Goal: Contribute content: Contribute content

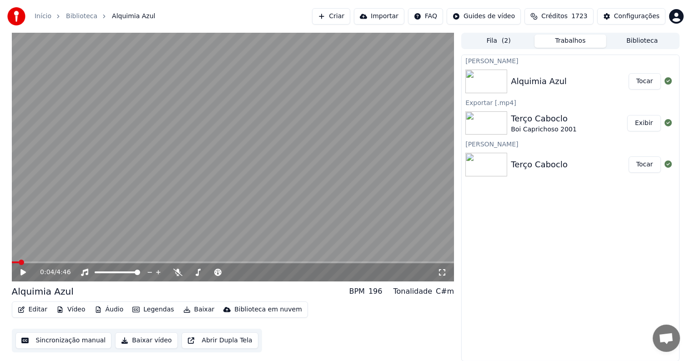
click at [630, 122] on button "Exibir" at bounding box center [644, 123] width 34 height 16
click at [637, 124] on button "Exibir" at bounding box center [644, 123] width 34 height 16
click at [350, 18] on button "Criar" at bounding box center [331, 16] width 38 height 16
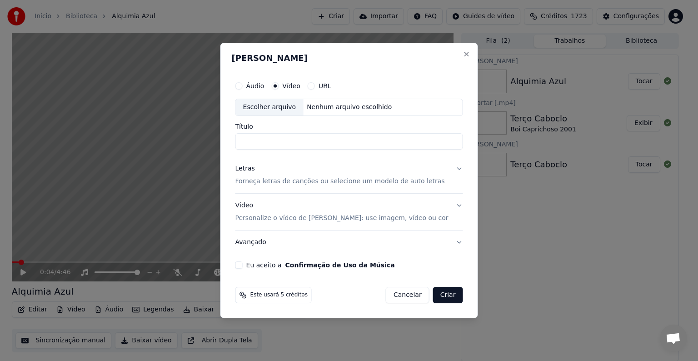
click at [282, 103] on div "Escolher arquivo" at bounding box center [270, 107] width 68 height 16
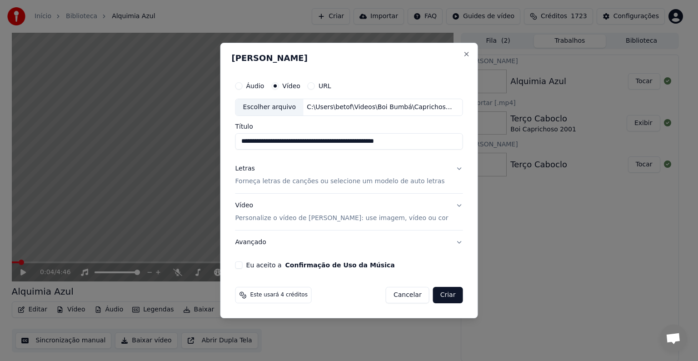
drag, startPoint x: 421, startPoint y: 142, endPoint x: 282, endPoint y: 142, distance: 138.2
click at [282, 142] on input "**********" at bounding box center [350, 141] width 228 height 16
type input "**********"
click at [253, 183] on p "Forneça letras de canções ou selecione um modelo de auto letras" at bounding box center [341, 181] width 210 height 9
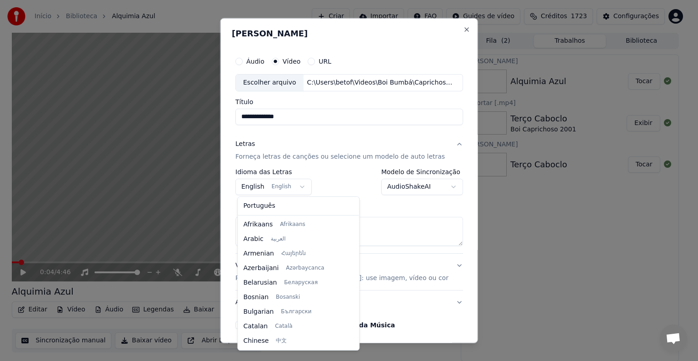
click at [253, 183] on body "**********" at bounding box center [345, 180] width 691 height 361
select select "**"
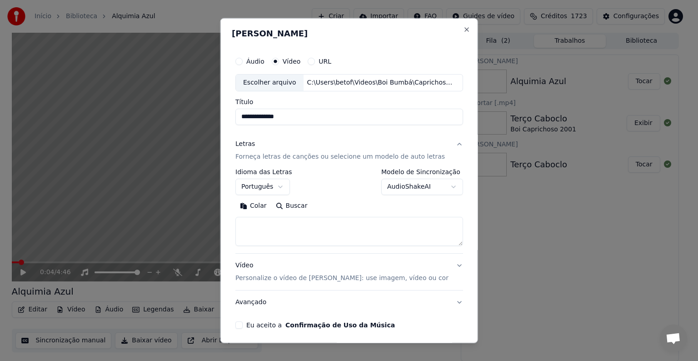
click at [257, 204] on button "Colar" at bounding box center [254, 206] width 36 height 15
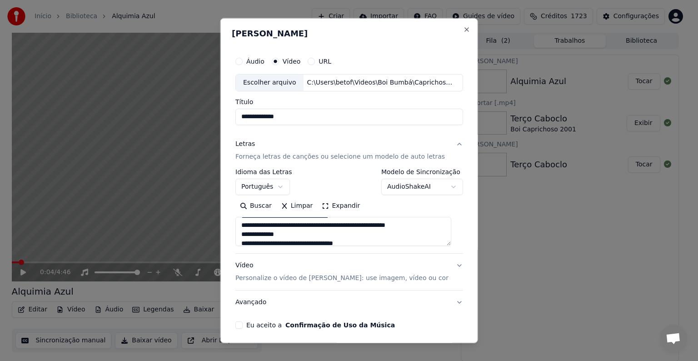
scroll to position [273, 0]
click at [240, 325] on button "Eu aceito a Confirmação de Uso da Música" at bounding box center [239, 324] width 7 height 7
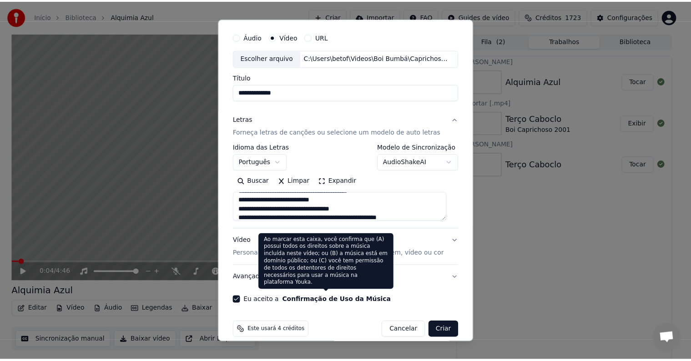
scroll to position [35, 0]
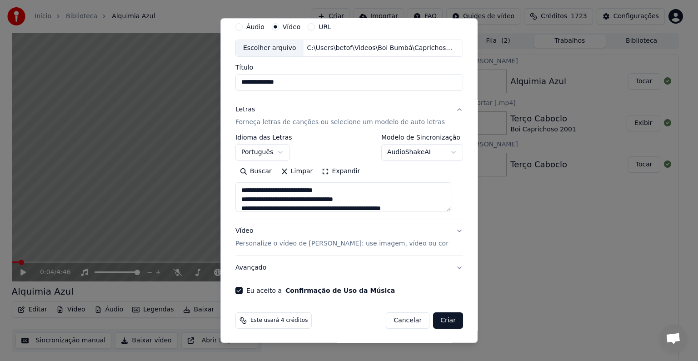
click at [438, 321] on button "Criar" at bounding box center [448, 320] width 30 height 16
type textarea "**********"
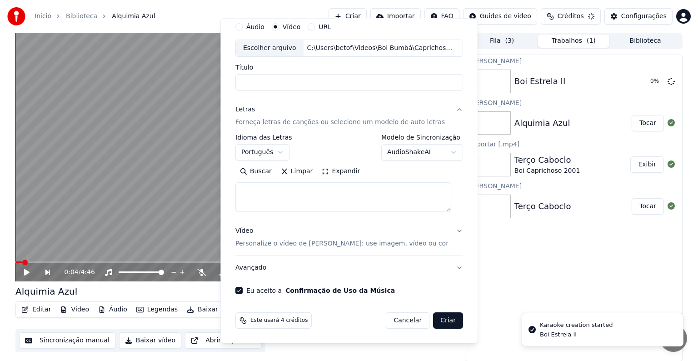
select select
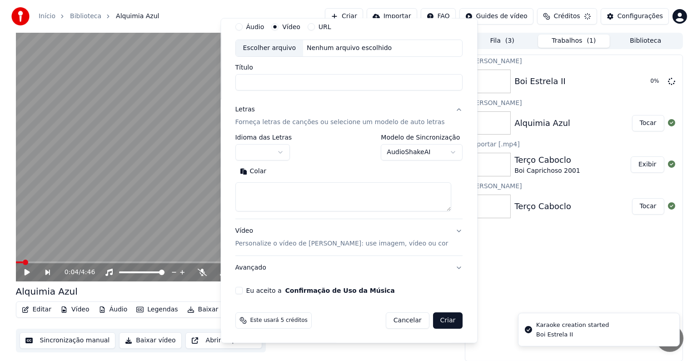
scroll to position [0, 0]
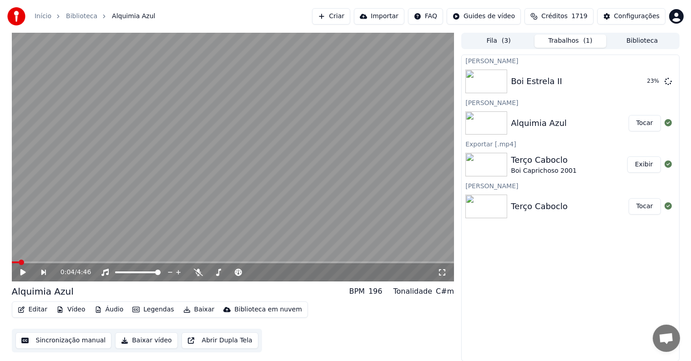
click at [350, 17] on button "Criar" at bounding box center [331, 16] width 38 height 16
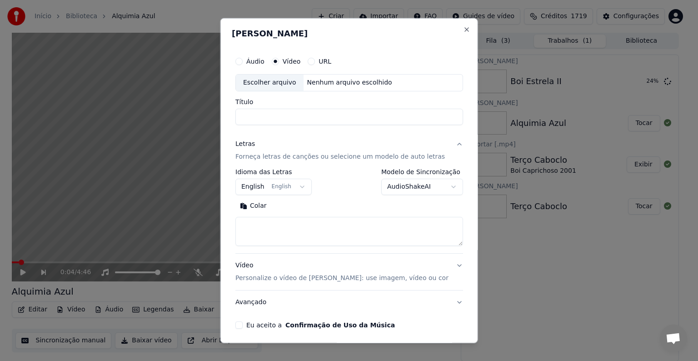
click at [261, 83] on div "Escolher arquivo" at bounding box center [270, 83] width 68 height 16
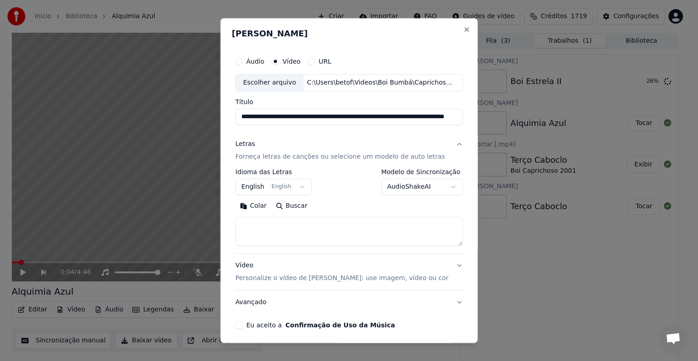
click at [362, 117] on input "**********" at bounding box center [350, 117] width 228 height 16
type input "**********"
click at [261, 186] on button "English English" at bounding box center [274, 187] width 76 height 16
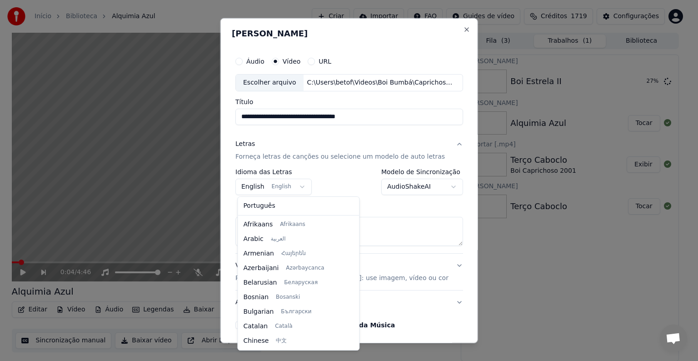
scroll to position [73, 0]
select select "**"
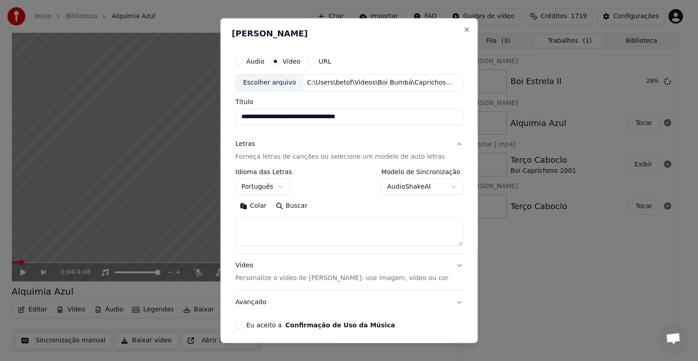
click at [259, 207] on button "Colar" at bounding box center [254, 206] width 36 height 15
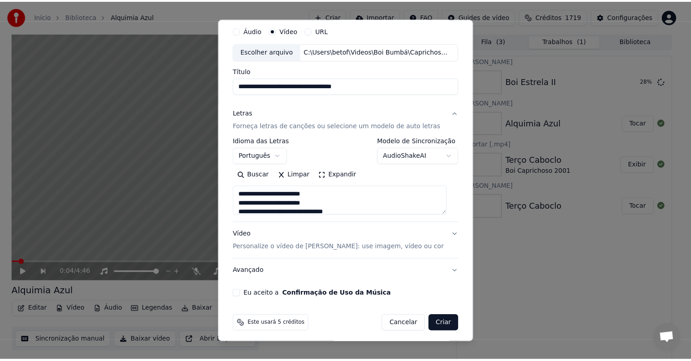
scroll to position [35, 0]
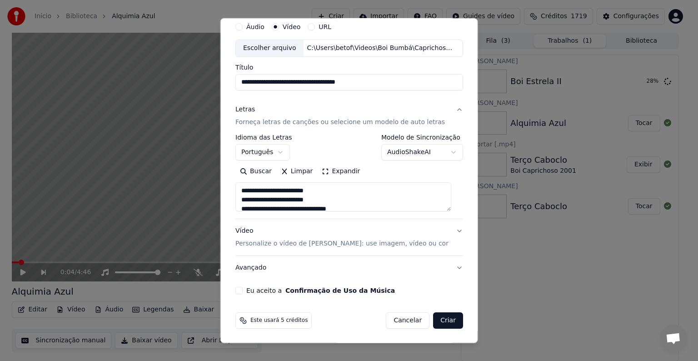
click at [271, 290] on label "Eu aceito a Confirmação de Uso da Música" at bounding box center [320, 290] width 149 height 6
click at [243, 290] on button "Eu aceito a Confirmação de Uso da Música" at bounding box center [239, 290] width 7 height 7
click at [439, 323] on button "Criar" at bounding box center [448, 320] width 30 height 16
type textarea "**********"
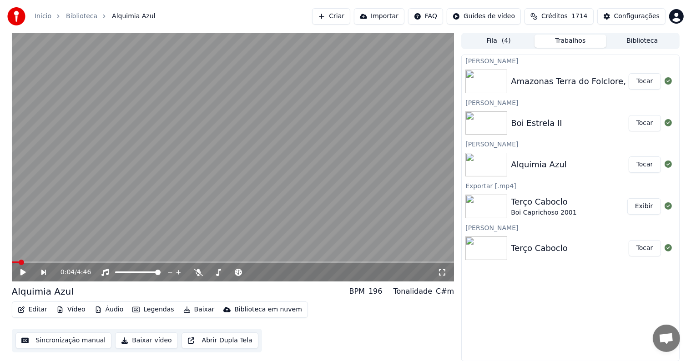
click at [637, 167] on button "Tocar" at bounding box center [644, 164] width 32 height 16
click at [148, 193] on video at bounding box center [233, 157] width 442 height 249
click at [35, 310] on button "Editar" at bounding box center [32, 309] width 37 height 13
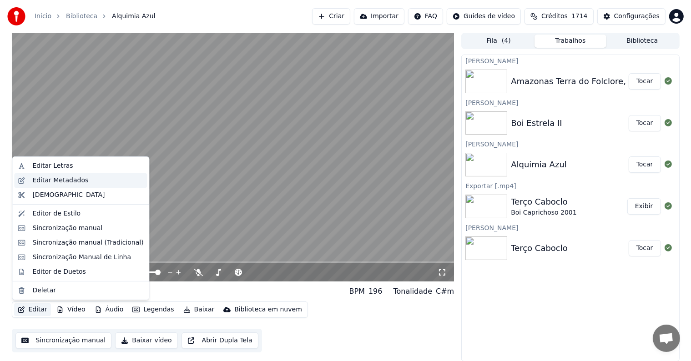
click at [37, 181] on div "Editar Metadados" at bounding box center [60, 180] width 56 height 9
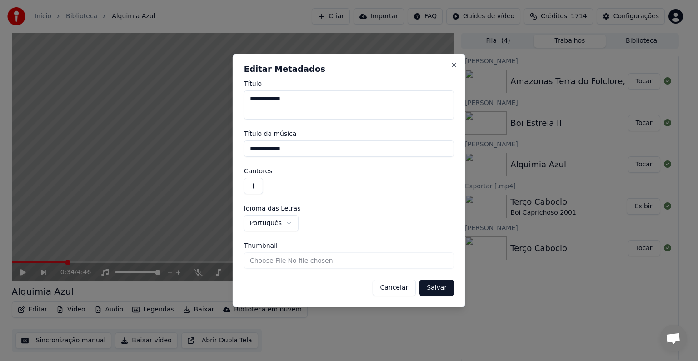
drag, startPoint x: 301, startPoint y: 148, endPoint x: 220, endPoint y: 147, distance: 80.9
click at [220, 147] on body "**********" at bounding box center [345, 180] width 691 height 361
click at [249, 191] on button "button" at bounding box center [253, 186] width 19 height 16
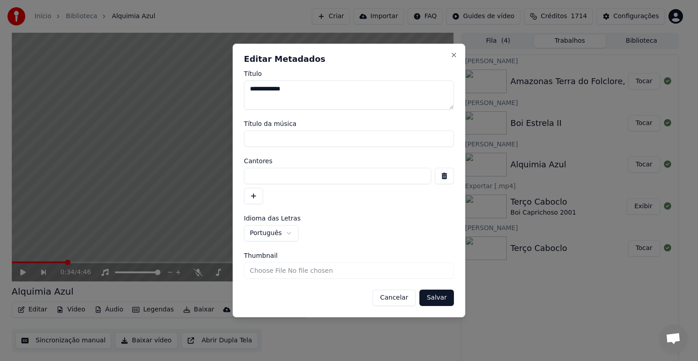
click at [255, 178] on input at bounding box center [337, 176] width 187 height 16
paste input "**********"
type input "**********"
click at [438, 301] on button "Salvar" at bounding box center [437, 298] width 35 height 16
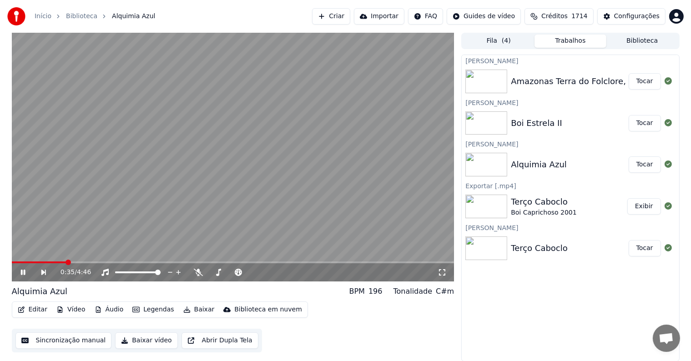
click at [147, 163] on video at bounding box center [233, 157] width 442 height 249
click at [60, 344] on button "Sincronização manual" at bounding box center [63, 340] width 96 height 16
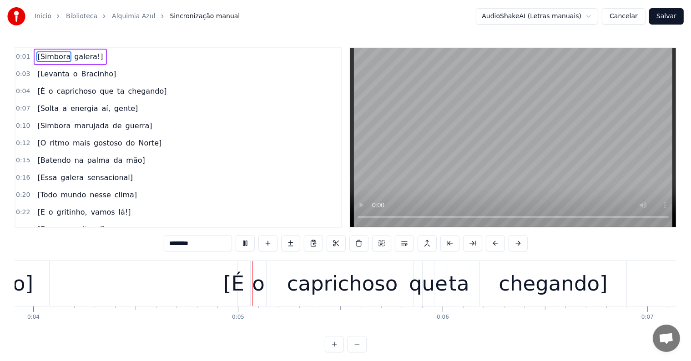
scroll to position [0, 818]
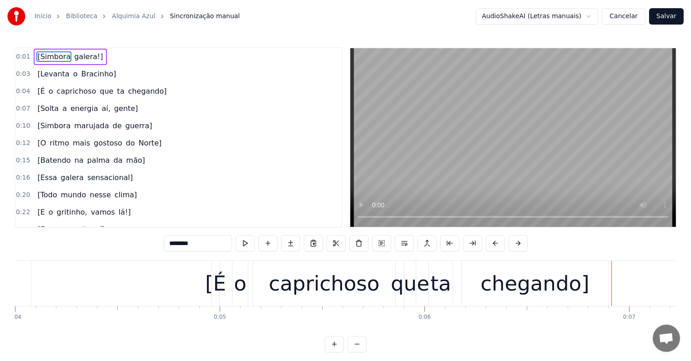
click at [515, 284] on div "chegando]" at bounding box center [534, 283] width 109 height 31
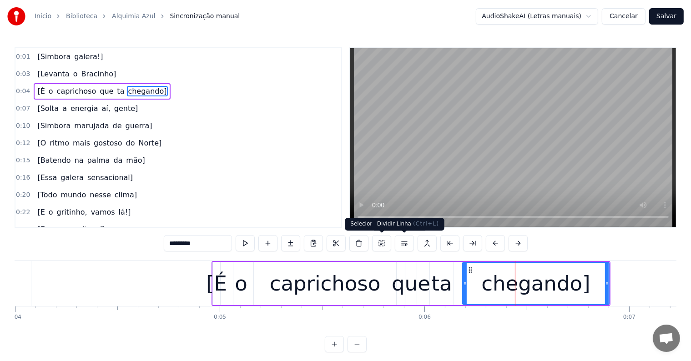
click at [405, 244] on button at bounding box center [404, 243] width 19 height 16
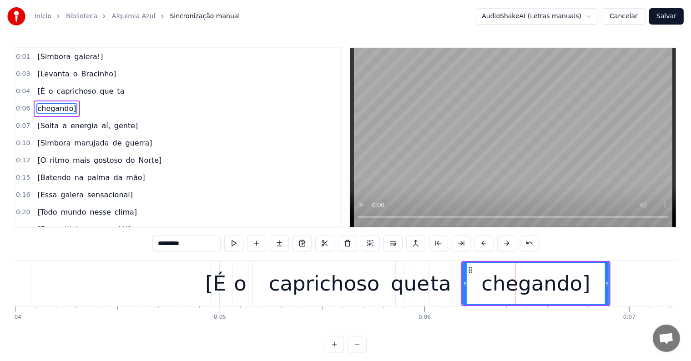
click at [446, 285] on div "ta" at bounding box center [440, 283] width 20 height 31
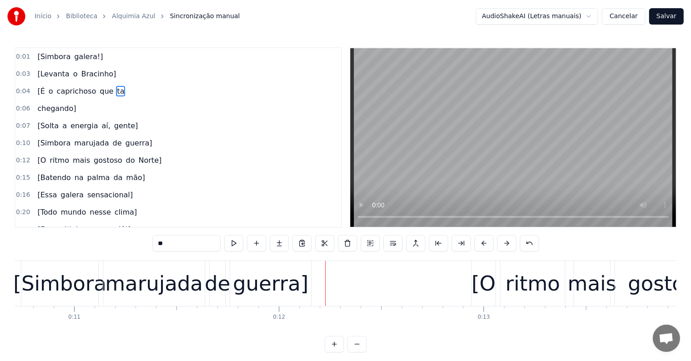
scroll to position [0, 2183]
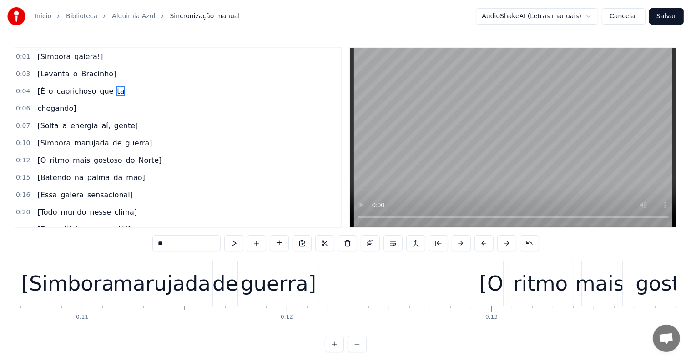
click at [158, 288] on div "marujada" at bounding box center [162, 283] width 98 height 31
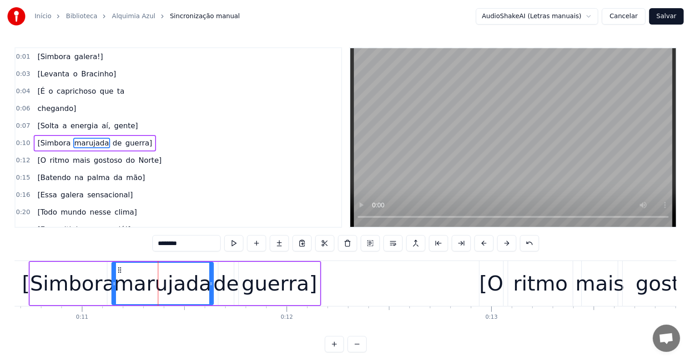
scroll to position [2, 0]
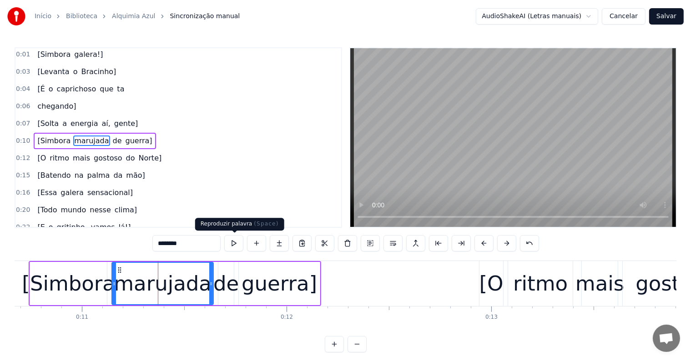
click at [237, 242] on button at bounding box center [233, 243] width 19 height 16
click at [92, 291] on div "[Simbora" at bounding box center [68, 283] width 93 height 31
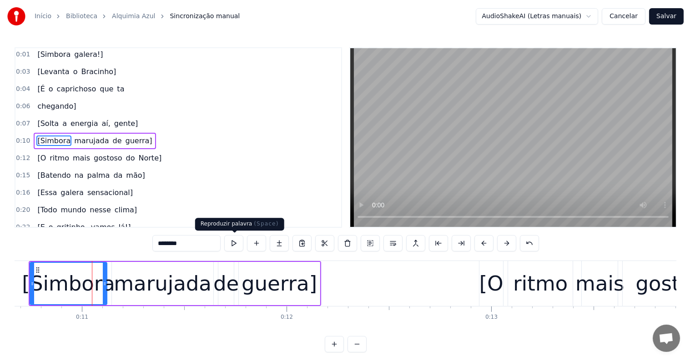
click at [233, 245] on button at bounding box center [233, 243] width 19 height 16
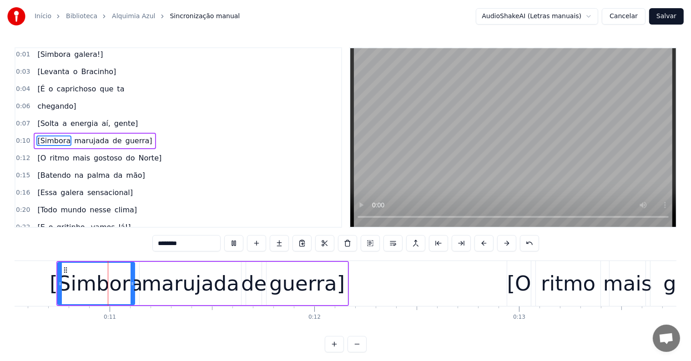
scroll to position [0, 2151]
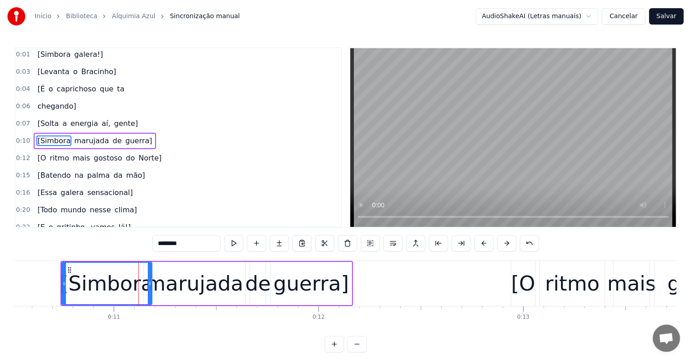
drag, startPoint x: 135, startPoint y: 286, endPoint x: 148, endPoint y: 287, distance: 13.3
click at [148, 287] on div at bounding box center [150, 283] width 4 height 41
click at [199, 244] on input "********" at bounding box center [186, 243] width 68 height 16
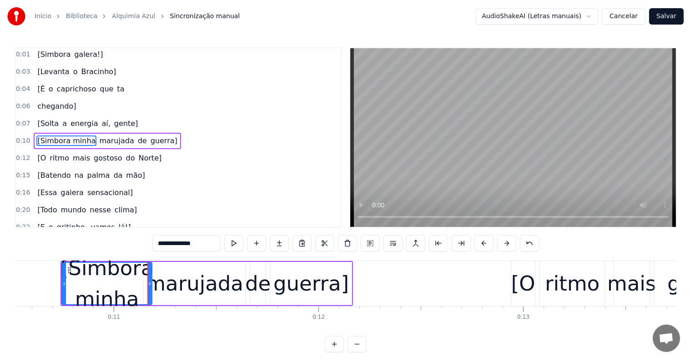
type input "**********"
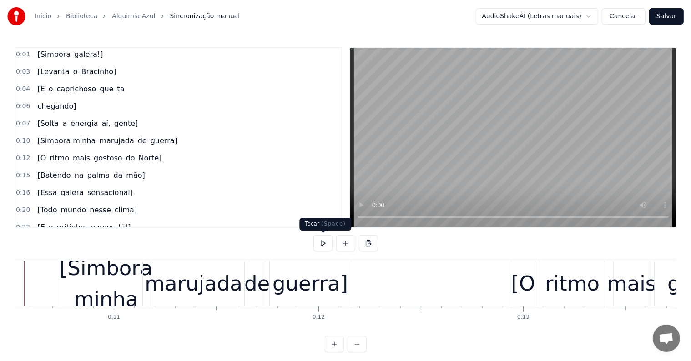
scroll to position [0, 2115]
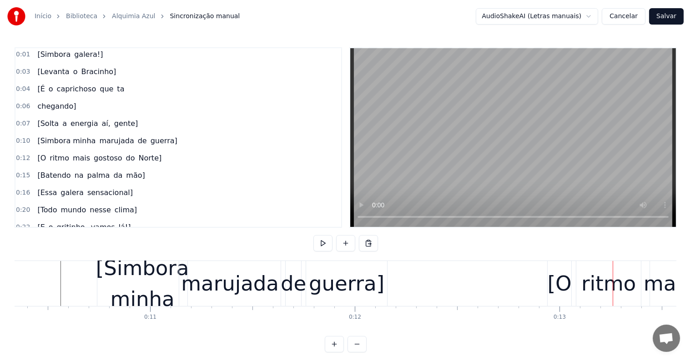
click at [318, 288] on div "guerra]" at bounding box center [346, 283] width 75 height 31
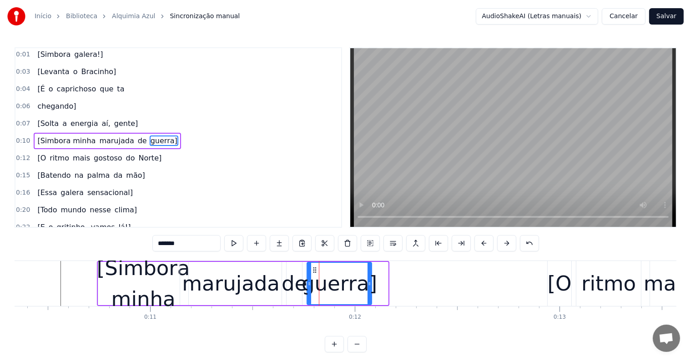
drag, startPoint x: 386, startPoint y: 281, endPoint x: 369, endPoint y: 281, distance: 16.4
click at [369, 281] on icon at bounding box center [369, 283] width 4 height 7
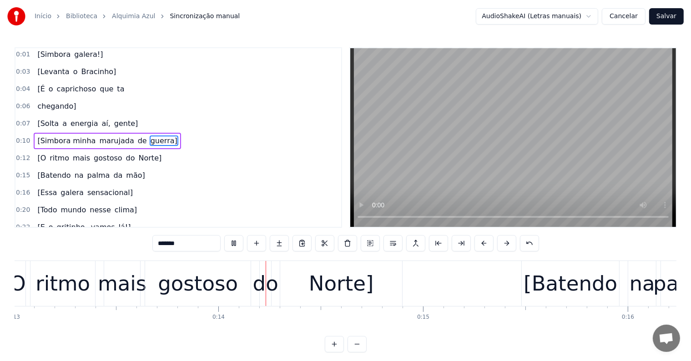
scroll to position [0, 2716]
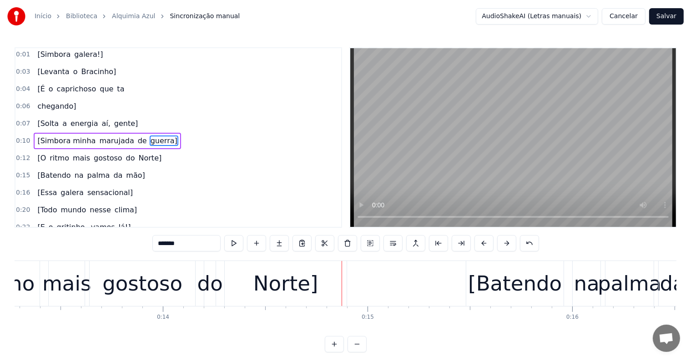
click at [286, 291] on div "Norte]" at bounding box center [285, 283] width 65 height 31
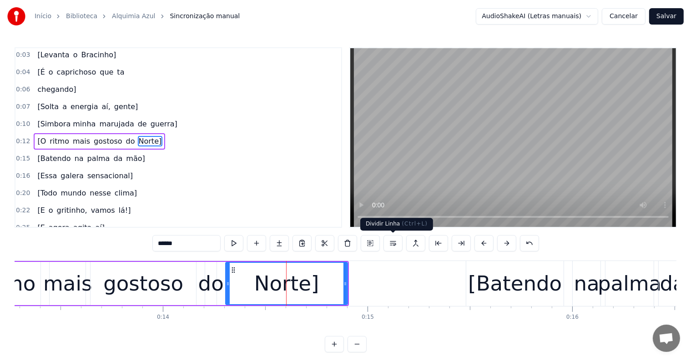
click at [391, 244] on button at bounding box center [392, 243] width 19 height 16
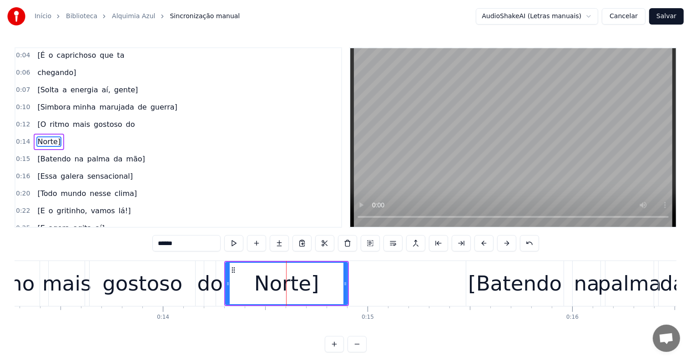
click at [211, 288] on div "do" at bounding box center [209, 283] width 25 height 31
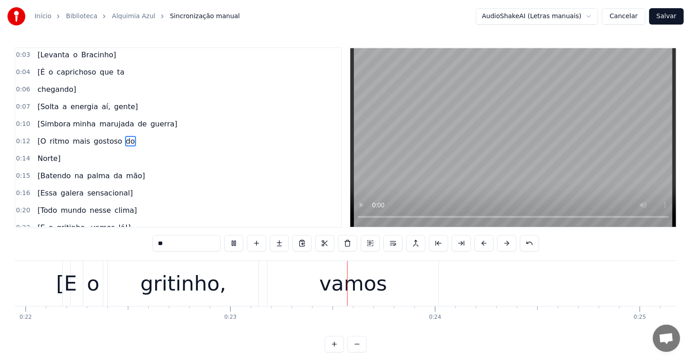
scroll to position [0, 4614]
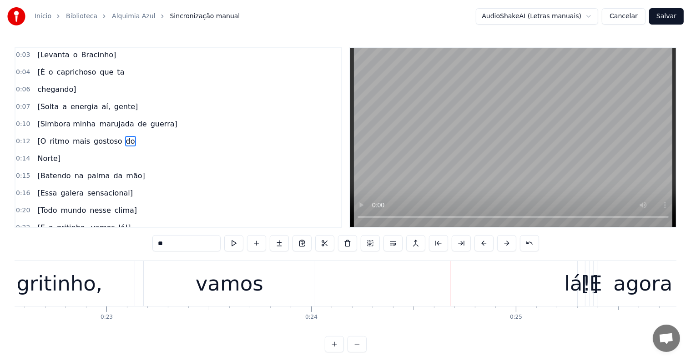
click at [572, 284] on div "lá!]" at bounding box center [581, 283] width 35 height 31
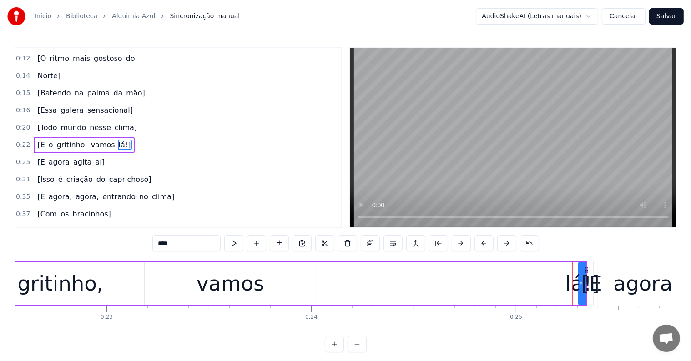
scroll to position [103, 0]
drag, startPoint x: 579, startPoint y: 284, endPoint x: 550, endPoint y: 284, distance: 29.6
click at [550, 284] on icon at bounding box center [551, 283] width 4 height 7
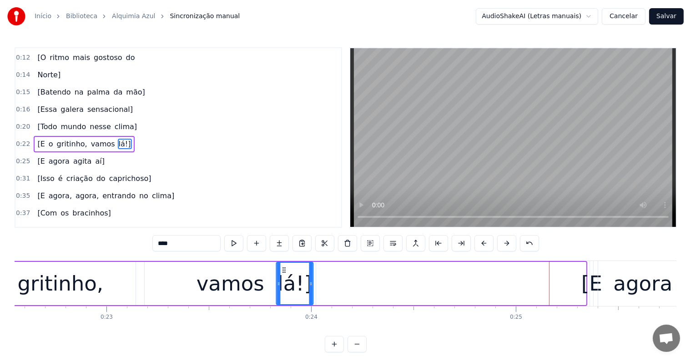
drag, startPoint x: 557, startPoint y: 271, endPoint x: 286, endPoint y: 269, distance: 271.4
click at [286, 269] on icon at bounding box center [284, 269] width 7 height 7
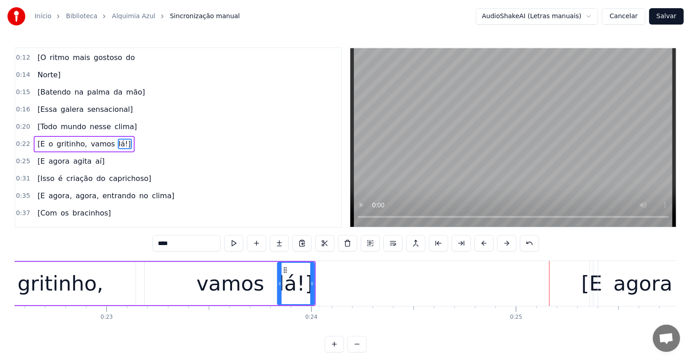
click at [104, 288] on div "gritinho," at bounding box center [60, 283] width 150 height 43
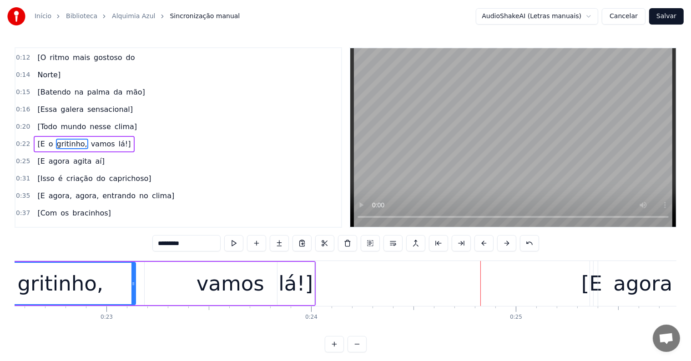
click at [79, 286] on div "gritinho," at bounding box center [61, 283] width 86 height 31
click at [215, 280] on div "vamos" at bounding box center [230, 283] width 68 height 31
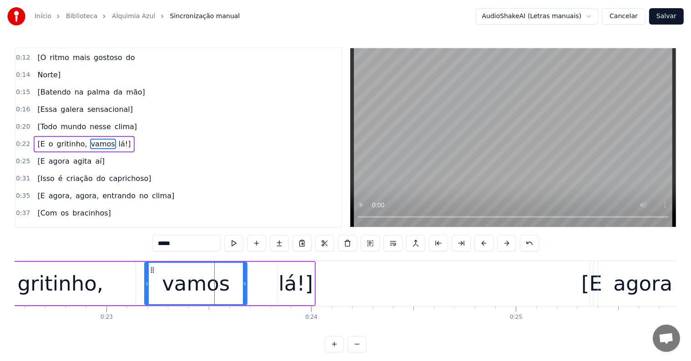
drag, startPoint x: 313, startPoint y: 282, endPoint x: 244, endPoint y: 287, distance: 68.8
click at [244, 287] on div at bounding box center [245, 283] width 4 height 41
click at [281, 283] on div "lá!]" at bounding box center [295, 283] width 37 height 43
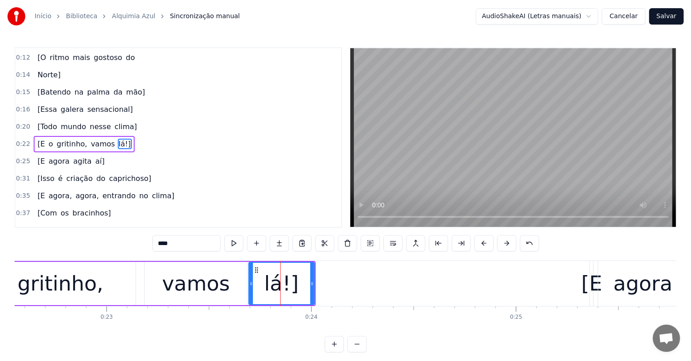
drag, startPoint x: 280, startPoint y: 282, endPoint x: 251, endPoint y: 282, distance: 28.6
click at [251, 282] on icon at bounding box center [251, 283] width 4 height 7
click at [71, 289] on div "gritinho," at bounding box center [61, 283] width 86 height 31
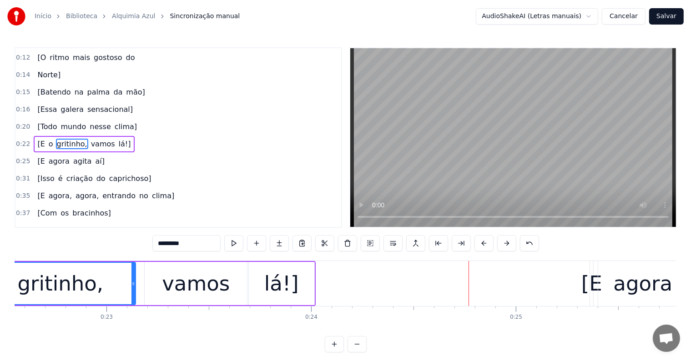
click at [192, 284] on div "vamos" at bounding box center [196, 283] width 68 height 31
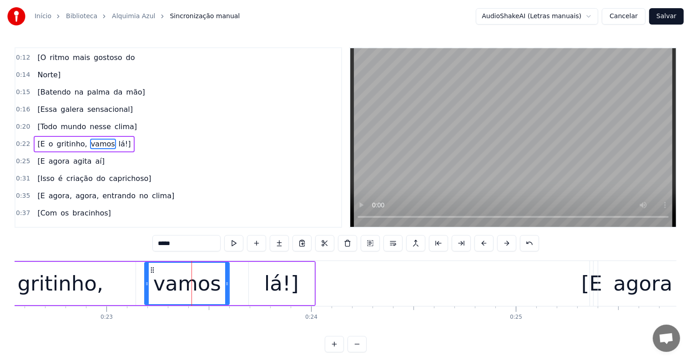
drag, startPoint x: 245, startPoint y: 283, endPoint x: 227, endPoint y: 284, distance: 17.8
click at [227, 284] on icon at bounding box center [227, 283] width 4 height 7
click at [261, 282] on div "lá!]" at bounding box center [281, 283] width 65 height 43
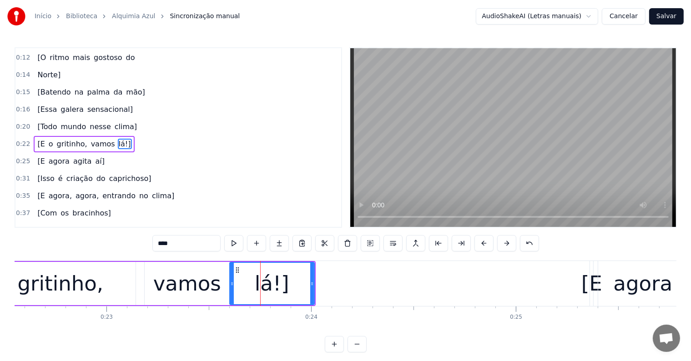
drag, startPoint x: 252, startPoint y: 282, endPoint x: 233, endPoint y: 284, distance: 19.1
click at [233, 284] on icon at bounding box center [232, 283] width 4 height 7
click at [105, 286] on div "gritinho," at bounding box center [60, 283] width 150 height 43
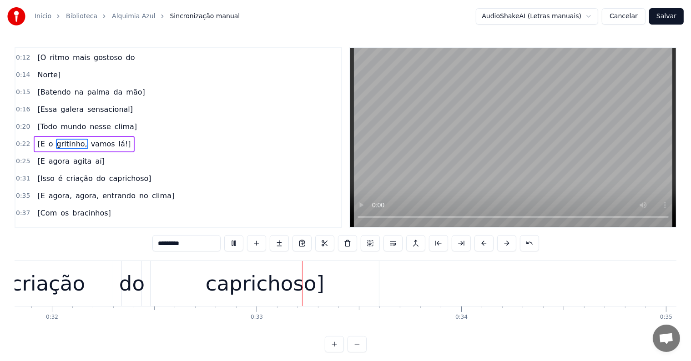
scroll to position [0, 6527]
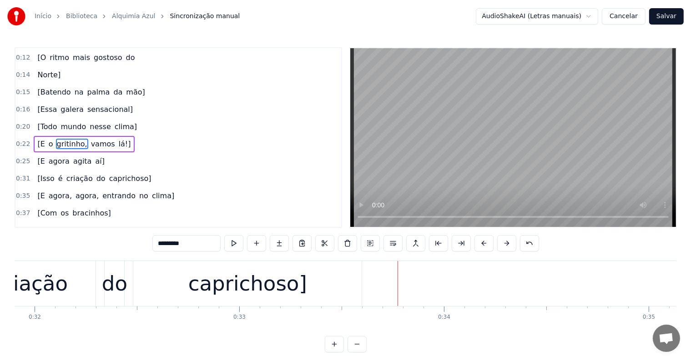
click at [280, 285] on div "caprichoso]" at bounding box center [247, 283] width 119 height 31
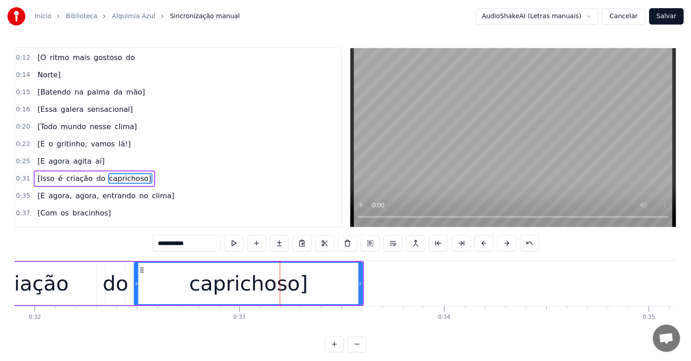
scroll to position [136, 0]
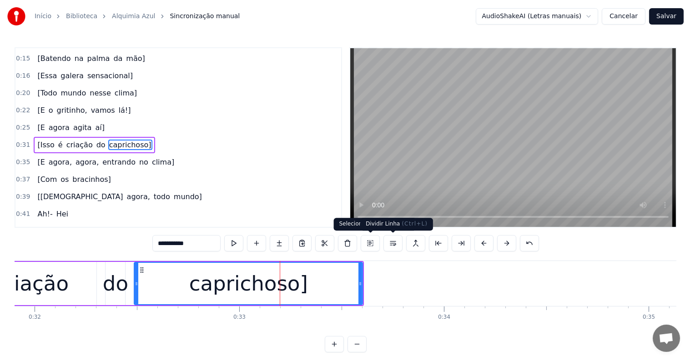
click at [391, 241] on button at bounding box center [392, 243] width 19 height 16
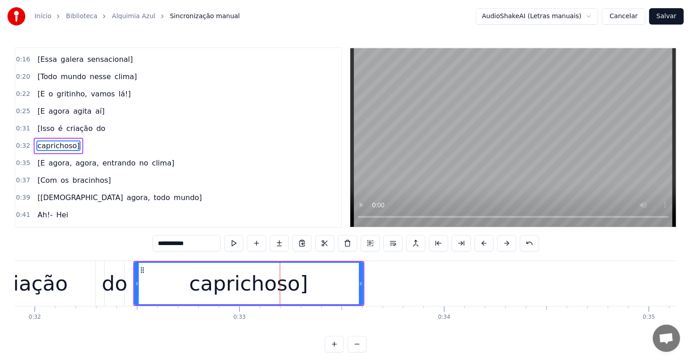
click at [110, 285] on div "do" at bounding box center [114, 283] width 25 height 31
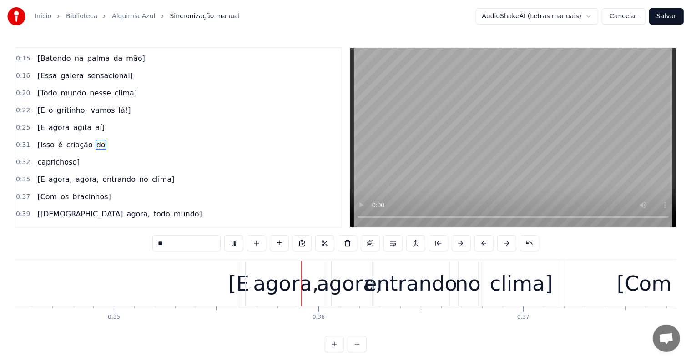
scroll to position [0, 7135]
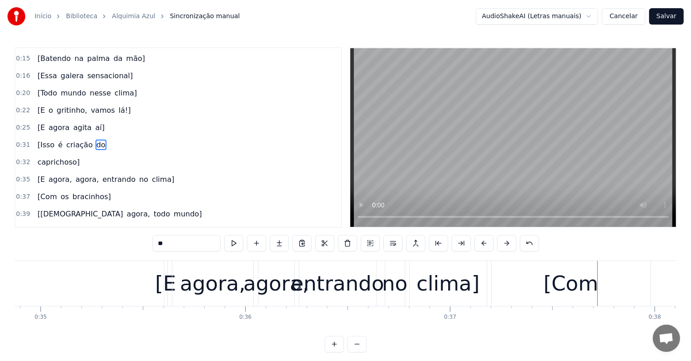
click at [431, 285] on div "clima]" at bounding box center [447, 283] width 63 height 31
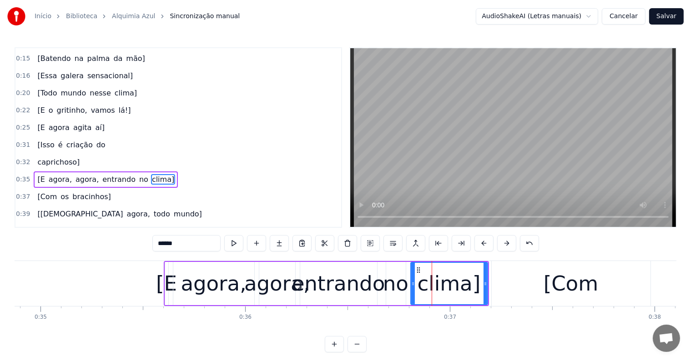
scroll to position [170, 0]
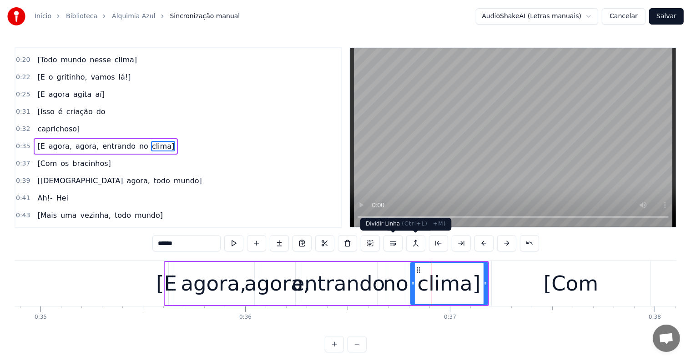
click at [393, 241] on button at bounding box center [392, 243] width 19 height 16
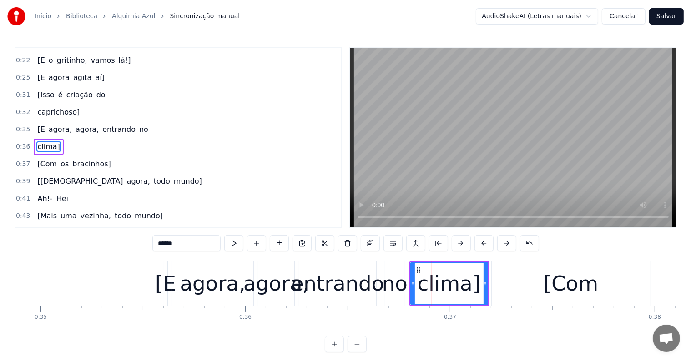
click at [395, 279] on div "no" at bounding box center [394, 283] width 25 height 31
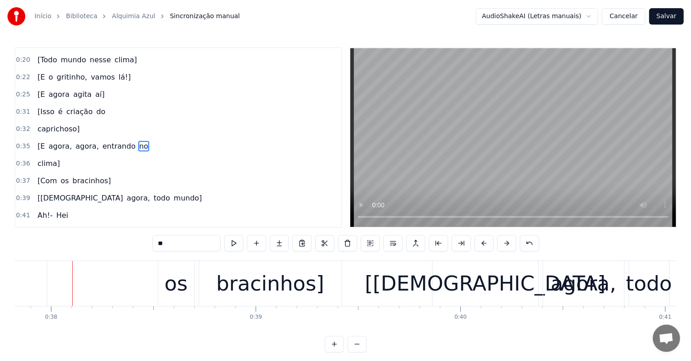
scroll to position [0, 7750]
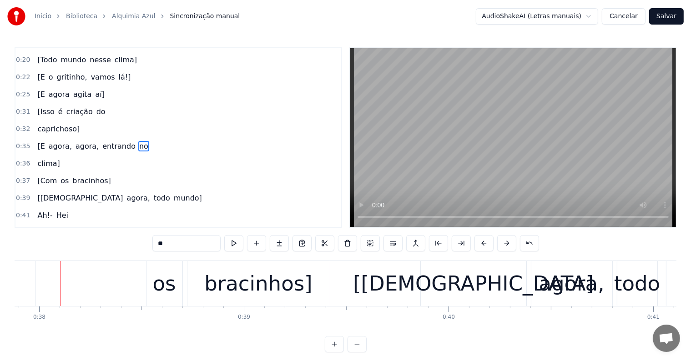
click at [52, 141] on span "agora," at bounding box center [60, 146] width 25 height 10
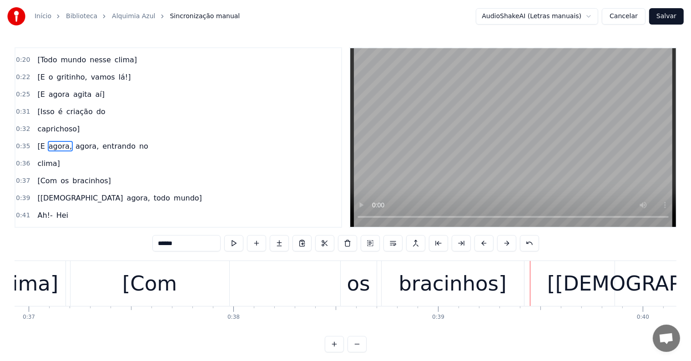
scroll to position [0, 7498]
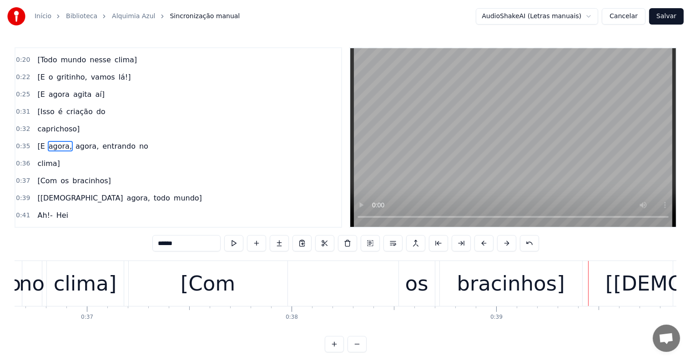
click at [195, 295] on div "[Com" at bounding box center [208, 283] width 55 height 31
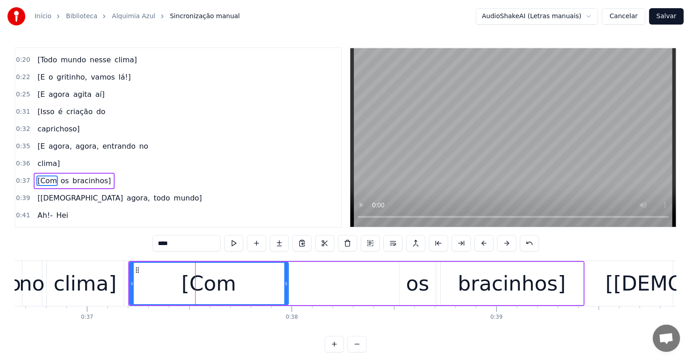
scroll to position [203, 0]
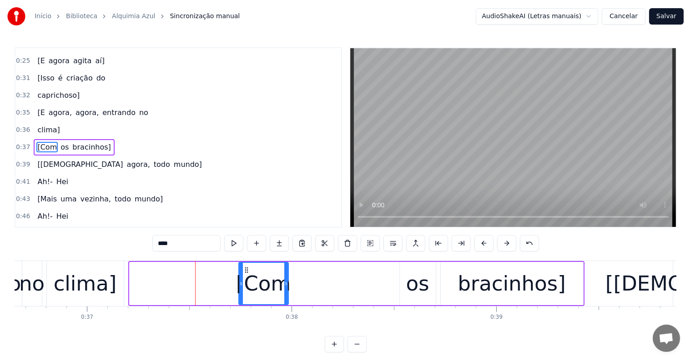
drag, startPoint x: 131, startPoint y: 283, endPoint x: 240, endPoint y: 285, distance: 109.1
click at [240, 285] on icon at bounding box center [241, 283] width 4 height 7
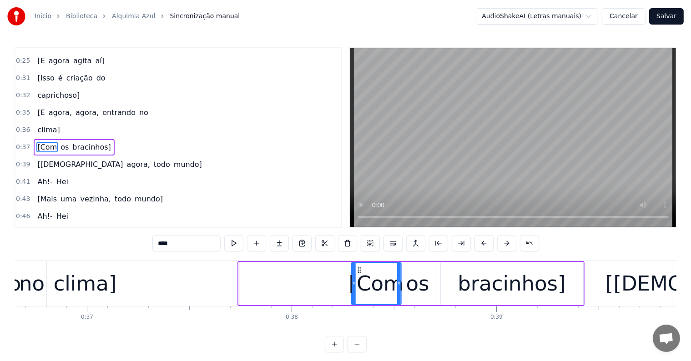
drag, startPoint x: 246, startPoint y: 269, endPoint x: 358, endPoint y: 284, distance: 113.7
click at [358, 284] on div "[Com" at bounding box center [376, 283] width 49 height 41
click at [427, 290] on div "os" at bounding box center [418, 283] width 36 height 43
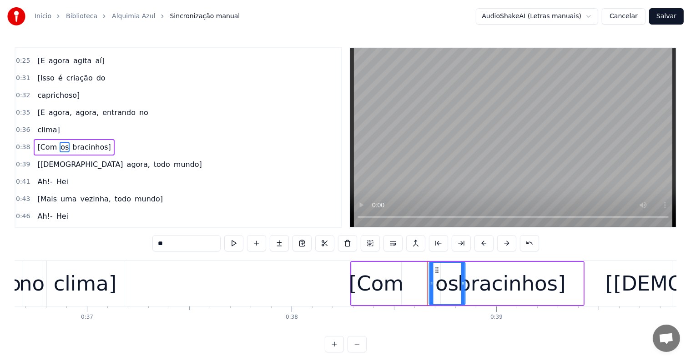
drag, startPoint x: 406, startPoint y: 267, endPoint x: 436, endPoint y: 269, distance: 29.6
click at [436, 269] on icon at bounding box center [436, 269] width 7 height 7
click at [396, 279] on div "[Com" at bounding box center [376, 283] width 55 height 31
type input "****"
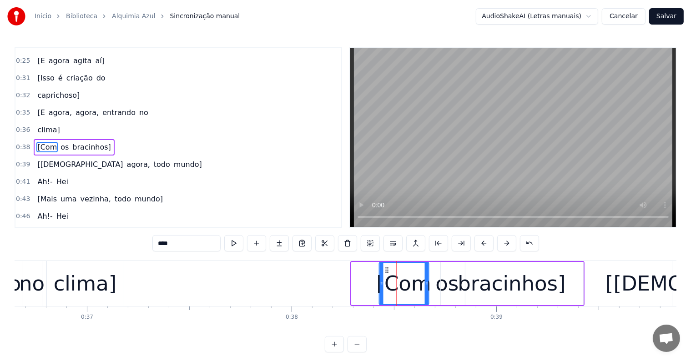
drag, startPoint x: 368, startPoint y: 269, endPoint x: 387, endPoint y: 269, distance: 19.1
click at [387, 269] on icon at bounding box center [386, 269] width 7 height 7
drag, startPoint x: 381, startPoint y: 285, endPoint x: 387, endPoint y: 285, distance: 5.9
click at [387, 285] on icon at bounding box center [387, 283] width 4 height 7
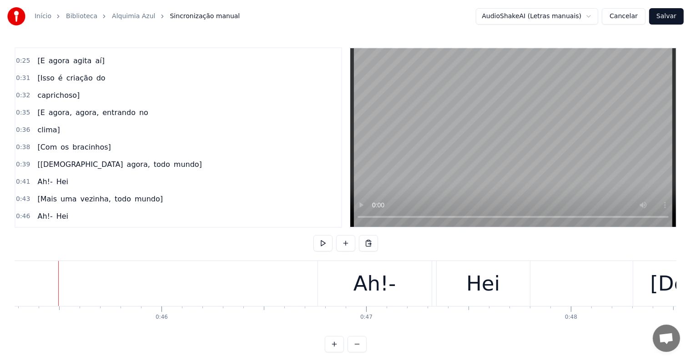
scroll to position [0, 9262]
click at [359, 283] on div "Ah!-" at bounding box center [377, 283] width 43 height 31
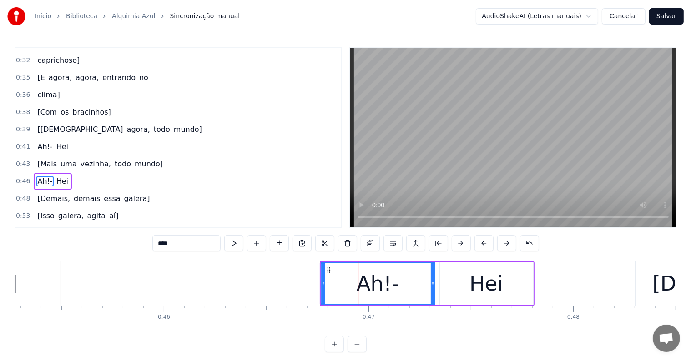
scroll to position [270, 0]
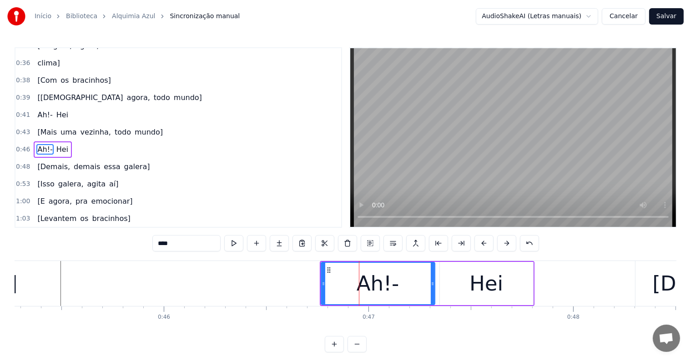
click at [134, 127] on span "mundo]" at bounding box center [149, 132] width 30 height 10
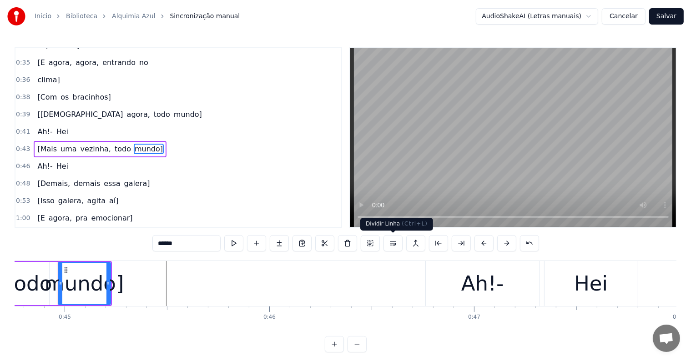
scroll to position [0, 9153]
click at [391, 243] on button at bounding box center [392, 243] width 19 height 16
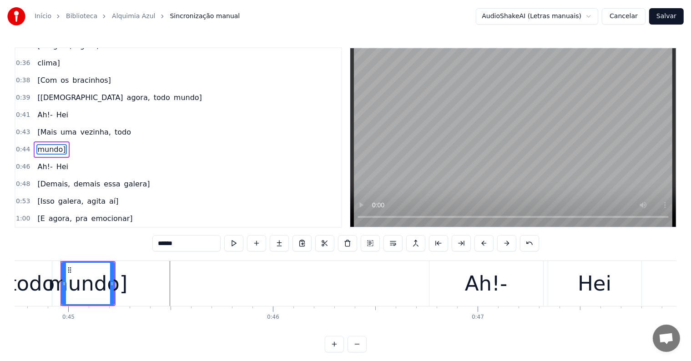
click at [30, 303] on div "todo" at bounding box center [32, 283] width 40 height 45
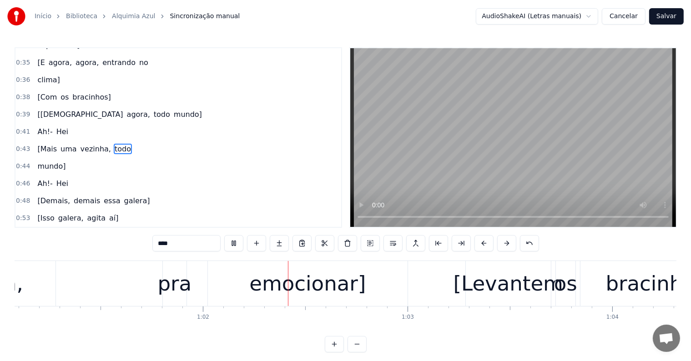
scroll to position [0, 12506]
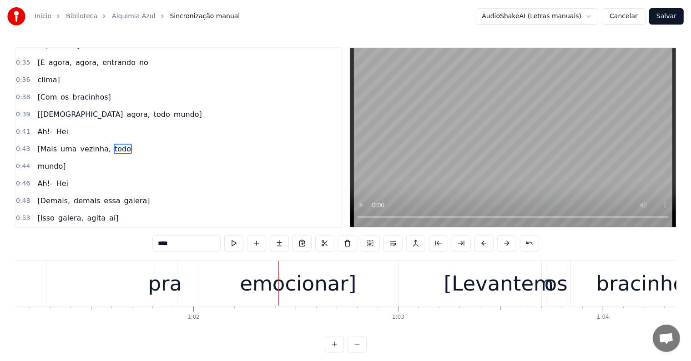
click at [319, 298] on div "emocionar]" at bounding box center [298, 283] width 116 height 31
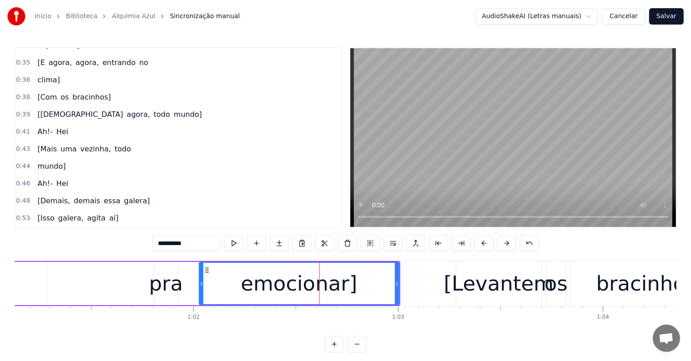
scroll to position [337, 0]
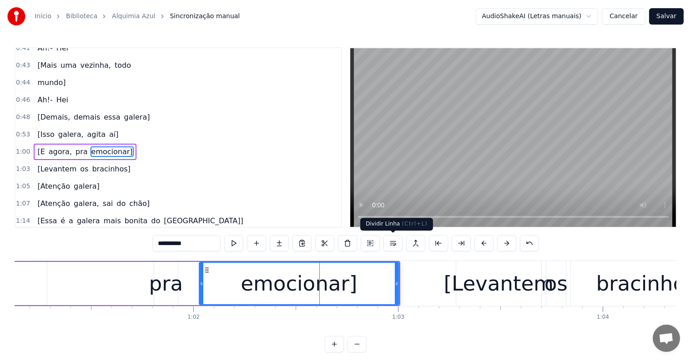
click at [391, 246] on button at bounding box center [392, 243] width 19 height 16
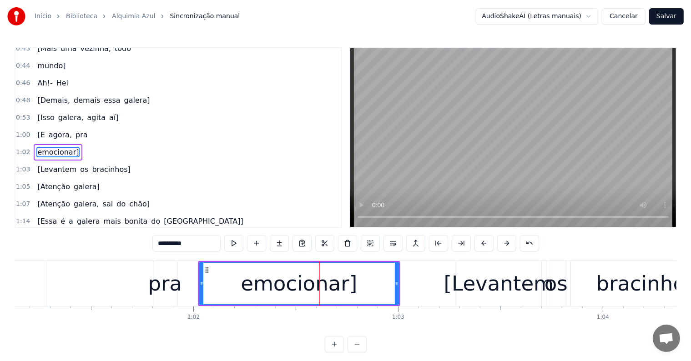
click at [175, 289] on div "pra" at bounding box center [165, 283] width 34 height 31
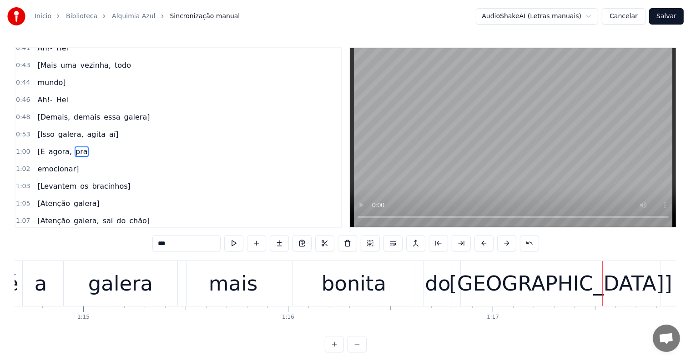
scroll to position [0, 15681]
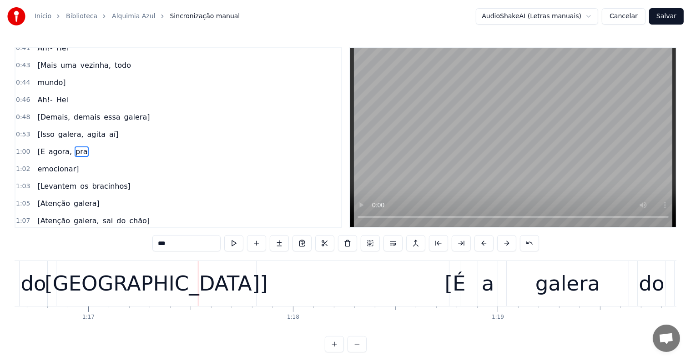
click at [177, 298] on div "[GEOGRAPHIC_DATA]]" at bounding box center [156, 283] width 223 height 31
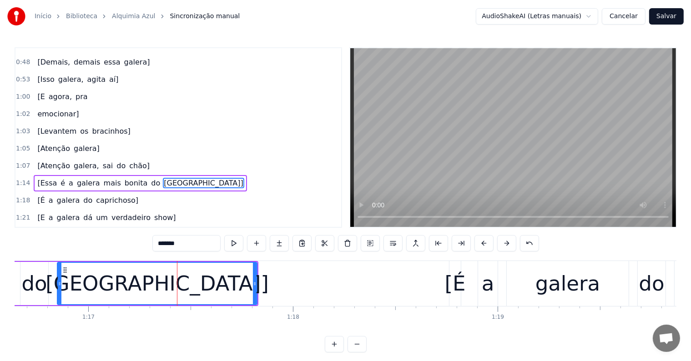
scroll to position [421, 0]
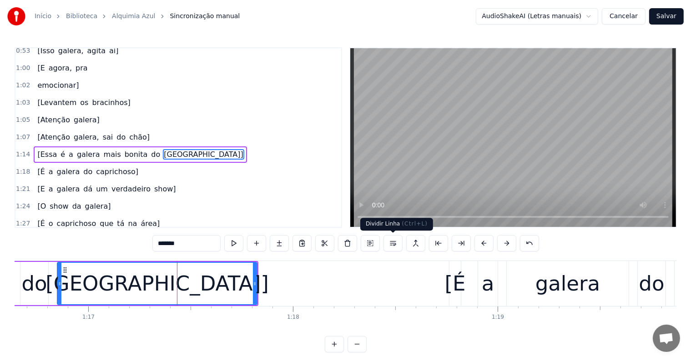
click at [391, 241] on button at bounding box center [392, 243] width 19 height 16
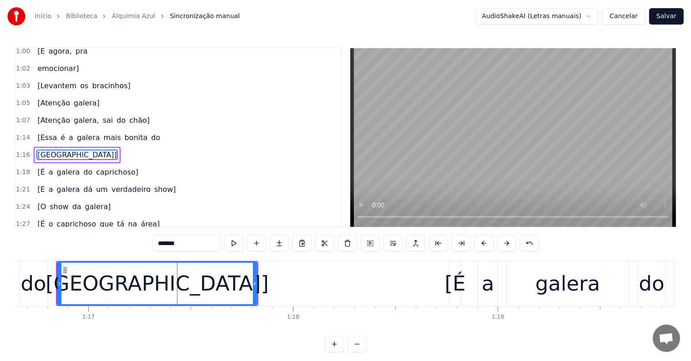
click at [33, 286] on div "do" at bounding box center [32, 283] width 25 height 31
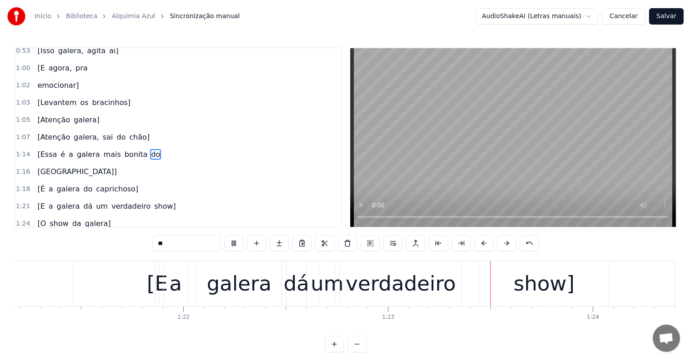
scroll to position [0, 16896]
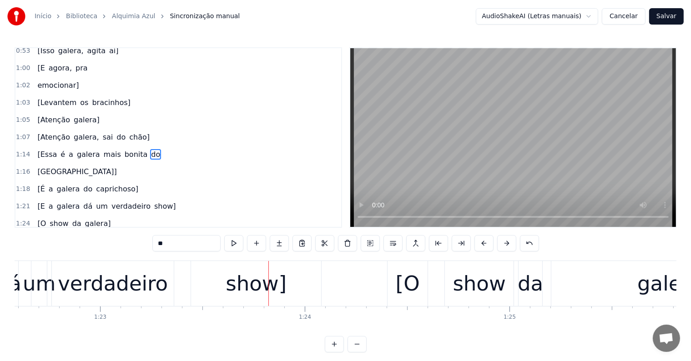
click at [237, 287] on div "show]" at bounding box center [256, 283] width 61 height 31
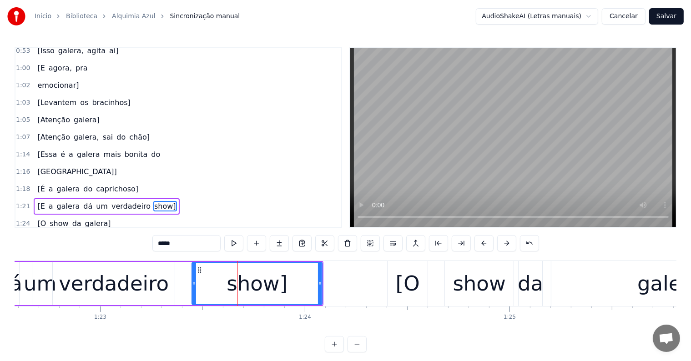
scroll to position [471, 0]
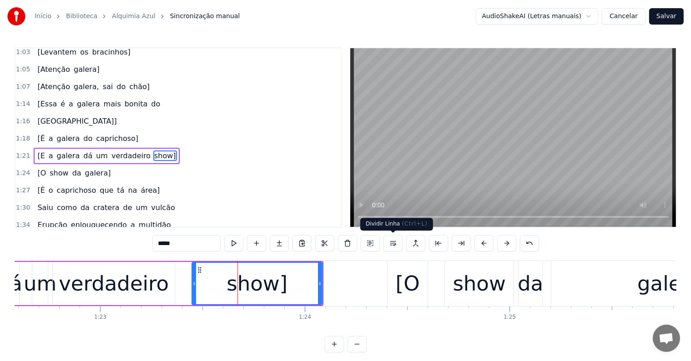
click at [389, 241] on button at bounding box center [392, 243] width 19 height 16
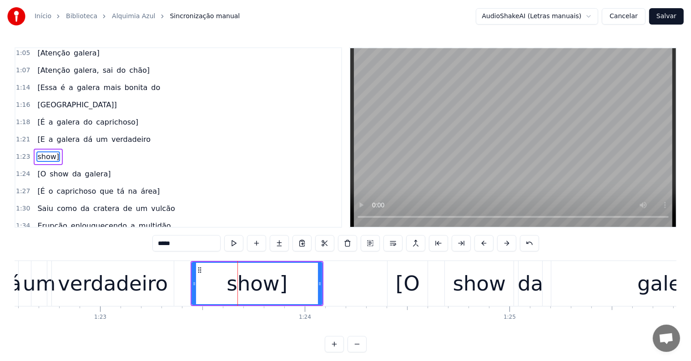
click at [149, 283] on div "verdadeiro" at bounding box center [113, 283] width 110 height 31
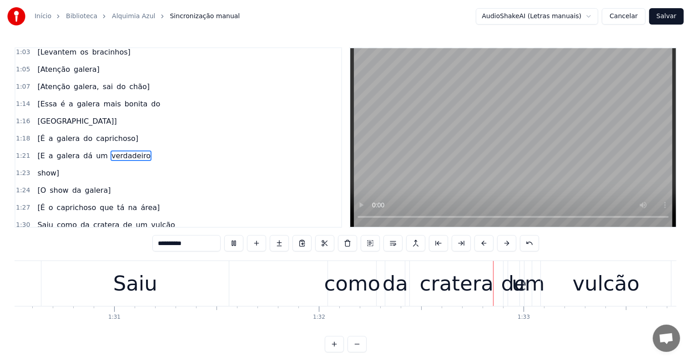
scroll to position [0, 18810]
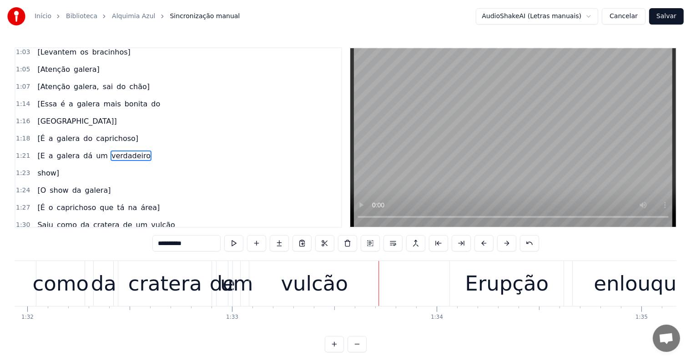
click at [328, 290] on div "vulcão" at bounding box center [314, 283] width 67 height 31
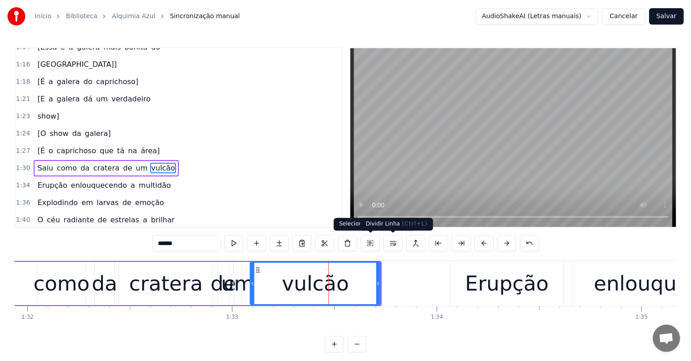
scroll to position [538, 0]
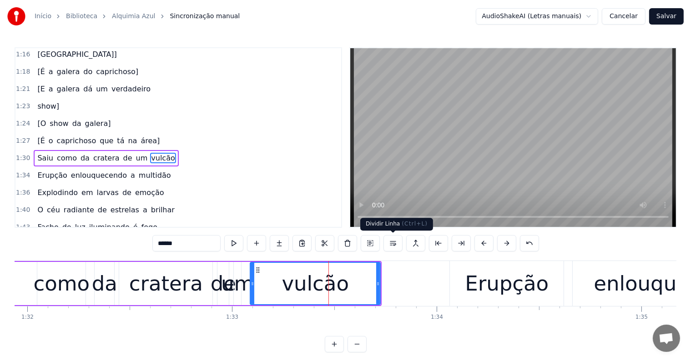
click at [390, 245] on button at bounding box center [392, 243] width 19 height 16
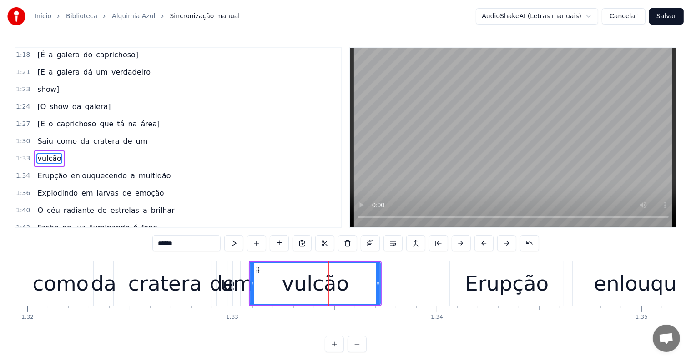
click at [217, 286] on div "de" at bounding box center [222, 283] width 25 height 31
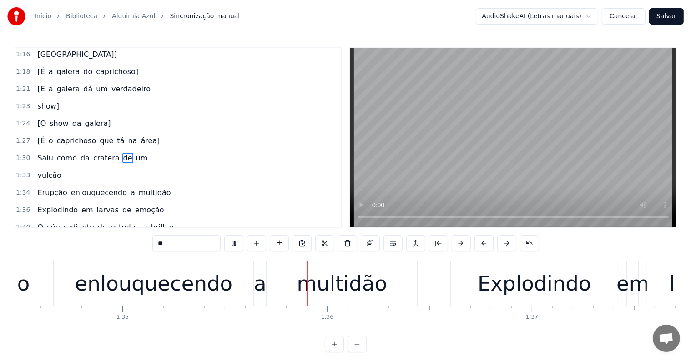
scroll to position [0, 19388]
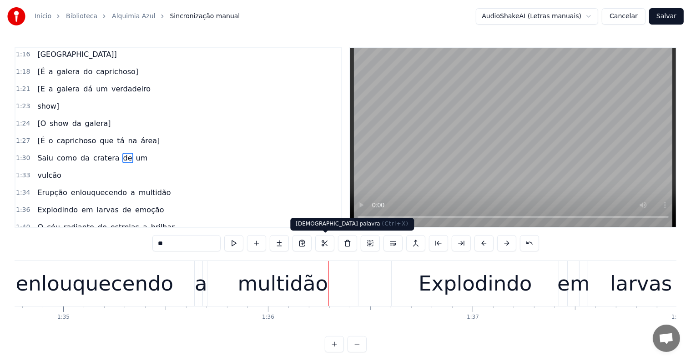
click at [309, 289] on div "multidão" at bounding box center [282, 283] width 90 height 31
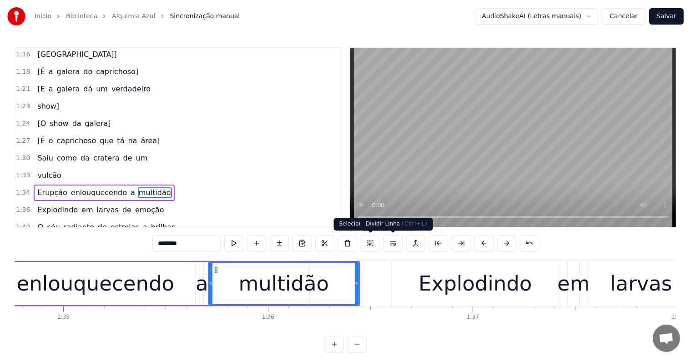
scroll to position [571, 0]
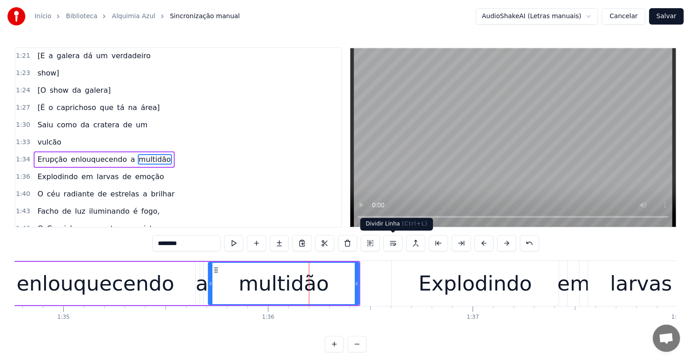
click at [395, 244] on button at bounding box center [392, 243] width 19 height 16
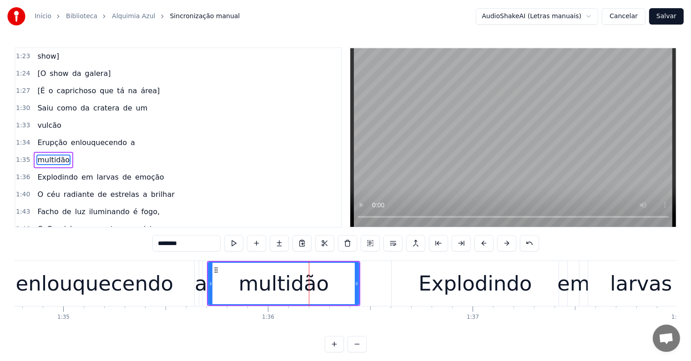
click at [170, 288] on div "enlouquecendo" at bounding box center [95, 283] width 200 height 45
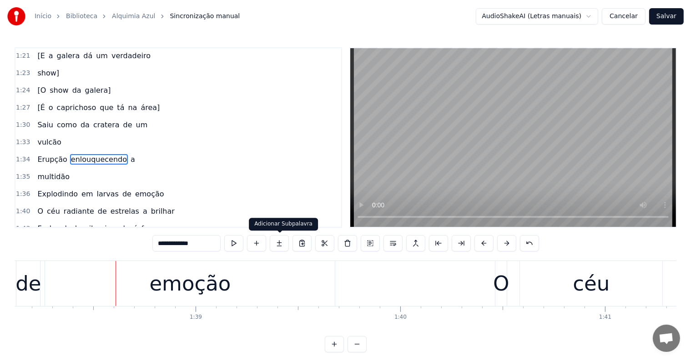
scroll to position [0, 20080]
click at [190, 282] on div "emoção" at bounding box center [183, 283] width 81 height 31
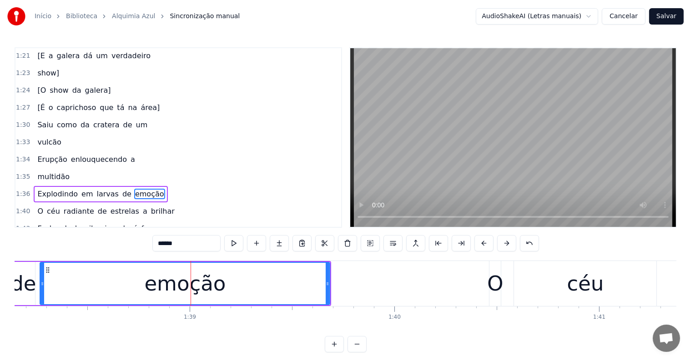
scroll to position [605, 0]
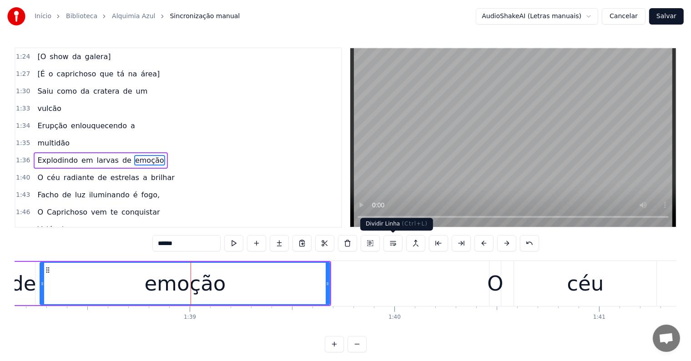
click at [393, 243] on button at bounding box center [392, 243] width 19 height 16
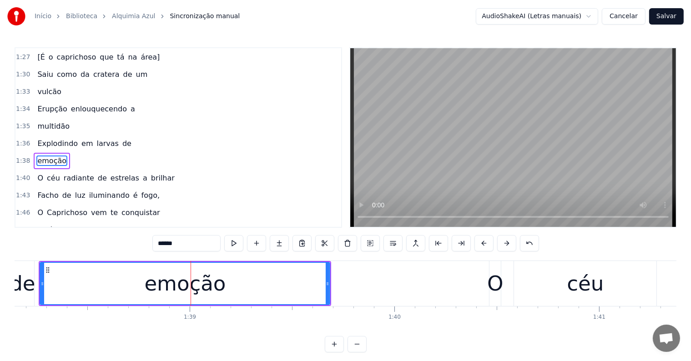
click at [30, 284] on div "de" at bounding box center [22, 283] width 25 height 31
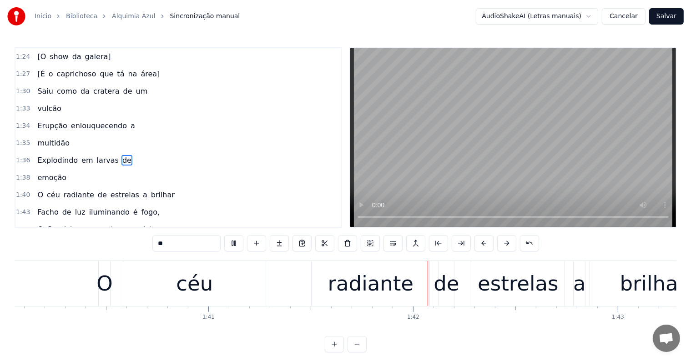
scroll to position [0, 20675]
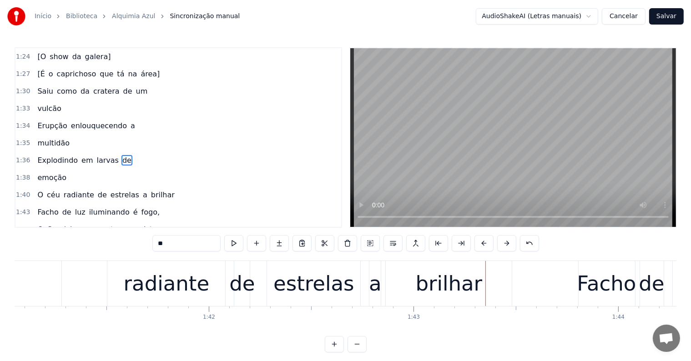
click at [160, 288] on div "radiante" at bounding box center [167, 283] width 86 height 31
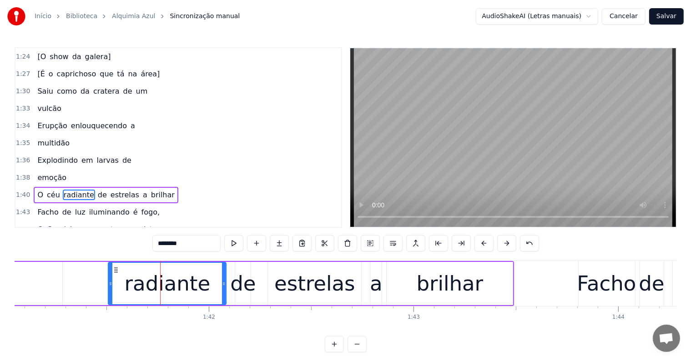
scroll to position [638, 0]
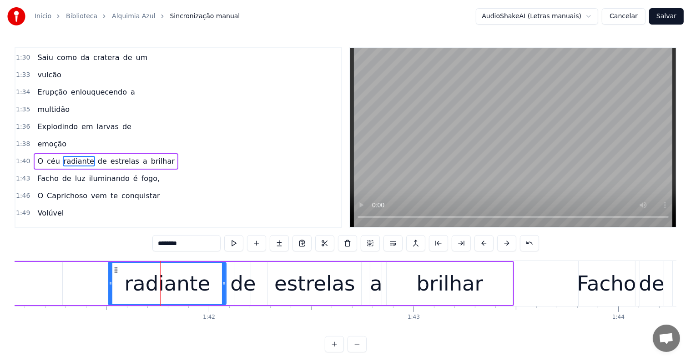
click at [150, 156] on span "brilhar" at bounding box center [162, 161] width 25 height 10
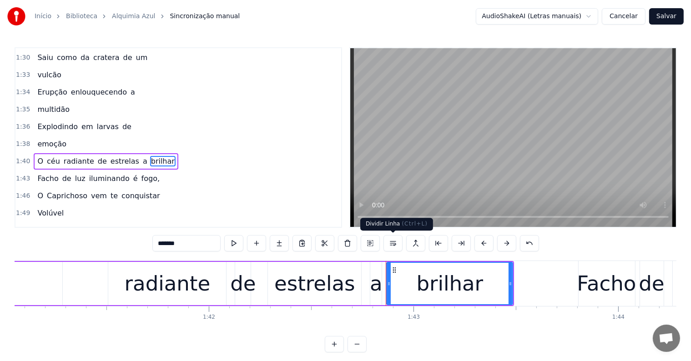
click at [392, 244] on button at bounding box center [392, 243] width 19 height 16
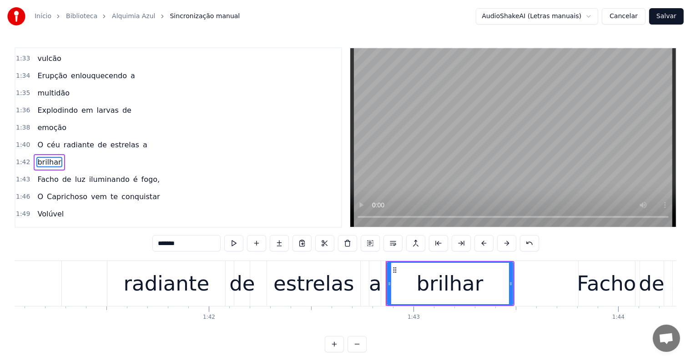
click at [332, 284] on div "estrelas" at bounding box center [313, 283] width 81 height 31
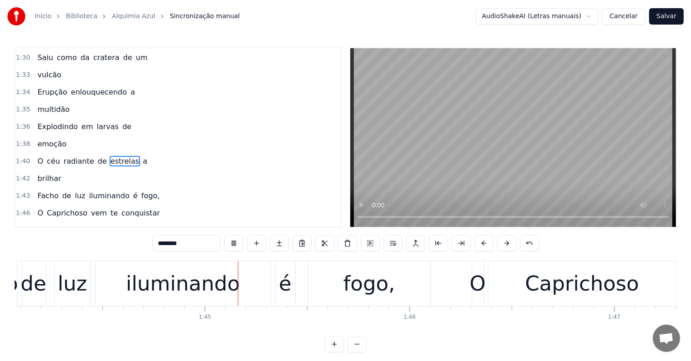
scroll to position [0, 21309]
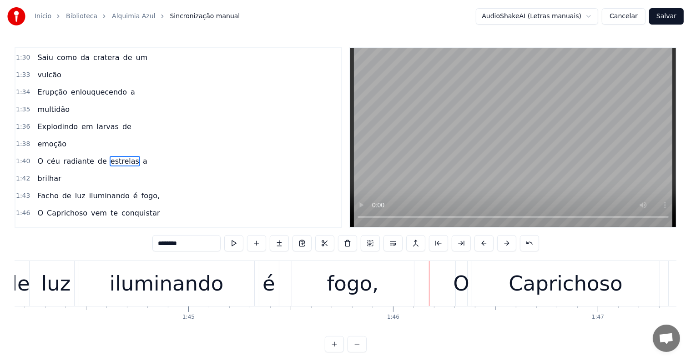
click at [347, 286] on div "fogo," at bounding box center [353, 283] width 52 height 31
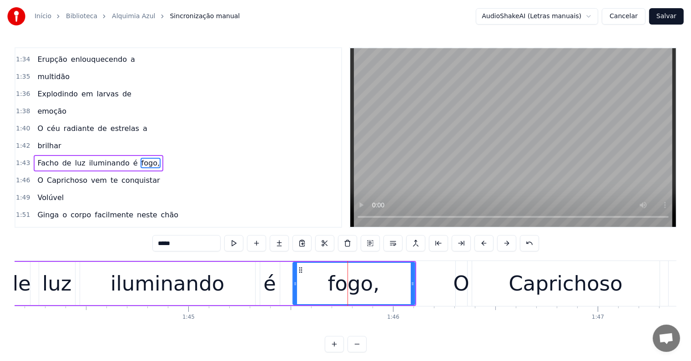
scroll to position [672, 0]
click at [393, 241] on button at bounding box center [392, 243] width 19 height 16
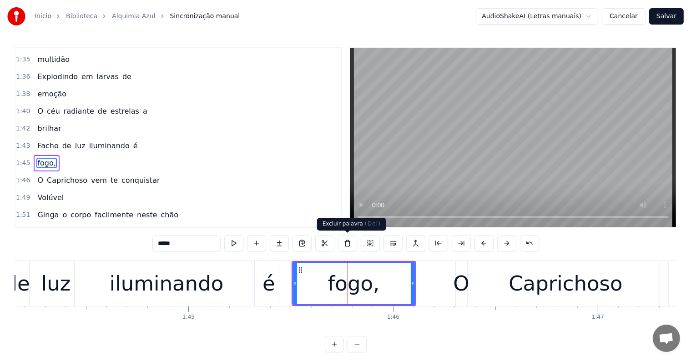
click at [204, 281] on div "iluminando" at bounding box center [167, 283] width 114 height 31
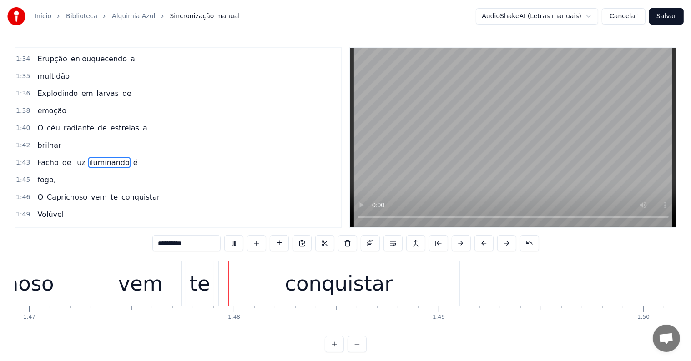
scroll to position [0, 21897]
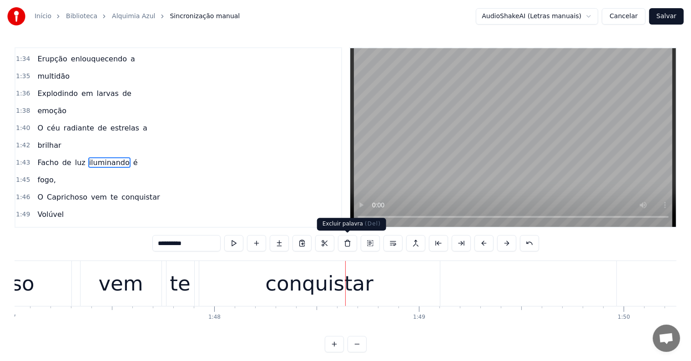
click at [348, 283] on div "conquistar" at bounding box center [319, 283] width 108 height 31
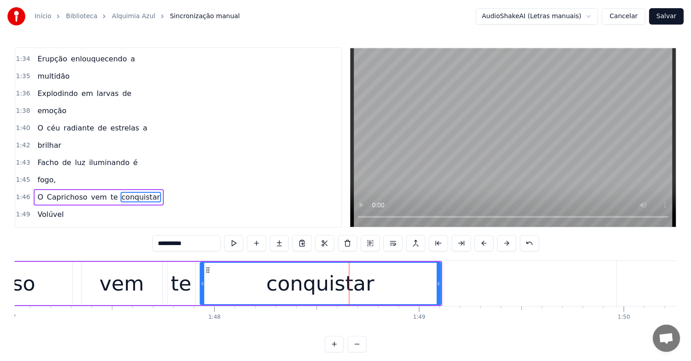
scroll to position [705, 0]
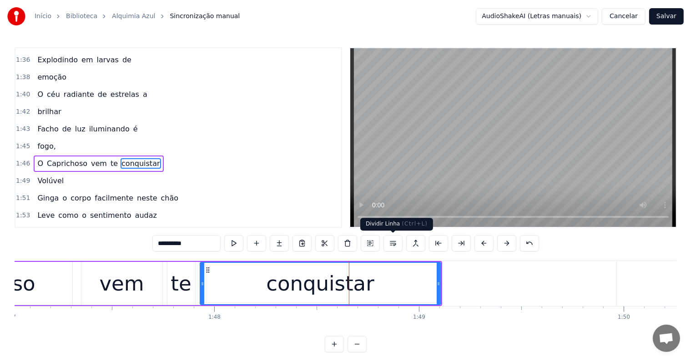
click at [391, 243] on button at bounding box center [392, 243] width 19 height 16
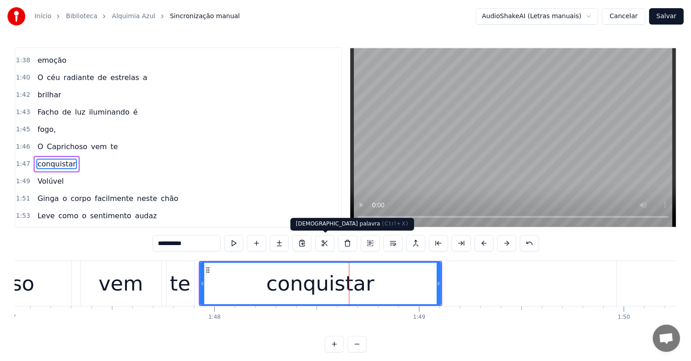
click at [176, 280] on div "te" at bounding box center [180, 283] width 20 height 31
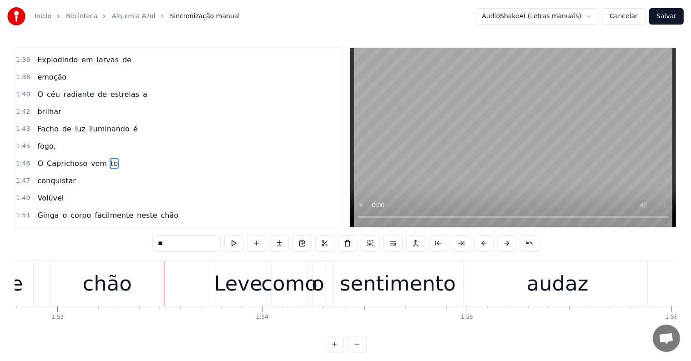
scroll to position [0, 23088]
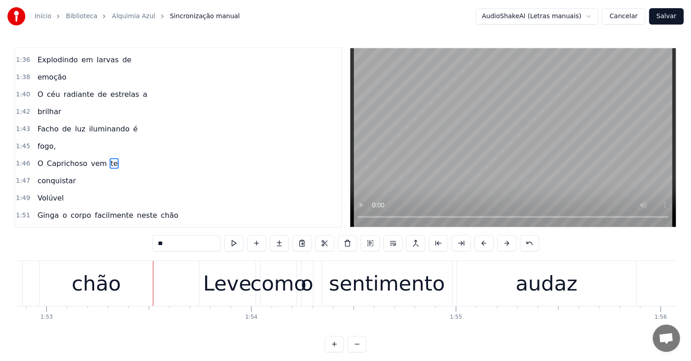
click at [87, 293] on div "chão" at bounding box center [95, 283] width 49 height 31
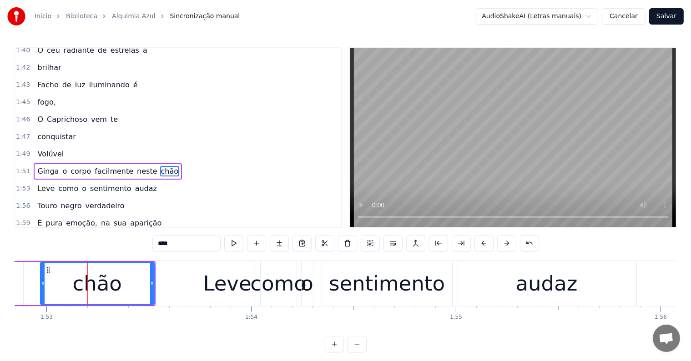
scroll to position [755, 0]
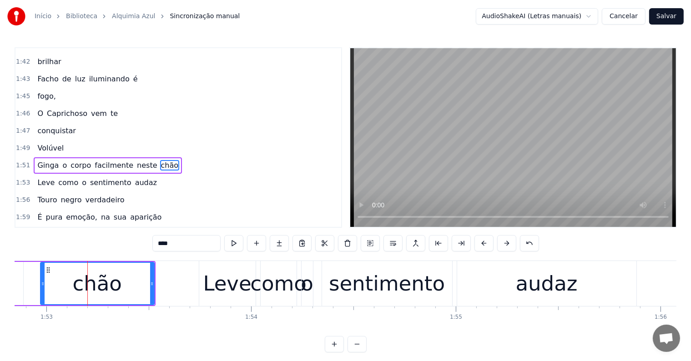
click at [48, 160] on span "Ginga" at bounding box center [47, 165] width 23 height 10
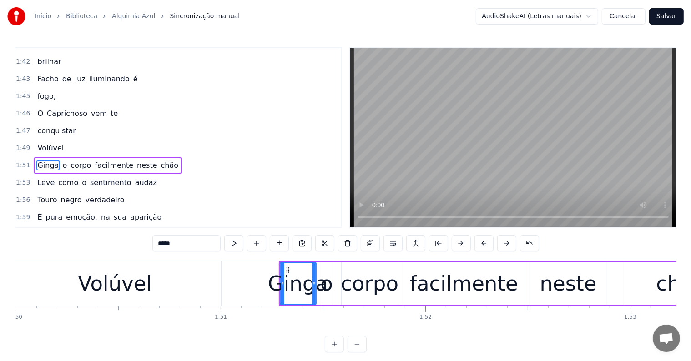
scroll to position [0, 22504]
click at [144, 280] on div "Volúvel" at bounding box center [115, 283] width 74 height 31
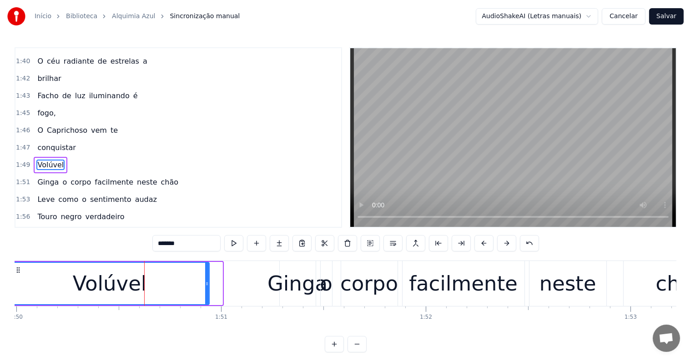
drag, startPoint x: 218, startPoint y: 282, endPoint x: 205, endPoint y: 280, distance: 13.3
click at [205, 280] on icon at bounding box center [207, 283] width 4 height 7
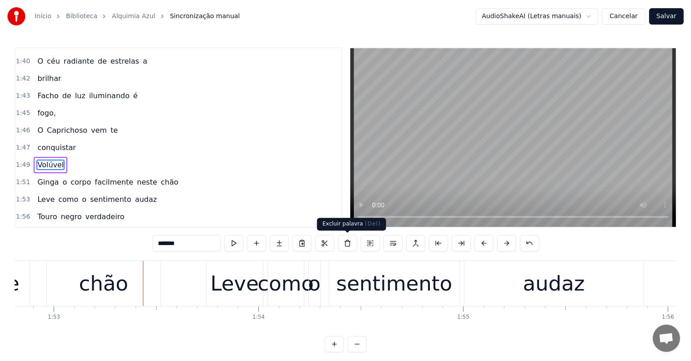
scroll to position [0, 23163]
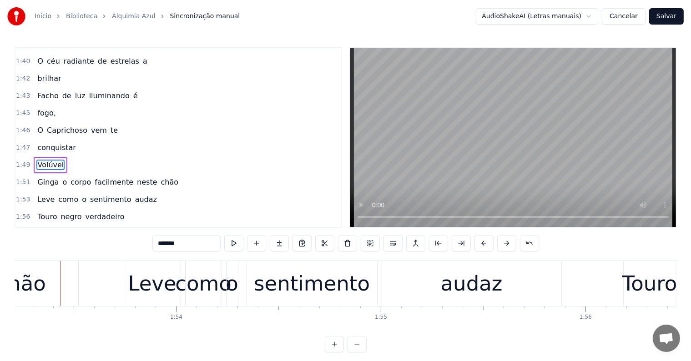
click at [46, 290] on div "chão" at bounding box center [22, 283] width 114 height 45
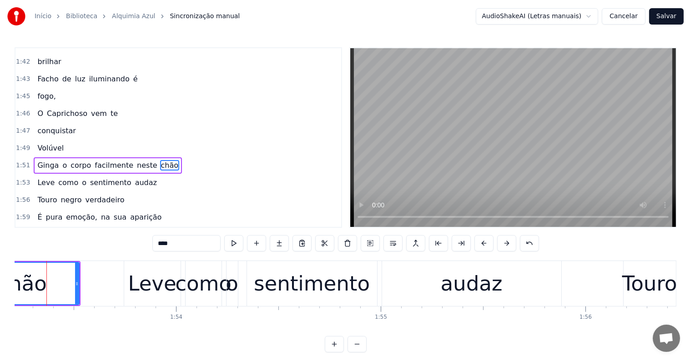
scroll to position [0, 23149]
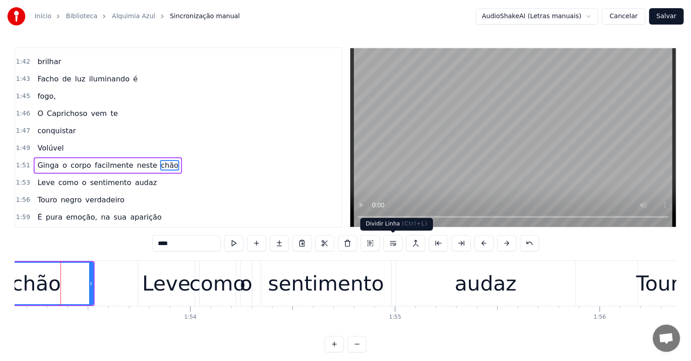
click at [393, 242] on button at bounding box center [392, 243] width 19 height 16
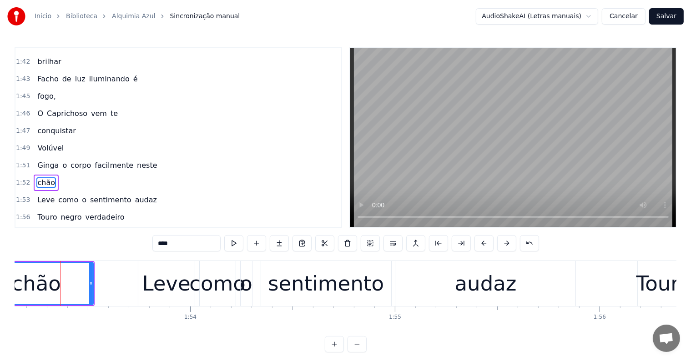
scroll to position [772, 0]
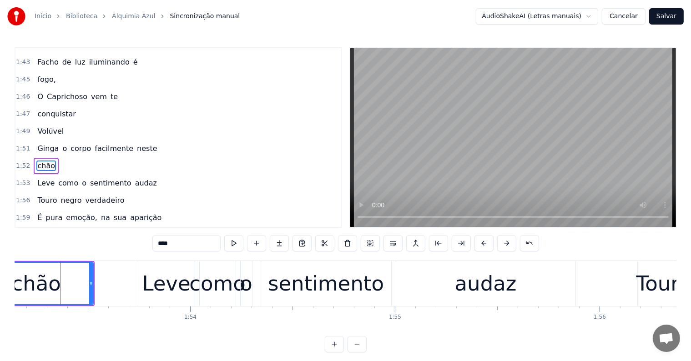
click at [136, 143] on span "neste" at bounding box center [147, 148] width 22 height 10
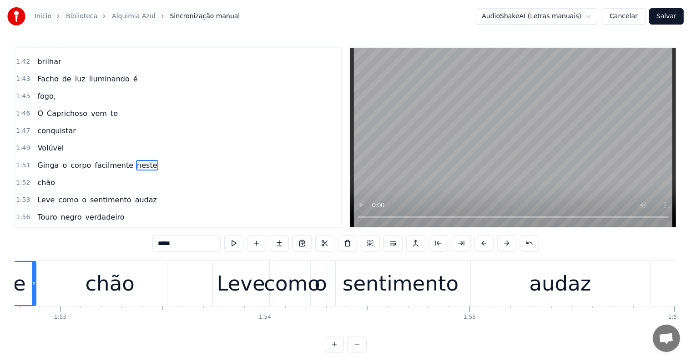
scroll to position [0, 22972]
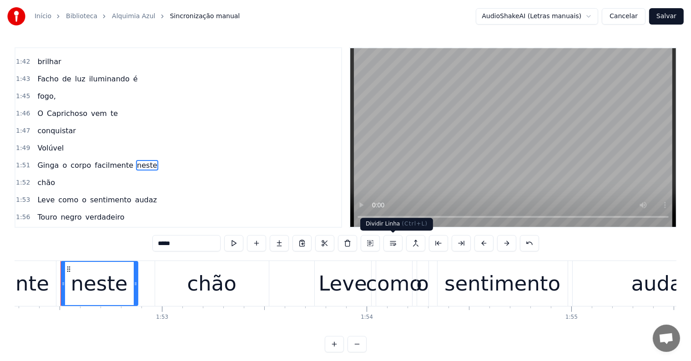
click at [395, 243] on button at bounding box center [392, 243] width 19 height 16
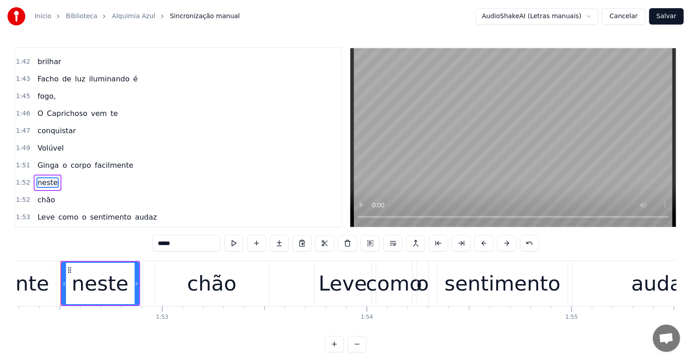
scroll to position [772, 0]
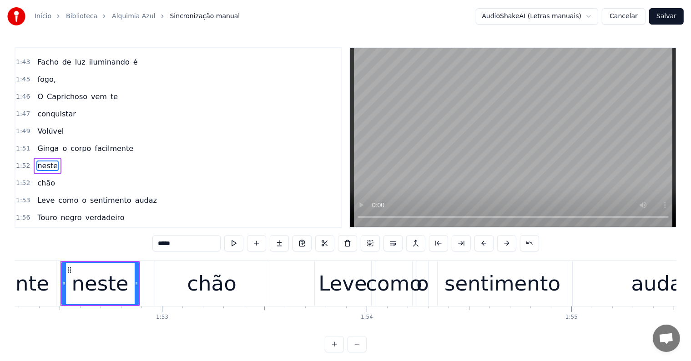
click at [111, 143] on span "facilmente" at bounding box center [114, 148] width 40 height 10
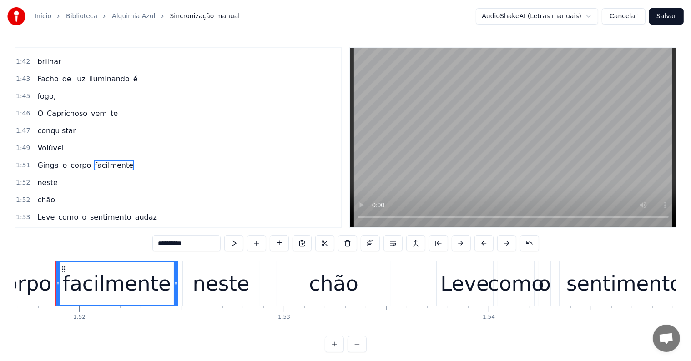
scroll to position [0, 22846]
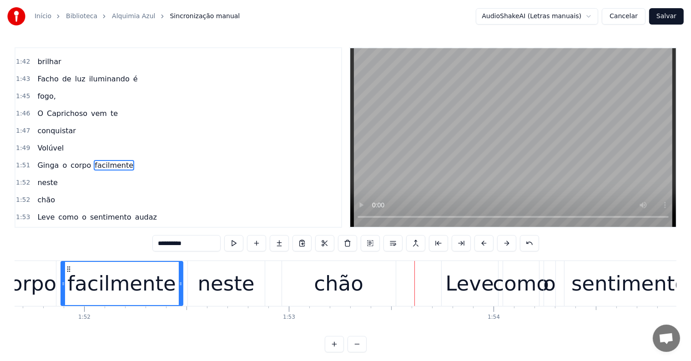
click at [36, 143] on span "Volúvel" at bounding box center [50, 148] width 28 height 10
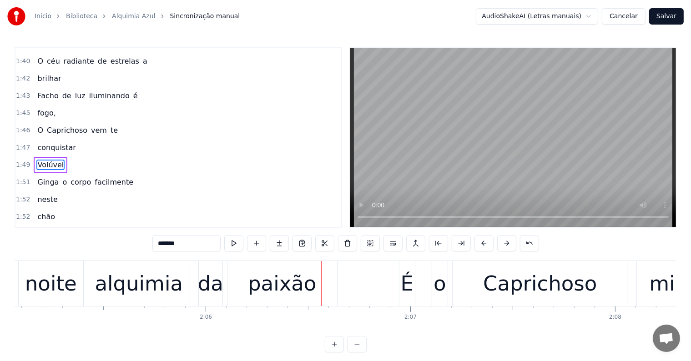
scroll to position [0, 25670]
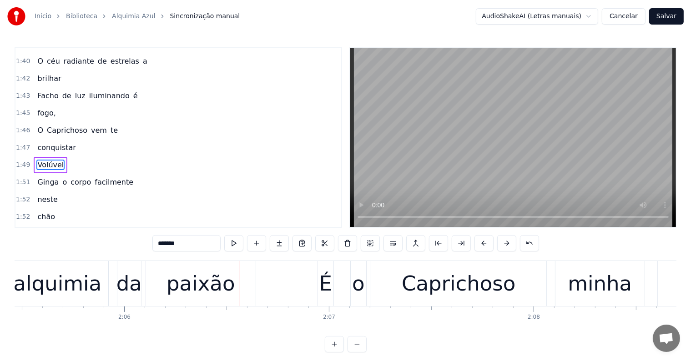
click at [208, 291] on div "paixão" at bounding box center [200, 283] width 68 height 31
type input "******"
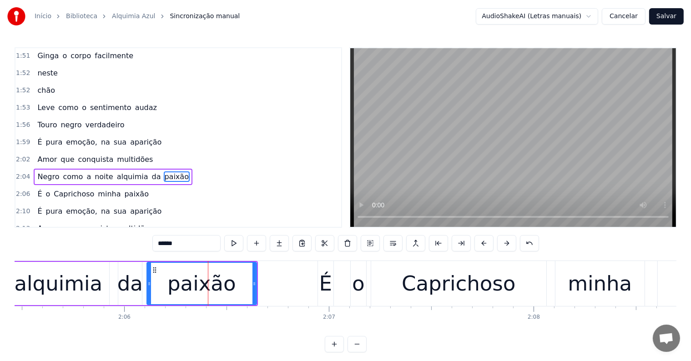
scroll to position [873, 0]
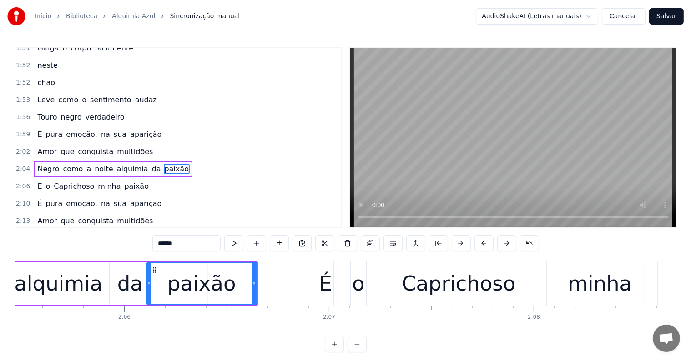
click at [39, 161] on div "Negro como a noite alquimia da paixão" at bounding box center [113, 169] width 159 height 16
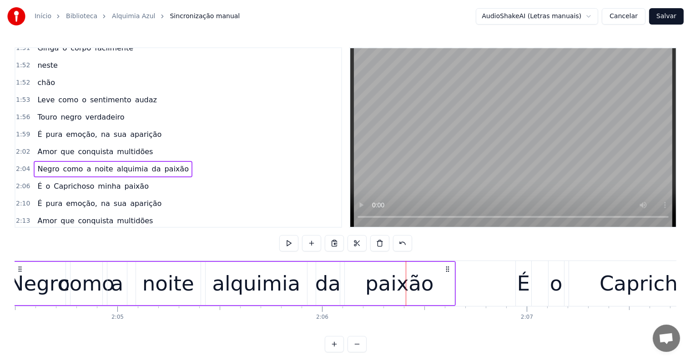
scroll to position [0, 25424]
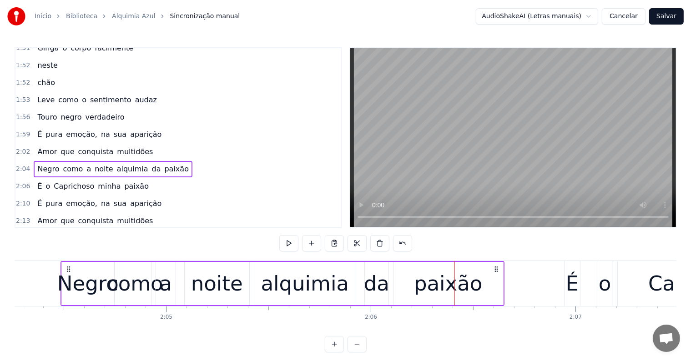
click at [40, 164] on span "Negro" at bounding box center [48, 169] width 24 height 10
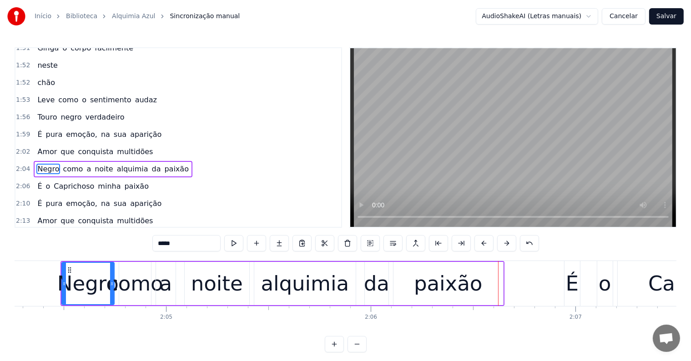
click at [431, 297] on div "paixão" at bounding box center [448, 283] width 68 height 31
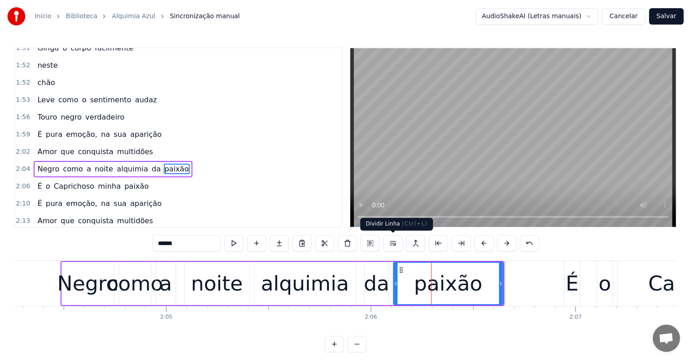
click at [392, 247] on button at bounding box center [392, 243] width 19 height 16
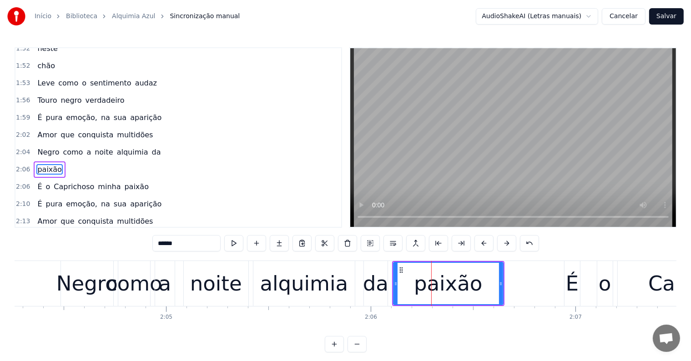
click at [375, 287] on div "da" at bounding box center [375, 283] width 25 height 31
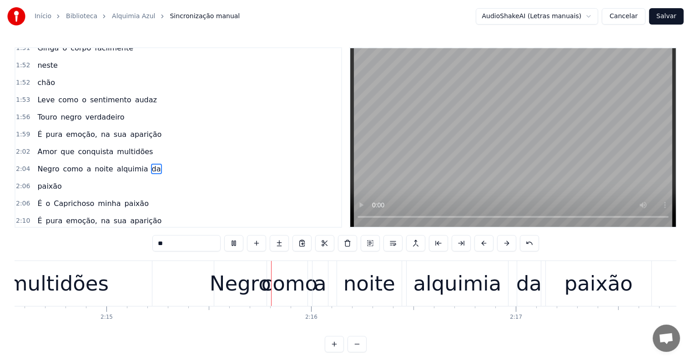
scroll to position [0, 27560]
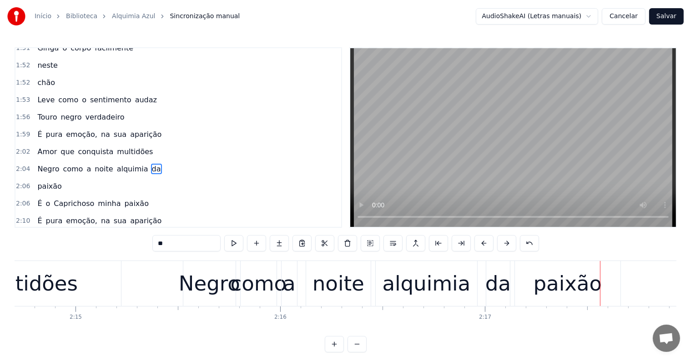
click at [549, 296] on div "paixão" at bounding box center [567, 283] width 68 height 31
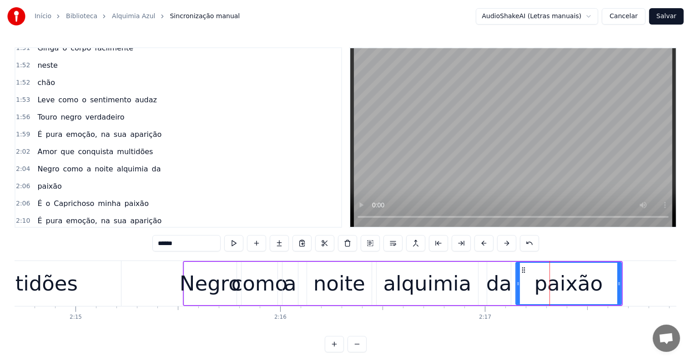
scroll to position [956, 0]
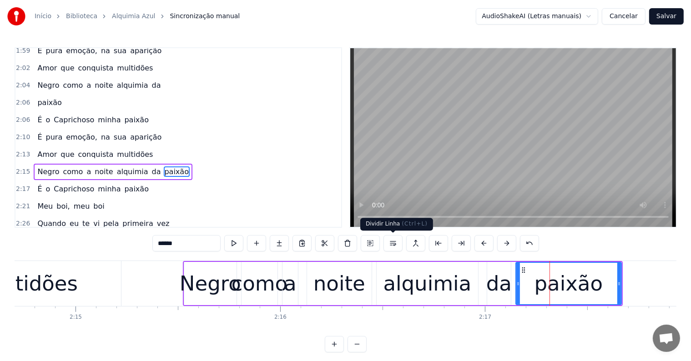
click at [390, 246] on button at bounding box center [392, 243] width 19 height 16
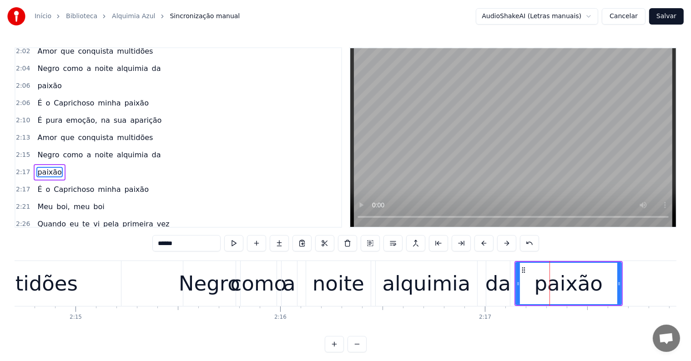
click at [497, 289] on div "da" at bounding box center [497, 283] width 25 height 31
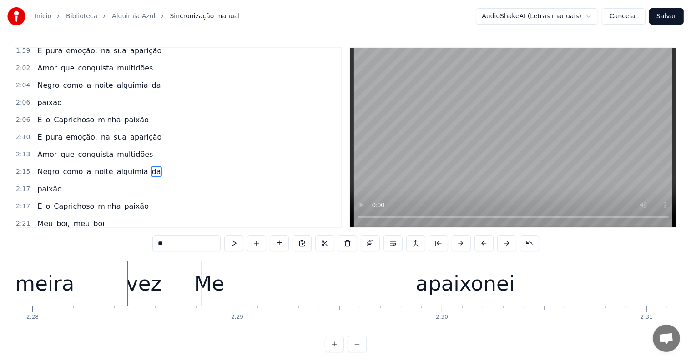
scroll to position [0, 30271]
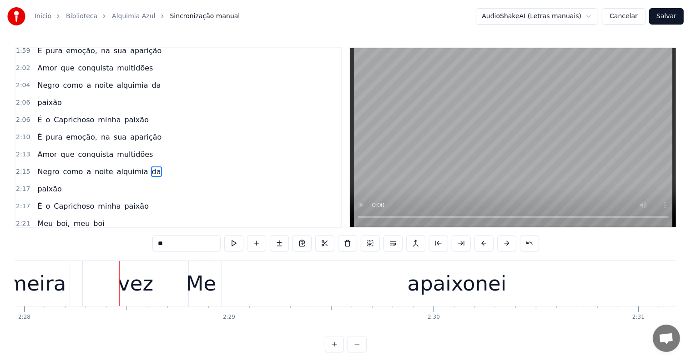
click at [141, 289] on div "vez" at bounding box center [135, 283] width 35 height 31
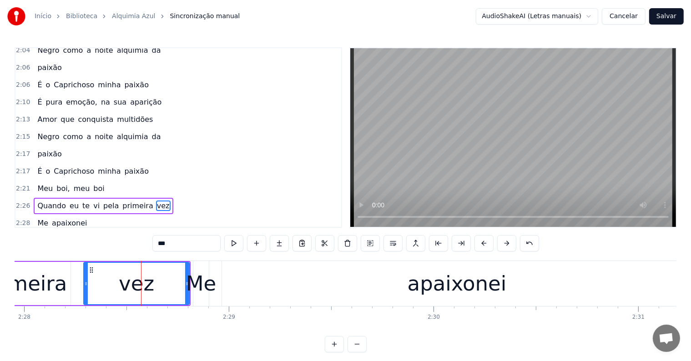
scroll to position [1023, 0]
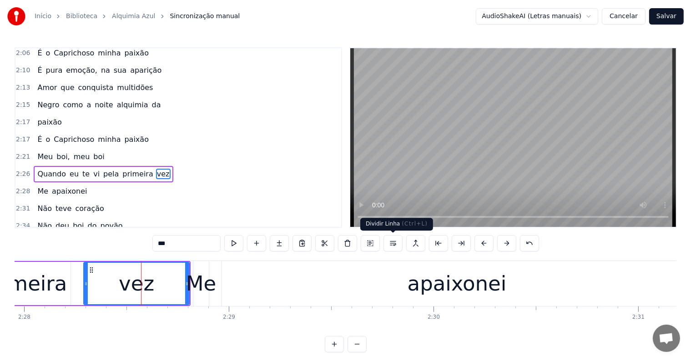
click at [391, 244] on button at bounding box center [392, 243] width 19 height 16
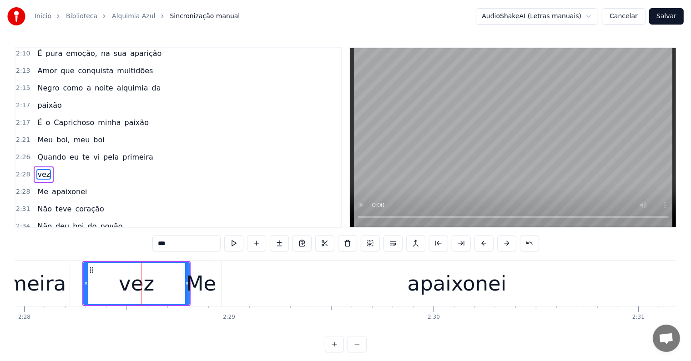
click at [60, 290] on div "primeira" at bounding box center [23, 283] width 86 height 31
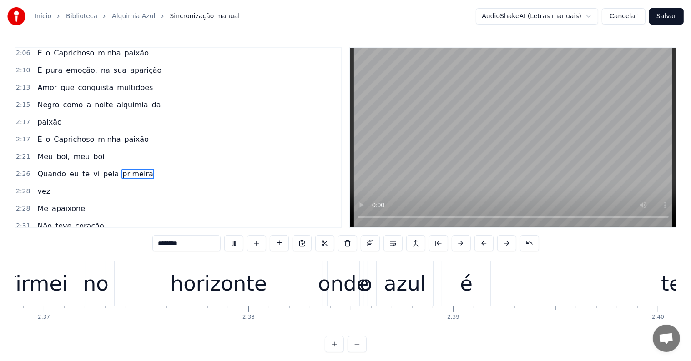
scroll to position [0, 32628]
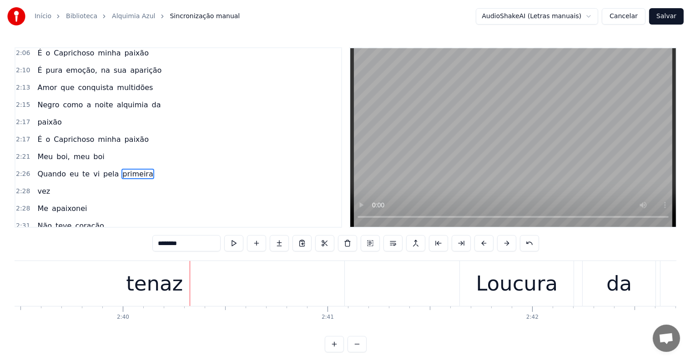
click at [153, 292] on div "tenaz" at bounding box center [154, 283] width 57 height 31
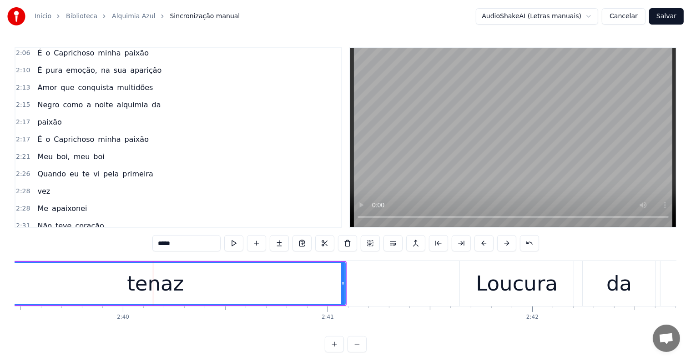
scroll to position [1107, 0]
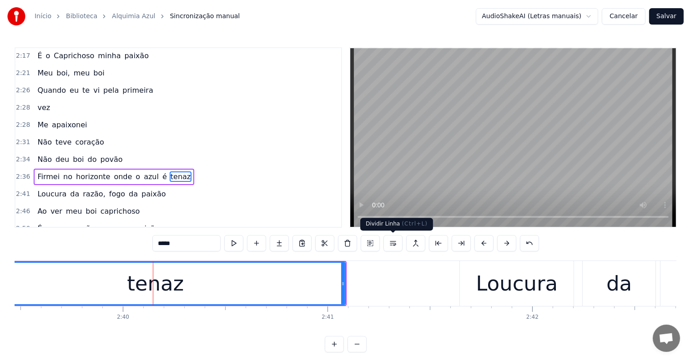
click at [391, 245] on button at bounding box center [392, 243] width 19 height 16
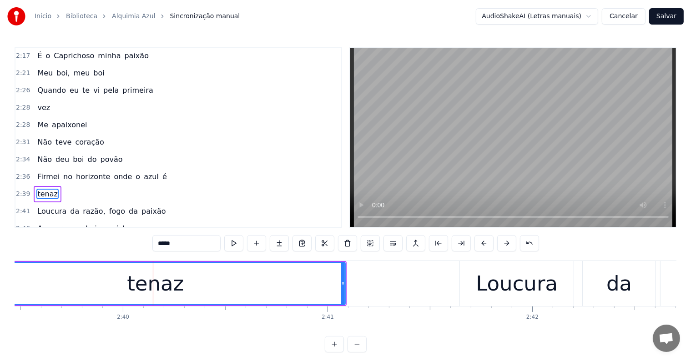
scroll to position [1123, 0]
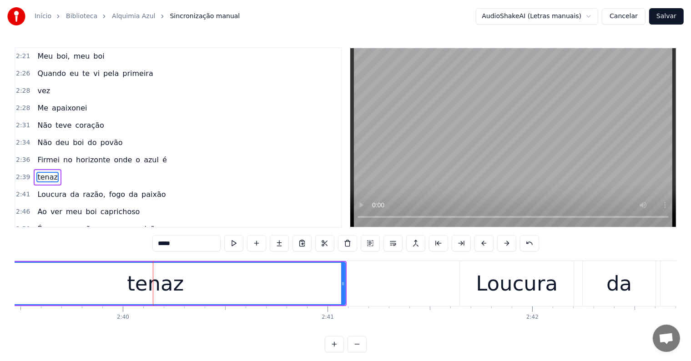
click at [161, 155] on span "é" at bounding box center [164, 160] width 6 height 10
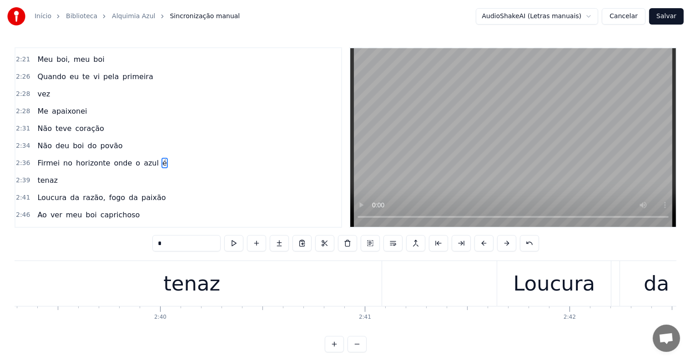
scroll to position [0, 32474]
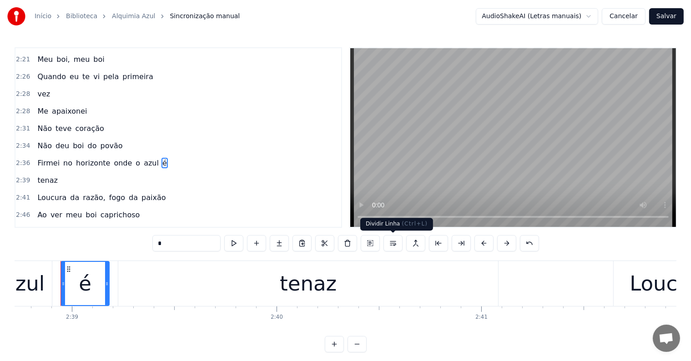
click at [390, 240] on button at bounding box center [392, 243] width 19 height 16
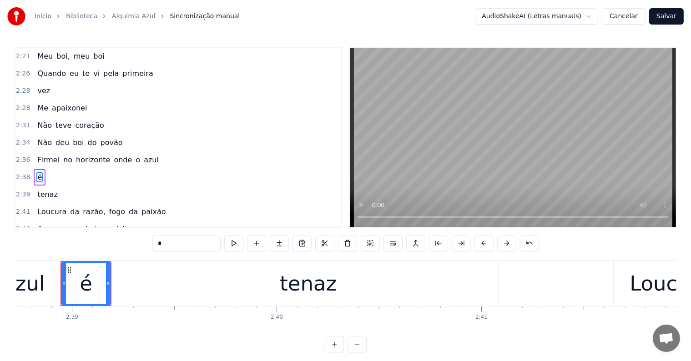
click at [143, 155] on span "azul" at bounding box center [151, 160] width 17 height 10
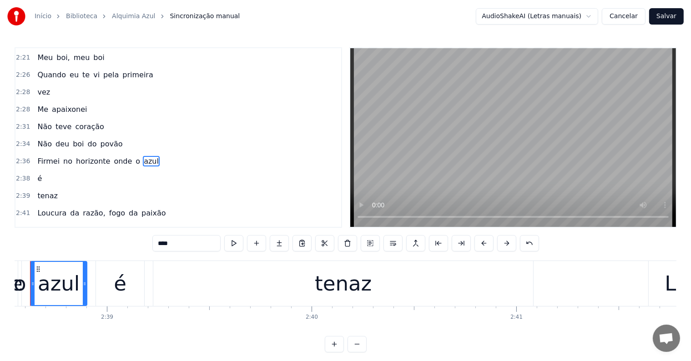
scroll to position [0, 32409]
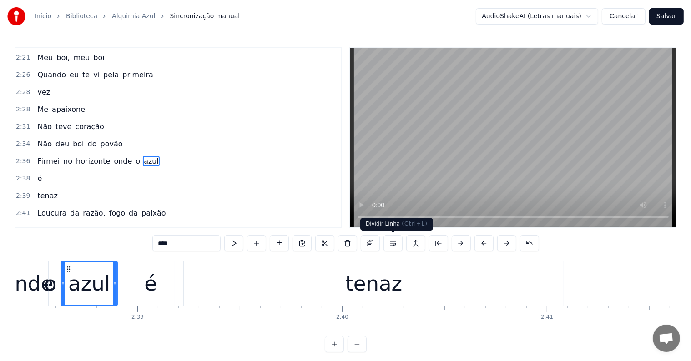
click at [391, 241] on button at bounding box center [392, 243] width 19 height 16
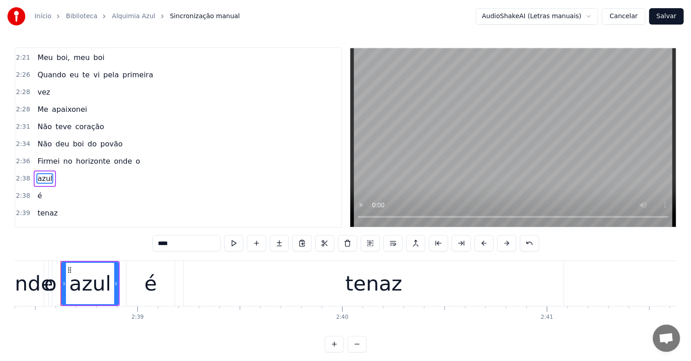
scroll to position [1123, 0]
click at [135, 155] on span "o" at bounding box center [138, 160] width 6 height 10
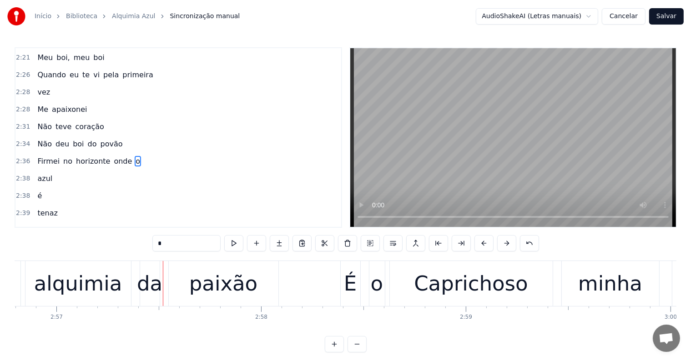
scroll to position [0, 36199]
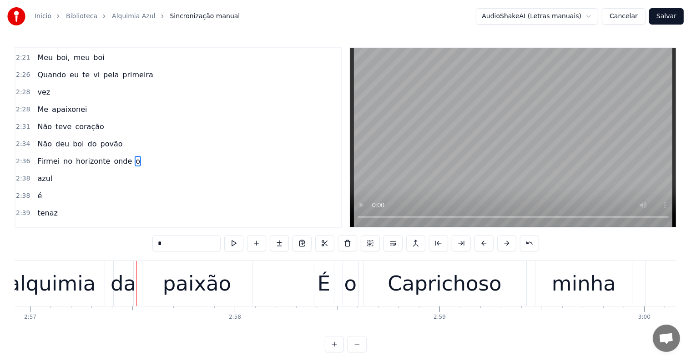
click at [202, 291] on div "paixão" at bounding box center [197, 283] width 68 height 31
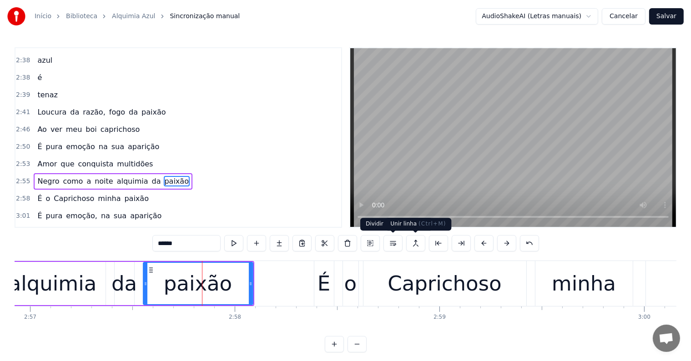
click at [388, 245] on button at bounding box center [392, 243] width 19 height 16
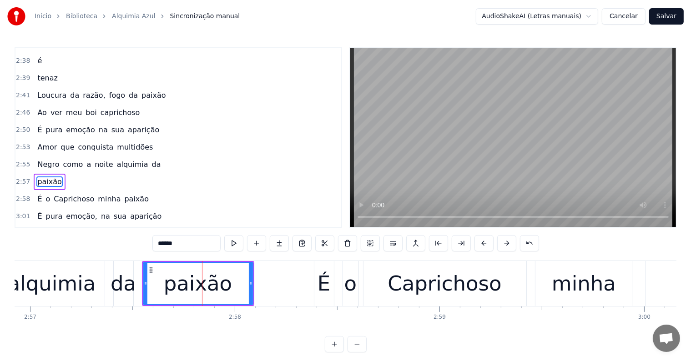
click at [87, 302] on div "alquimia" at bounding box center [51, 283] width 105 height 45
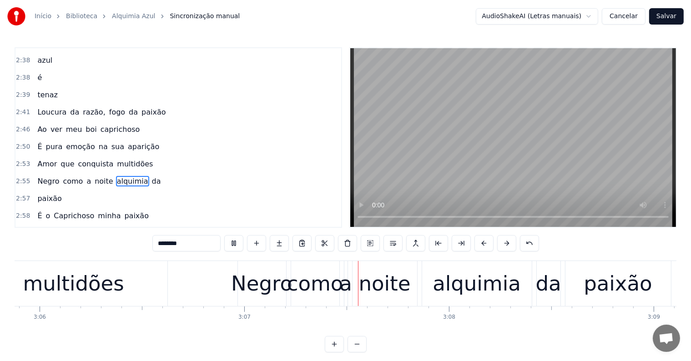
scroll to position [0, 38137]
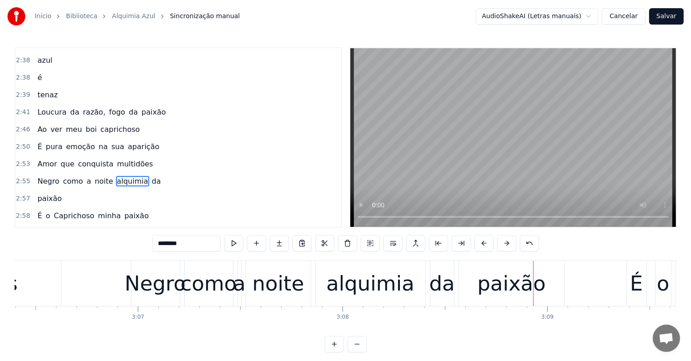
click at [485, 292] on div "paixão" at bounding box center [511, 283] width 68 height 31
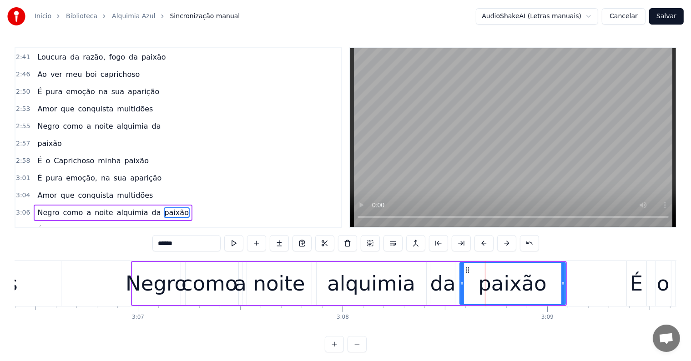
scroll to position [1324, 0]
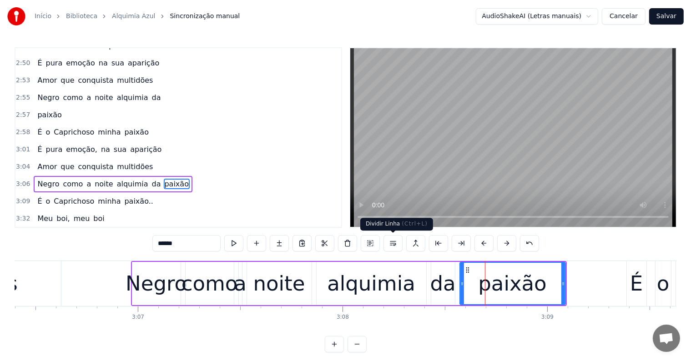
click at [390, 242] on button at bounding box center [392, 243] width 19 height 16
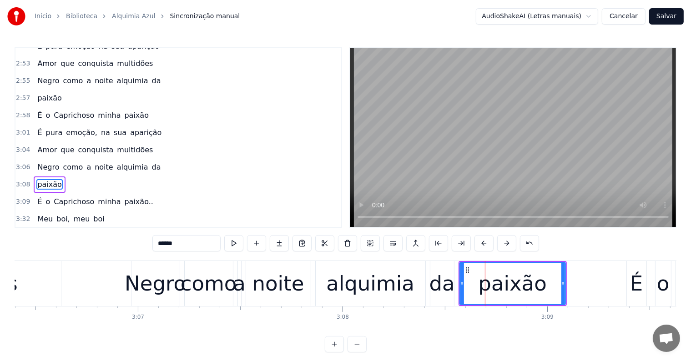
click at [441, 284] on div "da" at bounding box center [441, 283] width 25 height 31
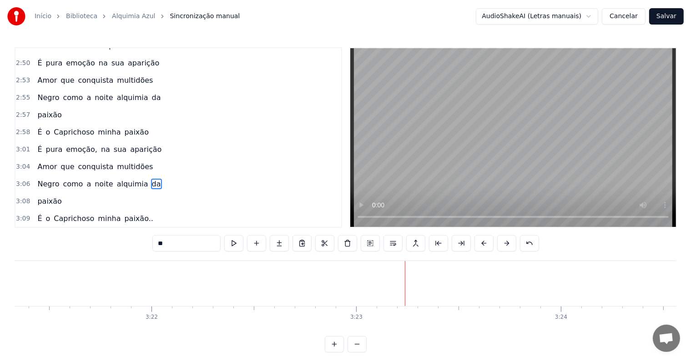
scroll to position [0, 41442]
click at [124, 213] on span "paixão.." at bounding box center [139, 218] width 30 height 10
type input "********"
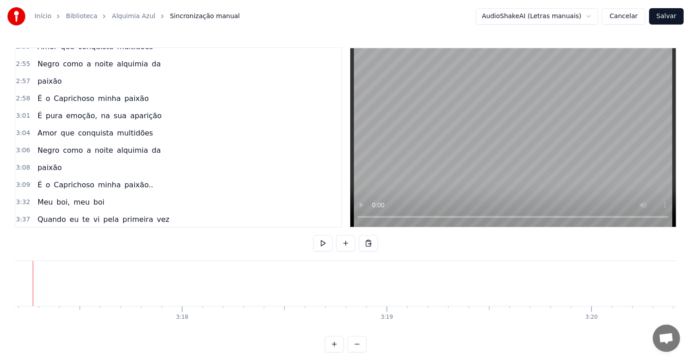
scroll to position [0, 40316]
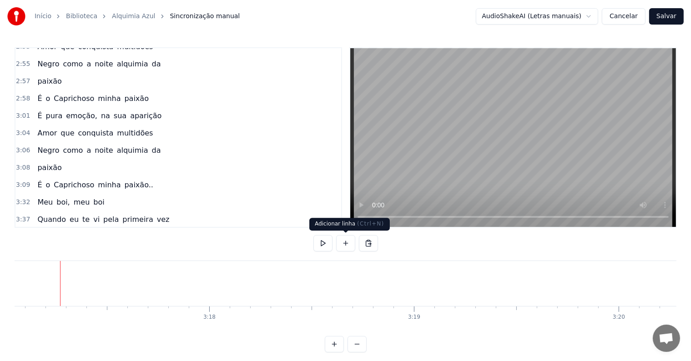
click at [347, 245] on button at bounding box center [345, 243] width 19 height 16
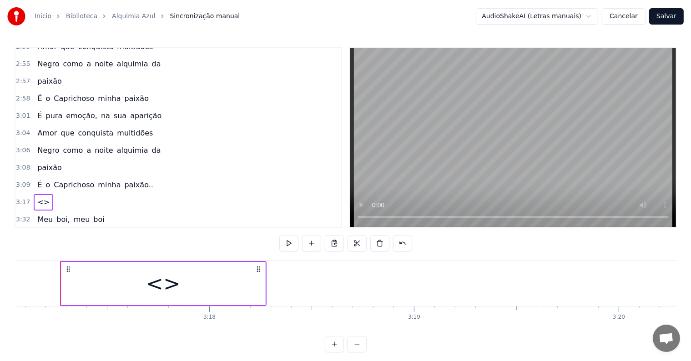
click at [123, 269] on div "<>" at bounding box center [163, 283] width 204 height 43
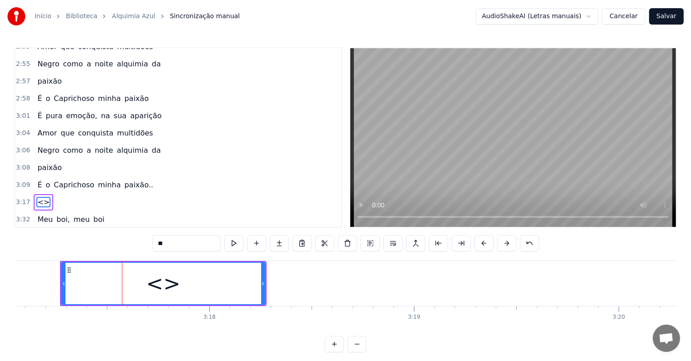
scroll to position [1374, 0]
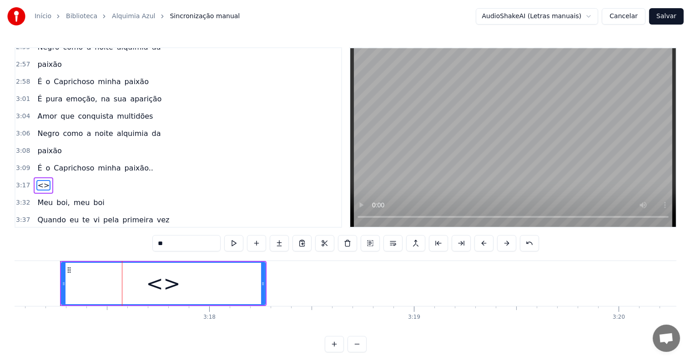
drag, startPoint x: 153, startPoint y: 243, endPoint x: 132, endPoint y: 243, distance: 20.5
click at [132, 243] on div "0:01 [[PERSON_NAME]!] 0:03 [Levanta o Bracinho] 0:04 [É o caprichoso que ta 0:0…" at bounding box center [346, 199] width 662 height 305
paste input "**********"
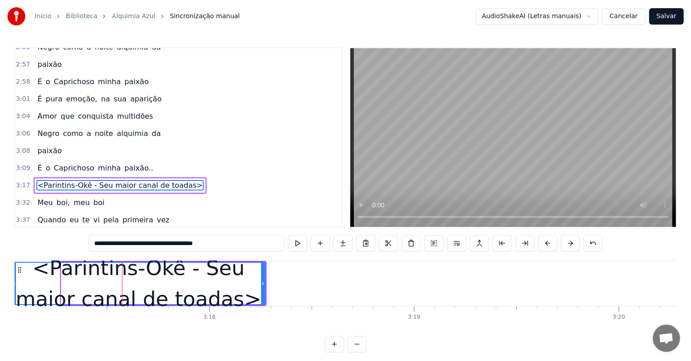
drag, startPoint x: 63, startPoint y: 281, endPoint x: 13, endPoint y: 282, distance: 49.6
click at [13, 282] on div "Início Biblioteca Alquimia Azul Sincronização manual AudioShakeAI (Letras manua…" at bounding box center [345, 176] width 691 height 352
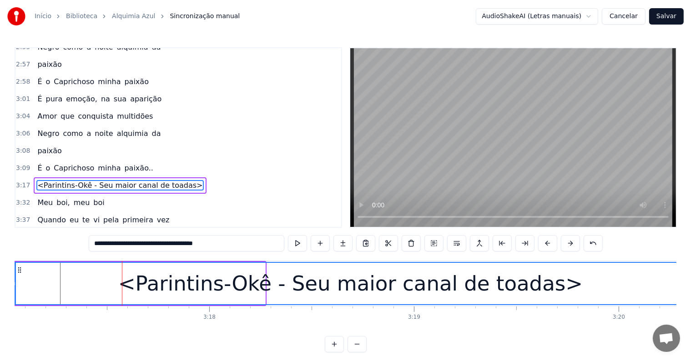
drag, startPoint x: 261, startPoint y: 282, endPoint x: 685, endPoint y: 287, distance: 424.7
click at [685, 287] on div "Início Biblioteca Alquimia Azul Sincronização manual AudioShakeAI (Letras manua…" at bounding box center [345, 176] width 691 height 352
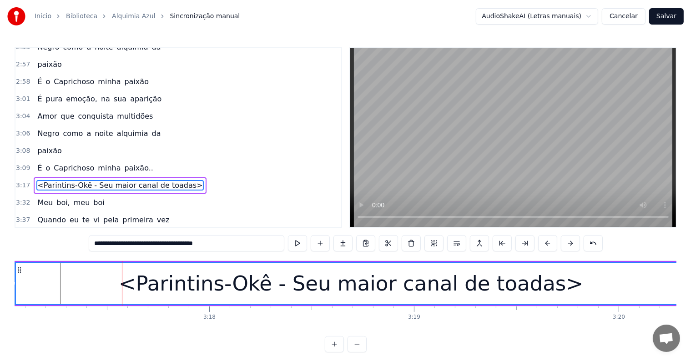
click at [659, 291] on div "<Parintins-Okê - Seu maior canal de toadas>" at bounding box center [350, 283] width 677 height 41
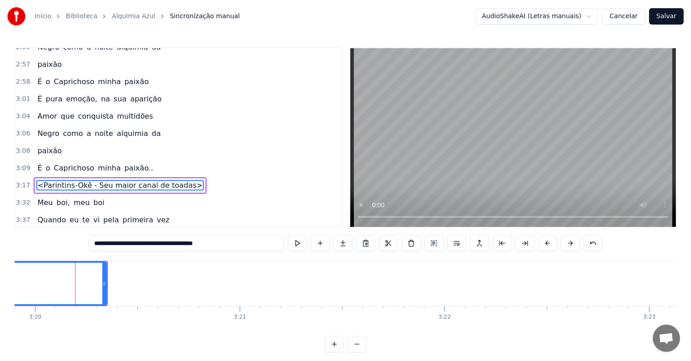
scroll to position [0, 40914]
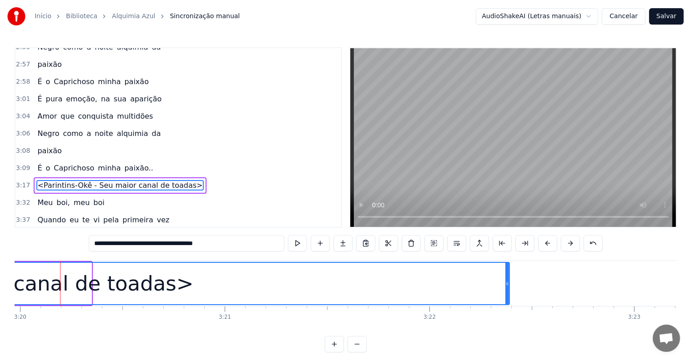
drag, startPoint x: 89, startPoint y: 283, endPoint x: 507, endPoint y: 285, distance: 417.8
click at [507, 285] on icon at bounding box center [507, 283] width 4 height 7
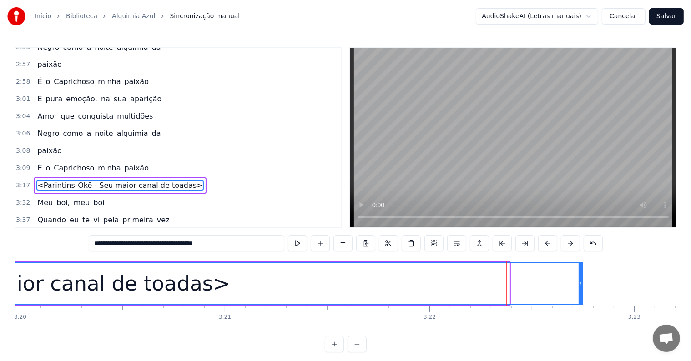
drag, startPoint x: 507, startPoint y: 285, endPoint x: 580, endPoint y: 287, distance: 73.2
click at [580, 287] on div at bounding box center [580, 283] width 4 height 41
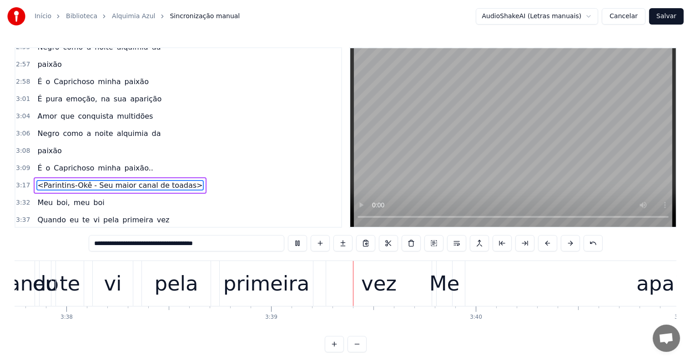
scroll to position [0, 44673]
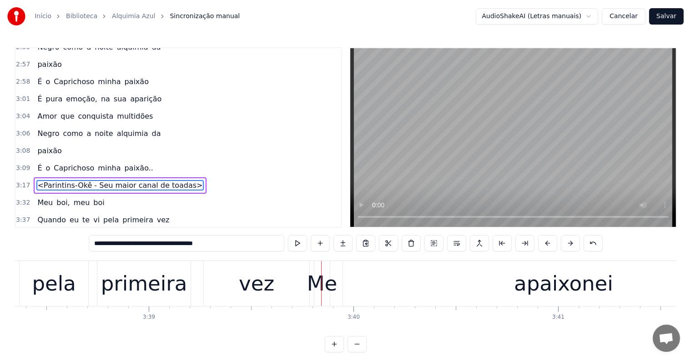
click at [260, 286] on div "vez" at bounding box center [256, 283] width 35 height 31
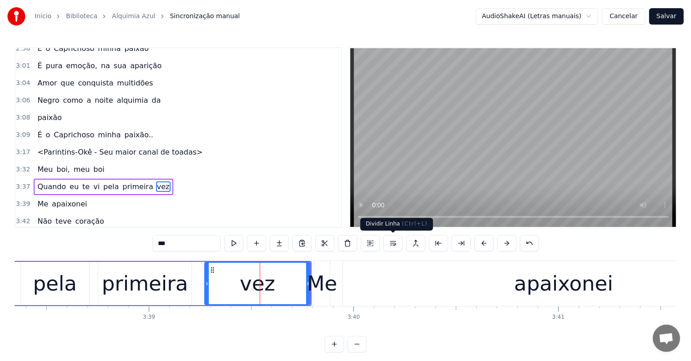
click at [398, 243] on button at bounding box center [392, 243] width 19 height 16
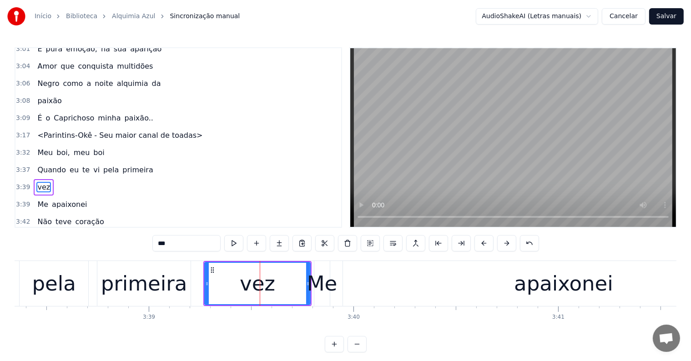
click at [186, 286] on div "primeira" at bounding box center [143, 283] width 93 height 45
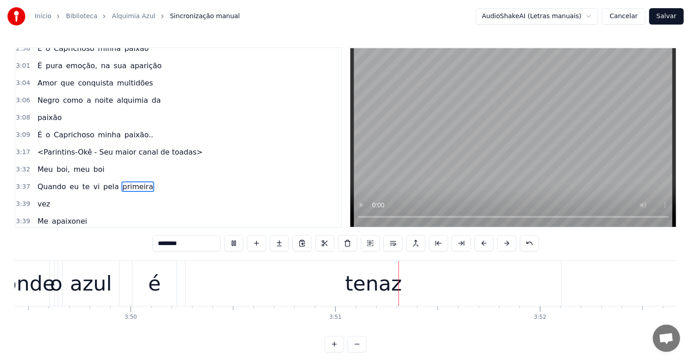
scroll to position [0, 47132]
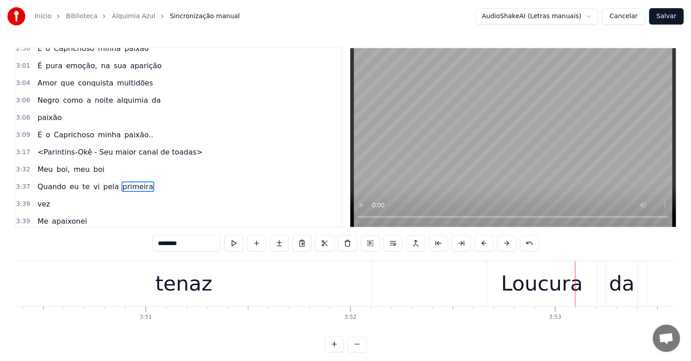
click at [201, 289] on div "tenaz" at bounding box center [183, 283] width 57 height 31
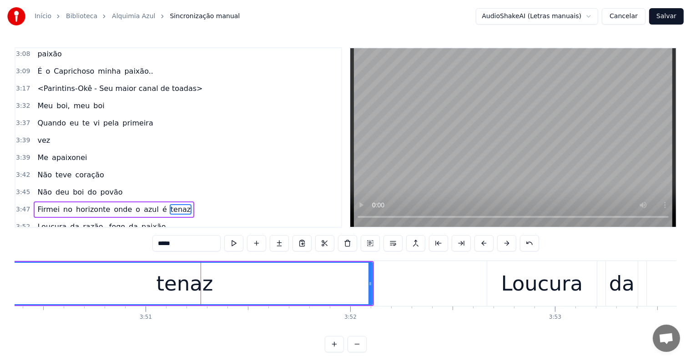
scroll to position [1491, 0]
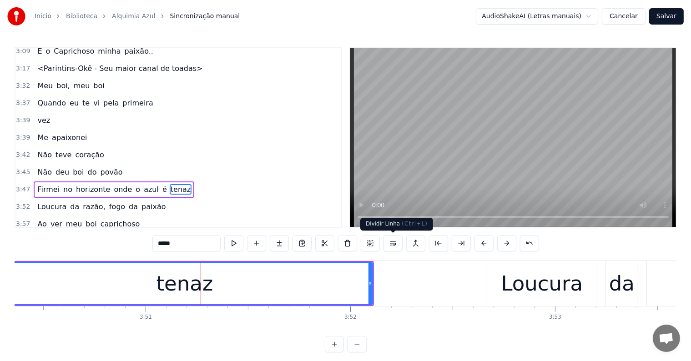
click at [393, 242] on button at bounding box center [392, 243] width 19 height 16
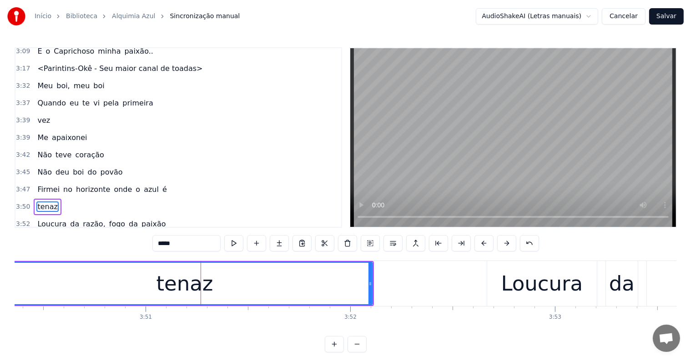
scroll to position [1508, 0]
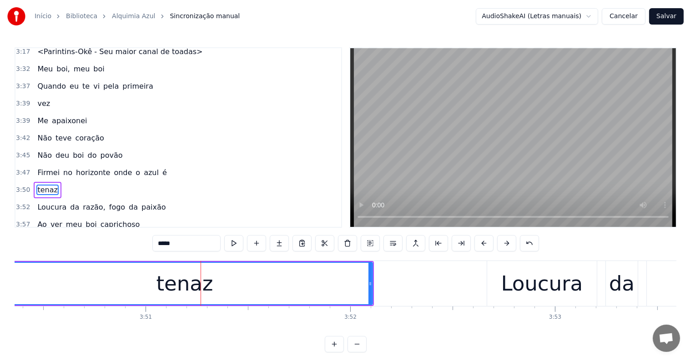
click at [161, 167] on span "é" at bounding box center [164, 172] width 6 height 10
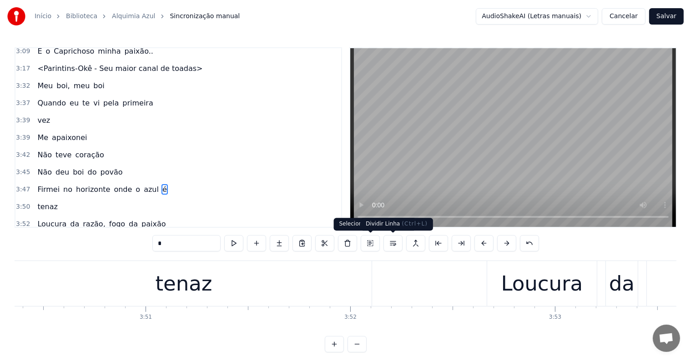
scroll to position [0, 47014]
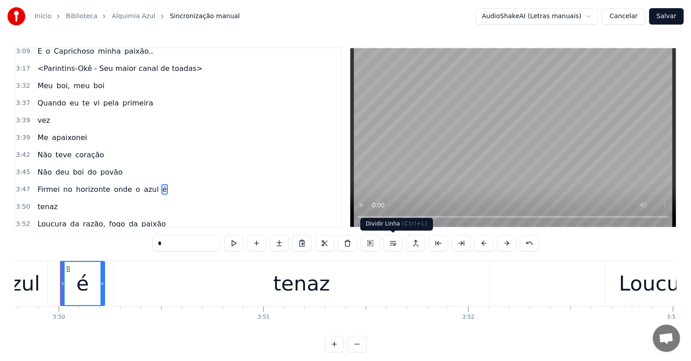
click at [393, 246] on button at bounding box center [392, 243] width 19 height 16
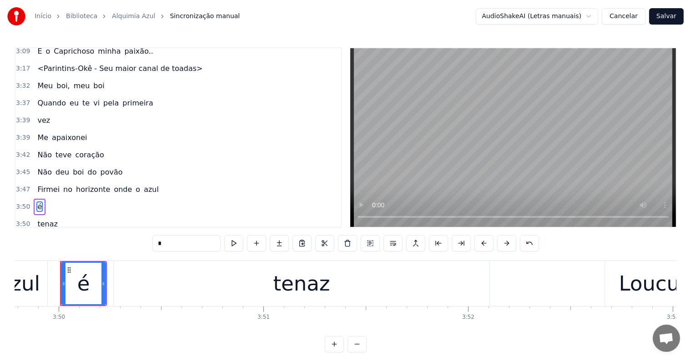
scroll to position [1508, 0]
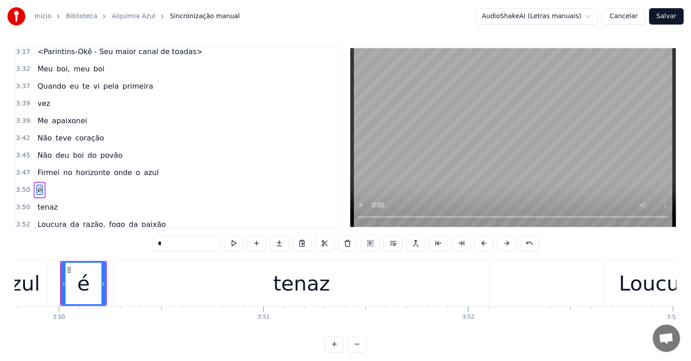
click at [143, 167] on span "azul" at bounding box center [151, 172] width 17 height 10
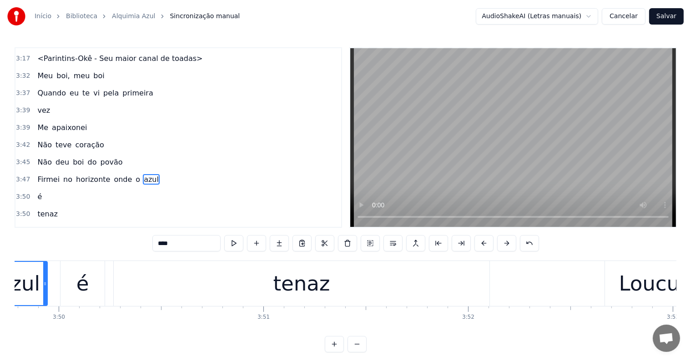
scroll to position [0, 46944]
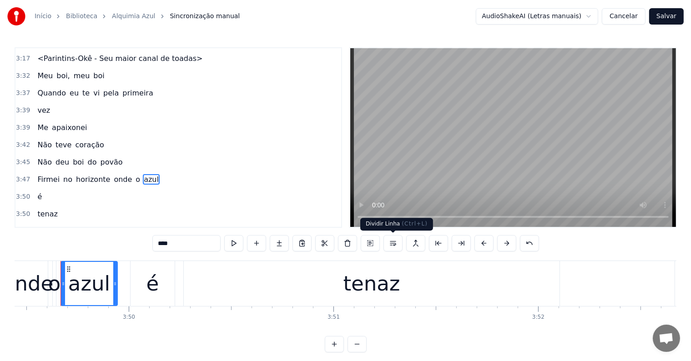
click at [393, 243] on button at bounding box center [392, 243] width 19 height 16
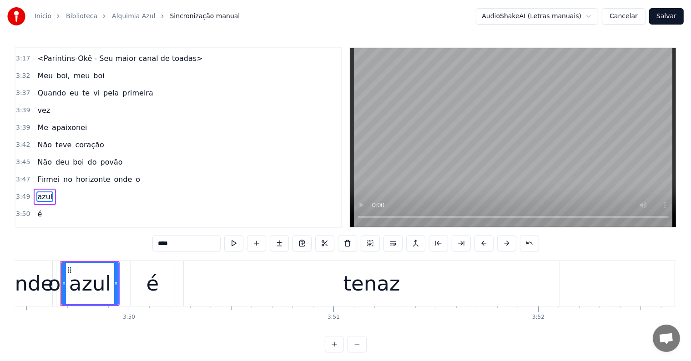
scroll to position [1508, 0]
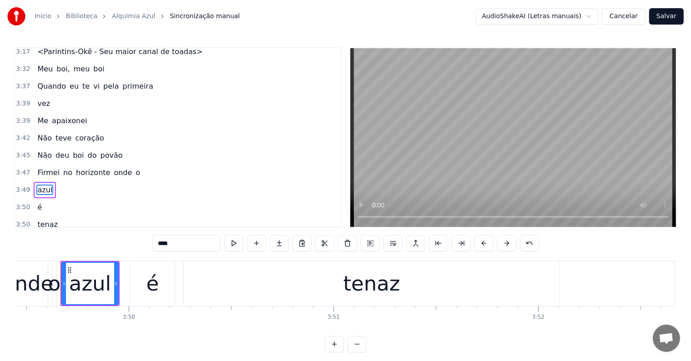
click at [135, 167] on span "o" at bounding box center [138, 172] width 6 height 10
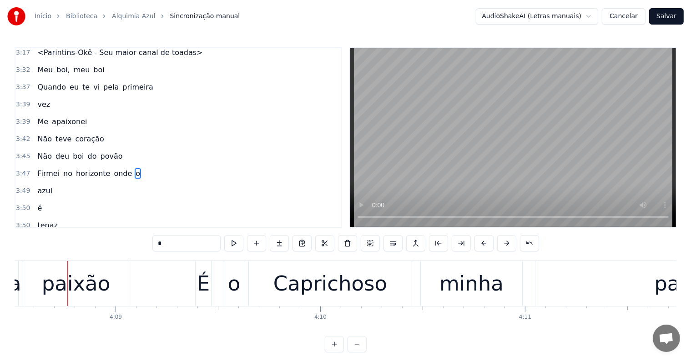
scroll to position [0, 50851]
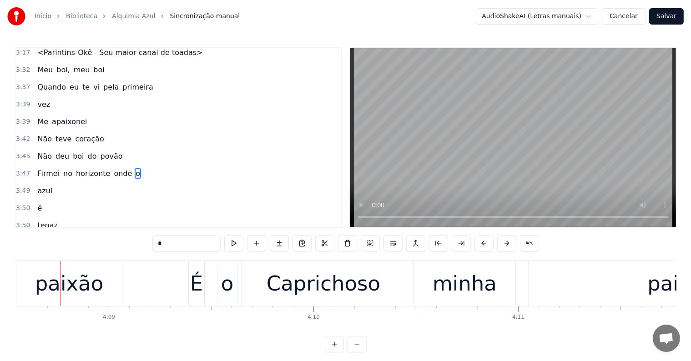
click at [89, 285] on div "paixão" at bounding box center [69, 283] width 68 height 31
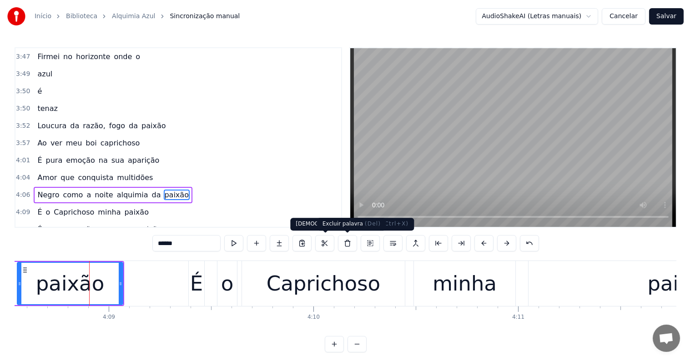
scroll to position [1625, 0]
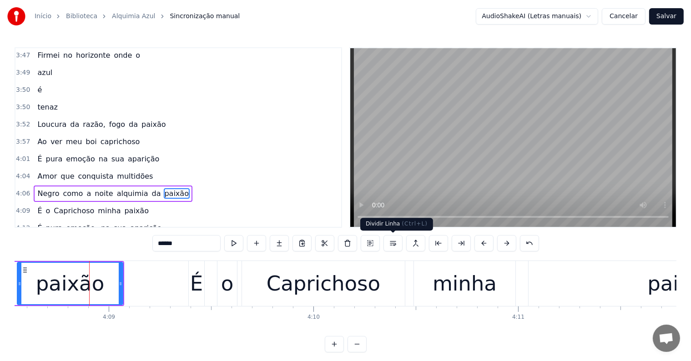
click at [393, 244] on button at bounding box center [392, 243] width 19 height 16
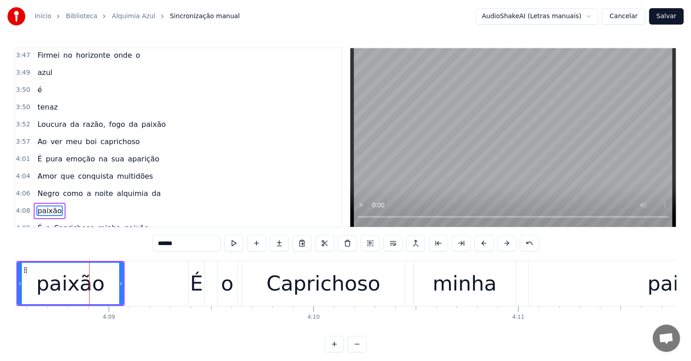
scroll to position [1642, 0]
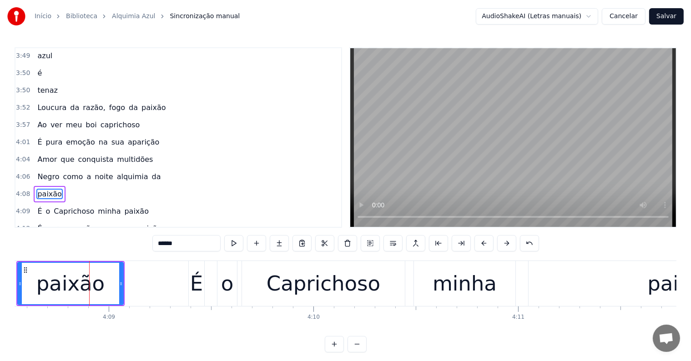
click at [131, 171] on span "alquimia" at bounding box center [132, 176] width 33 height 10
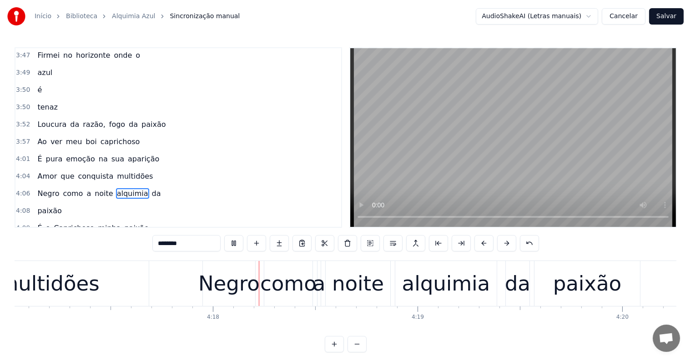
scroll to position [0, 52593]
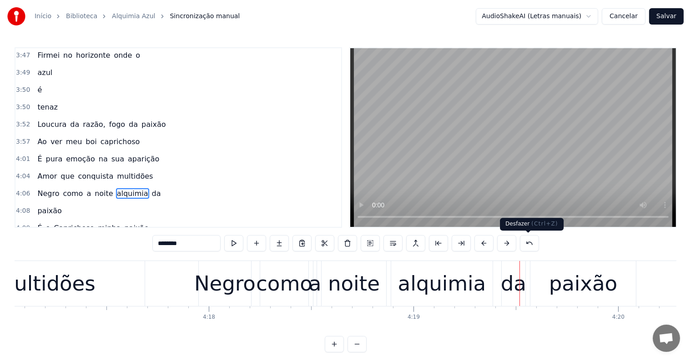
click at [567, 281] on div "paixão" at bounding box center [583, 283] width 68 height 31
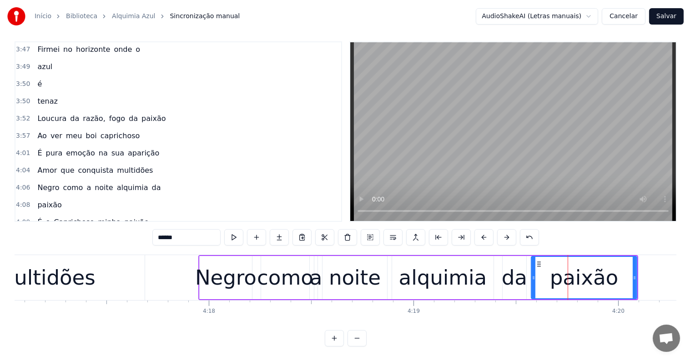
scroll to position [1645, 0]
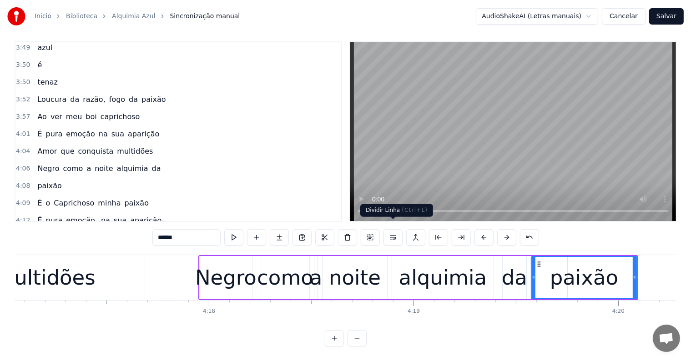
click at [392, 231] on button at bounding box center [392, 237] width 19 height 16
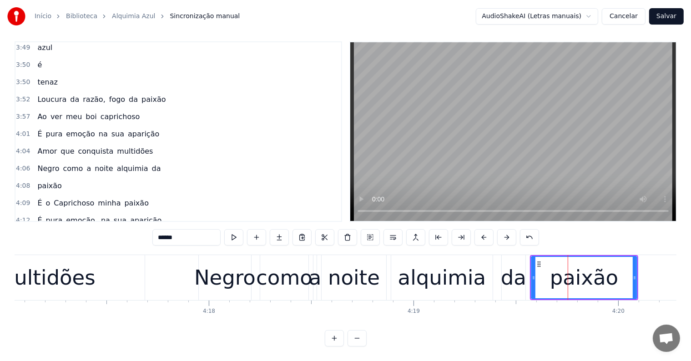
scroll to position [1661, 0]
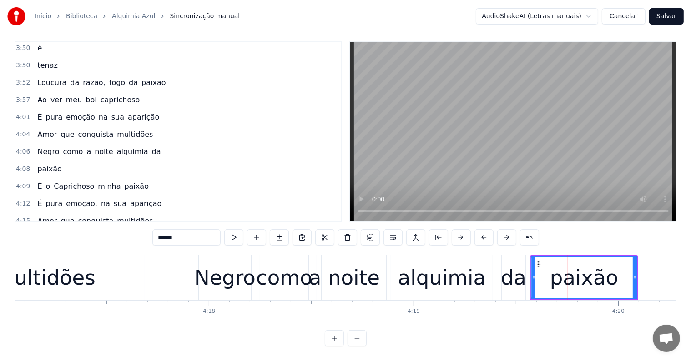
click at [506, 278] on div "da" at bounding box center [513, 277] width 25 height 31
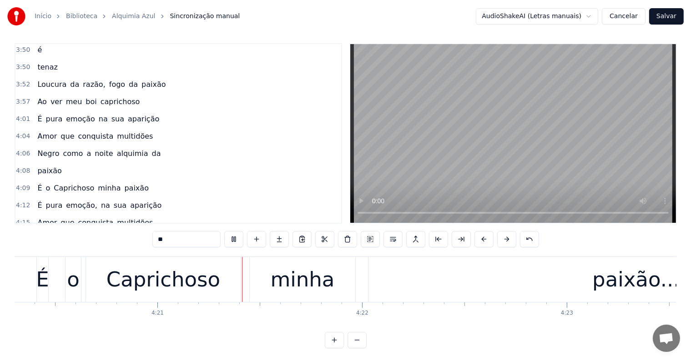
scroll to position [0, 53280]
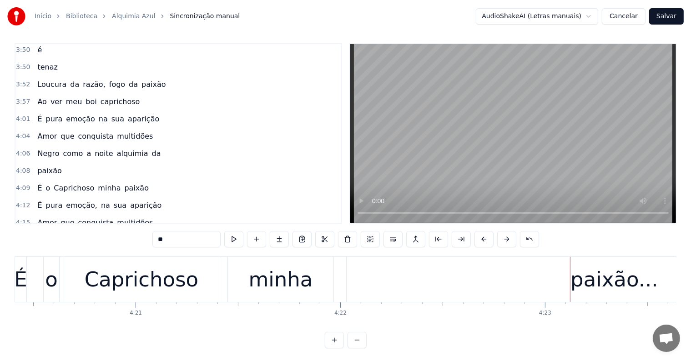
click at [545, 291] on div "paixão..." at bounding box center [613, 279] width 535 height 45
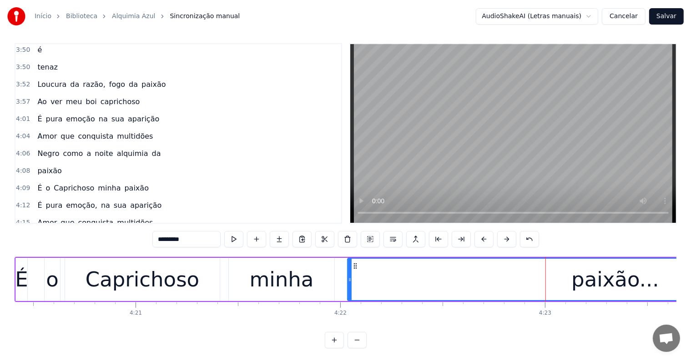
scroll to position [14, 0]
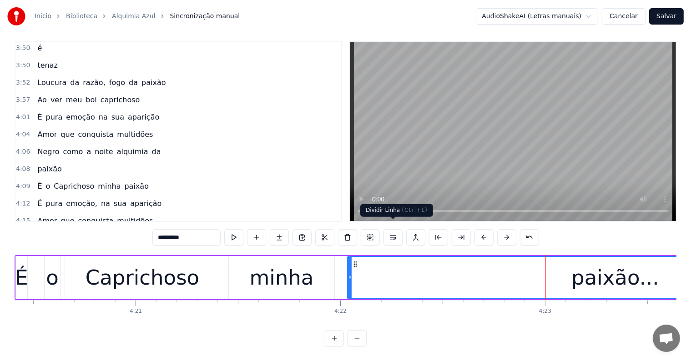
click at [393, 230] on button at bounding box center [392, 237] width 19 height 16
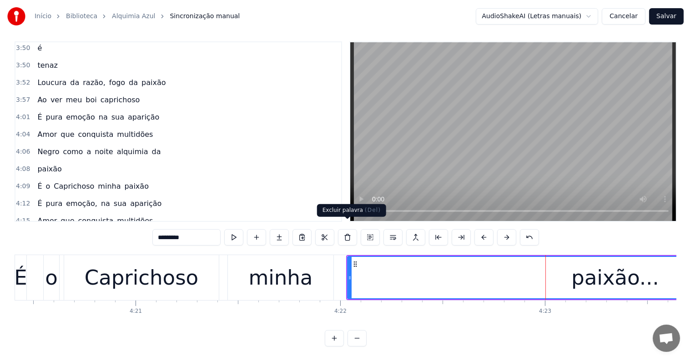
scroll to position [1678, 0]
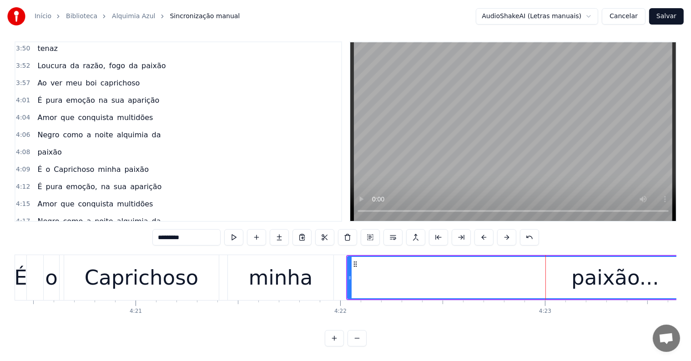
click at [296, 267] on div "minha" at bounding box center [281, 277] width 64 height 31
type input "*****"
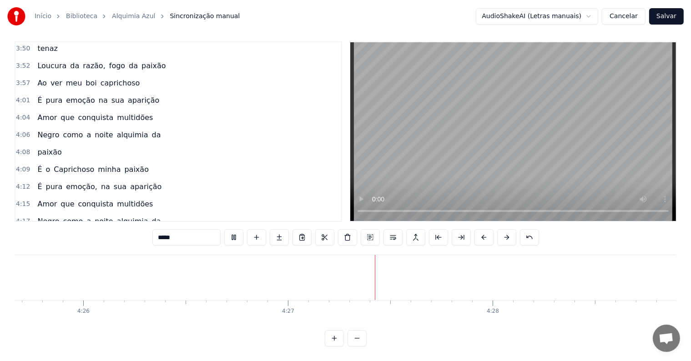
scroll to position [0, 54477]
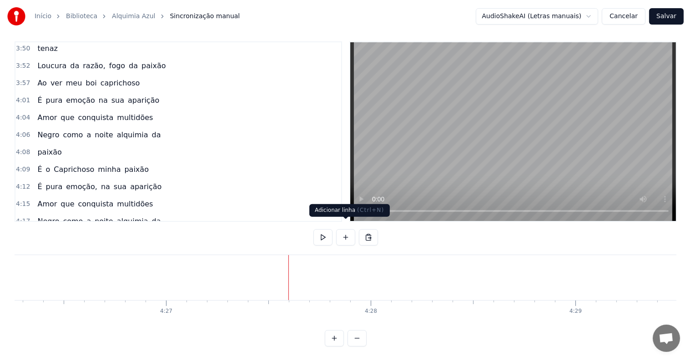
click at [344, 230] on button at bounding box center [345, 237] width 19 height 16
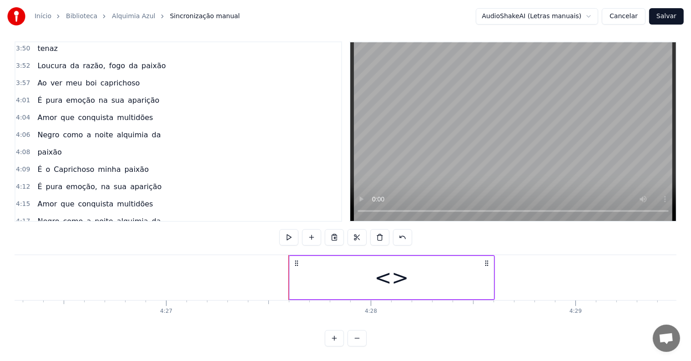
click at [314, 278] on div "<>" at bounding box center [392, 277] width 204 height 43
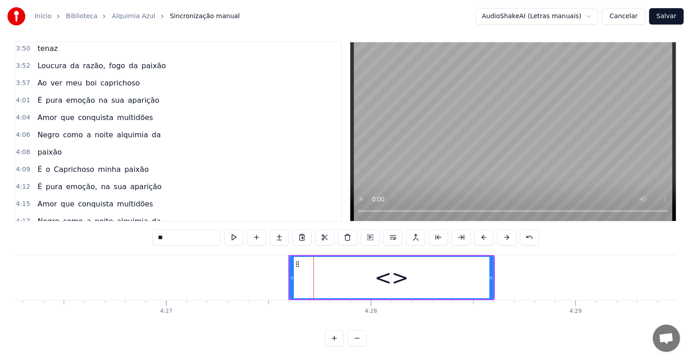
scroll to position [1695, 0]
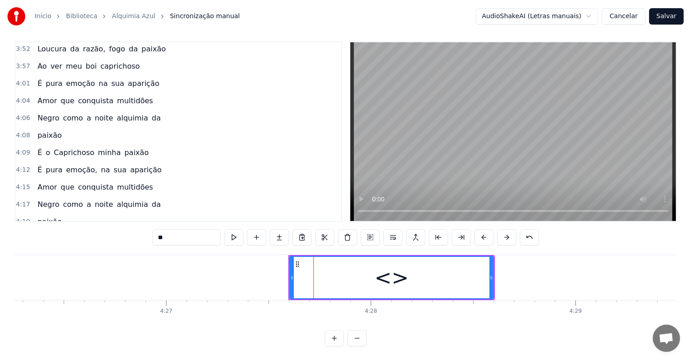
drag, startPoint x: 182, startPoint y: 226, endPoint x: 118, endPoint y: 226, distance: 63.7
click at [118, 226] on div "0:01 [[PERSON_NAME]!] 0:03 [Levanta o Bracinho] 0:04 [É o caprichoso que ta 0:0…" at bounding box center [346, 193] width 662 height 305
paste input "**********"
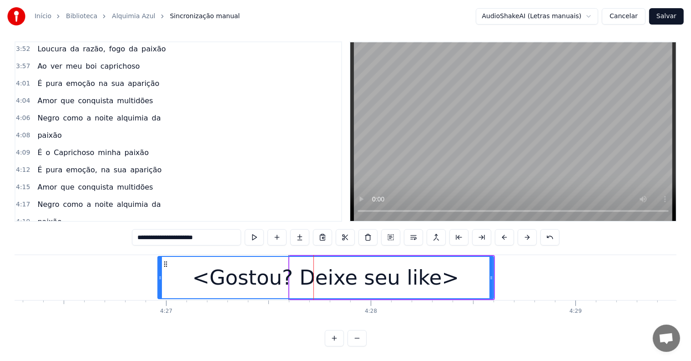
drag, startPoint x: 291, startPoint y: 270, endPoint x: 142, endPoint y: 261, distance: 148.9
click at [158, 261] on div at bounding box center [160, 277] width 4 height 41
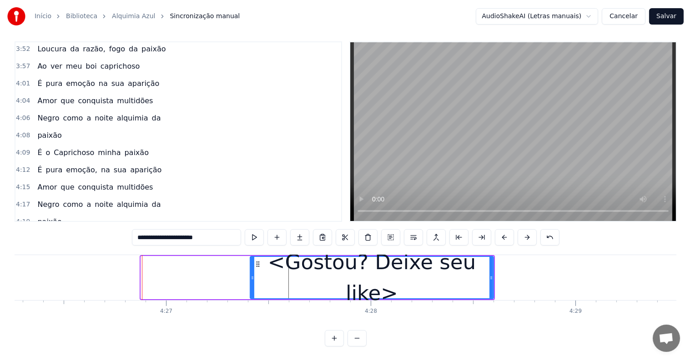
drag, startPoint x: 142, startPoint y: 268, endPoint x: 253, endPoint y: 286, distance: 112.4
click at [253, 286] on div at bounding box center [253, 277] width 4 height 41
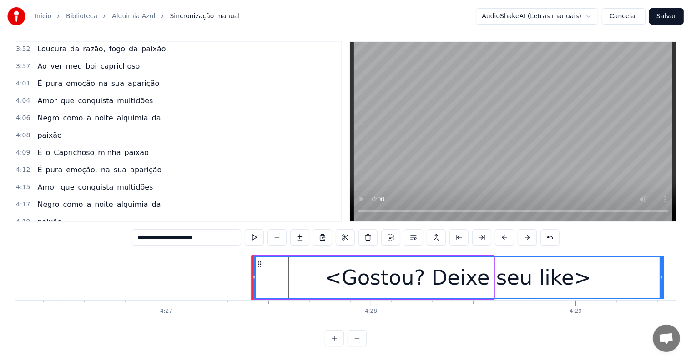
drag, startPoint x: 491, startPoint y: 269, endPoint x: 661, endPoint y: 276, distance: 170.2
click at [661, 276] on div at bounding box center [661, 277] width 4 height 41
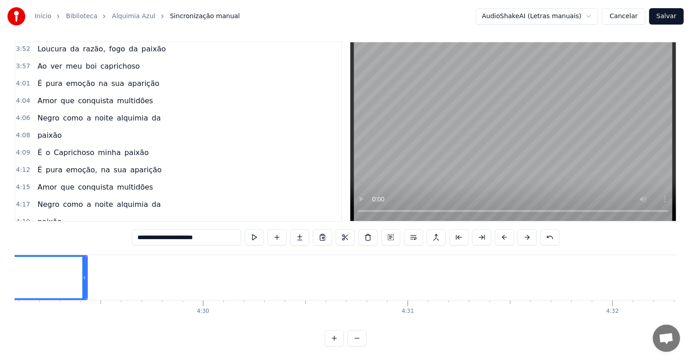
scroll to position [0, 55076]
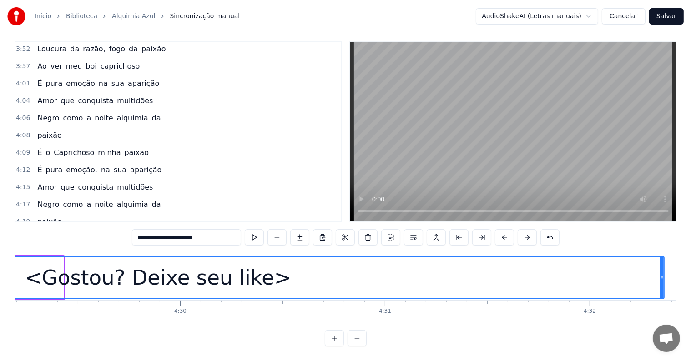
drag, startPoint x: 62, startPoint y: 269, endPoint x: 665, endPoint y: 277, distance: 602.9
click at [663, 277] on div at bounding box center [662, 277] width 4 height 41
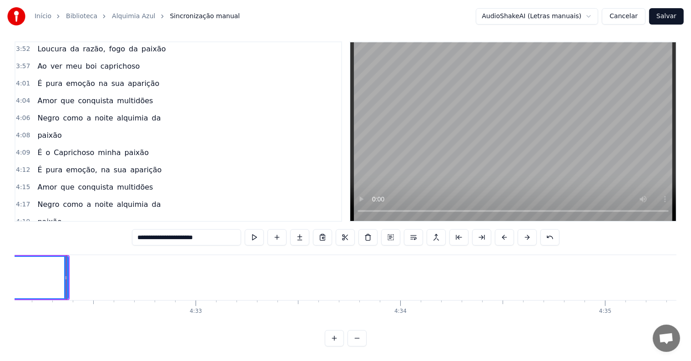
scroll to position [0, 55680]
click at [40, 268] on span "<Gostou? Deixe seu like>" at bounding box center [84, 273] width 96 height 10
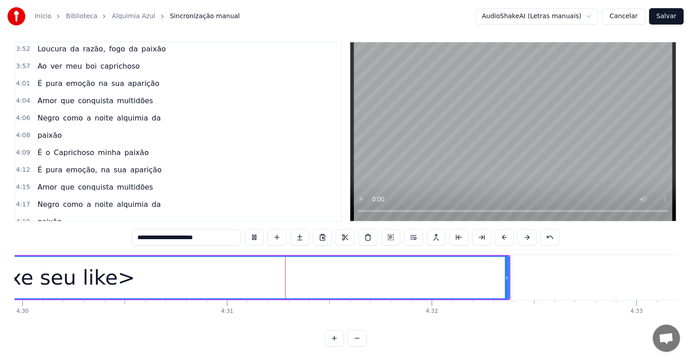
scroll to position [0, 55284]
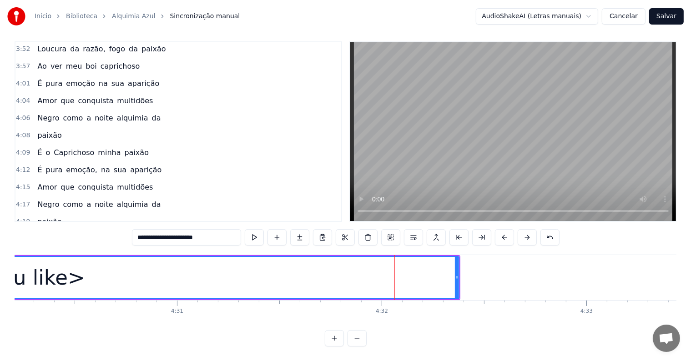
click at [37, 251] on span "paixão..." at bounding box center [52, 256] width 33 height 10
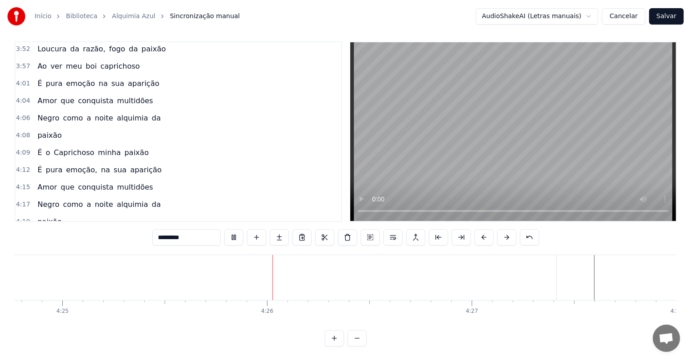
scroll to position [0, 54194]
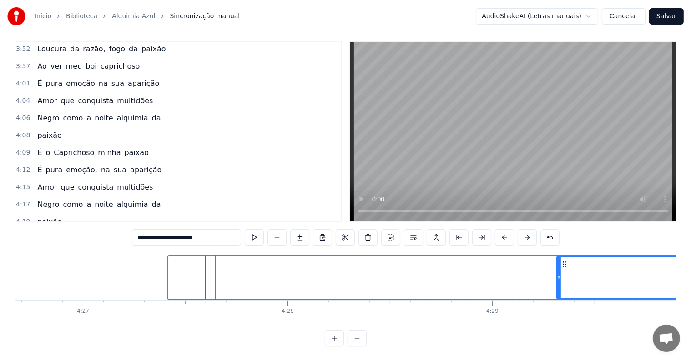
drag, startPoint x: 542, startPoint y: 254, endPoint x: 580, endPoint y: 259, distance: 38.6
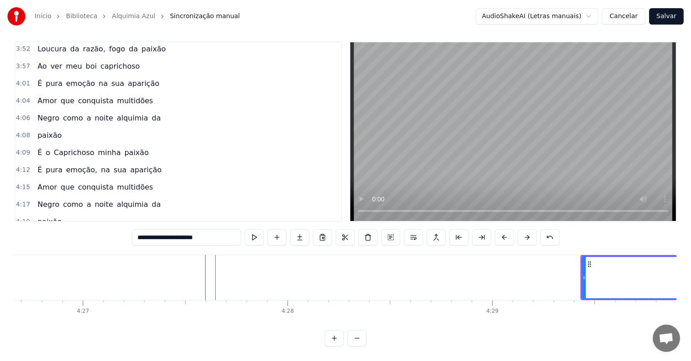
scroll to position [0, 54569]
click at [49, 251] on span "paixão..." at bounding box center [52, 256] width 33 height 10
type input "*********"
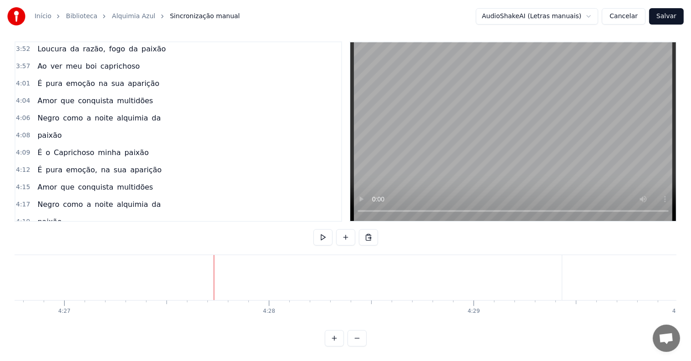
scroll to position [0, 54732]
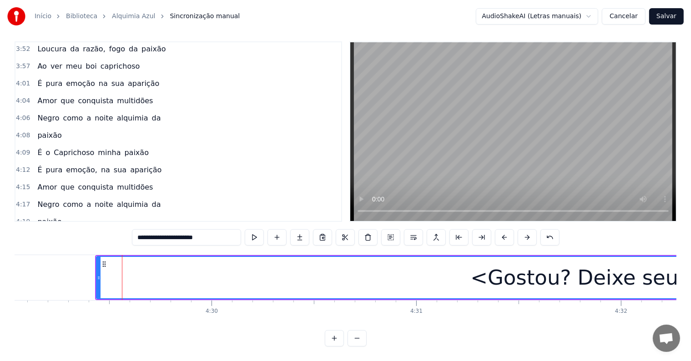
scroll to position [0, 55059]
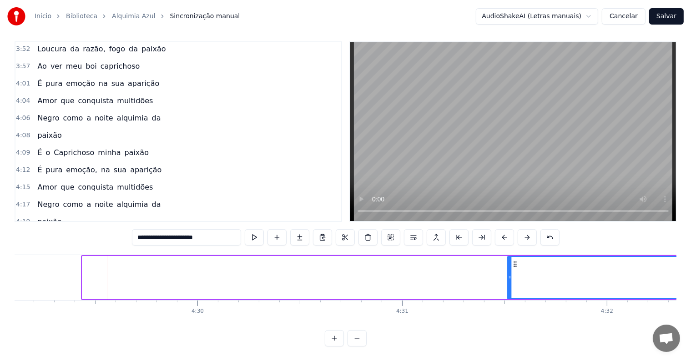
drag, startPoint x: 89, startPoint y: 256, endPoint x: 514, endPoint y: 264, distance: 424.7
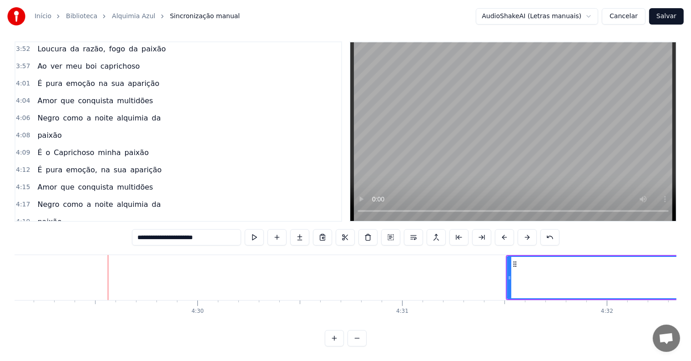
click at [44, 251] on span "paixão..." at bounding box center [52, 256] width 33 height 10
type input "*********"
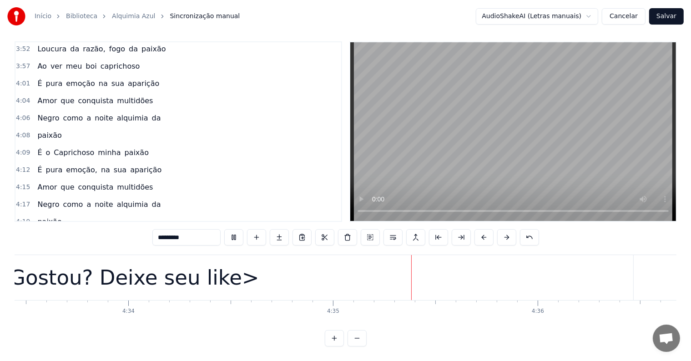
scroll to position [0, 56153]
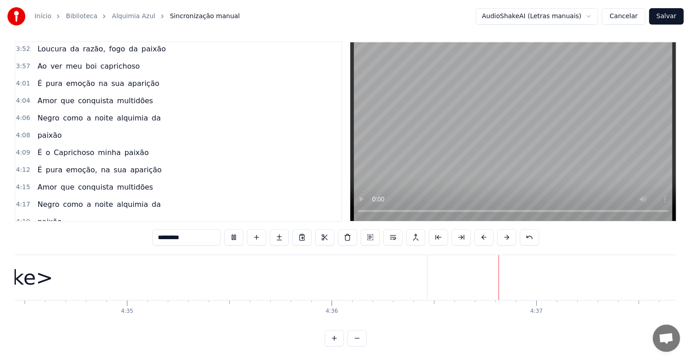
click at [670, 17] on button "Salvar" at bounding box center [666, 16] width 35 height 16
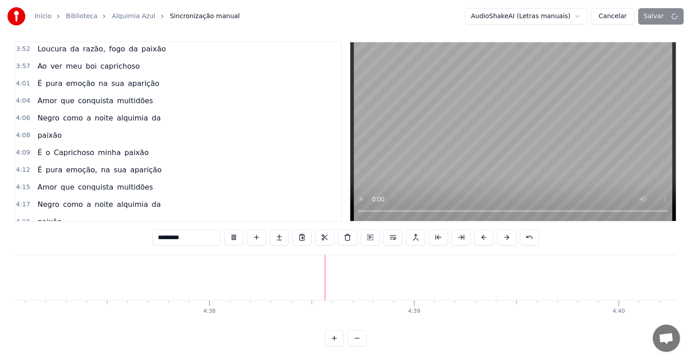
scroll to position [0, 56791]
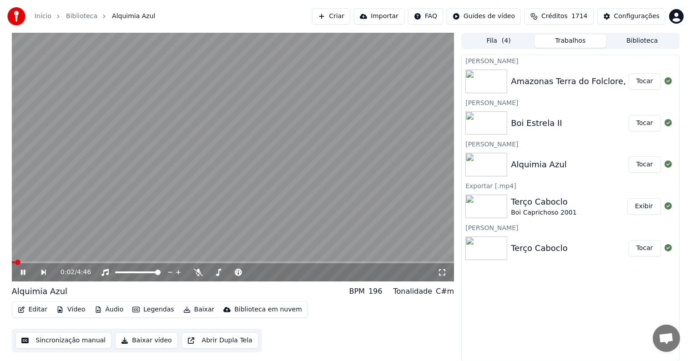
click at [217, 155] on video at bounding box center [233, 157] width 442 height 249
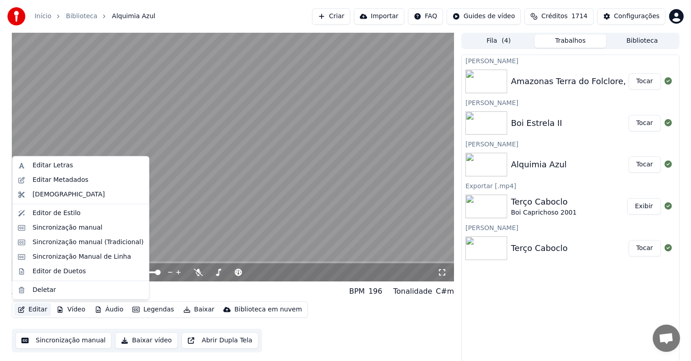
click at [40, 310] on button "Editar" at bounding box center [32, 309] width 37 height 13
click at [44, 181] on div "Editar Metadados" at bounding box center [60, 180] width 56 height 9
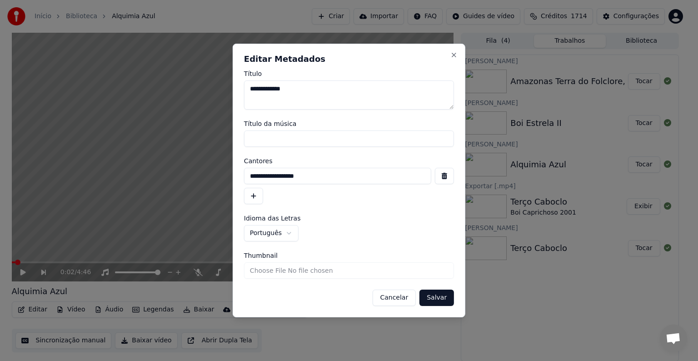
click at [306, 87] on textarea "**********" at bounding box center [349, 94] width 210 height 29
type textarea "**********"
click at [439, 295] on button "Salvar" at bounding box center [437, 298] width 35 height 16
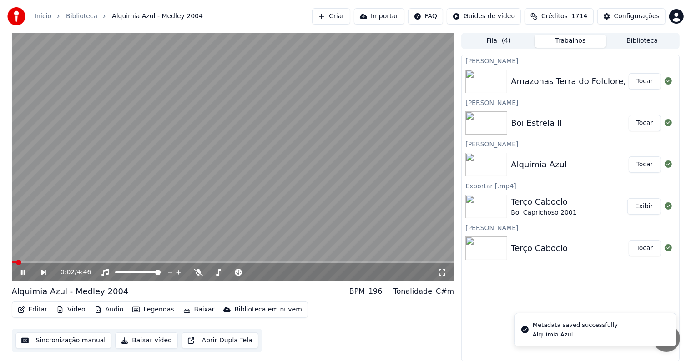
click at [101, 206] on video at bounding box center [233, 157] width 442 height 249
click at [646, 122] on button "Tocar" at bounding box center [644, 123] width 32 height 16
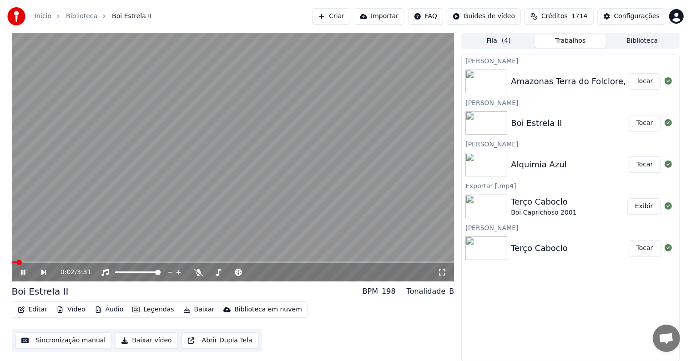
click at [176, 127] on video at bounding box center [233, 157] width 442 height 249
click at [35, 310] on button "Editar" at bounding box center [32, 309] width 37 height 13
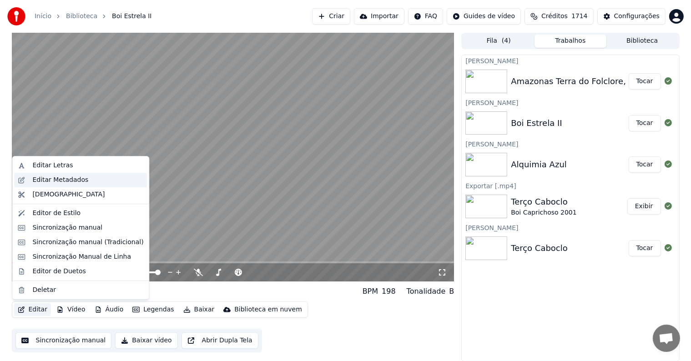
click at [34, 182] on div "Editar Metadados" at bounding box center [60, 180] width 56 height 9
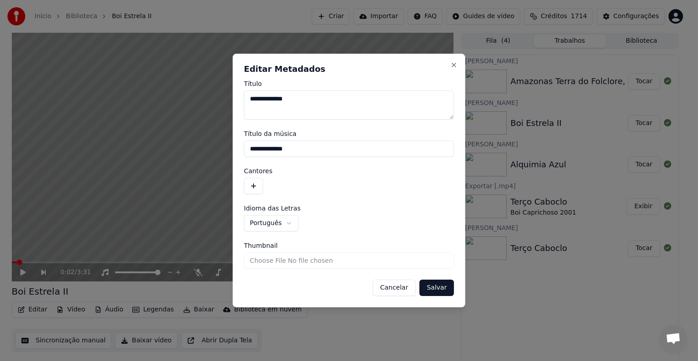
drag, startPoint x: 292, startPoint y: 151, endPoint x: 226, endPoint y: 143, distance: 67.3
click at [226, 143] on body "**********" at bounding box center [345, 180] width 691 height 361
click at [251, 185] on button "button" at bounding box center [253, 186] width 19 height 16
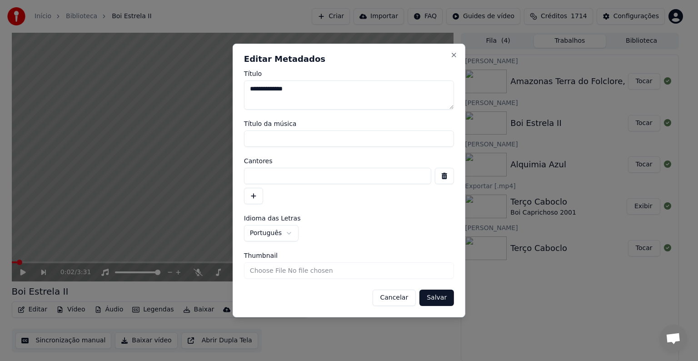
click at [252, 174] on input at bounding box center [337, 176] width 187 height 16
paste input "**********"
type input "**********"
click at [427, 296] on button "Salvar" at bounding box center [437, 298] width 35 height 16
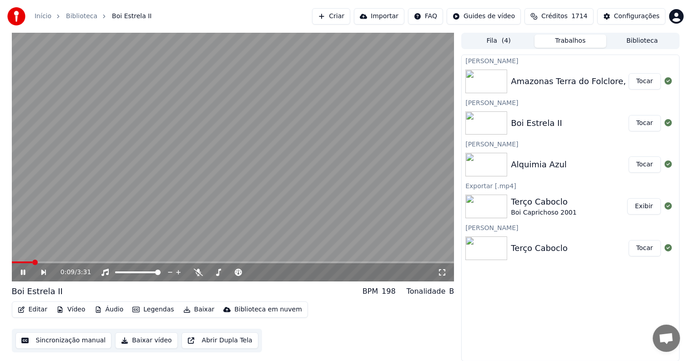
click at [171, 144] on video at bounding box center [233, 157] width 442 height 249
click at [63, 341] on button "Sincronização manual" at bounding box center [63, 340] width 96 height 16
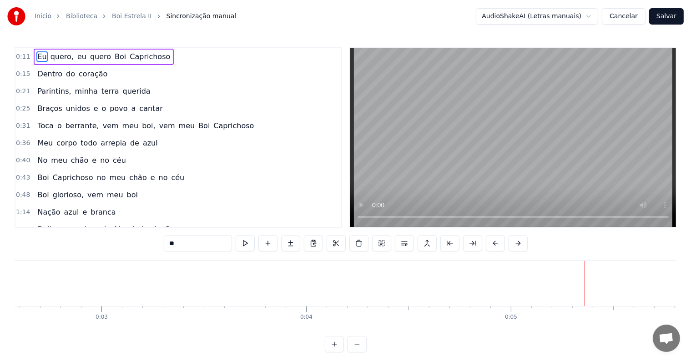
scroll to position [0, 954]
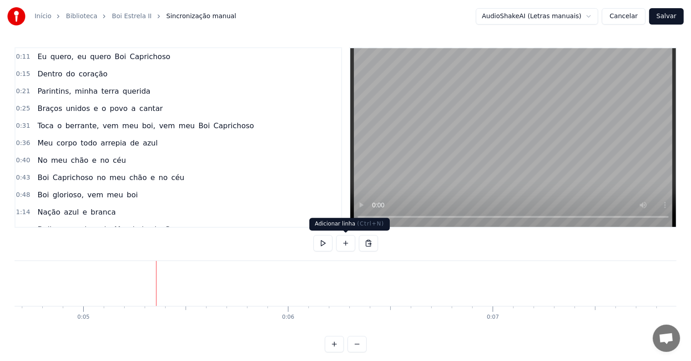
click at [343, 245] on button at bounding box center [345, 243] width 19 height 16
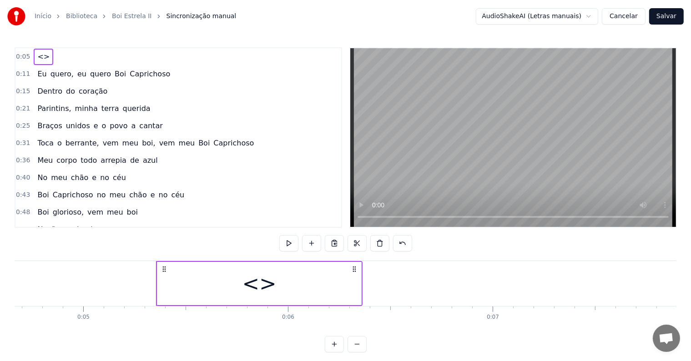
click at [311, 294] on div "<>" at bounding box center [259, 283] width 204 height 43
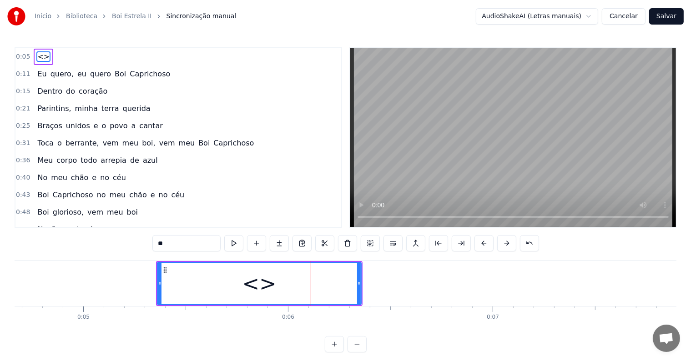
click at [225, 275] on div "<>" at bounding box center [259, 283] width 203 height 41
drag, startPoint x: 187, startPoint y: 240, endPoint x: 101, endPoint y: 229, distance: 87.1
click at [101, 229] on div "0:05 <> 0:11 Eu quero, eu quero Boi Caprichoso 0:15 Dentro do coração 0:21 Pari…" at bounding box center [346, 199] width 662 height 305
paste input "**********"
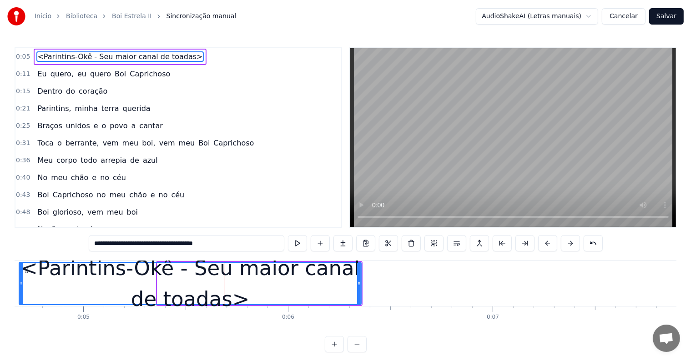
drag, startPoint x: 158, startPoint y: 283, endPoint x: 20, endPoint y: 282, distance: 138.2
click at [20, 282] on icon at bounding box center [22, 283] width 4 height 7
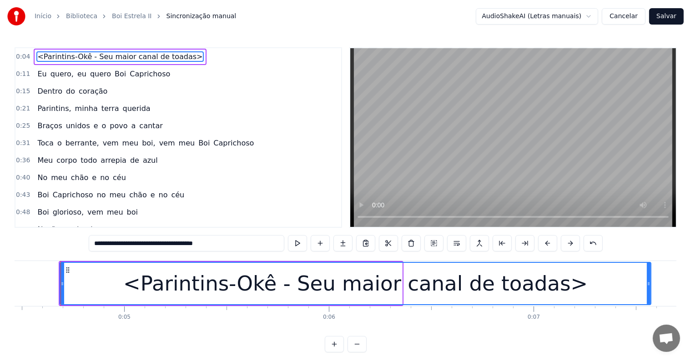
drag, startPoint x: 398, startPoint y: 282, endPoint x: 647, endPoint y: 282, distance: 248.7
click at [647, 282] on icon at bounding box center [649, 283] width 4 height 7
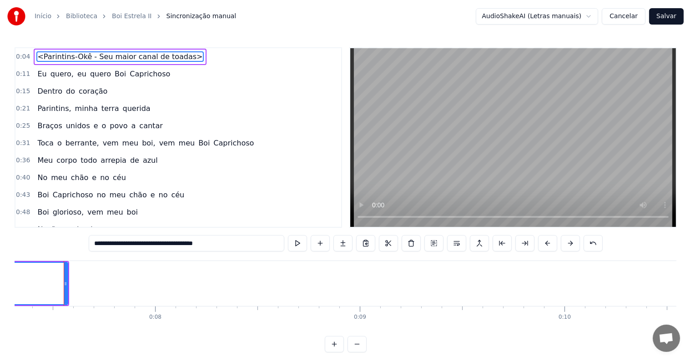
scroll to position [0, 1499]
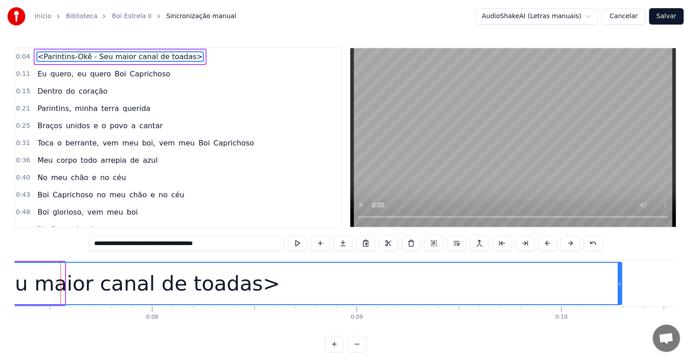
drag, startPoint x: 60, startPoint y: 284, endPoint x: 618, endPoint y: 296, distance: 558.0
click at [618, 296] on div at bounding box center [619, 283] width 4 height 41
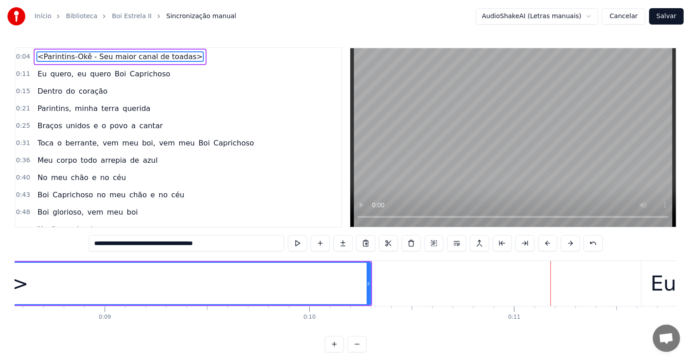
scroll to position [0, 1742]
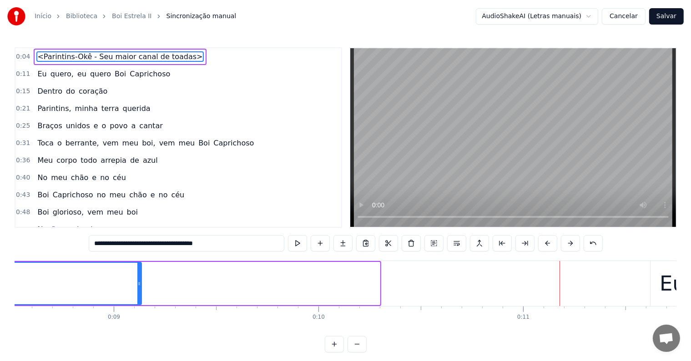
drag, startPoint x: 378, startPoint y: 283, endPoint x: 130, endPoint y: 279, distance: 248.7
click at [137, 279] on div at bounding box center [139, 283] width 4 height 41
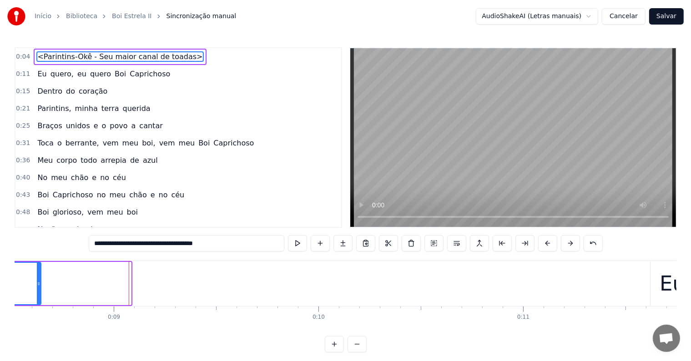
drag, startPoint x: 128, startPoint y: 281, endPoint x: 34, endPoint y: 285, distance: 94.2
click at [37, 285] on icon at bounding box center [39, 283] width 4 height 7
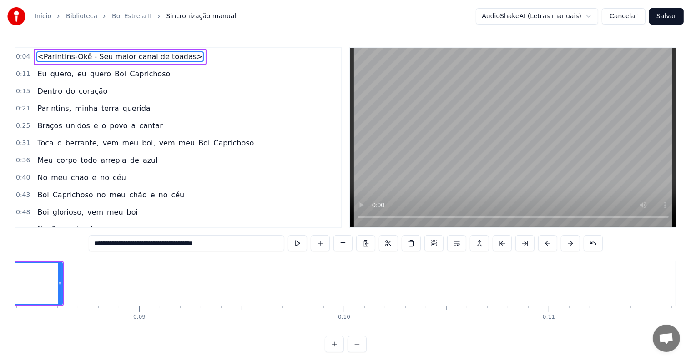
scroll to position [0, 1715]
drag, startPoint x: 61, startPoint y: 285, endPoint x: 28, endPoint y: 281, distance: 33.0
click at [28, 281] on icon at bounding box center [29, 283] width 4 height 7
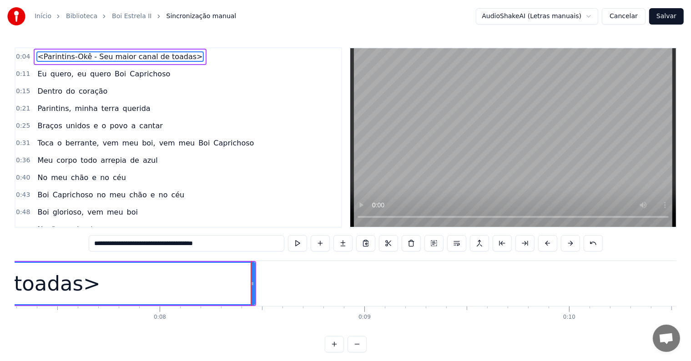
scroll to position [0, 1482]
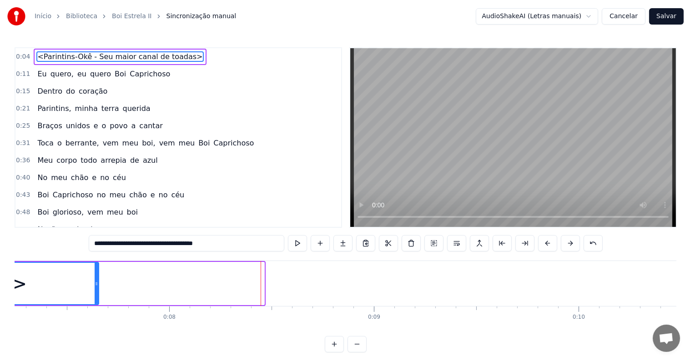
drag, startPoint x: 262, startPoint y: 282, endPoint x: 96, endPoint y: 274, distance: 165.7
click at [96, 274] on div at bounding box center [97, 283] width 4 height 41
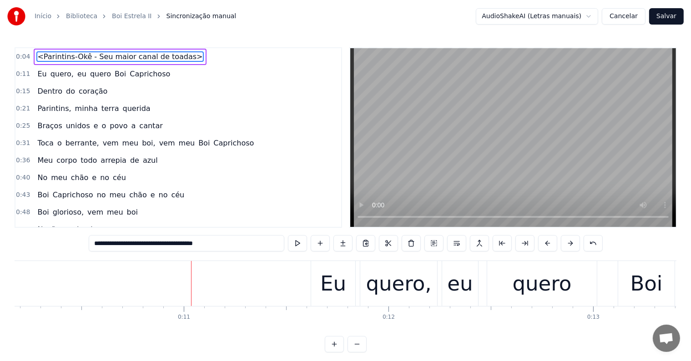
scroll to position [0, 2082]
click at [66, 56] on span "<Parintins-Okê - Seu maior canal de toadas>" at bounding box center [119, 56] width 167 height 10
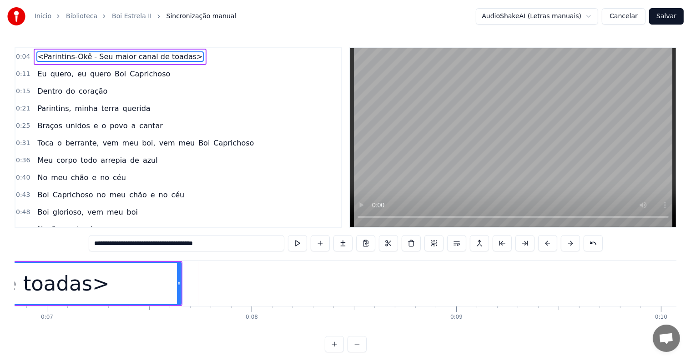
scroll to position [0, 1539]
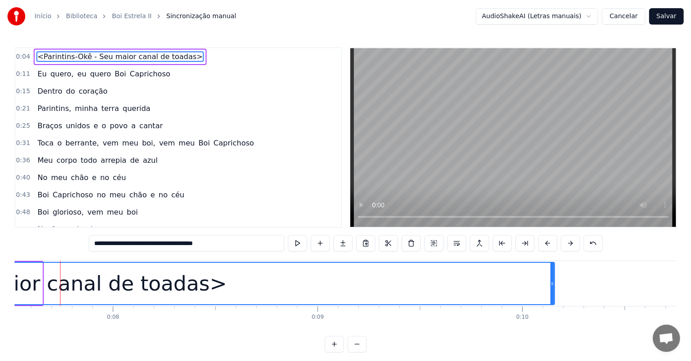
drag, startPoint x: 39, startPoint y: 284, endPoint x: 551, endPoint y: 325, distance: 513.6
click at [551, 325] on div "<Parintins-Okê - Seu maior canal de toadas> Eu quero, eu quero Boi Caprichoso D…" at bounding box center [346, 295] width 662 height 68
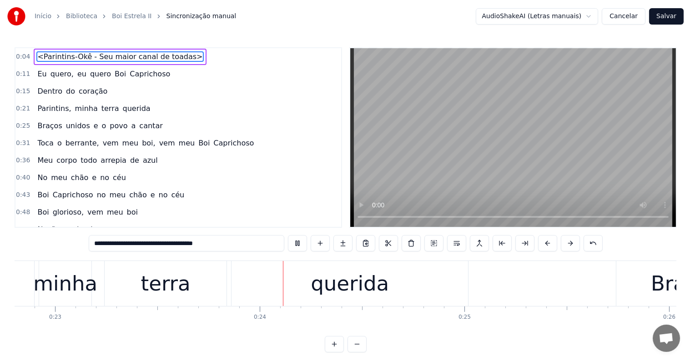
scroll to position [0, 4673]
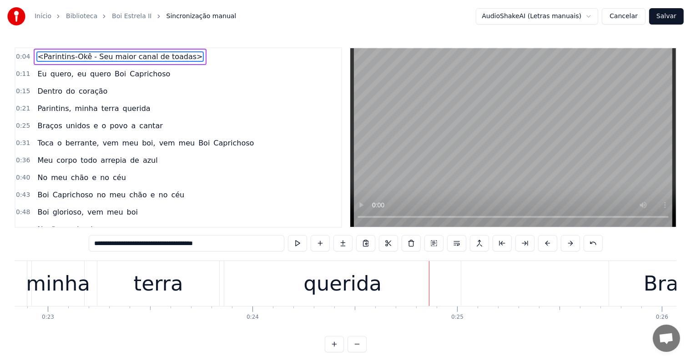
click at [324, 295] on div "querida" at bounding box center [342, 283] width 78 height 31
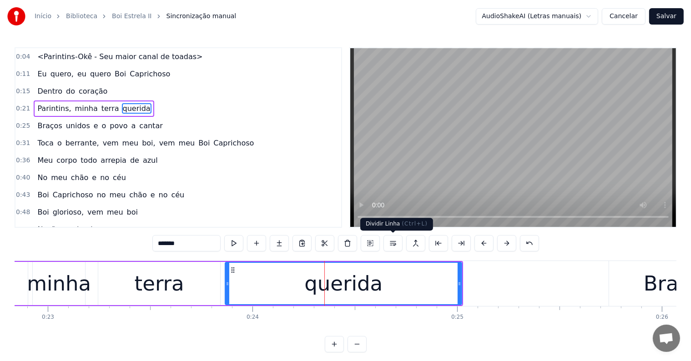
click at [395, 244] on button at bounding box center [392, 243] width 19 height 16
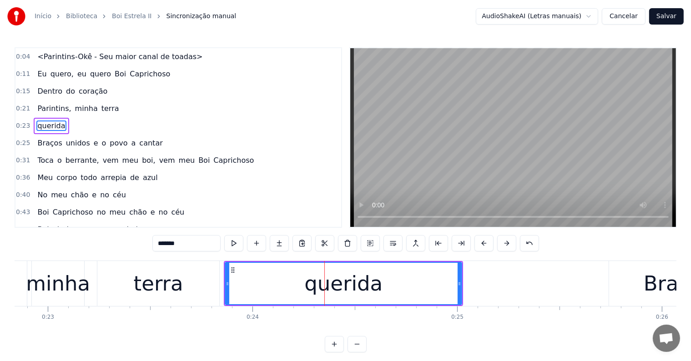
click at [175, 285] on div "terra" at bounding box center [159, 283] width 50 height 31
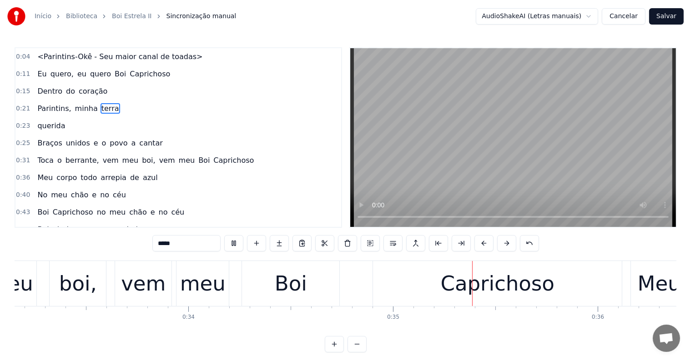
scroll to position [0, 7055]
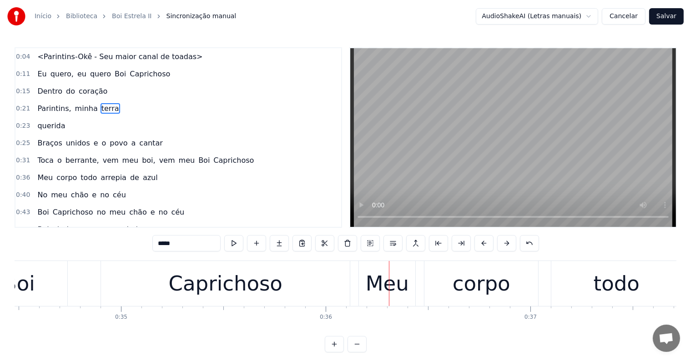
click at [254, 285] on div "Caprichoso" at bounding box center [226, 283] width 114 height 31
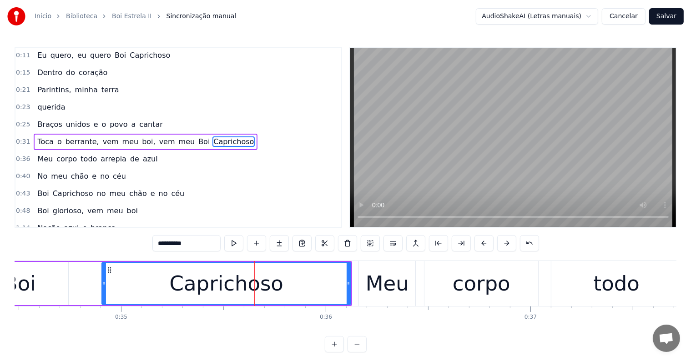
scroll to position [19, 0]
click at [158, 139] on span "vem" at bounding box center [167, 141] width 18 height 10
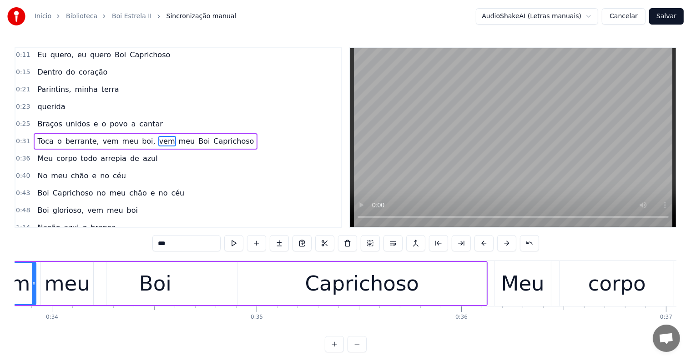
scroll to position [0, 6837]
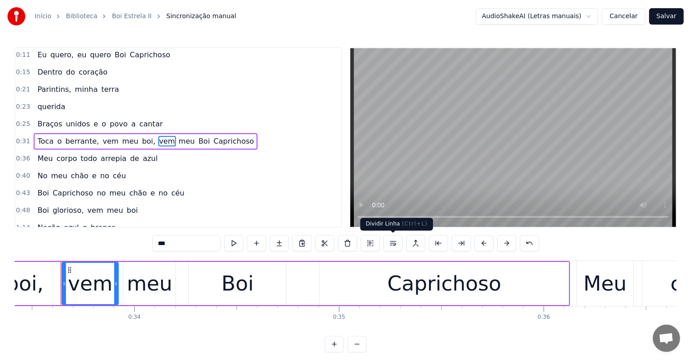
click at [390, 244] on button at bounding box center [392, 243] width 19 height 16
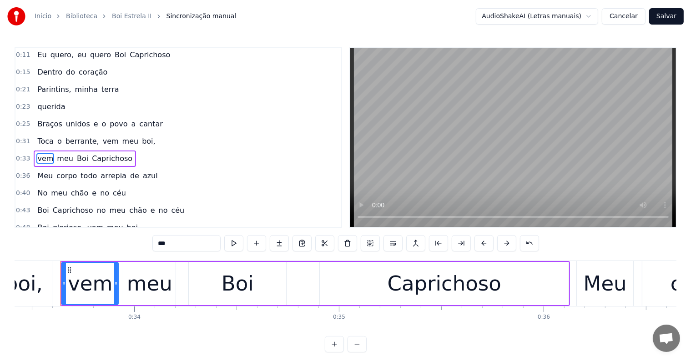
scroll to position [36, 0]
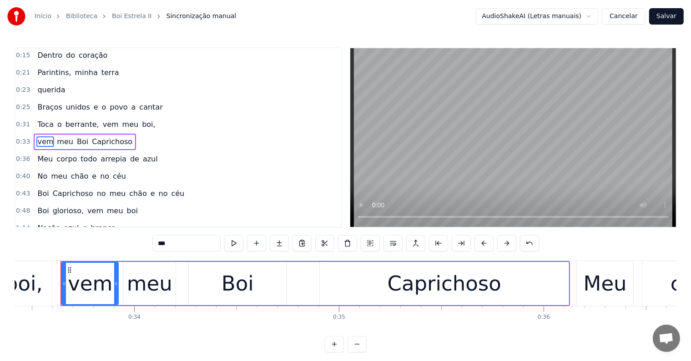
click at [141, 123] on span "boi," at bounding box center [148, 124] width 15 height 10
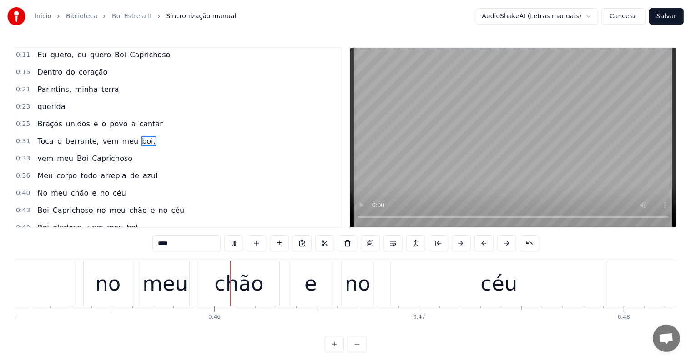
scroll to position [0, 9215]
click at [456, 282] on div "céu" at bounding box center [495, 283] width 216 height 45
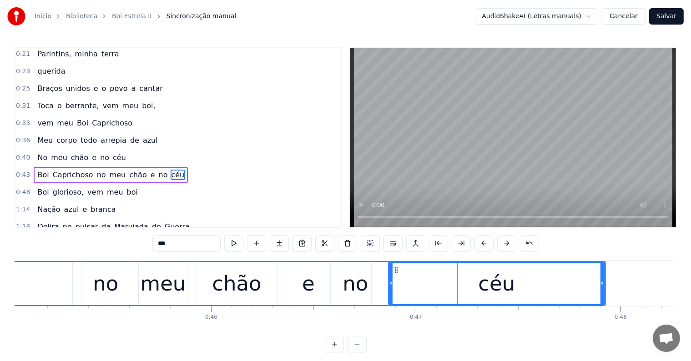
scroll to position [86, 0]
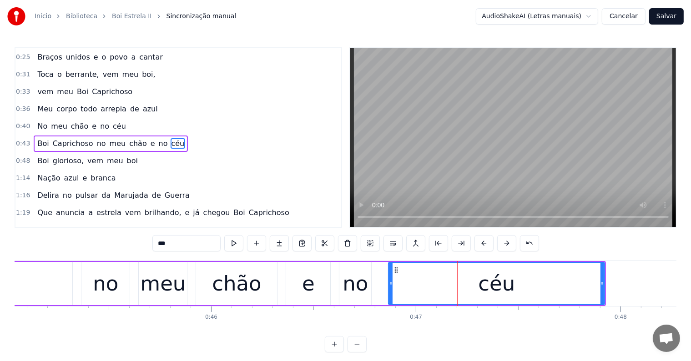
click at [150, 139] on span "e" at bounding box center [153, 143] width 6 height 10
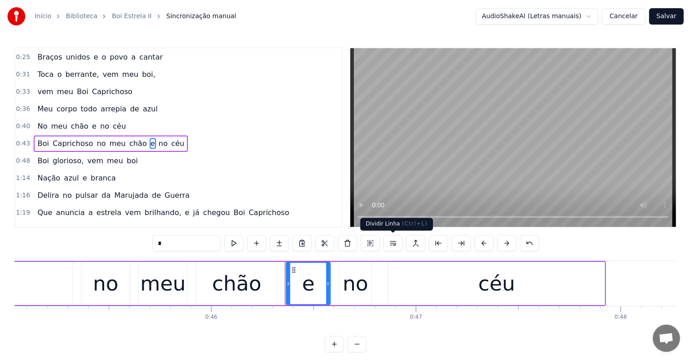
click at [391, 243] on button at bounding box center [392, 243] width 19 height 16
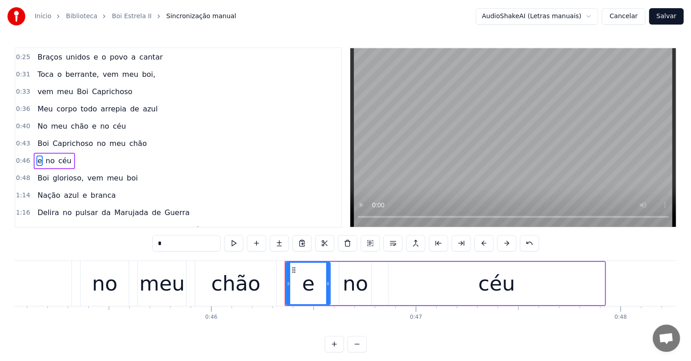
scroll to position [103, 0]
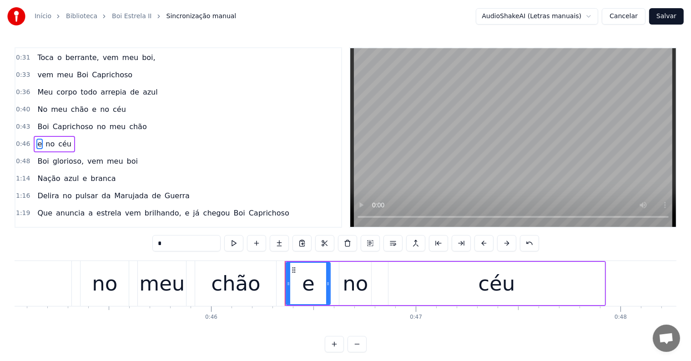
click at [128, 123] on span "chão" at bounding box center [138, 126] width 20 height 10
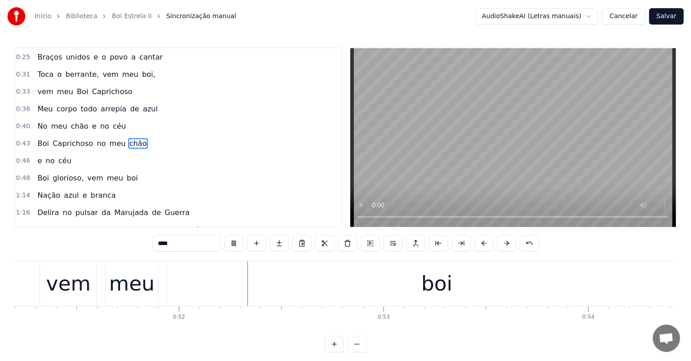
scroll to position [0, 10516]
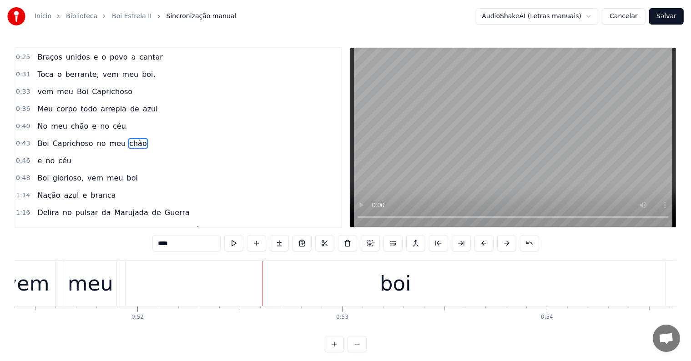
click at [41, 293] on div "vem" at bounding box center [27, 283] width 45 height 31
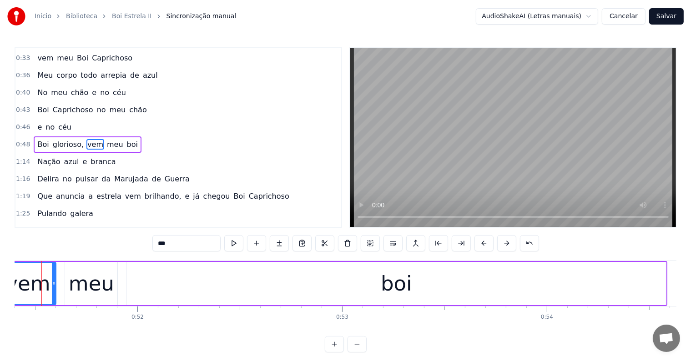
scroll to position [0, 10497]
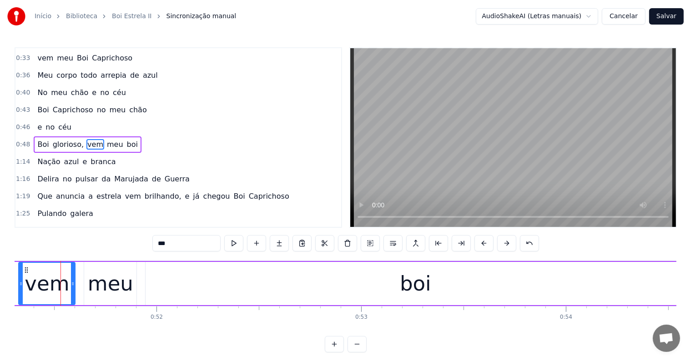
drag, startPoint x: 160, startPoint y: 245, endPoint x: 150, endPoint y: 242, distance: 10.8
click at [151, 242] on div "0:04 <Parintins-Okê - Seu maior canal de toadas> 0:11 Eu quero, eu quero Boi Ca…" at bounding box center [346, 199] width 662 height 305
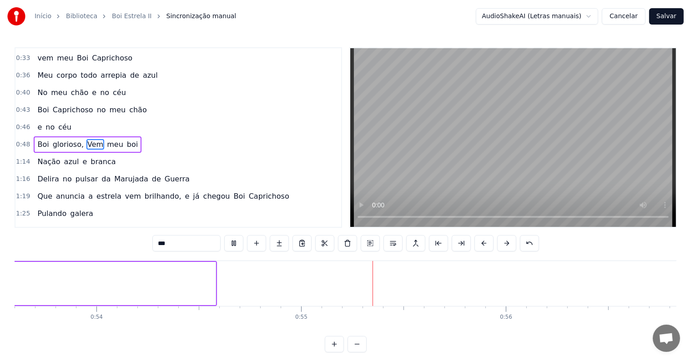
scroll to position [0, 11131]
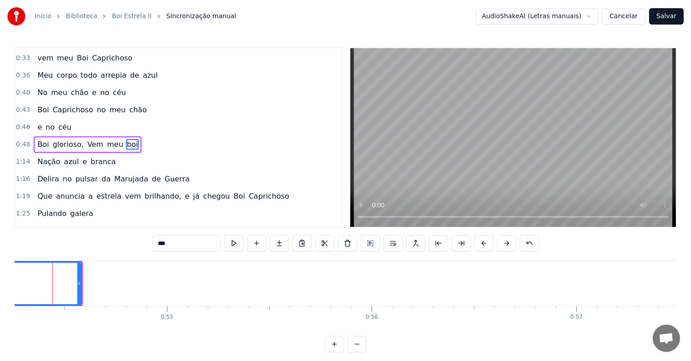
scroll to position [0, 11092]
click at [183, 239] on input "***" at bounding box center [186, 243] width 68 height 16
type input "*****"
click at [126, 139] on span "boi.." at bounding box center [135, 144] width 18 height 10
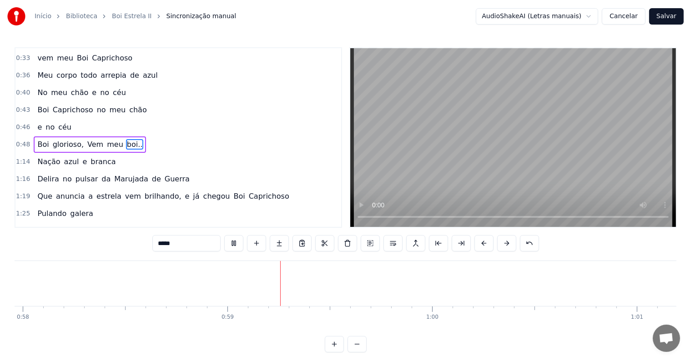
scroll to position [0, 11937]
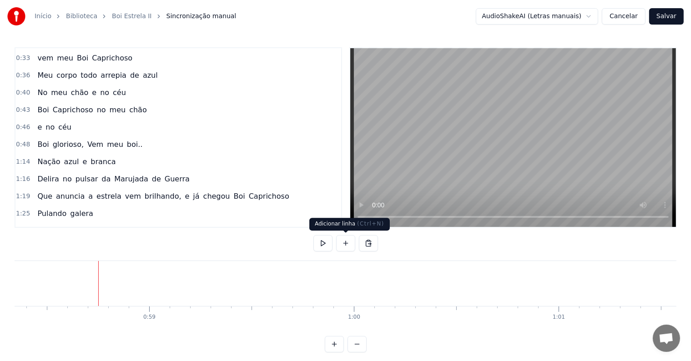
click at [344, 246] on button at bounding box center [345, 243] width 19 height 16
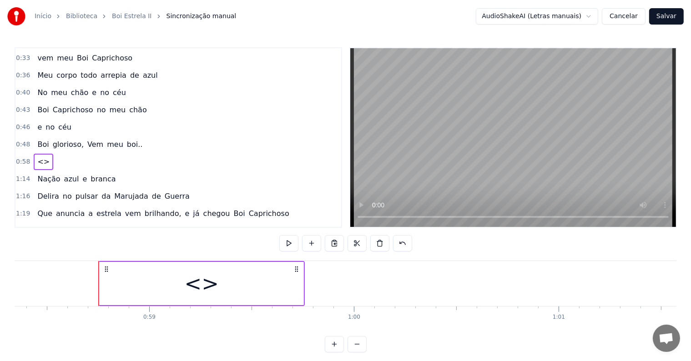
click at [281, 290] on div "<>" at bounding box center [202, 283] width 204 height 43
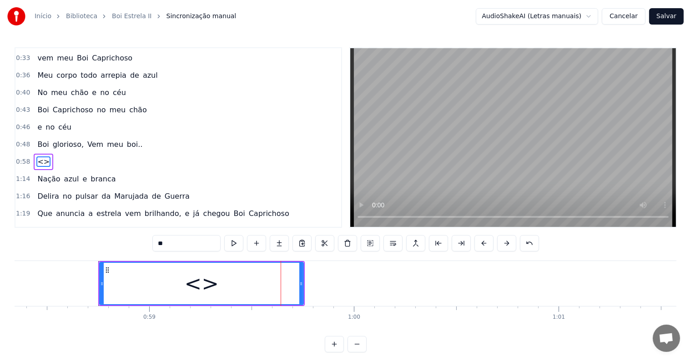
scroll to position [136, 0]
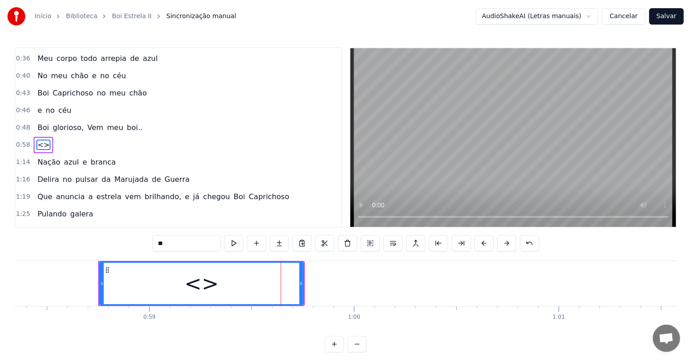
click at [140, 273] on div "<>" at bounding box center [201, 283] width 203 height 41
drag, startPoint x: 175, startPoint y: 244, endPoint x: 125, endPoint y: 235, distance: 51.3
click at [125, 235] on div "0:04 <Parintins-Okê - Seu maior canal de toadas> 0:11 Eu quero, eu quero Boi Ca…" at bounding box center [346, 199] width 662 height 305
paste input "**********"
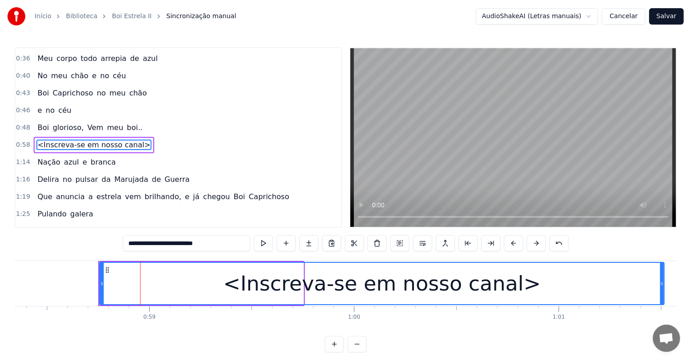
drag, startPoint x: 301, startPoint y: 280, endPoint x: 662, endPoint y: 298, distance: 361.0
click at [662, 298] on div at bounding box center [662, 283] width 4 height 41
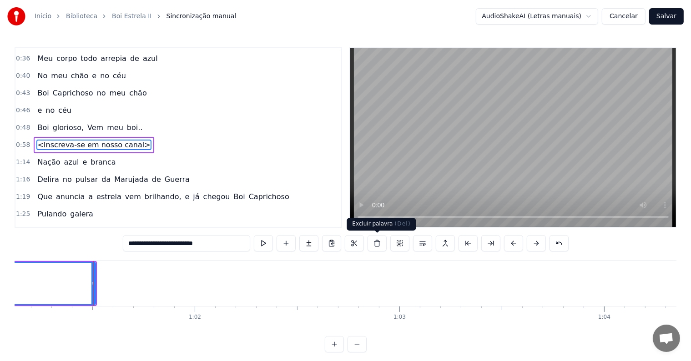
scroll to position [0, 12538]
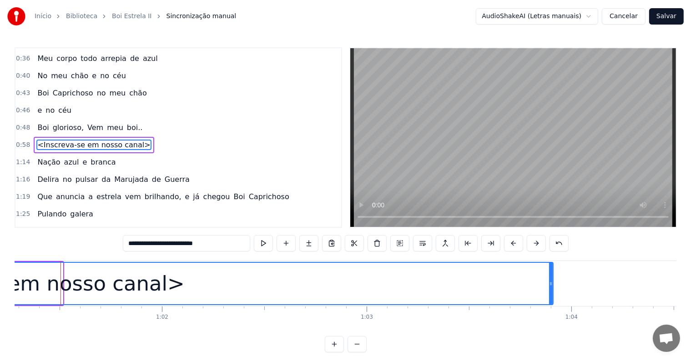
drag, startPoint x: 61, startPoint y: 283, endPoint x: 551, endPoint y: 295, distance: 490.3
click at [551, 295] on div at bounding box center [551, 283] width 4 height 41
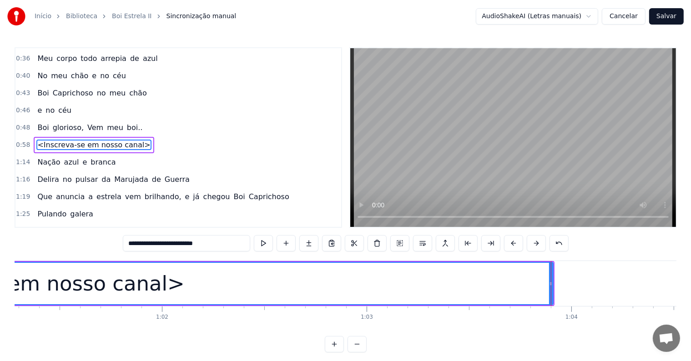
type input "**********"
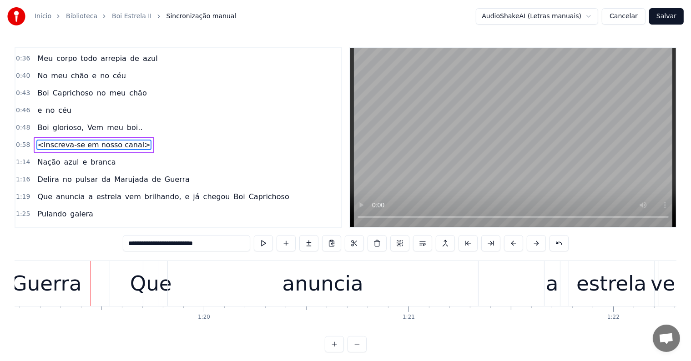
scroll to position [0, 16209]
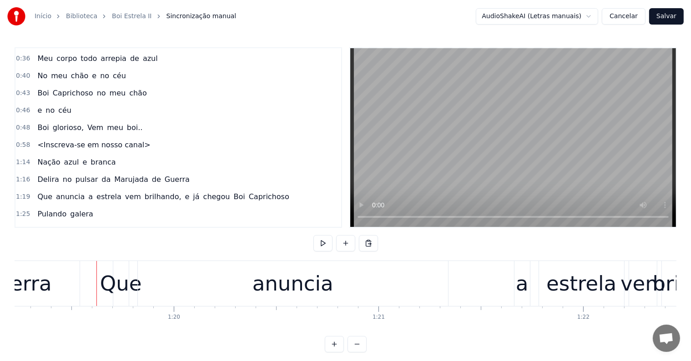
click at [52, 289] on div "Guerra" at bounding box center [17, 283] width 126 height 45
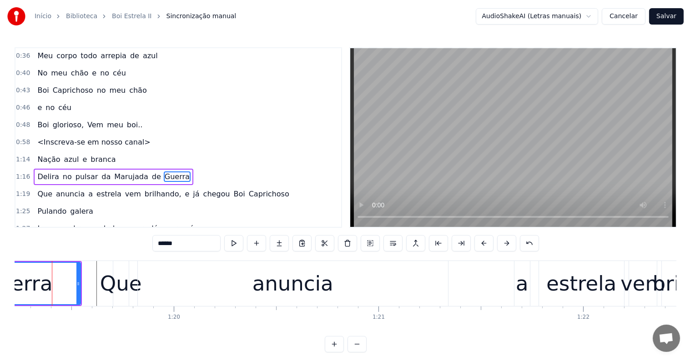
scroll to position [0, 16201]
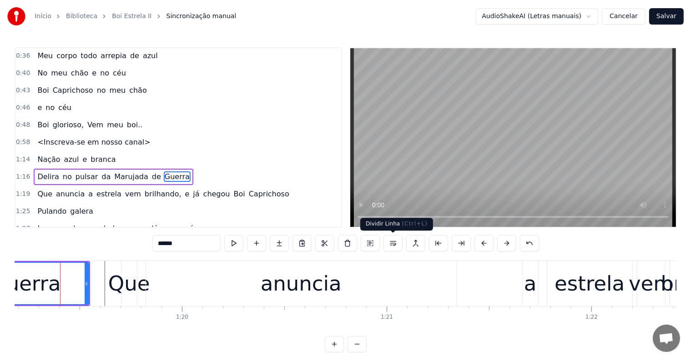
click at [389, 246] on button at bounding box center [392, 243] width 19 height 16
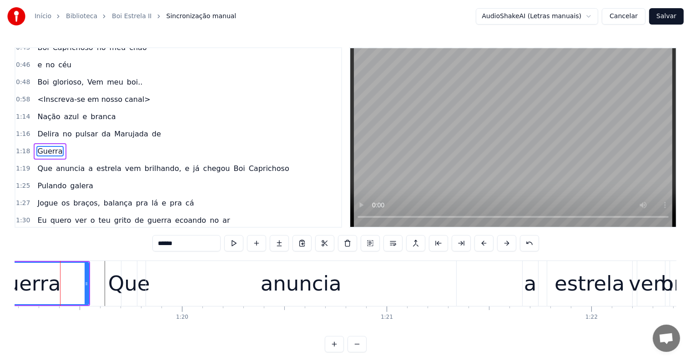
scroll to position [186, 0]
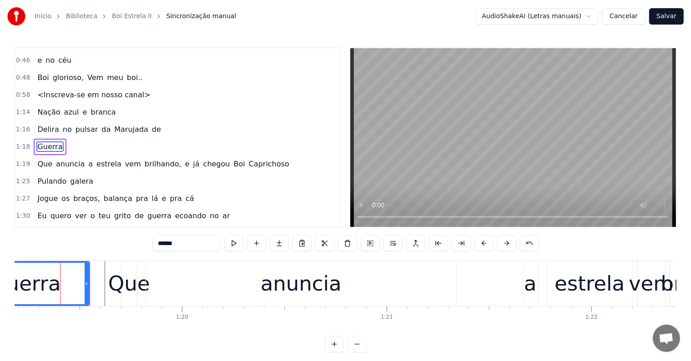
click at [151, 124] on span "de" at bounding box center [156, 129] width 11 height 10
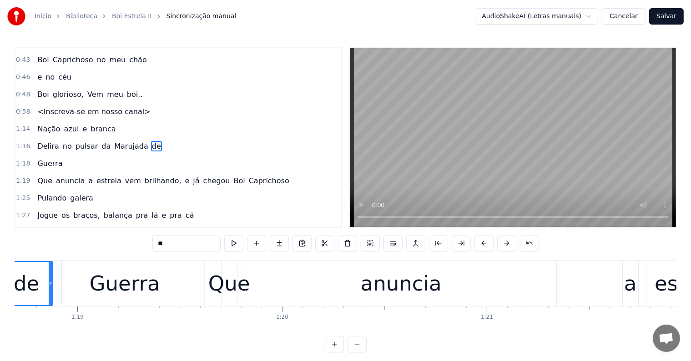
scroll to position [0, 16040]
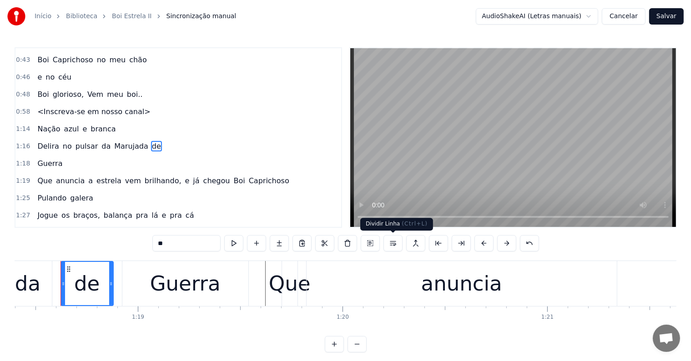
click at [391, 242] on button at bounding box center [392, 243] width 19 height 16
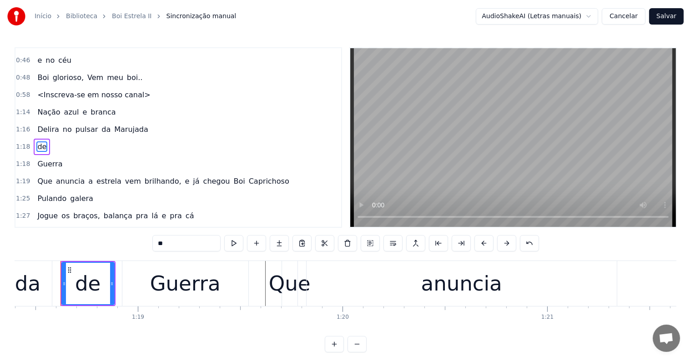
click at [129, 125] on span "Marujada" at bounding box center [131, 129] width 36 height 10
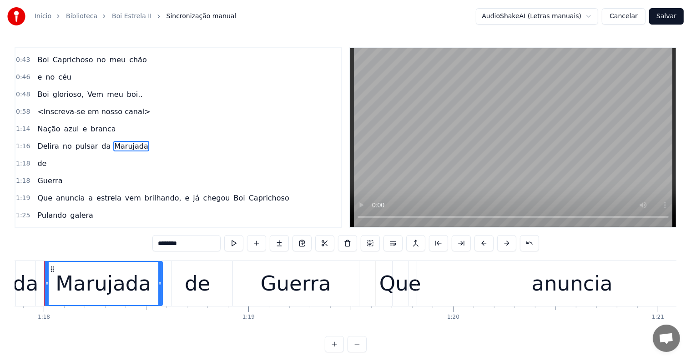
scroll to position [0, 15913]
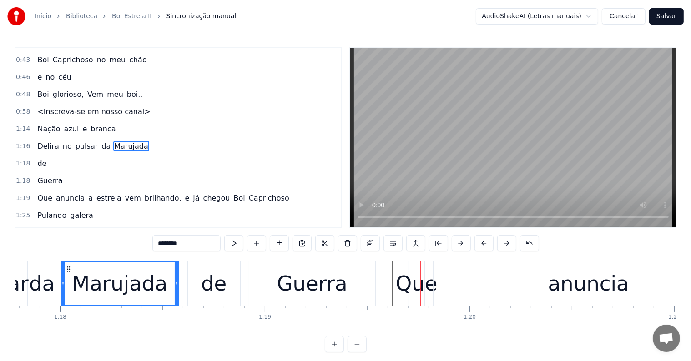
click at [82, 289] on div "Marujada" at bounding box center [119, 283] width 95 height 31
drag, startPoint x: 165, startPoint y: 244, endPoint x: 150, endPoint y: 243, distance: 15.5
click at [150, 243] on div "0:04 <Parintins-Okê - Seu maior canal de toadas> 0:11 Eu quero, eu quero Boi Ca…" at bounding box center [346, 199] width 662 height 305
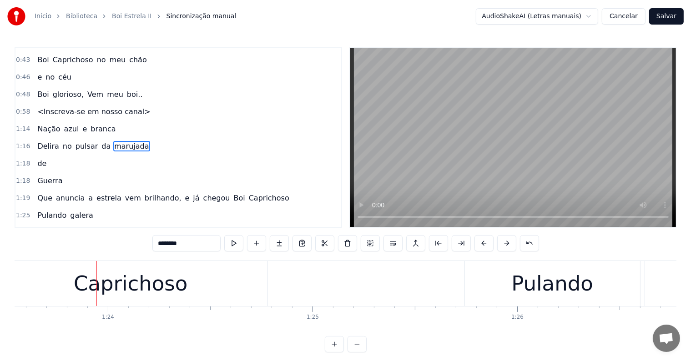
scroll to position [0, 17129]
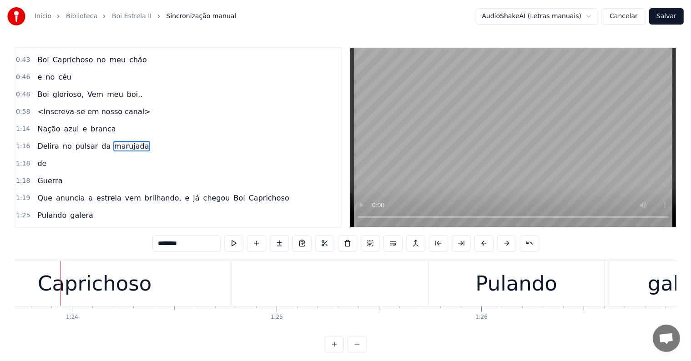
click at [87, 285] on div "Caprichoso" at bounding box center [95, 283] width 114 height 31
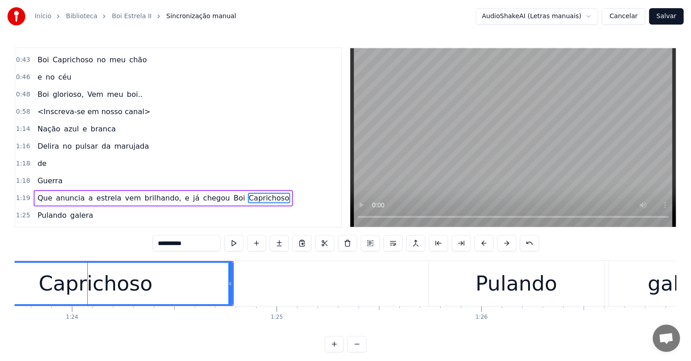
scroll to position [220, 0]
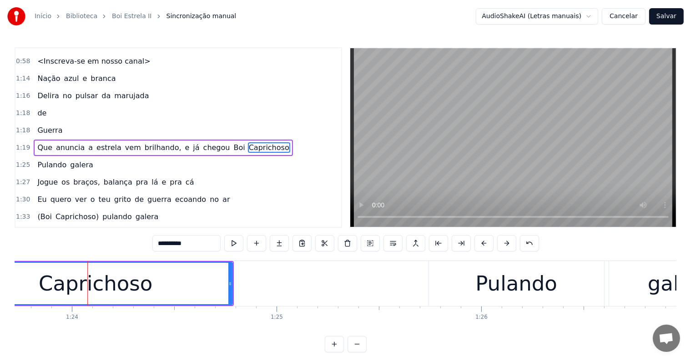
click at [184, 142] on span "e" at bounding box center [187, 147] width 6 height 10
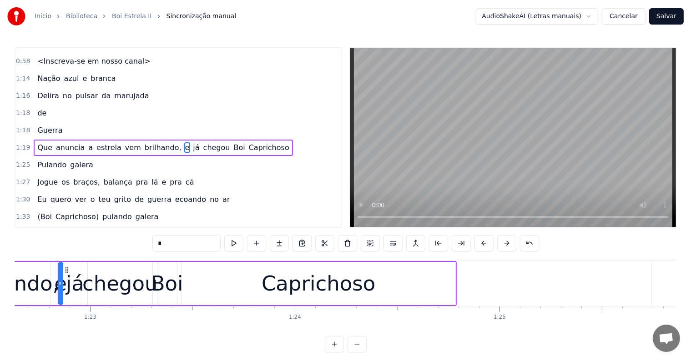
scroll to position [0, 16904]
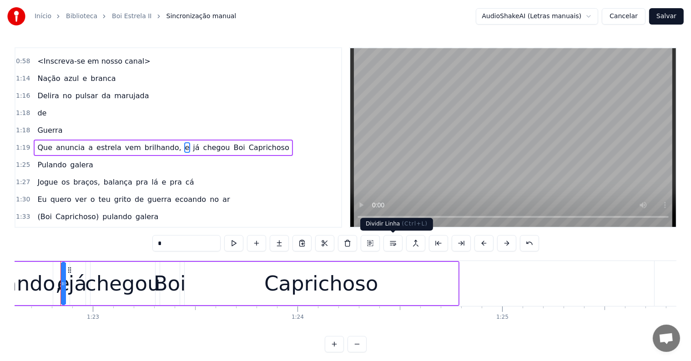
click at [391, 243] on button at bounding box center [392, 243] width 19 height 16
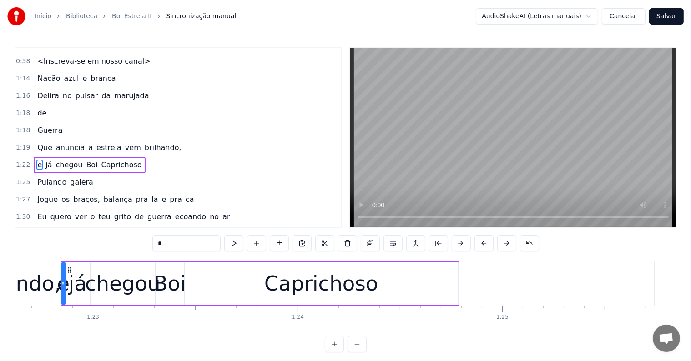
scroll to position [236, 0]
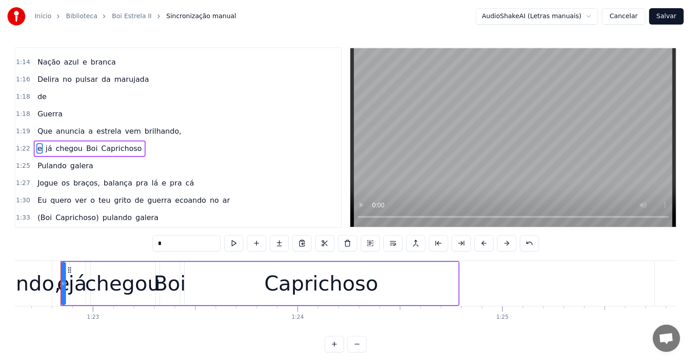
click at [147, 126] on span "brilhando," at bounding box center [163, 131] width 39 height 10
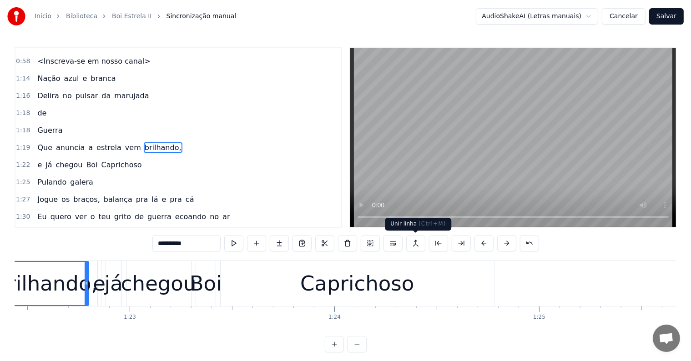
scroll to position [0, 16809]
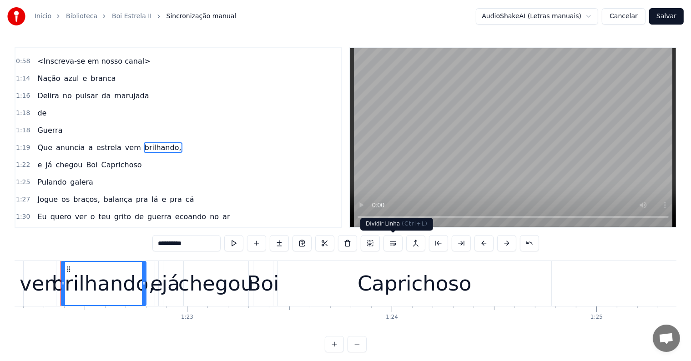
click at [395, 244] on button at bounding box center [392, 243] width 19 height 16
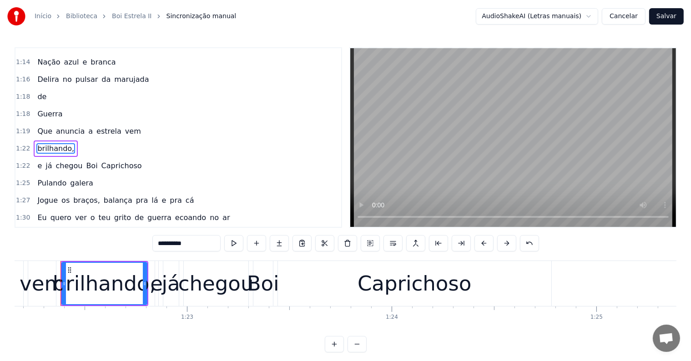
click at [124, 126] on span "vem" at bounding box center [133, 131] width 18 height 10
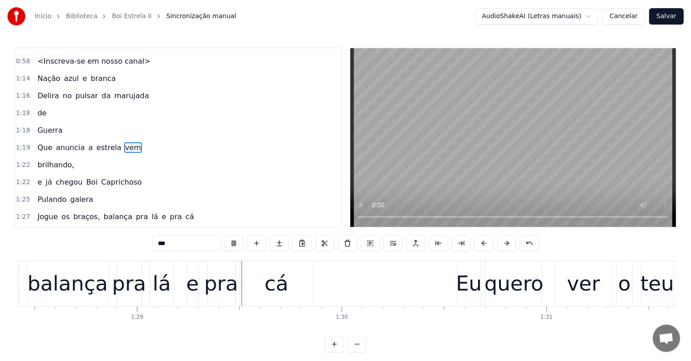
scroll to position [0, 18089]
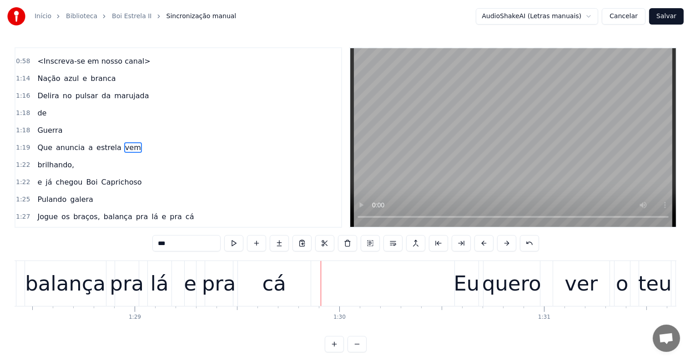
click at [269, 291] on div "cá" at bounding box center [274, 283] width 24 height 31
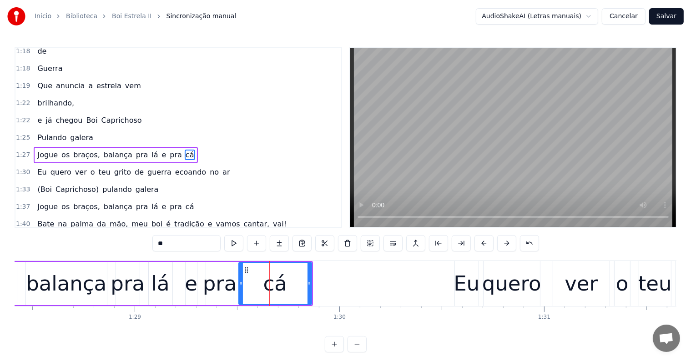
scroll to position [287, 0]
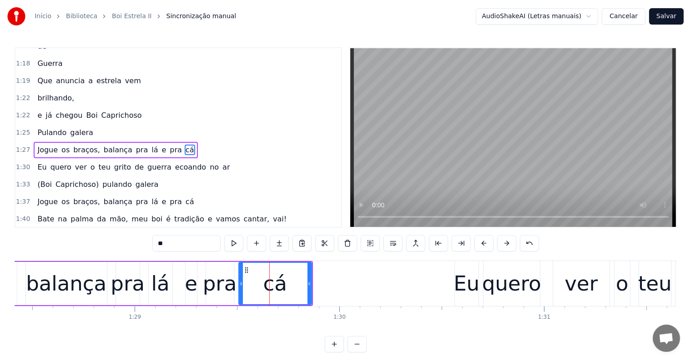
click at [103, 145] on span "balança" at bounding box center [118, 150] width 30 height 10
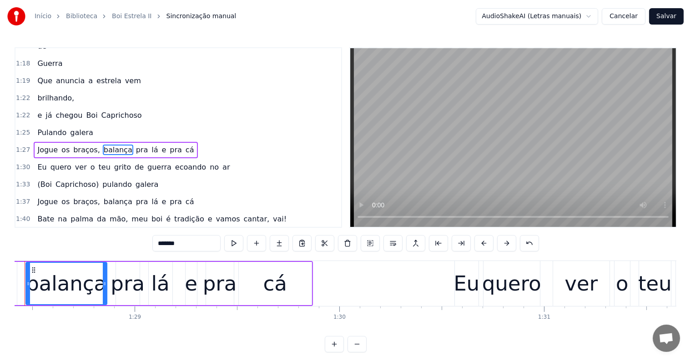
scroll to position [0, 18053]
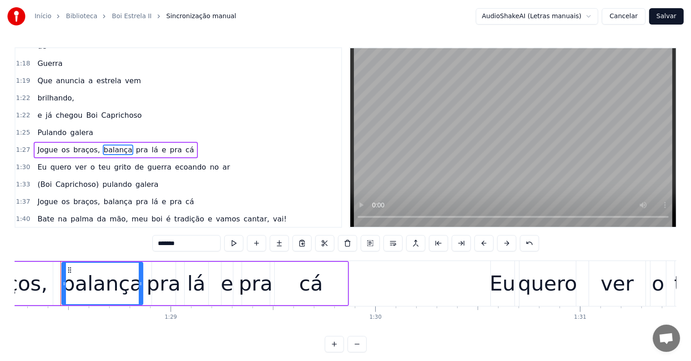
click at [395, 247] on button at bounding box center [392, 243] width 19 height 16
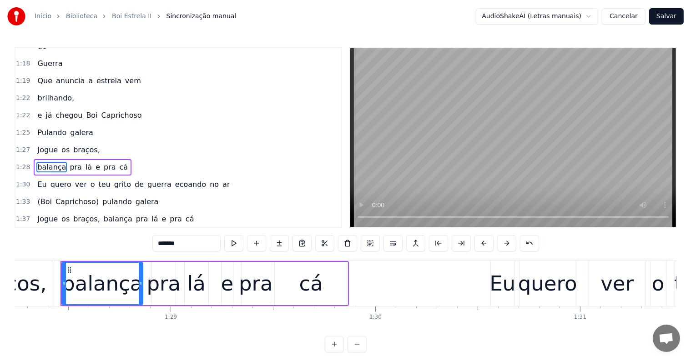
scroll to position [304, 0]
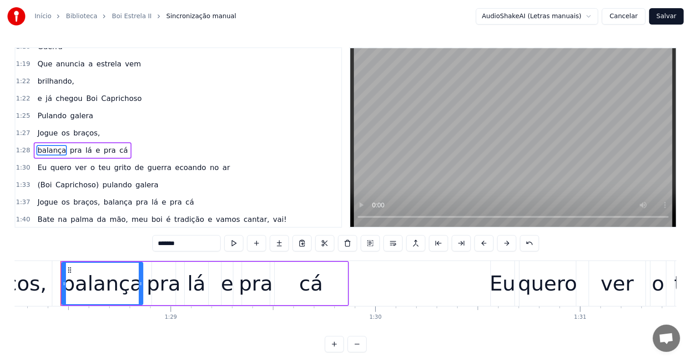
click at [74, 128] on span "braços," at bounding box center [86, 133] width 29 height 10
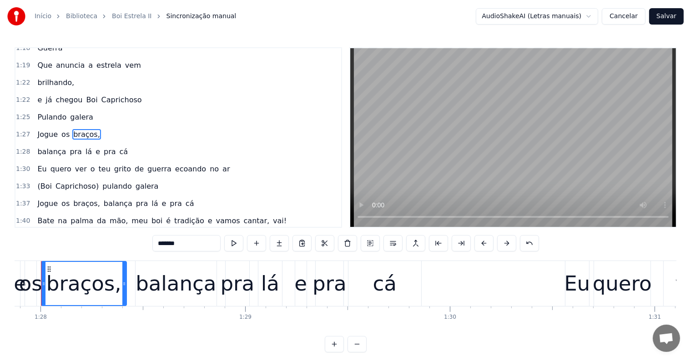
scroll to position [0, 17959]
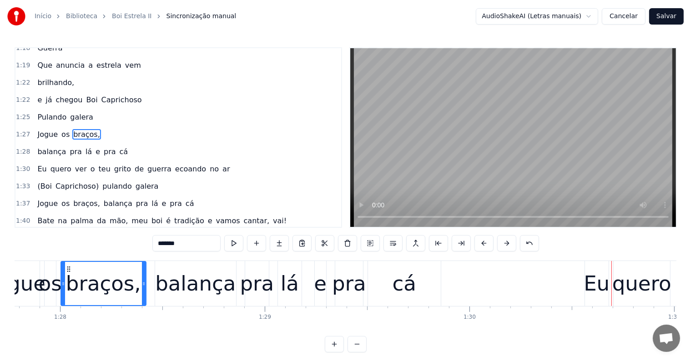
click at [82, 129] on span "braços," at bounding box center [86, 134] width 29 height 10
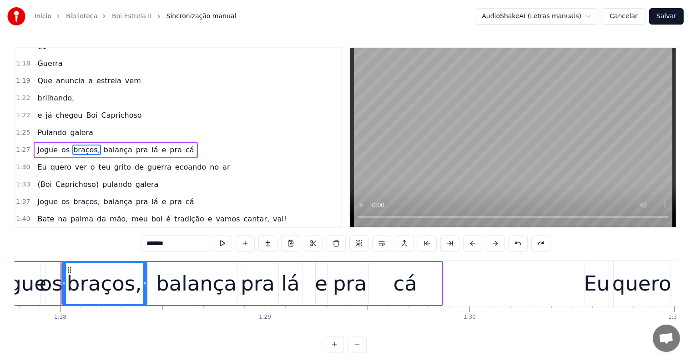
click at [161, 145] on span "e" at bounding box center [164, 150] width 6 height 10
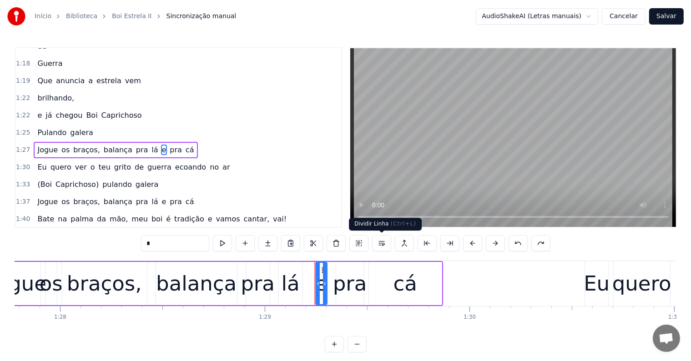
click at [381, 244] on button at bounding box center [381, 243] width 19 height 16
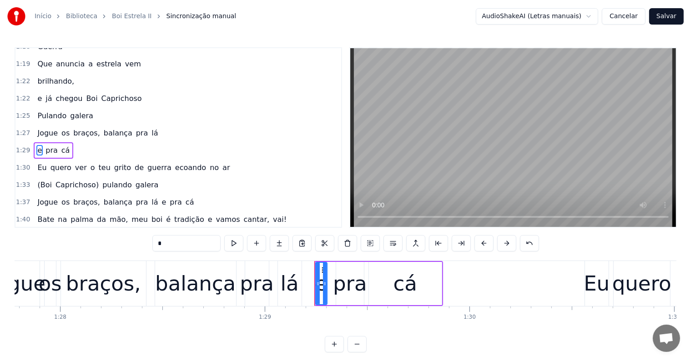
click at [135, 128] on span "pra" at bounding box center [142, 133] width 14 height 10
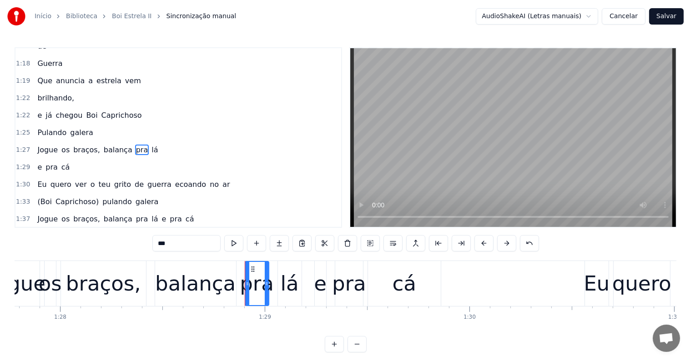
click at [150, 145] on span "lá" at bounding box center [154, 150] width 8 height 10
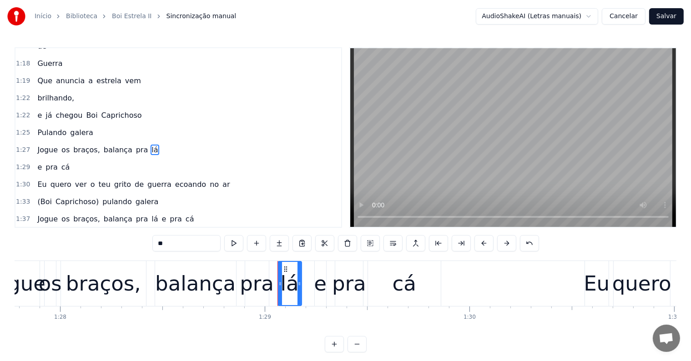
click at [391, 240] on button at bounding box center [392, 243] width 19 height 16
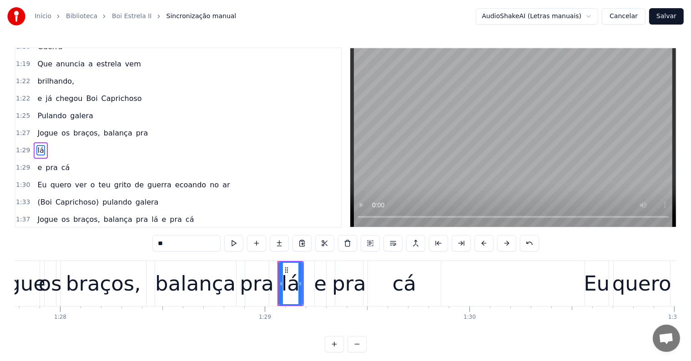
click at [135, 128] on span "pra" at bounding box center [142, 133] width 14 height 10
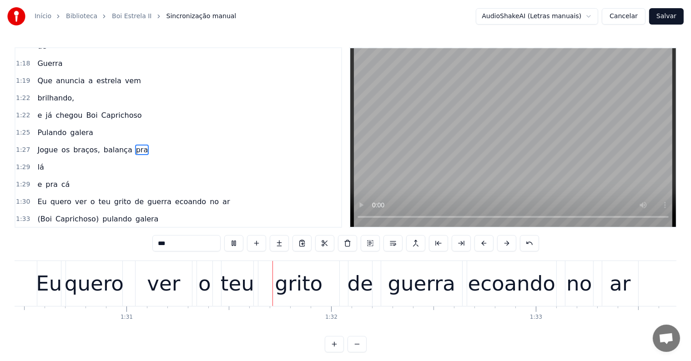
scroll to position [0, 18565]
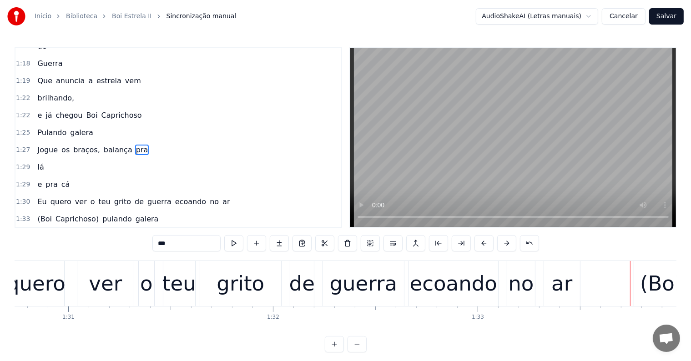
click at [348, 285] on div "guerra" at bounding box center [364, 283] width 68 height 31
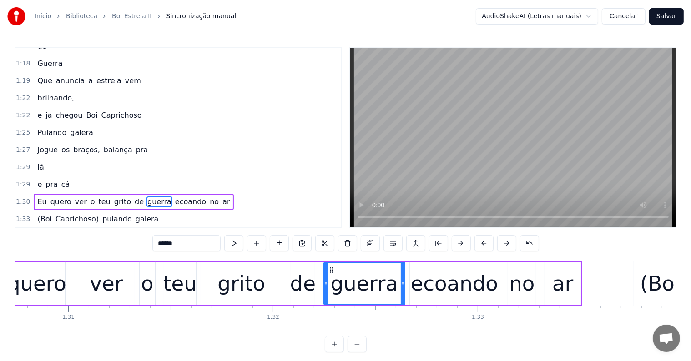
scroll to position [337, 0]
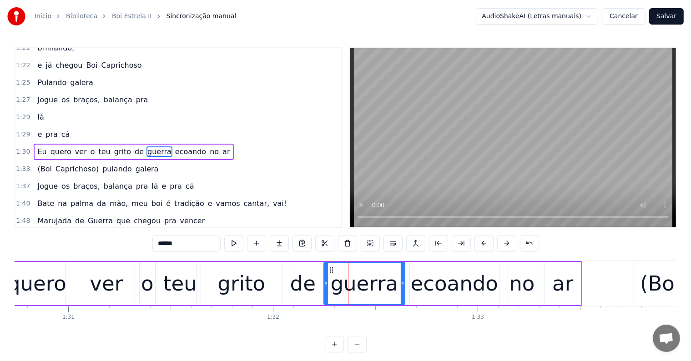
click at [174, 146] on span "ecoando" at bounding box center [190, 151] width 33 height 10
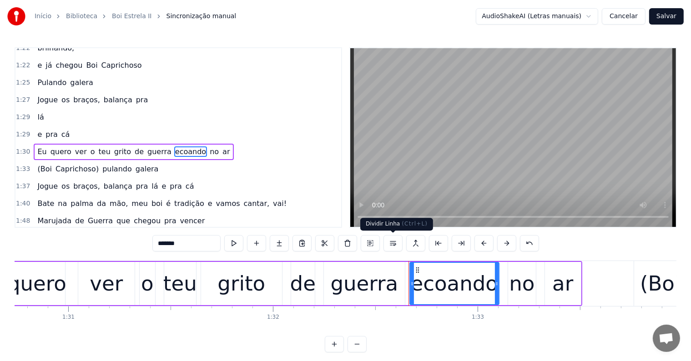
click at [391, 242] on button at bounding box center [392, 243] width 19 height 16
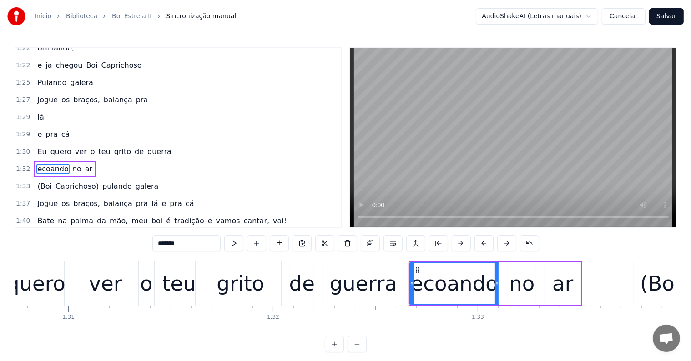
scroll to position [354, 0]
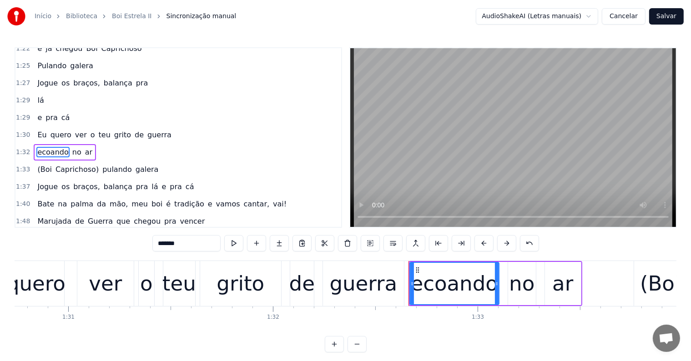
click at [149, 130] on span "guerra" at bounding box center [159, 135] width 26 height 10
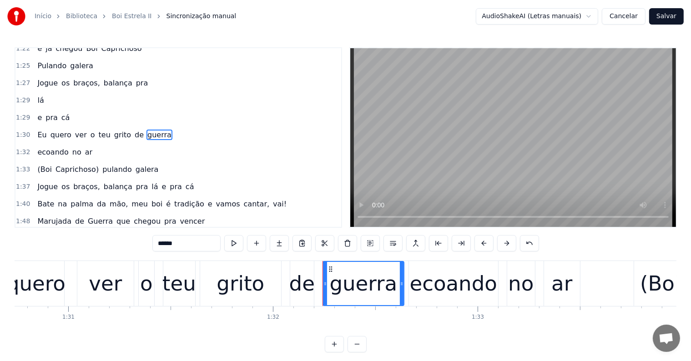
scroll to position [337, 0]
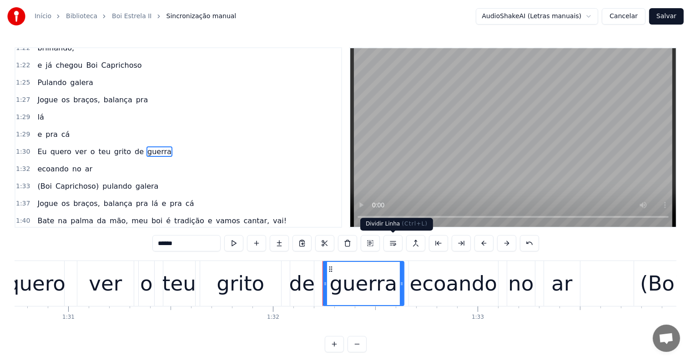
click at [391, 243] on button at bounding box center [392, 243] width 19 height 16
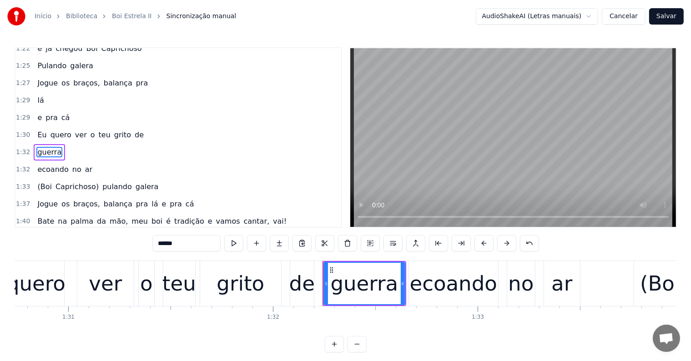
click at [134, 130] on span "de" at bounding box center [139, 135] width 11 height 10
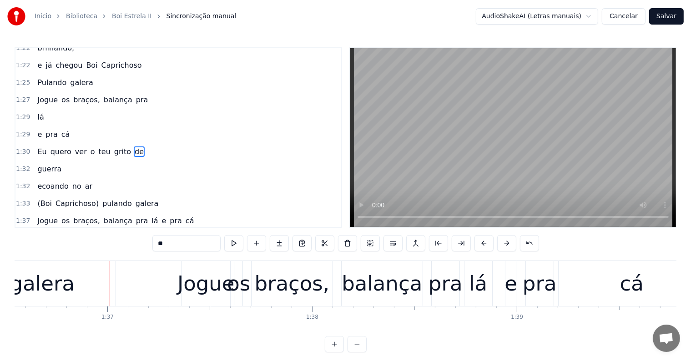
scroll to position [0, 19803]
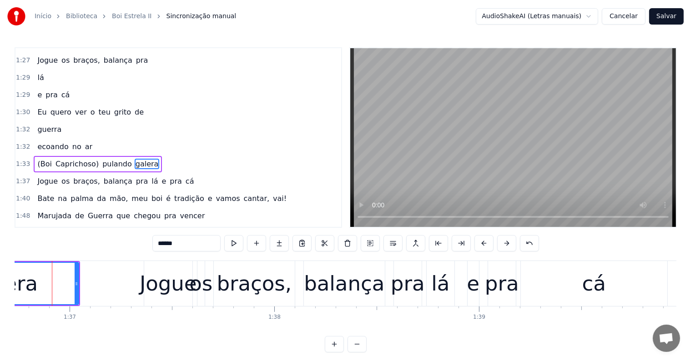
scroll to position [0, 19783]
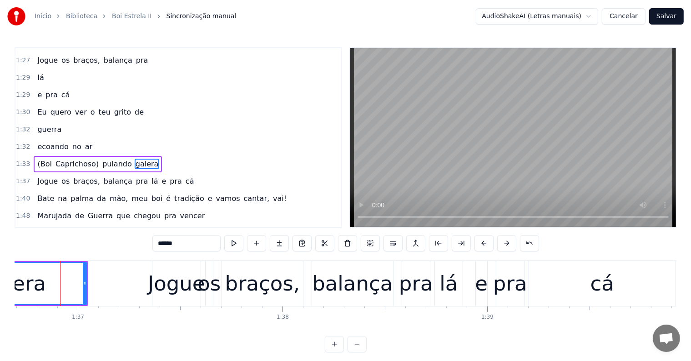
click at [101, 159] on span "pulando" at bounding box center [116, 164] width 31 height 10
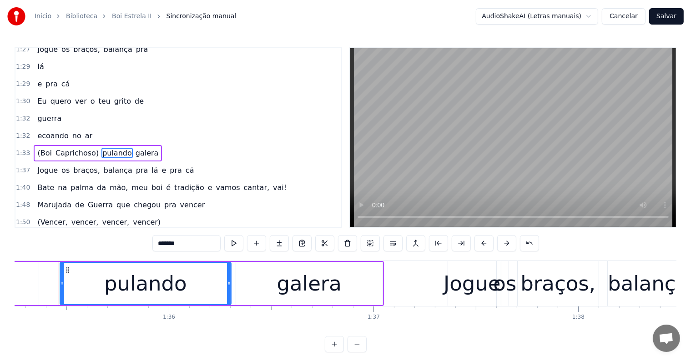
scroll to position [0, 19486]
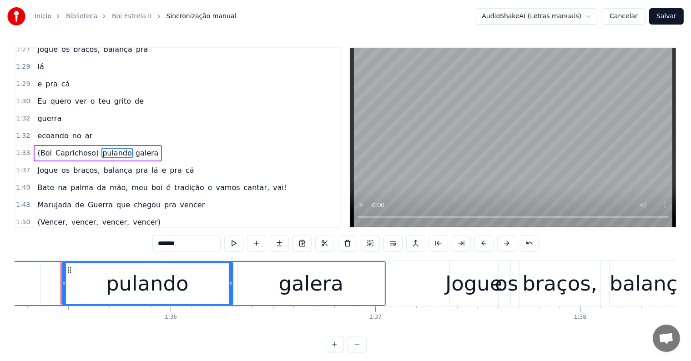
click at [151, 240] on div "0:04 <Parintins-Okê - Seu maior canal de toadas> 0:11 Eu quero, eu quero Boi Ca…" at bounding box center [346, 199] width 662 height 305
drag, startPoint x: 162, startPoint y: 244, endPoint x: 151, endPoint y: 244, distance: 10.5
click at [151, 244] on div "0:04 <Parintins-Okê - Seu maior canal de toadas> 0:11 Eu quero, eu quero Boi Ca…" at bounding box center [346, 199] width 662 height 305
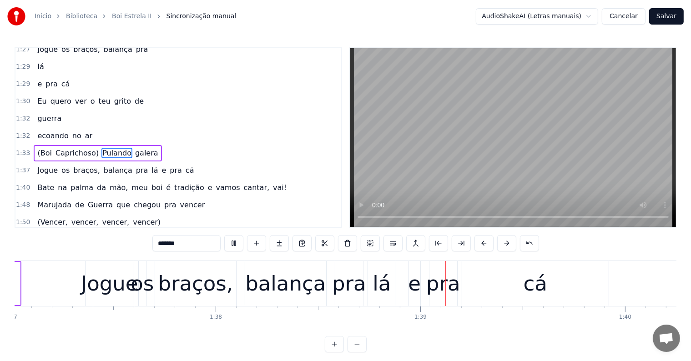
scroll to position [0, 20063]
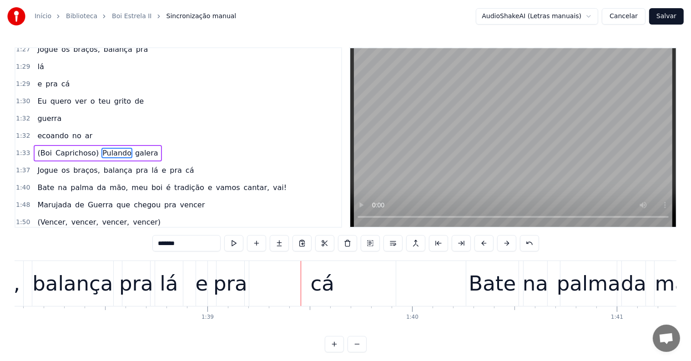
click at [203, 296] on div "e" at bounding box center [201, 283] width 13 height 31
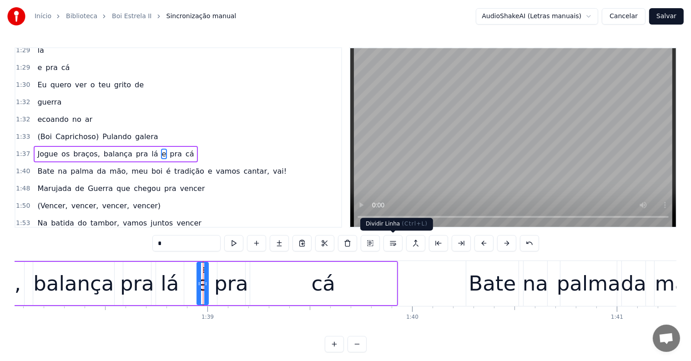
click at [390, 242] on button at bounding box center [392, 243] width 19 height 16
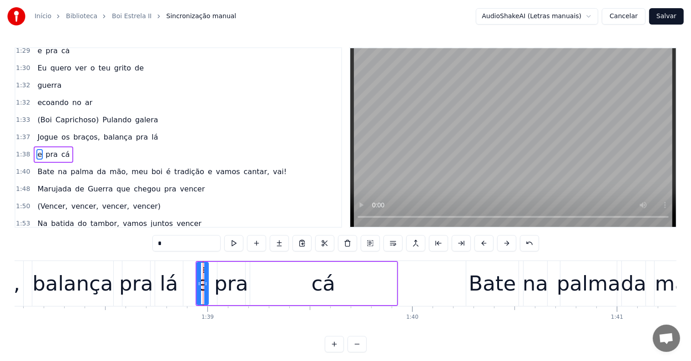
click at [150, 132] on span "lá" at bounding box center [154, 137] width 8 height 10
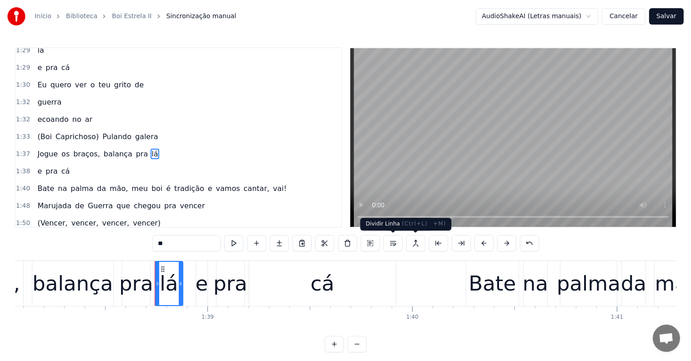
click at [393, 242] on button at bounding box center [392, 243] width 19 height 16
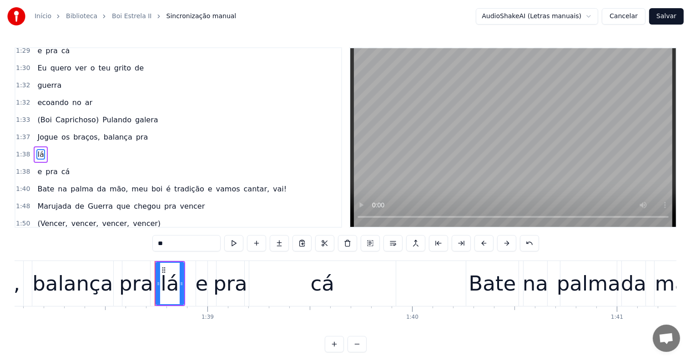
click at [135, 132] on span "pra" at bounding box center [142, 137] width 14 height 10
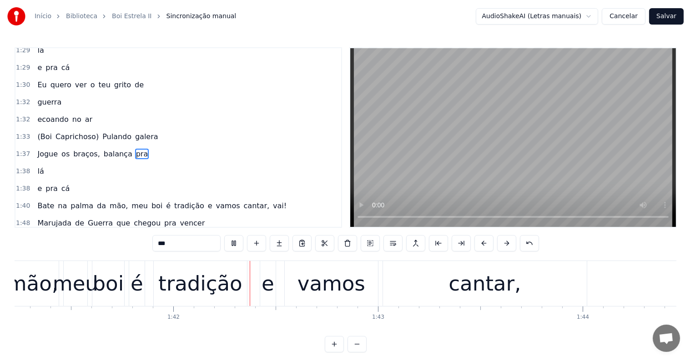
scroll to position [0, 20762]
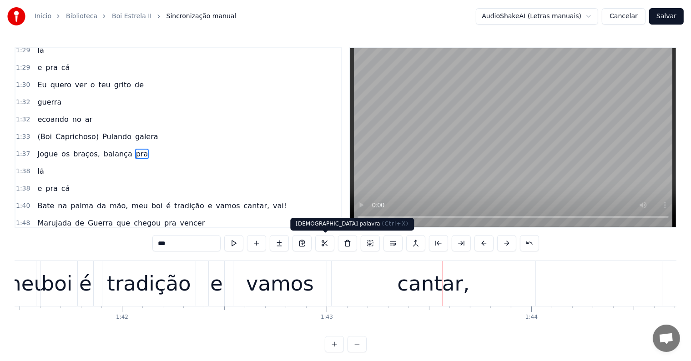
click at [282, 274] on div "vamos" at bounding box center [280, 283] width 68 height 31
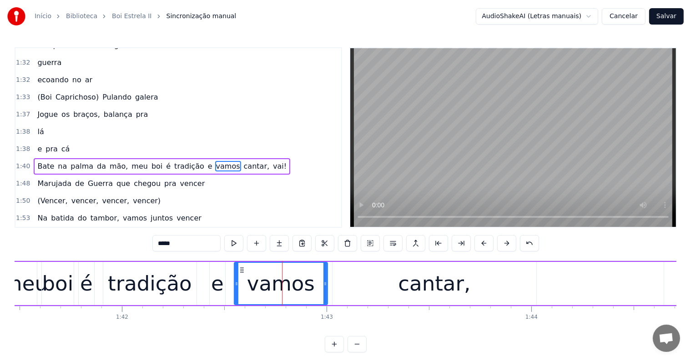
scroll to position [454, 0]
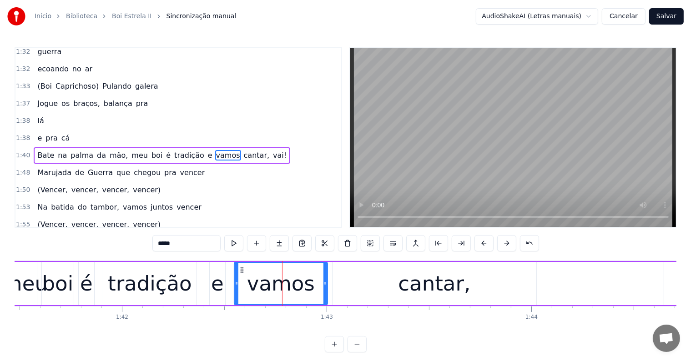
click at [130, 150] on span "meu" at bounding box center [139, 155] width 18 height 10
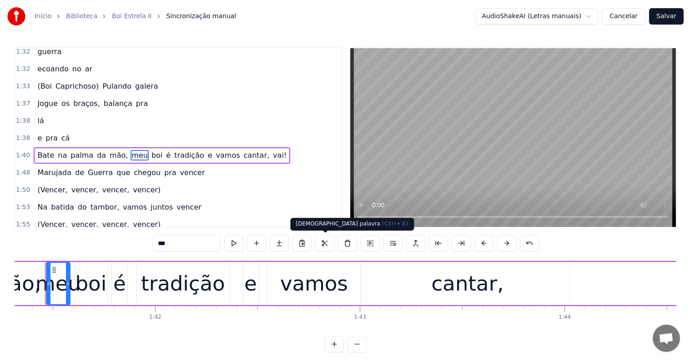
scroll to position [0, 20713]
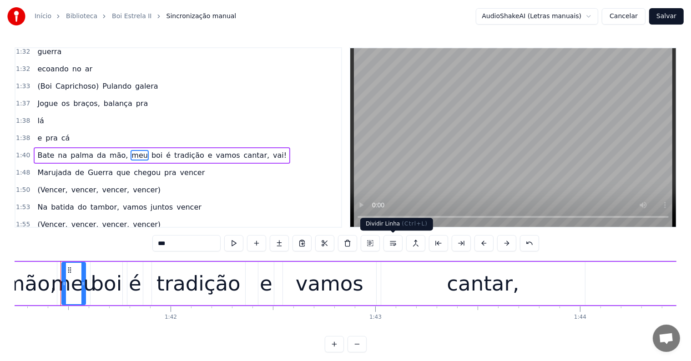
click at [393, 242] on button at bounding box center [392, 243] width 19 height 16
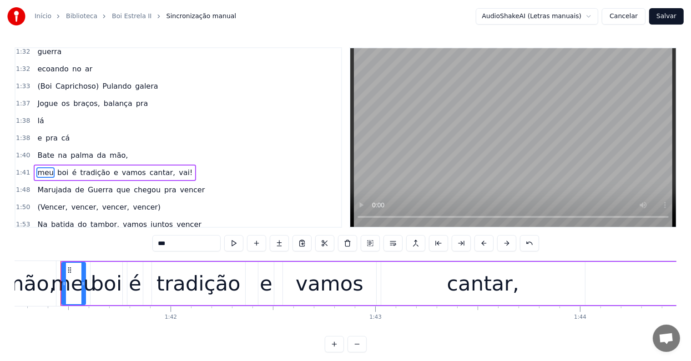
scroll to position [471, 0]
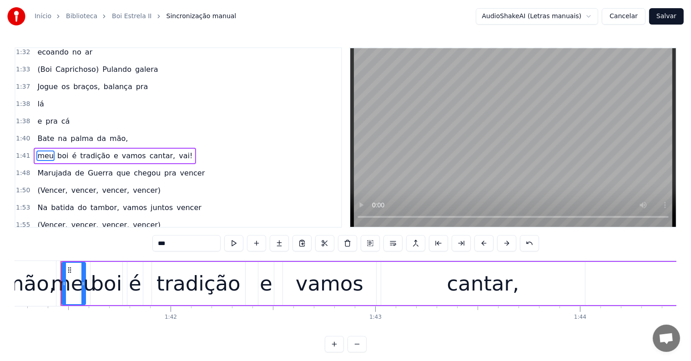
click at [109, 133] on span "mão," at bounding box center [119, 138] width 20 height 10
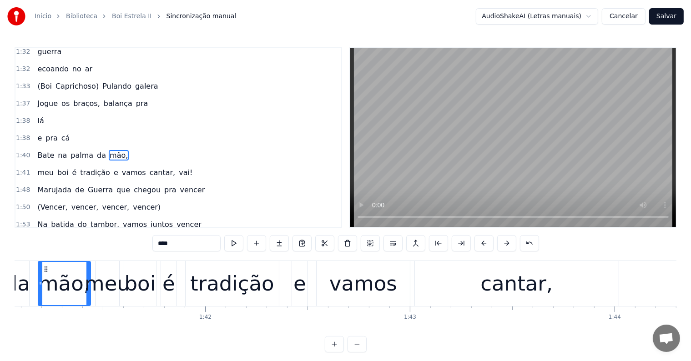
scroll to position [0, 20656]
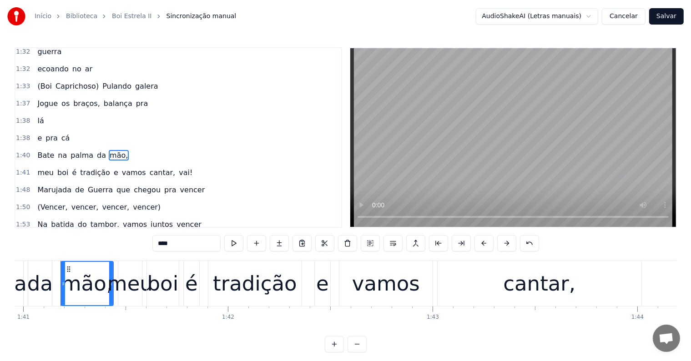
click at [178, 167] on span "vai!" at bounding box center [185, 172] width 15 height 10
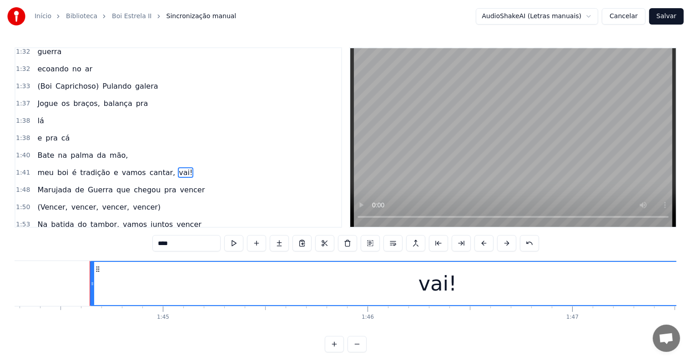
scroll to position [0, 21364]
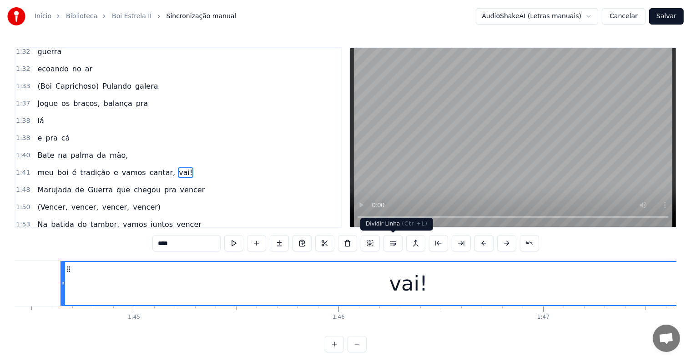
click at [393, 244] on button at bounding box center [392, 243] width 19 height 16
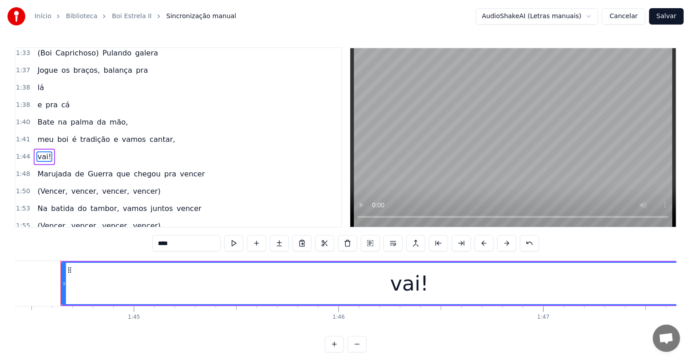
click at [149, 134] on span "cantar," at bounding box center [162, 139] width 27 height 10
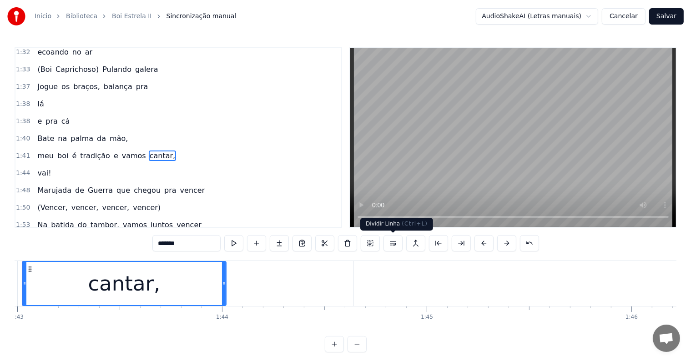
scroll to position [0, 21032]
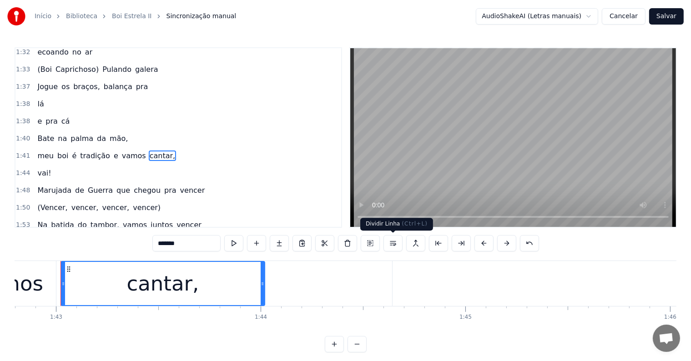
click at [392, 244] on button at bounding box center [392, 243] width 19 height 16
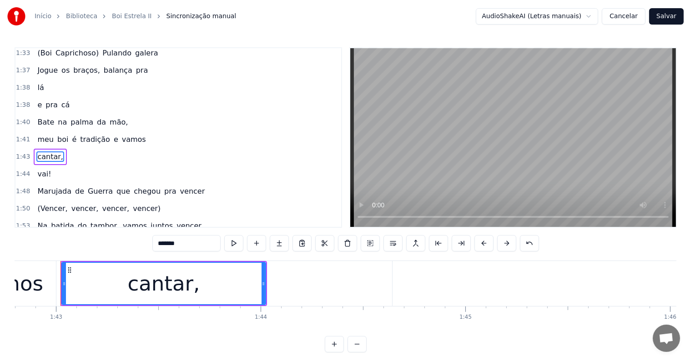
click at [121, 134] on span "vamos" at bounding box center [134, 139] width 26 height 10
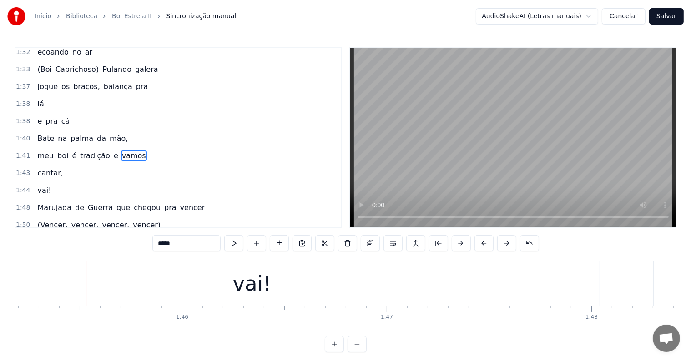
scroll to position [0, 21547]
click at [215, 287] on div "vai!" at bounding box center [225, 283] width 39 height 31
type input "****"
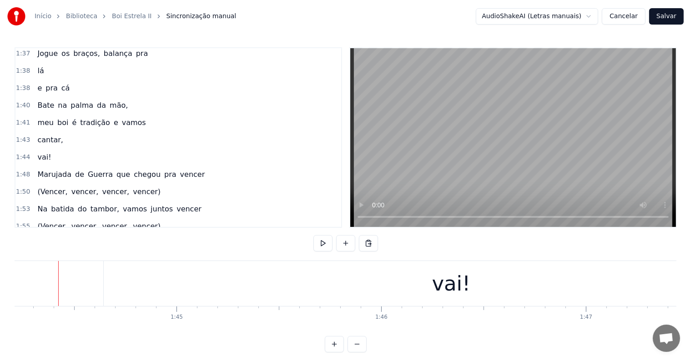
scroll to position [0, 21319]
click at [125, 284] on div "vai!" at bounding box center [452, 283] width 695 height 45
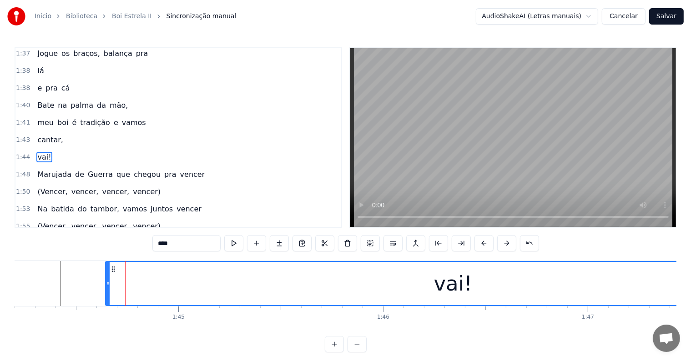
click at [59, 282] on div at bounding box center [380, 283] width 43370 height 45
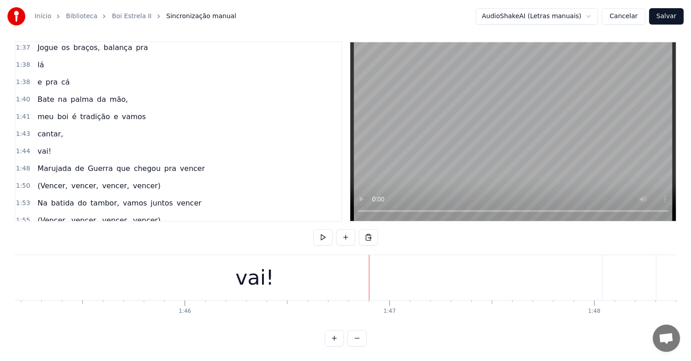
scroll to position [0, 21518]
click at [444, 282] on div "vai!" at bounding box center [254, 277] width 695 height 45
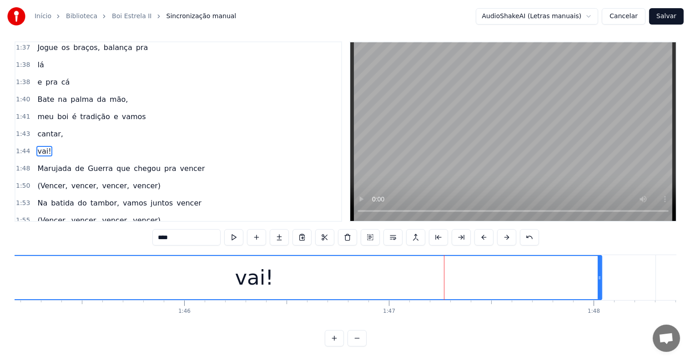
scroll to position [0, 0]
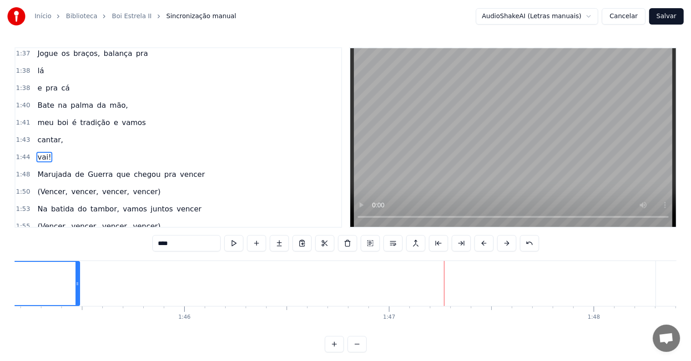
drag, startPoint x: 598, startPoint y: 285, endPoint x: 76, endPoint y: 275, distance: 522.1
click at [76, 275] on div at bounding box center [77, 283] width 4 height 43
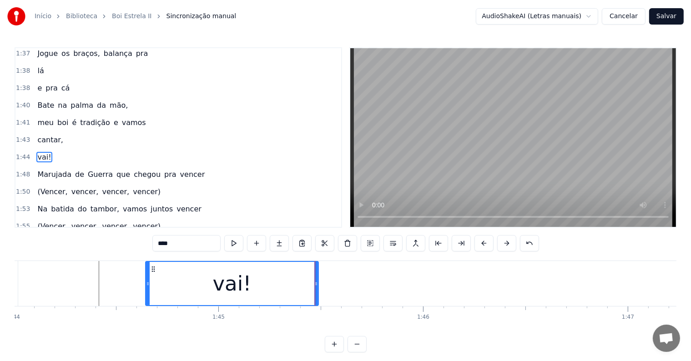
scroll to position [0, 21263]
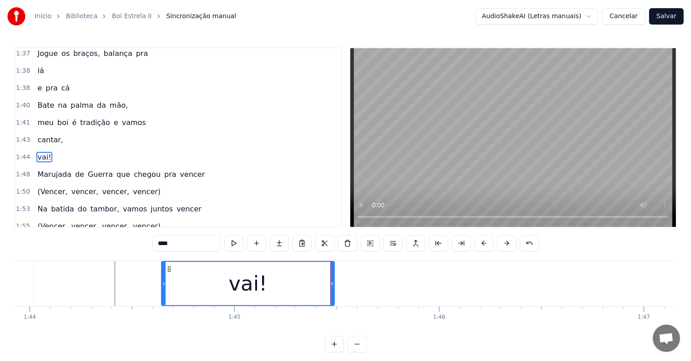
drag, startPoint x: 288, startPoint y: 282, endPoint x: 276, endPoint y: 282, distance: 12.3
click at [276, 282] on div "<Parintins-Okê - Seu maior canal de toadas> Eu quero, eu quero Boi Caprichoso D…" at bounding box center [436, 283] width 43370 height 45
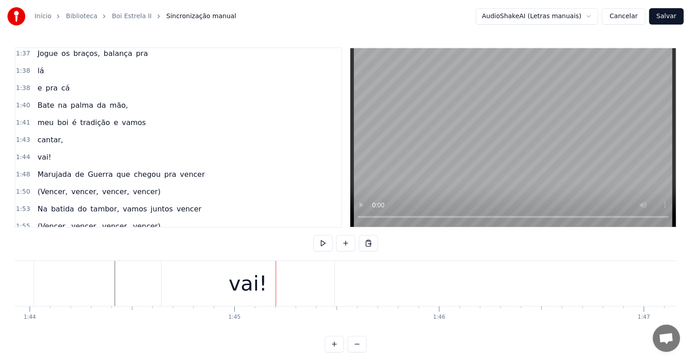
click at [276, 282] on div at bounding box center [276, 283] width 0 height 45
click at [259, 282] on div "vai!" at bounding box center [248, 283] width 39 height 31
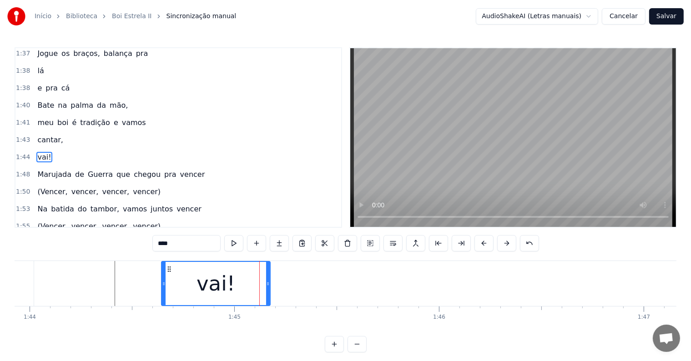
drag, startPoint x: 331, startPoint y: 284, endPoint x: 267, endPoint y: 284, distance: 64.1
click at [267, 285] on circle at bounding box center [267, 285] width 0 height 0
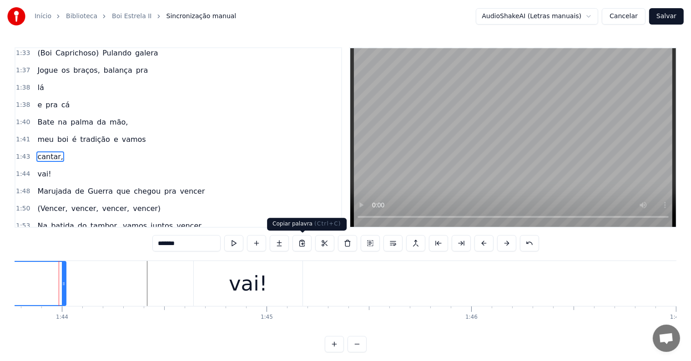
scroll to position [0, 21229]
click at [215, 295] on div "vai!" at bounding box center [250, 283] width 109 height 45
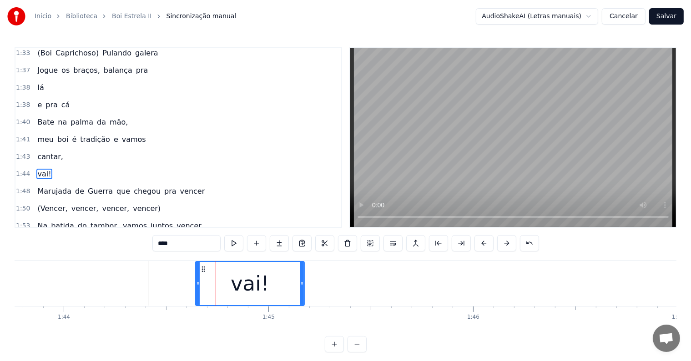
scroll to position [504, 0]
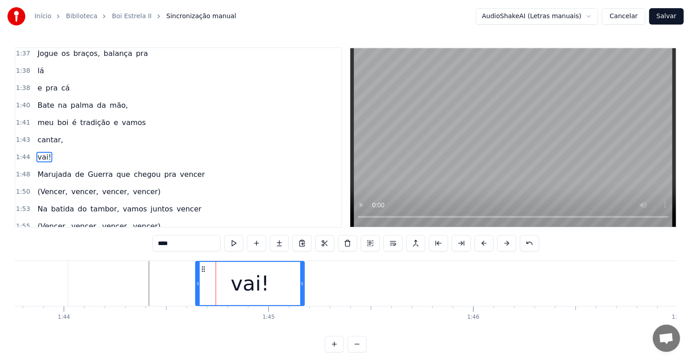
drag, startPoint x: 161, startPoint y: 243, endPoint x: 155, endPoint y: 242, distance: 6.9
click at [155, 242] on input "****" at bounding box center [186, 243] width 68 height 16
type input "****"
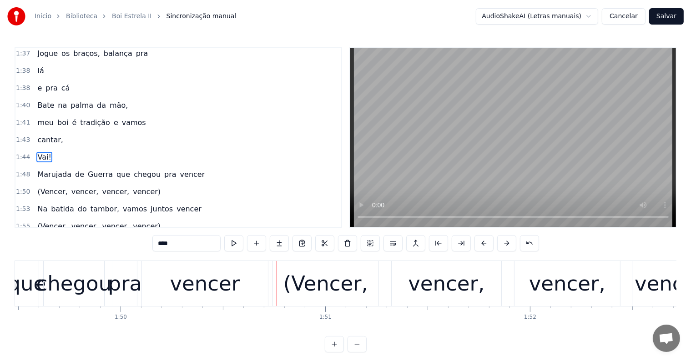
scroll to position [0, 22420]
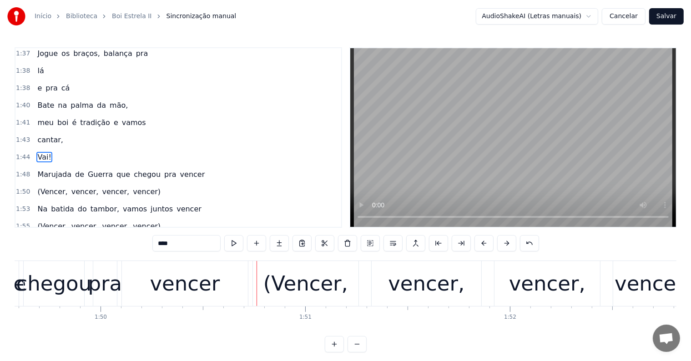
click at [88, 294] on div "Marujada de Guerra que chegou pra vencer" at bounding box center [1, 283] width 497 height 45
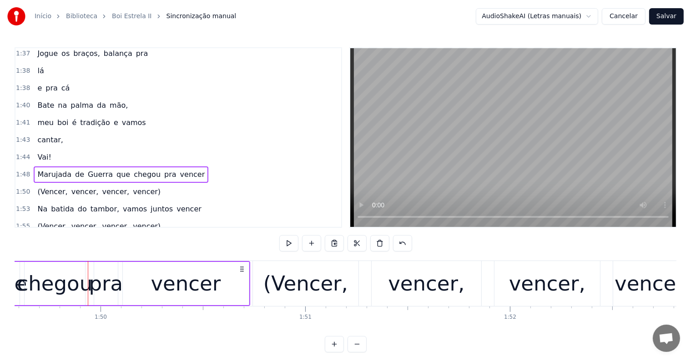
click at [105, 291] on div "pra" at bounding box center [106, 283] width 34 height 31
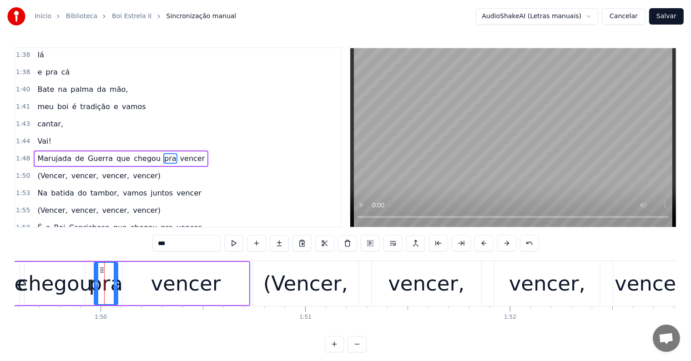
scroll to position [521, 0]
click at [166, 293] on div "vencer" at bounding box center [186, 283] width 70 height 31
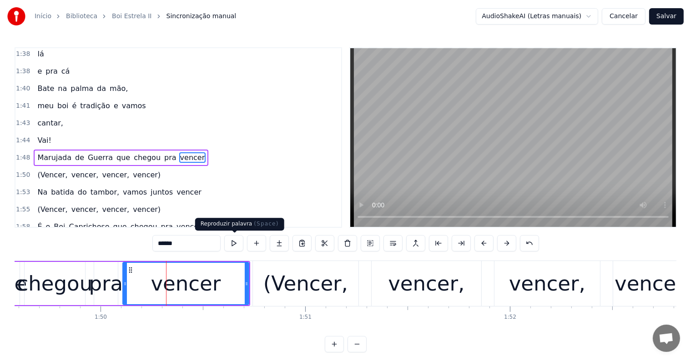
click at [234, 244] on button at bounding box center [233, 243] width 19 height 16
click at [291, 287] on div "(Vencer," at bounding box center [305, 283] width 85 height 31
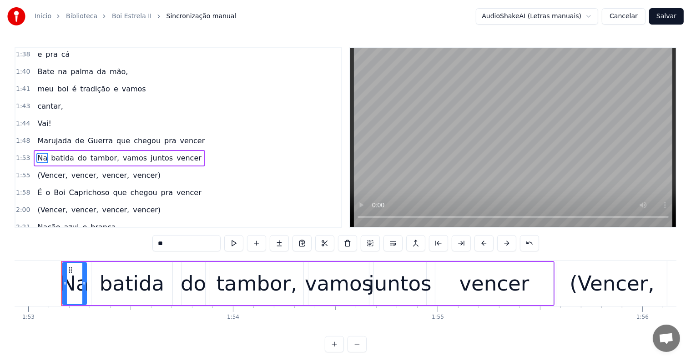
scroll to position [0, 23107]
click at [163, 135] on span "pra" at bounding box center [170, 140] width 14 height 10
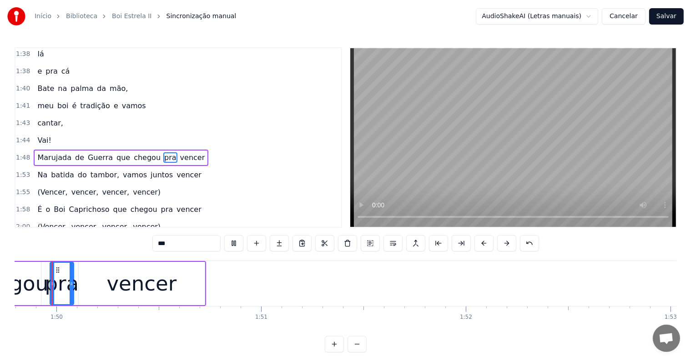
scroll to position [0, 22452]
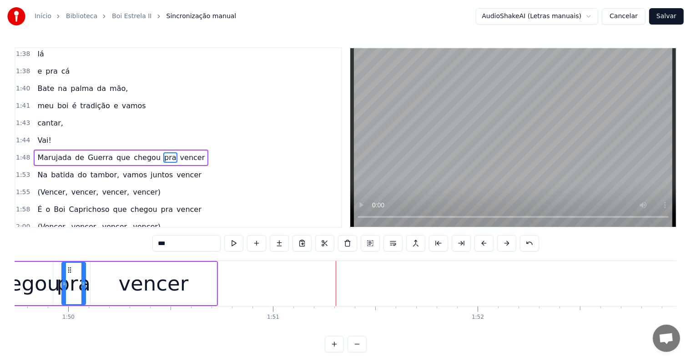
click at [115, 152] on span "que" at bounding box center [122, 157] width 15 height 10
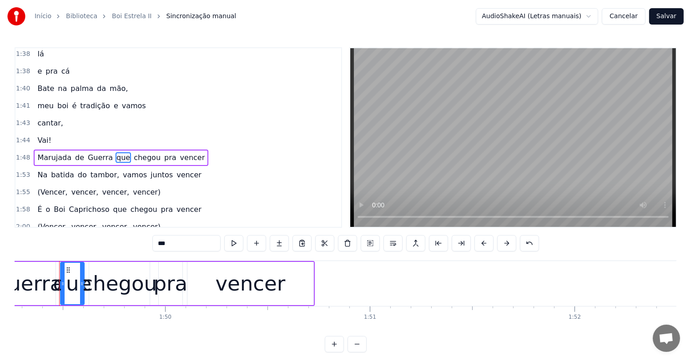
scroll to position [0, 22354]
click at [163, 152] on span "pra" at bounding box center [170, 157] width 14 height 10
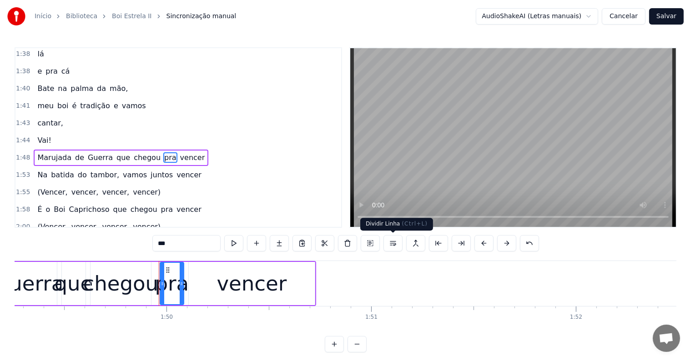
click at [393, 246] on button at bounding box center [392, 243] width 19 height 16
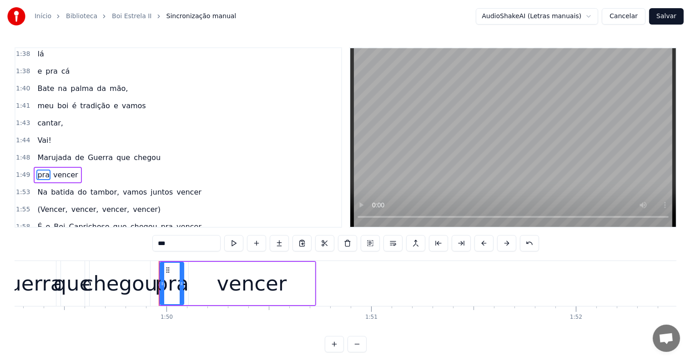
scroll to position [538, 0]
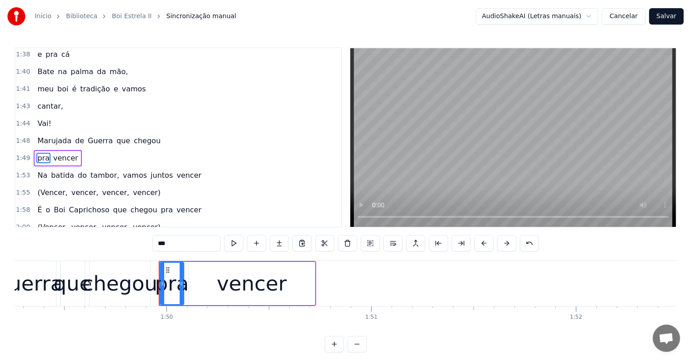
click at [134, 135] on span "chegou" at bounding box center [147, 140] width 29 height 10
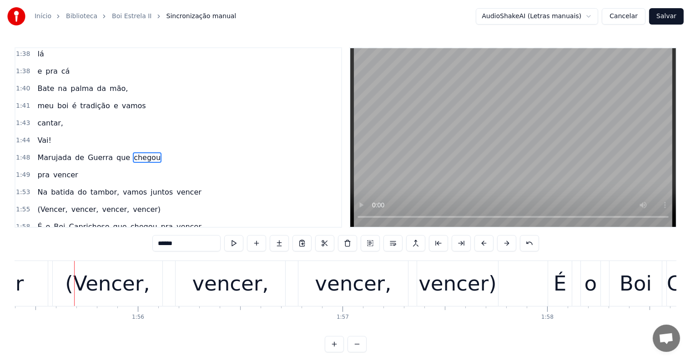
scroll to position [0, 23624]
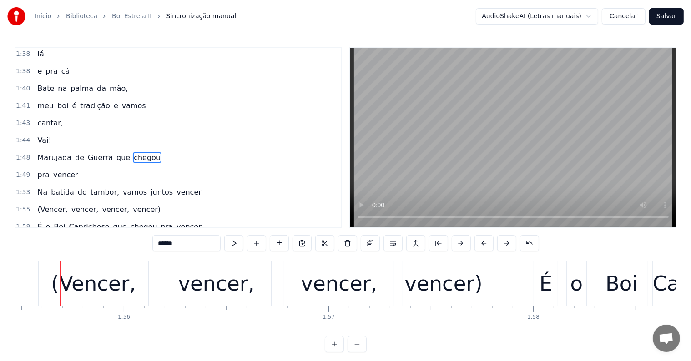
click at [109, 287] on div "(Vencer," at bounding box center [93, 283] width 85 height 31
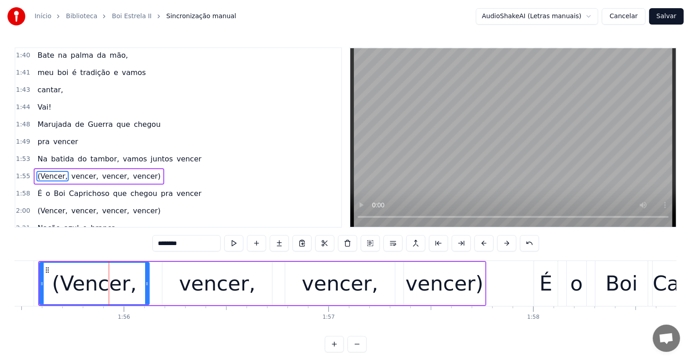
scroll to position [571, 0]
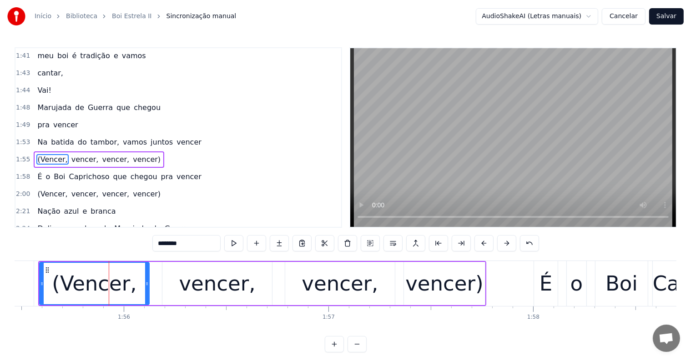
click at [176, 137] on span "vencer" at bounding box center [189, 142] width 27 height 10
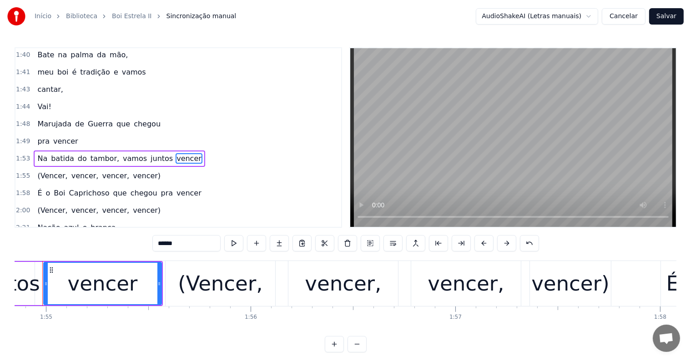
scroll to position [0, 23479]
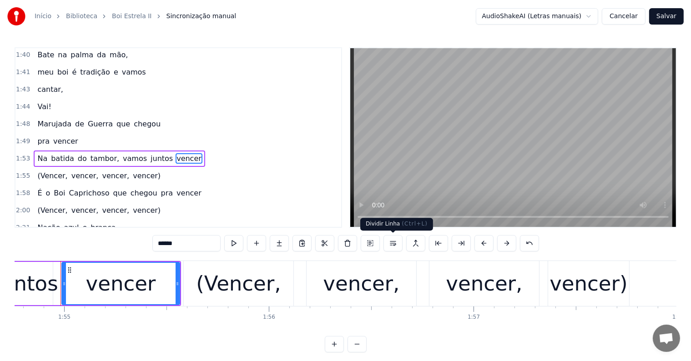
click at [392, 242] on button at bounding box center [392, 243] width 19 height 16
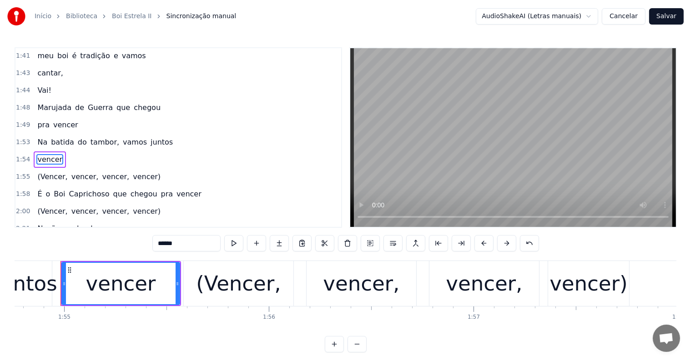
click at [150, 137] on span "juntos" at bounding box center [162, 142] width 24 height 10
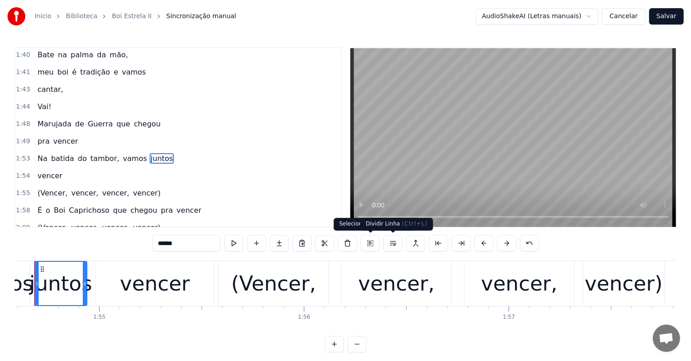
scroll to position [0, 23418]
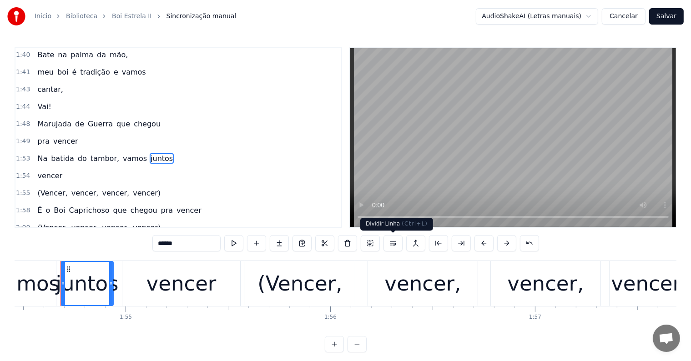
click at [389, 246] on button at bounding box center [392, 243] width 19 height 16
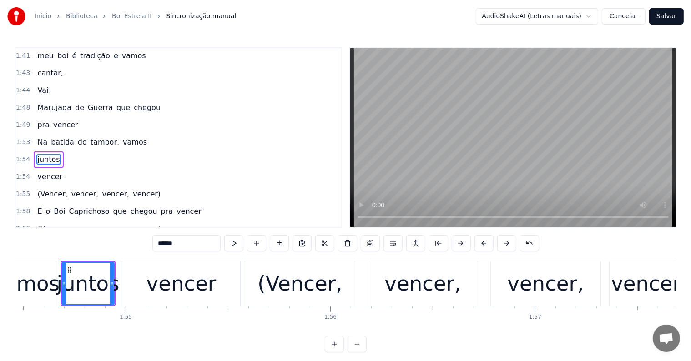
click at [123, 137] on span "vamos" at bounding box center [135, 142] width 26 height 10
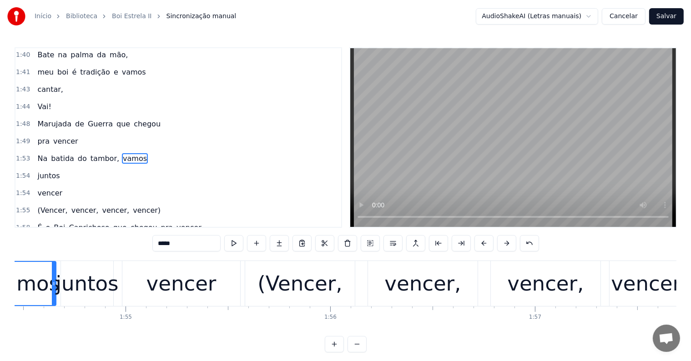
scroll to position [0, 23353]
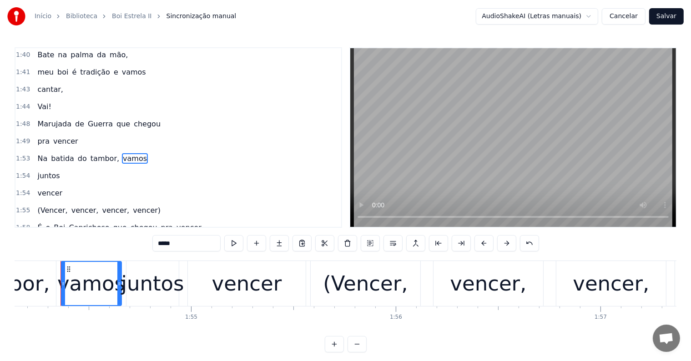
click at [45, 205] on span "(Vencer," at bounding box center [52, 210] width 32 height 10
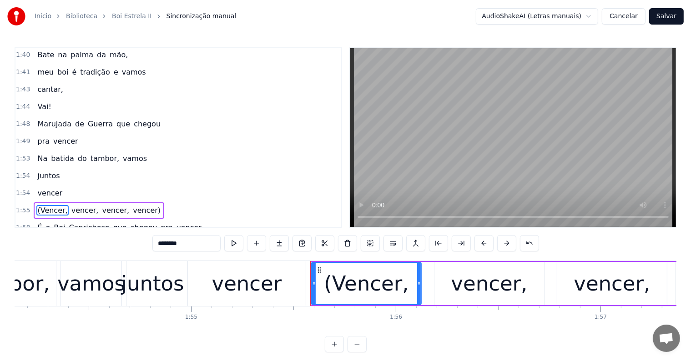
scroll to position [605, 0]
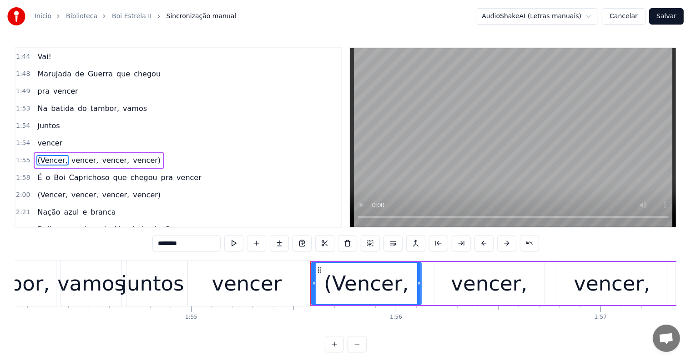
click at [44, 190] on span "(Vencer," at bounding box center [52, 195] width 32 height 10
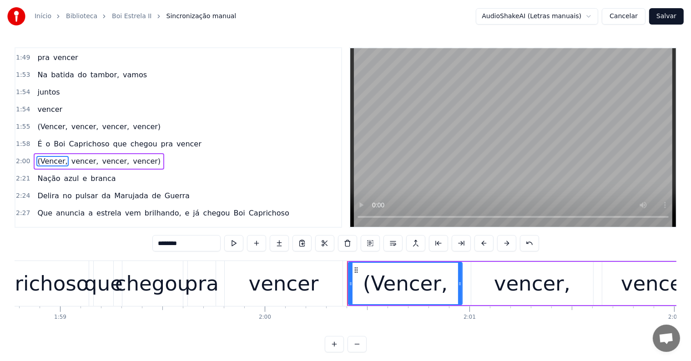
scroll to position [0, 24588]
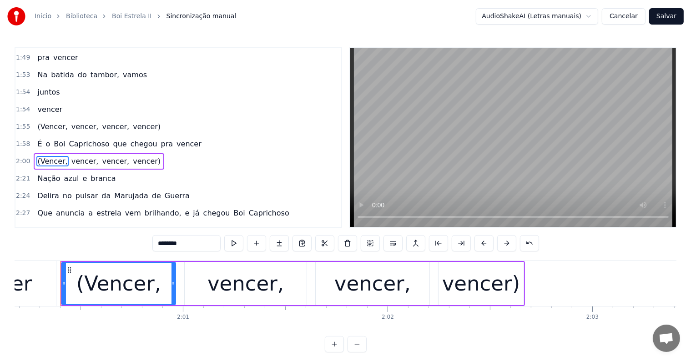
type input "*******"
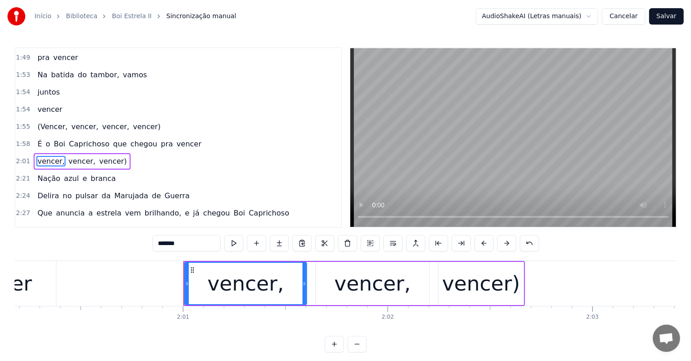
click at [65, 153] on div "vencer, vencer, vencer)" at bounding box center [82, 161] width 96 height 16
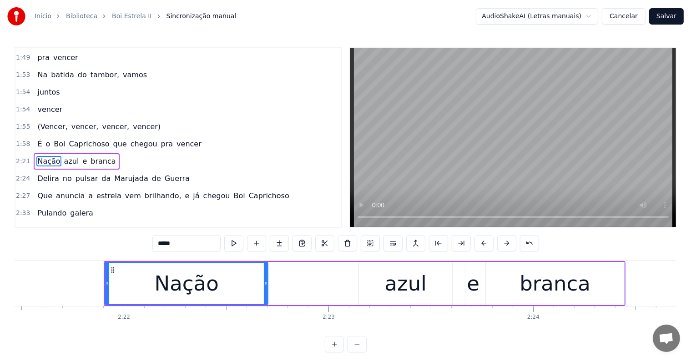
scroll to position [0, 28988]
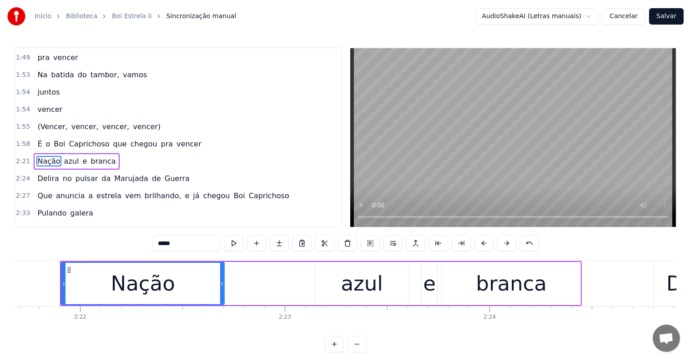
click at [113, 139] on span "que" at bounding box center [119, 144] width 15 height 10
type input "***"
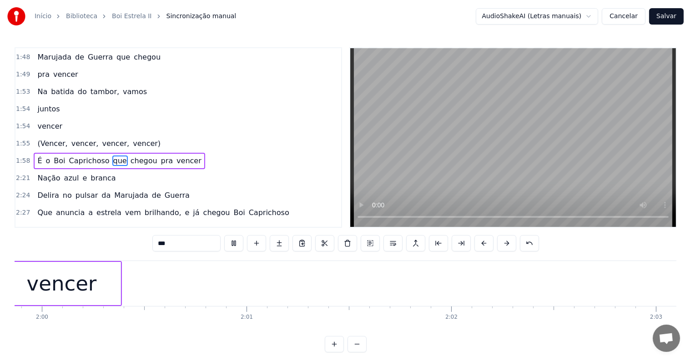
scroll to position [0, 24335]
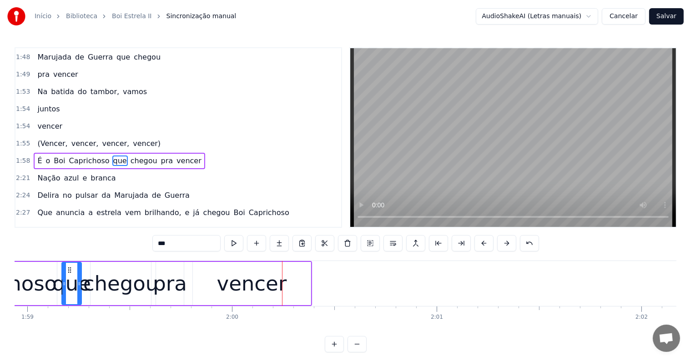
click at [70, 135] on div "(Vencer, vencer, vencer, vencer)" at bounding box center [99, 143] width 130 height 16
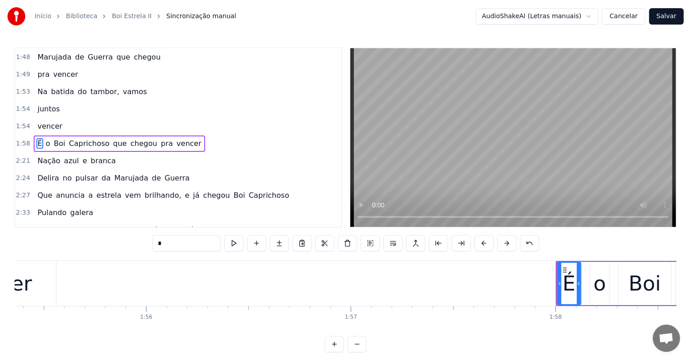
scroll to position [605, 0]
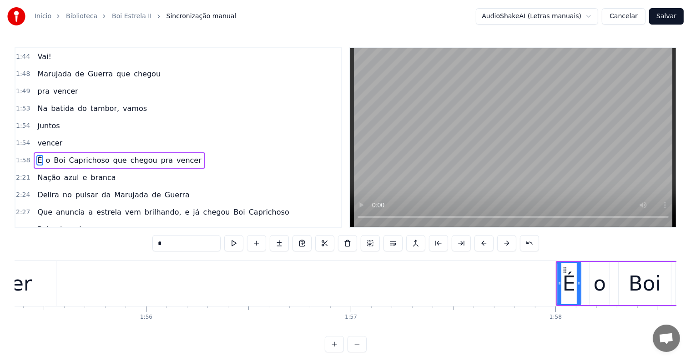
click at [133, 69] on span "chegou" at bounding box center [147, 74] width 29 height 10
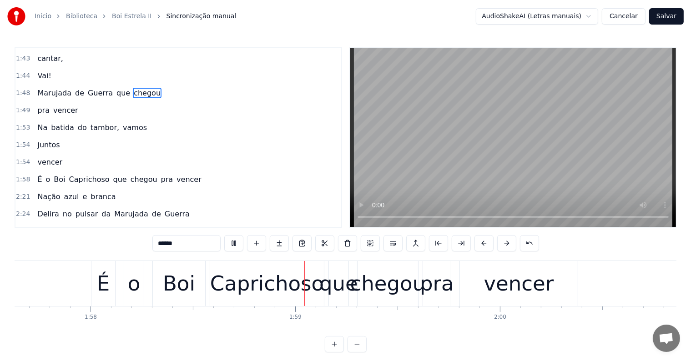
scroll to position [0, 24171]
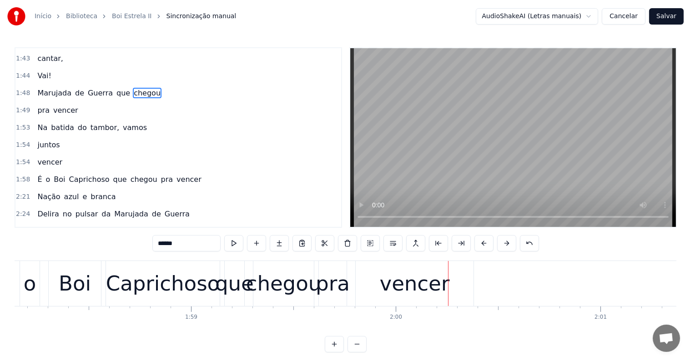
click at [385, 290] on div "vencer" at bounding box center [415, 283] width 70 height 31
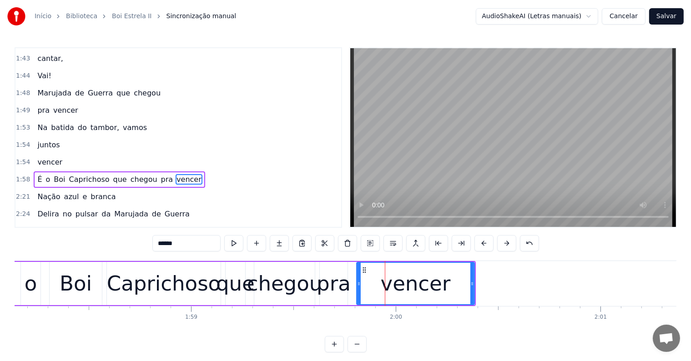
scroll to position [605, 0]
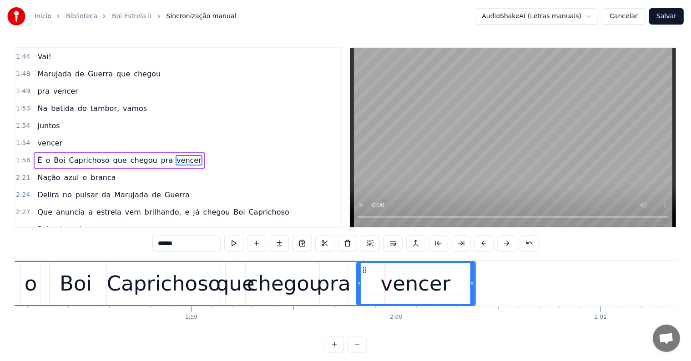
click at [160, 155] on span "pra" at bounding box center [167, 160] width 14 height 10
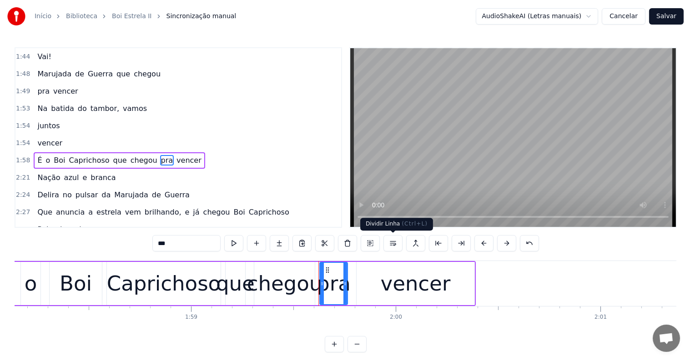
click at [391, 241] on button at bounding box center [392, 243] width 19 height 16
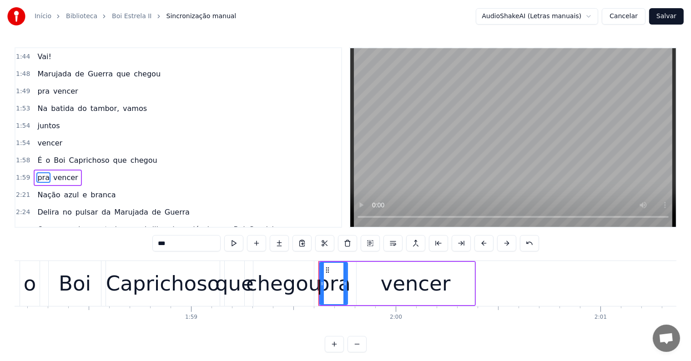
scroll to position [622, 0]
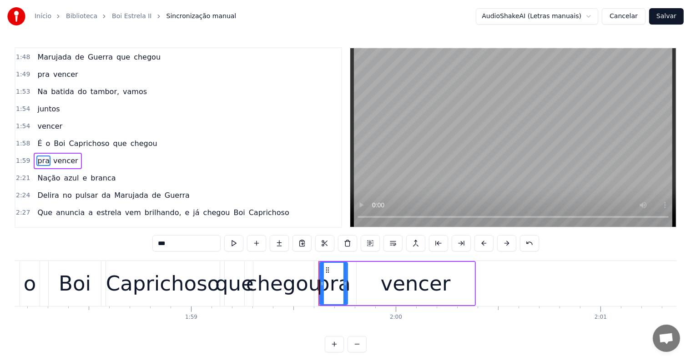
click at [130, 138] on span "chegou" at bounding box center [144, 143] width 29 height 10
type input "******"
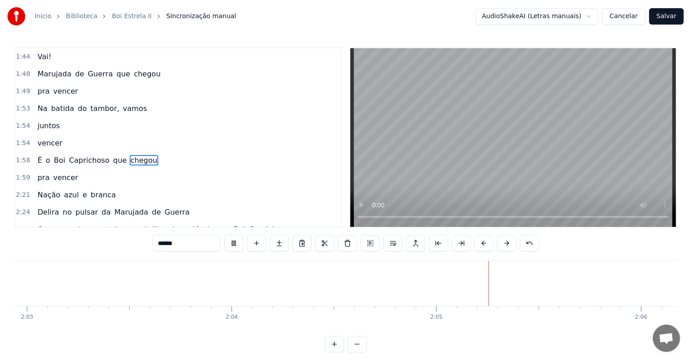
scroll to position [0, 25437]
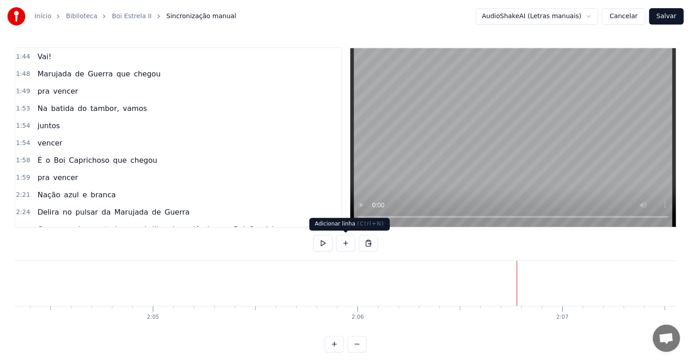
click at [348, 244] on button at bounding box center [345, 243] width 19 height 16
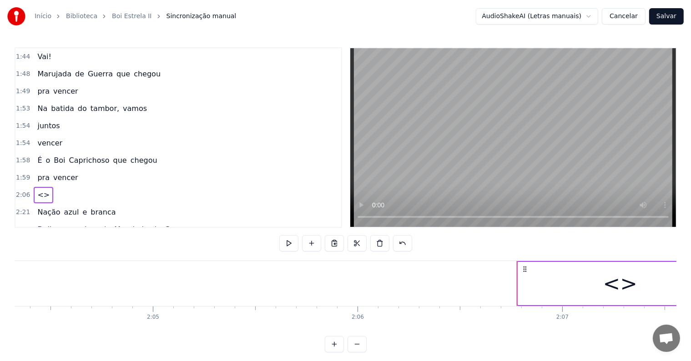
click at [547, 300] on div "<>" at bounding box center [620, 283] width 204 height 43
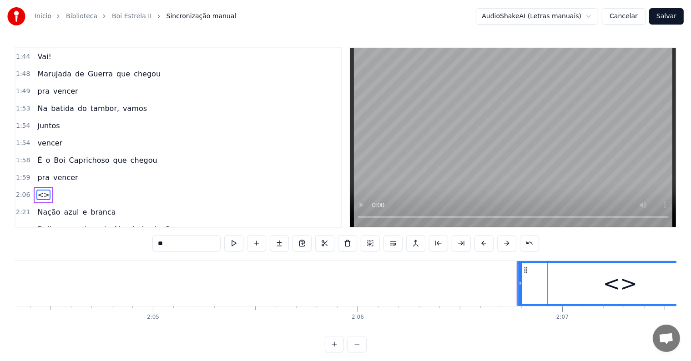
scroll to position [638, 0]
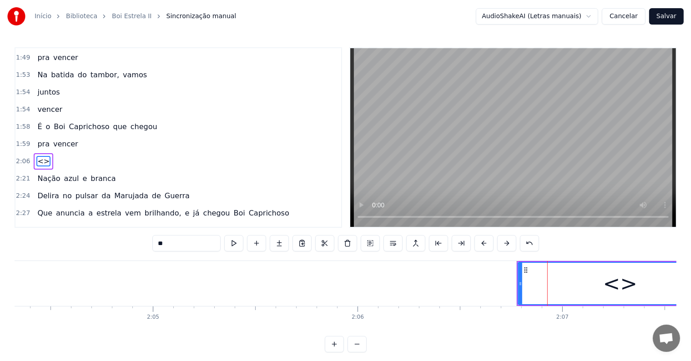
drag, startPoint x: 172, startPoint y: 240, endPoint x: 69, endPoint y: 219, distance: 105.8
click at [69, 219] on div "0:04 <Parintins-Okê - Seu maior canal de toadas> 0:11 Eu quero, eu quero Boi Ca…" at bounding box center [346, 199] width 662 height 305
paste input "**********"
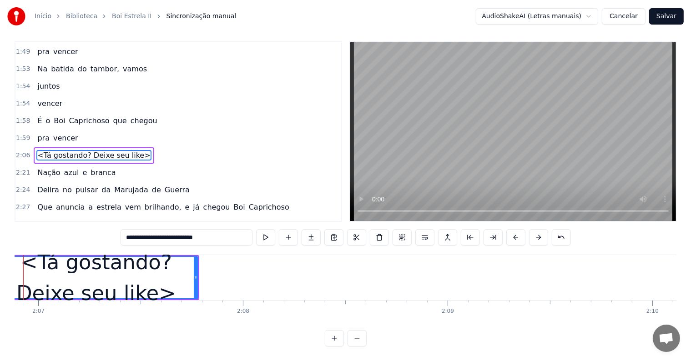
scroll to position [0, 26019]
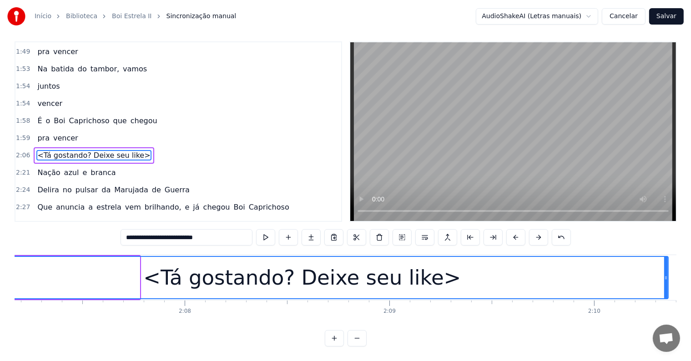
drag, startPoint x: 137, startPoint y: 269, endPoint x: 666, endPoint y: 273, distance: 528.3
click at [666, 273] on div at bounding box center [666, 277] width 4 height 41
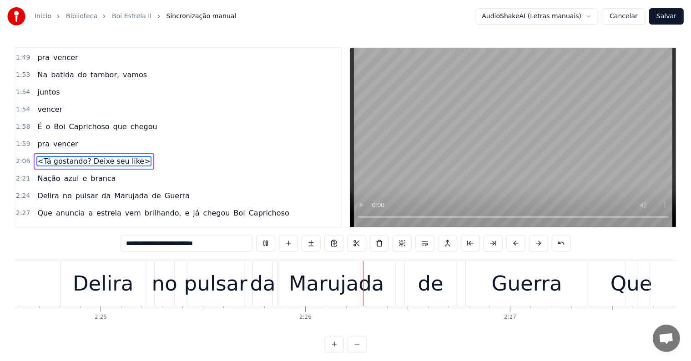
scroll to position [0, 29707]
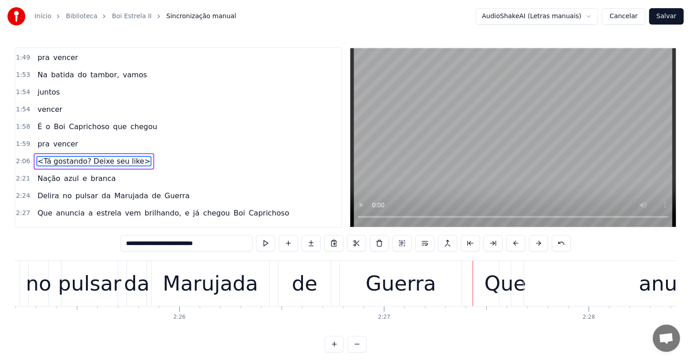
click at [394, 288] on div "Guerra" at bounding box center [401, 283] width 70 height 31
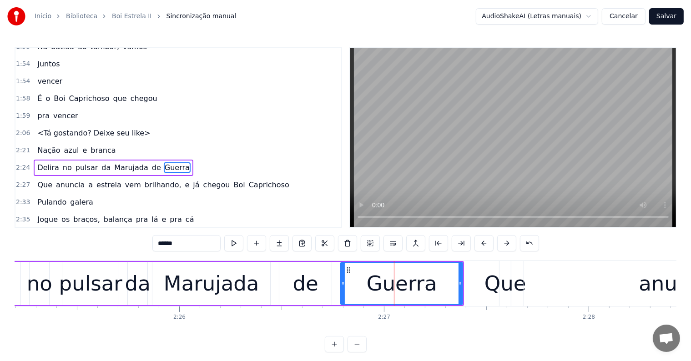
scroll to position [672, 0]
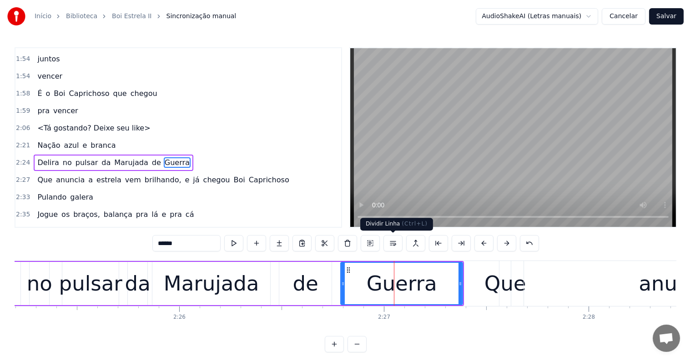
click at [394, 241] on button at bounding box center [392, 243] width 19 height 16
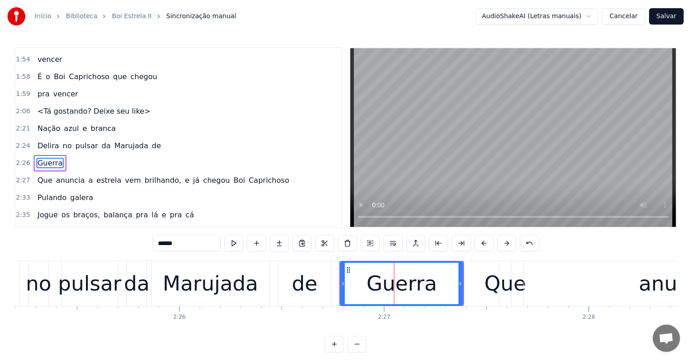
click at [304, 292] on div "de" at bounding box center [304, 283] width 25 height 31
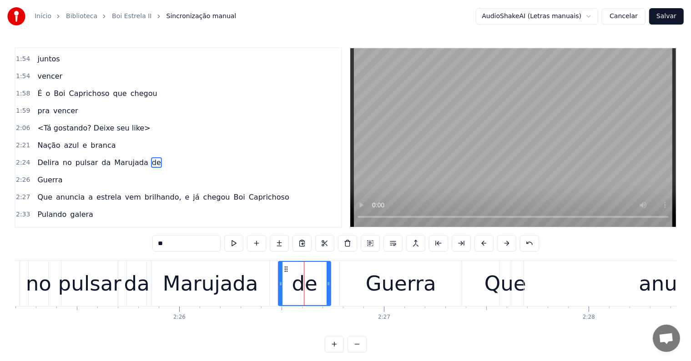
click at [390, 244] on button at bounding box center [392, 243] width 19 height 16
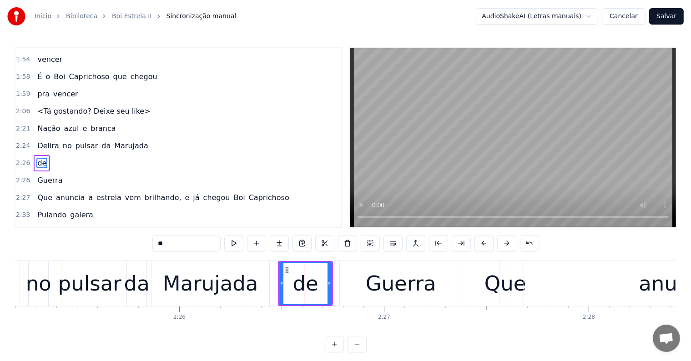
click at [241, 291] on div "Marujada" at bounding box center [210, 283] width 95 height 31
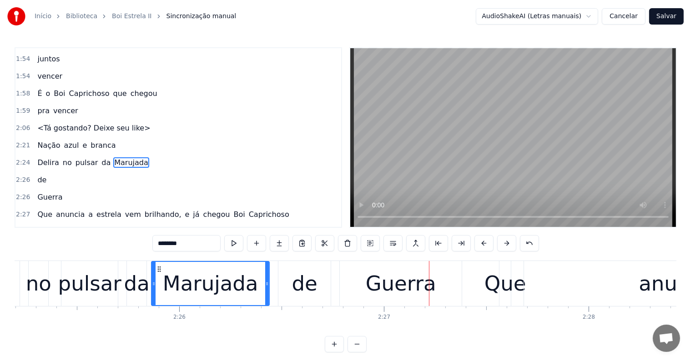
click at [173, 301] on div "Marujada" at bounding box center [210, 283] width 117 height 43
drag, startPoint x: 165, startPoint y: 240, endPoint x: 146, endPoint y: 242, distance: 19.2
click at [146, 242] on div "0:04 <Parintins-Okê - Seu maior canal de toadas> 0:11 Eu quero, eu quero Boi Ca…" at bounding box center [346, 199] width 662 height 305
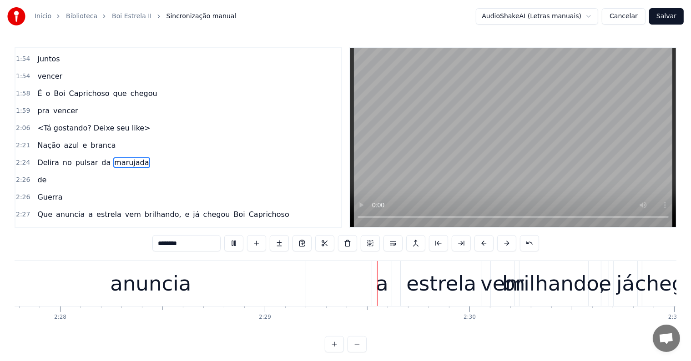
scroll to position [0, 30415]
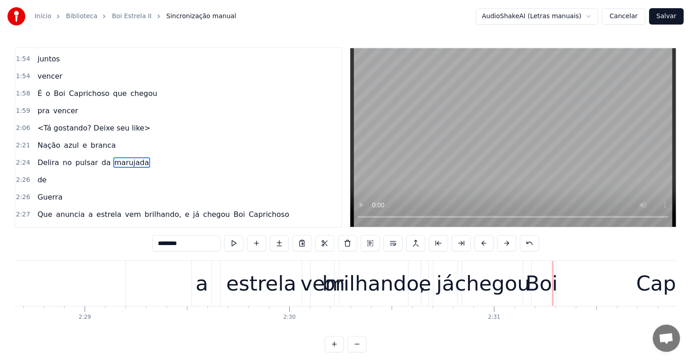
click at [362, 293] on div "brilhando," at bounding box center [373, 283] width 103 height 31
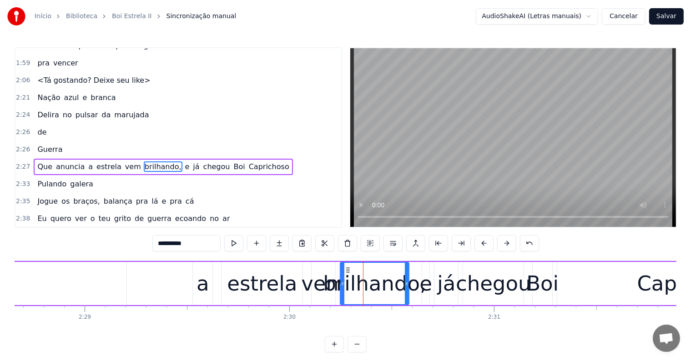
scroll to position [722, 0]
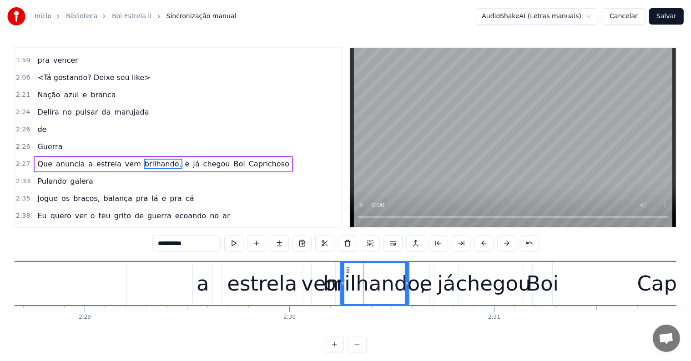
click at [87, 159] on span "a" at bounding box center [90, 164] width 6 height 10
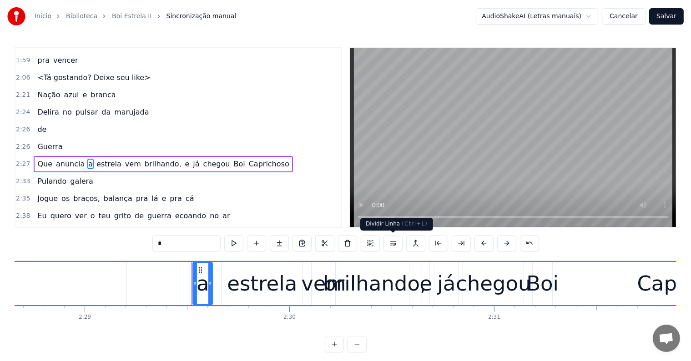
click at [389, 242] on button at bounding box center [392, 243] width 19 height 16
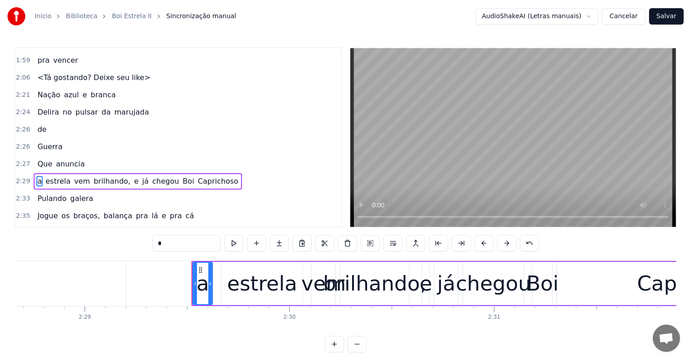
scroll to position [738, 0]
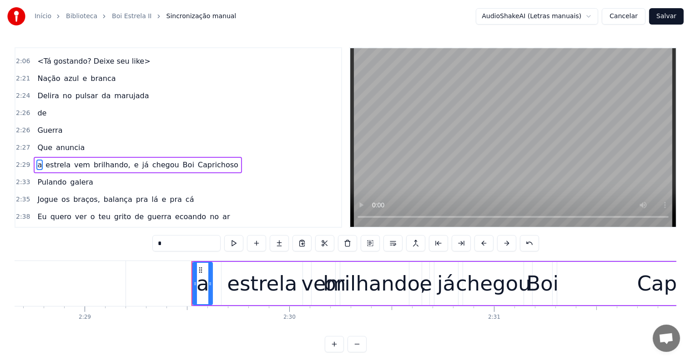
click at [59, 142] on span "anuncia" at bounding box center [70, 147] width 30 height 10
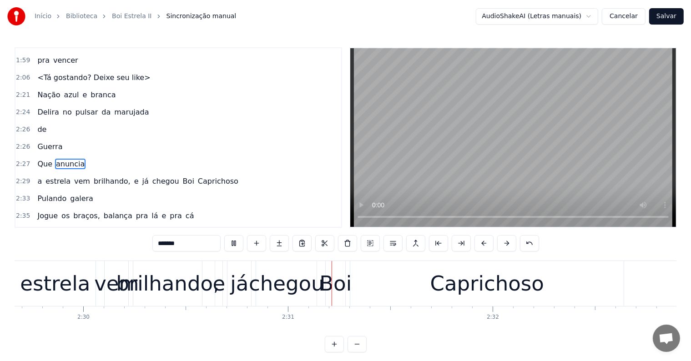
scroll to position [0, 30744]
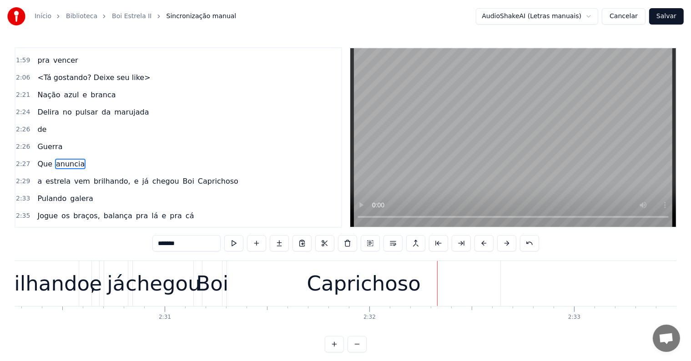
click at [207, 286] on div "Boi" at bounding box center [212, 283] width 32 height 31
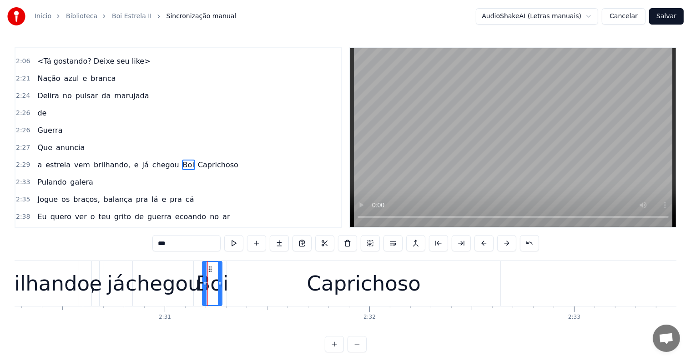
click at [36, 160] on span "a" at bounding box center [39, 165] width 6 height 10
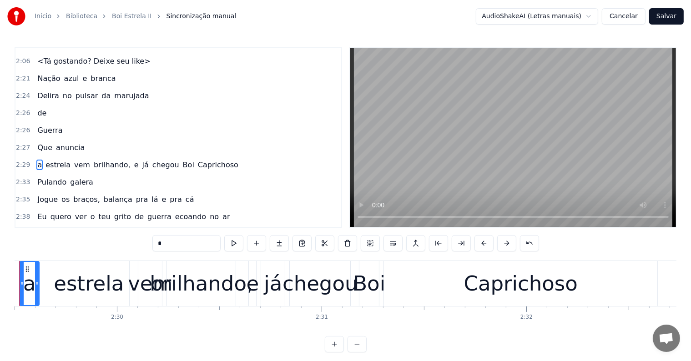
scroll to position [0, 30546]
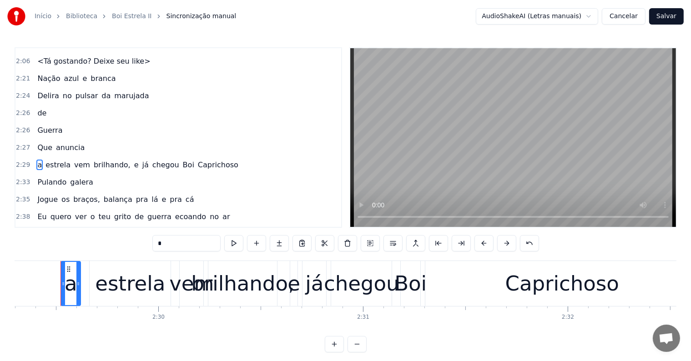
drag, startPoint x: 168, startPoint y: 245, endPoint x: 141, endPoint y: 241, distance: 26.6
click at [141, 241] on div "0:04 <Parintins-Okê - Seu maior canal de toadas> 0:11 Eu quero, eu quero Boi Ca…" at bounding box center [346, 199] width 662 height 305
click at [413, 287] on div "Boi" at bounding box center [410, 283] width 32 height 31
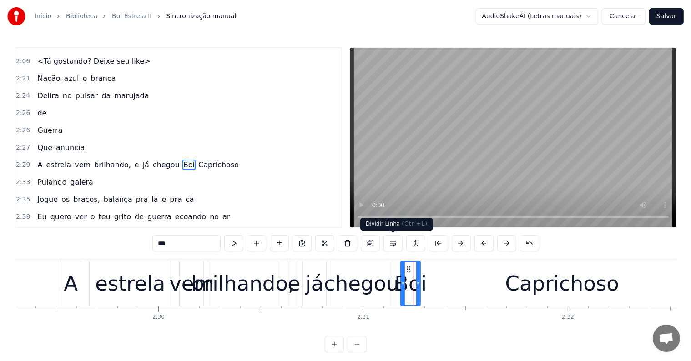
click at [393, 242] on button at bounding box center [392, 243] width 19 height 16
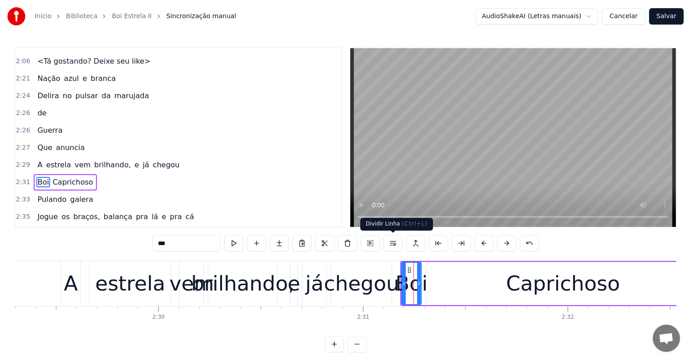
scroll to position [755, 0]
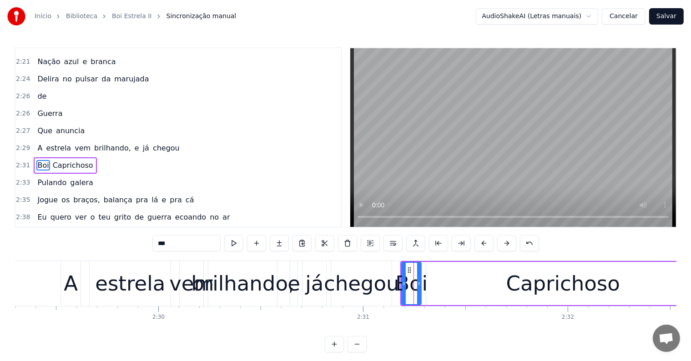
click at [152, 143] on span "chegou" at bounding box center [166, 148] width 29 height 10
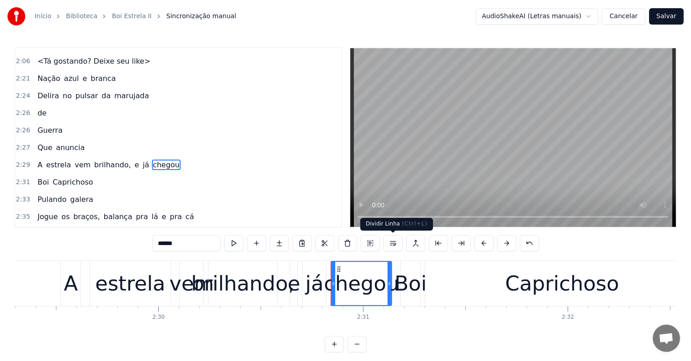
click at [391, 245] on button at bounding box center [392, 243] width 19 height 16
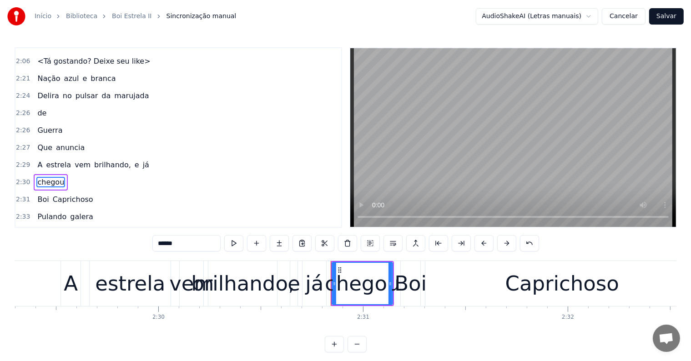
scroll to position [755, 0]
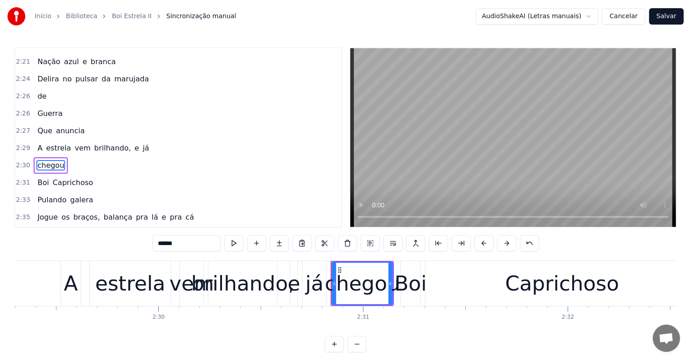
click at [142, 143] on span "já" at bounding box center [146, 148] width 8 height 10
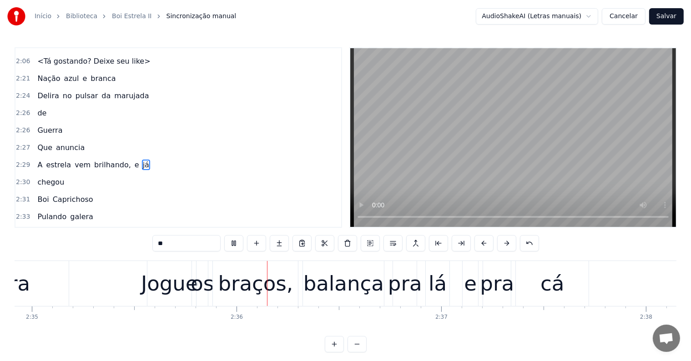
scroll to position [0, 31763]
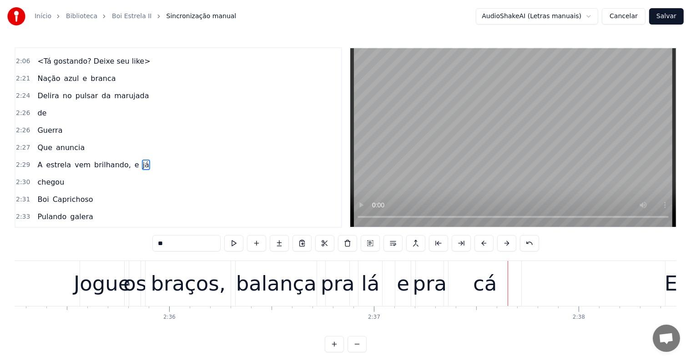
click at [474, 288] on div "cá" at bounding box center [485, 283] width 24 height 31
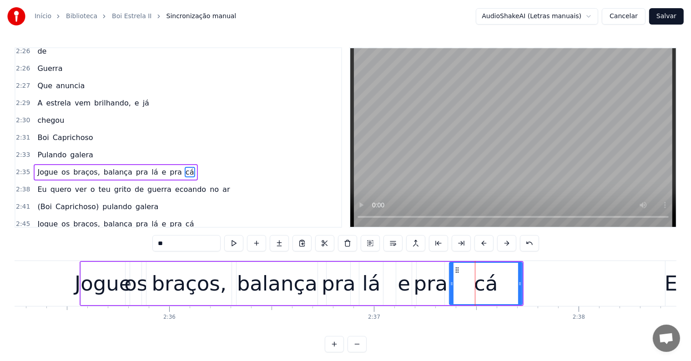
scroll to position [806, 0]
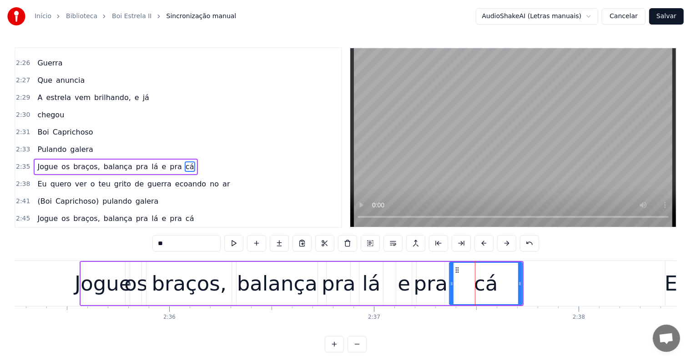
click at [161, 161] on span "e" at bounding box center [164, 166] width 6 height 10
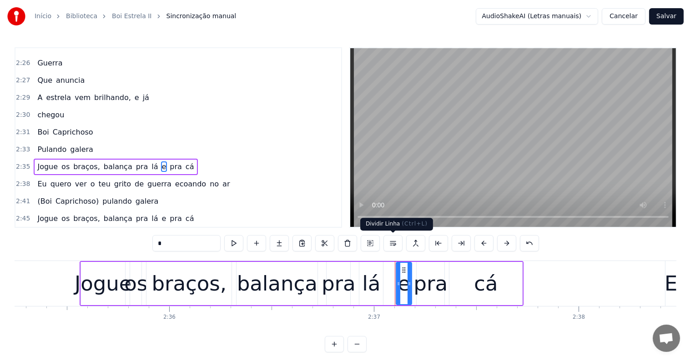
click at [393, 242] on button at bounding box center [392, 243] width 19 height 16
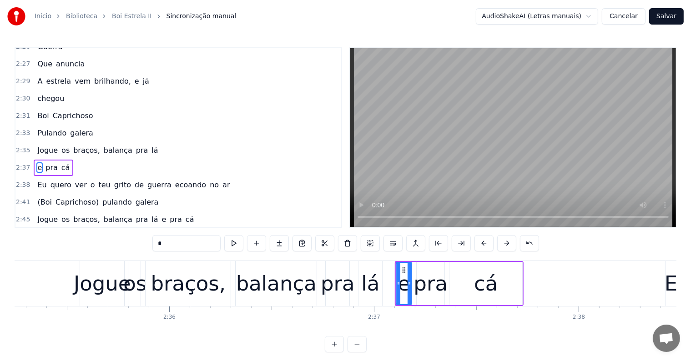
click at [370, 284] on div "lá" at bounding box center [370, 283] width 18 height 31
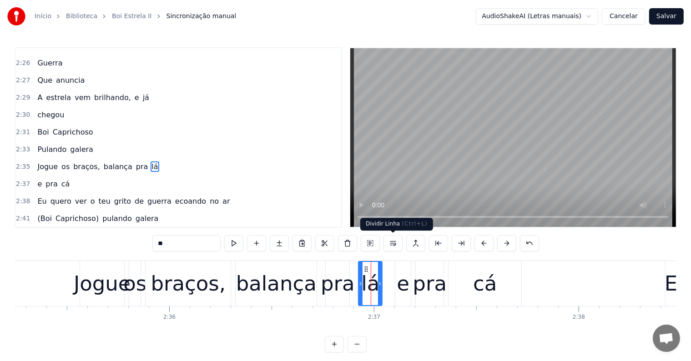
click at [391, 244] on button at bounding box center [392, 243] width 19 height 16
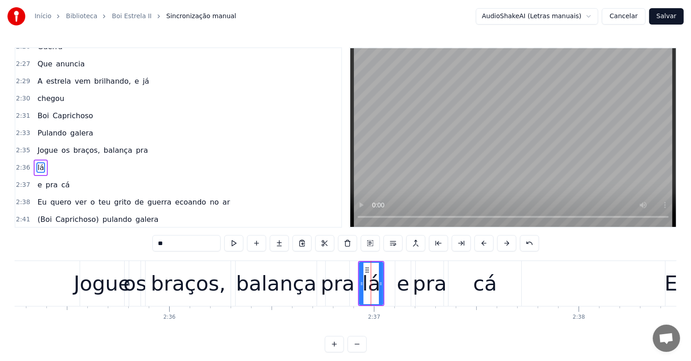
click at [337, 293] on div "pra" at bounding box center [338, 283] width 34 height 31
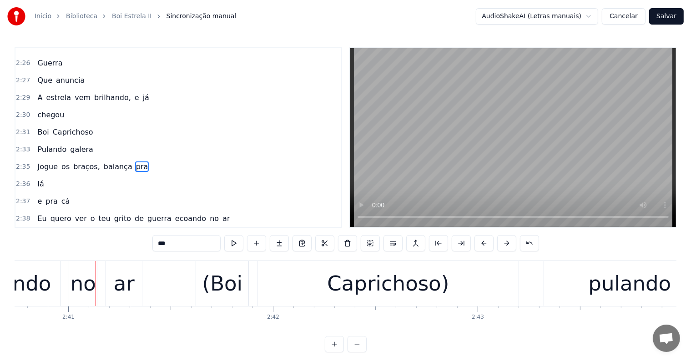
scroll to position [0, 32922]
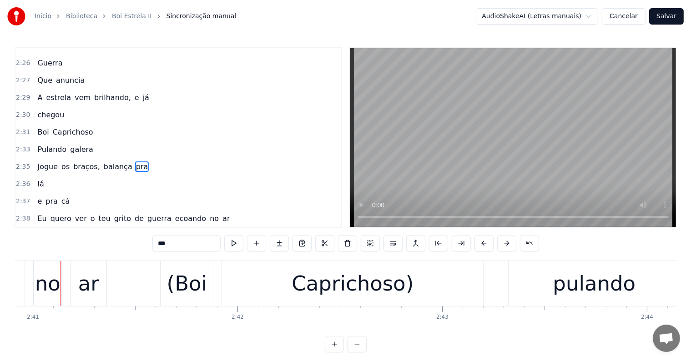
click at [42, 273] on div "no" at bounding box center [47, 283] width 25 height 31
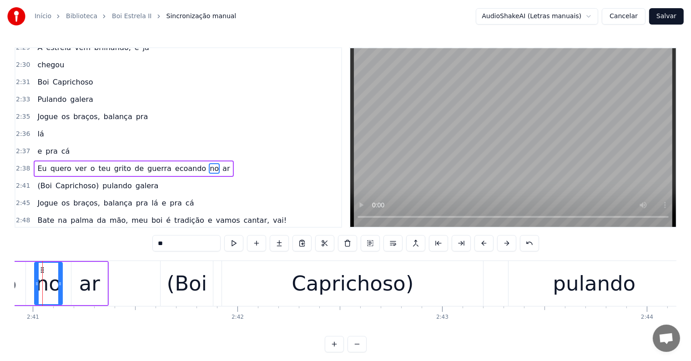
scroll to position [0, 32905]
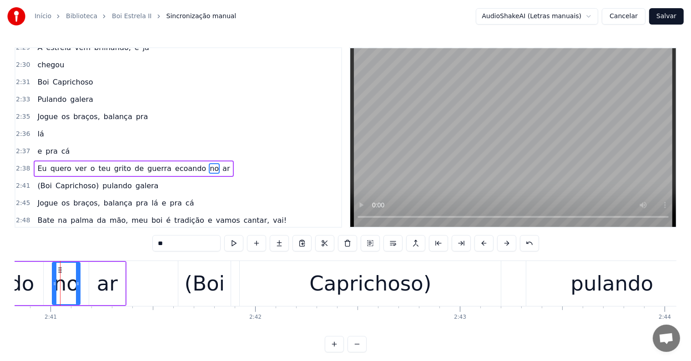
click at [174, 163] on span "ecoando" at bounding box center [190, 168] width 33 height 10
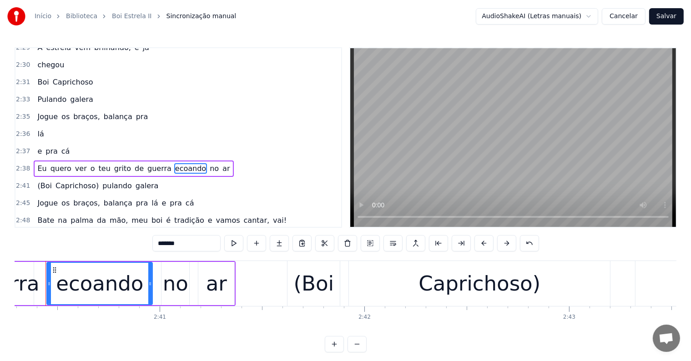
scroll to position [0, 32781]
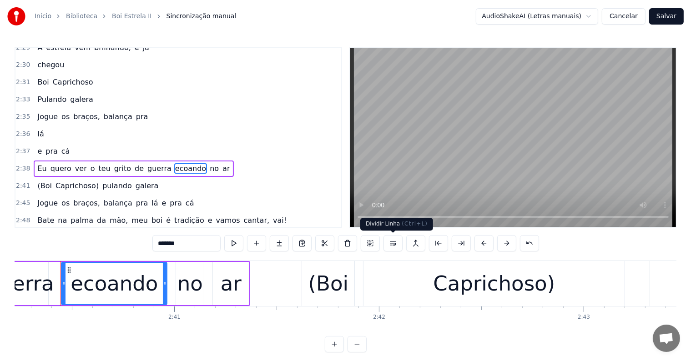
click at [393, 243] on button at bounding box center [392, 243] width 19 height 16
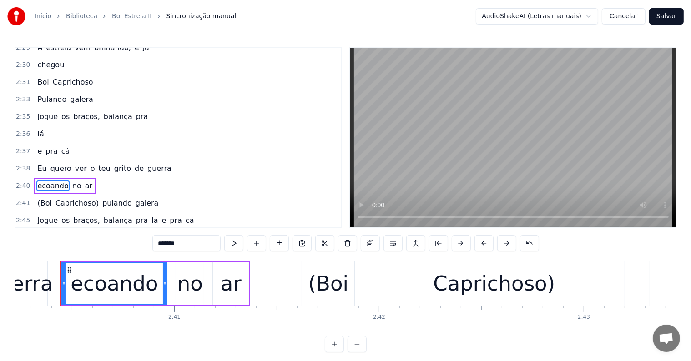
scroll to position [873, 0]
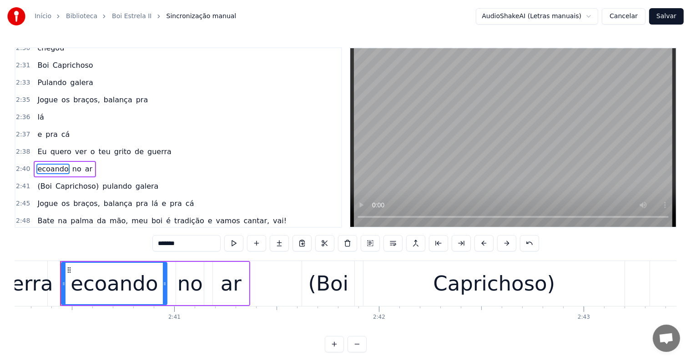
click at [150, 146] on span "guerra" at bounding box center [159, 151] width 26 height 10
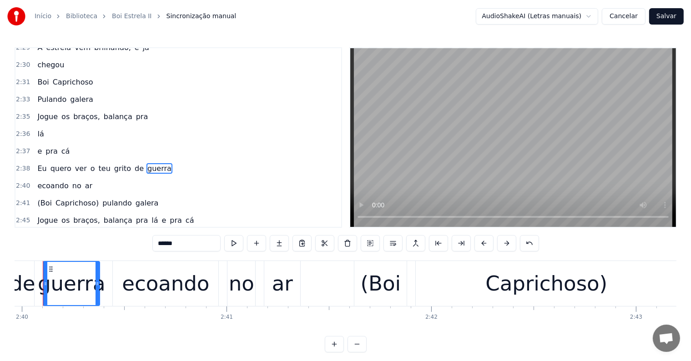
scroll to position [0, 32711]
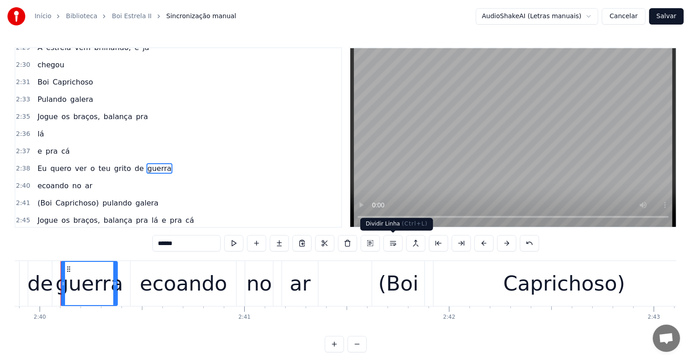
click at [393, 242] on button at bounding box center [392, 243] width 19 height 16
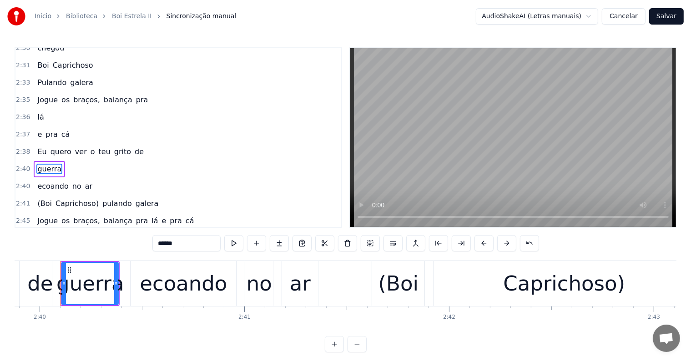
click at [134, 146] on span "de" at bounding box center [139, 151] width 11 height 10
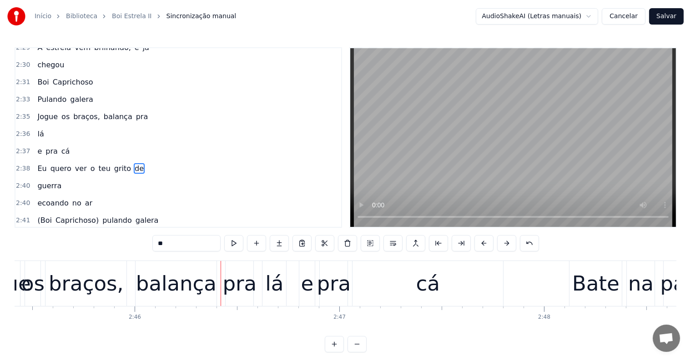
scroll to position [0, 33878]
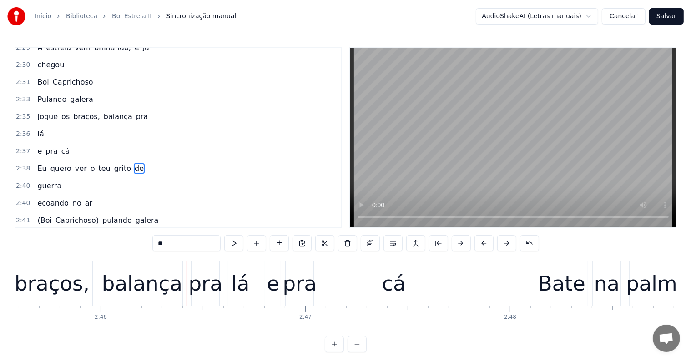
click at [53, 277] on div "braços," at bounding box center [52, 283] width 75 height 31
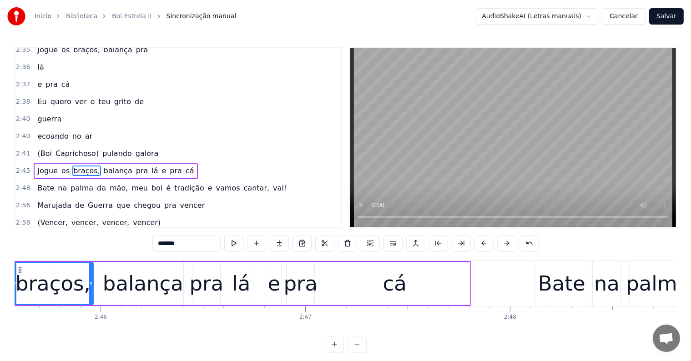
scroll to position [0, 33870]
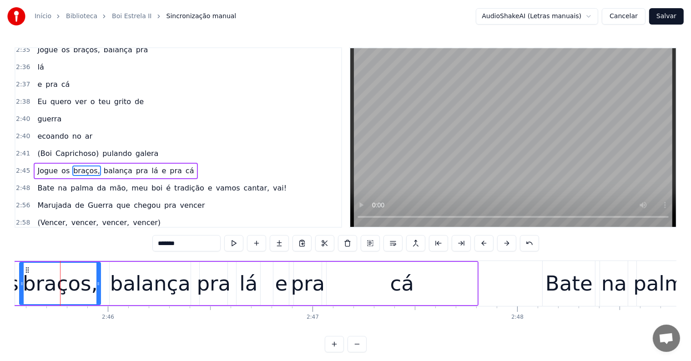
click at [101, 148] on span "pulando" at bounding box center [116, 153] width 31 height 10
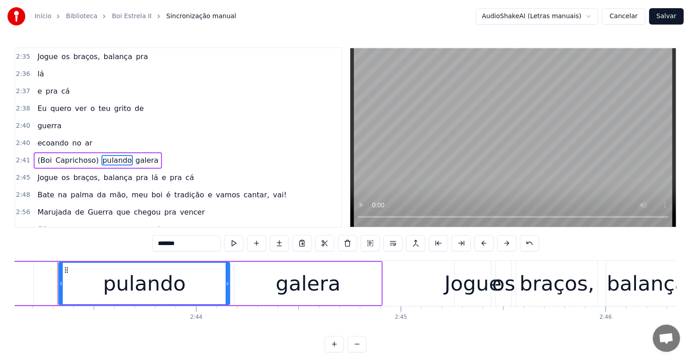
scroll to position [0, 33370]
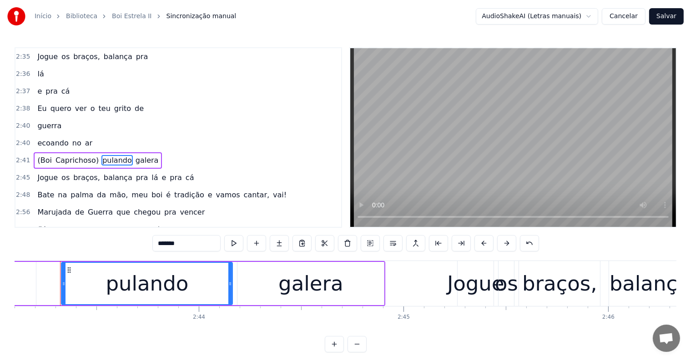
drag, startPoint x: 162, startPoint y: 241, endPoint x: 148, endPoint y: 242, distance: 14.1
click at [148, 242] on div "0:04 <Parintins-Okê - Seu maior canal de toadas> 0:11 Eu quero, eu quero Boi Ca…" at bounding box center [346, 199] width 662 height 305
click at [134, 155] on span "galera" at bounding box center [146, 160] width 25 height 10
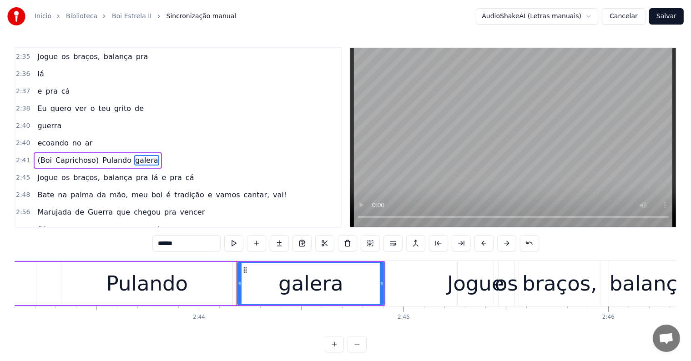
scroll to position [906, 0]
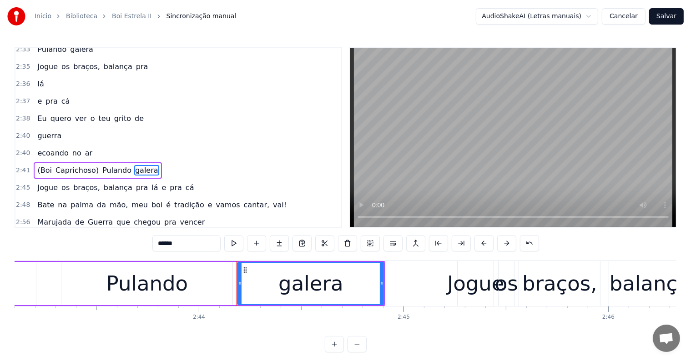
click at [389, 244] on button at bounding box center [392, 243] width 19 height 16
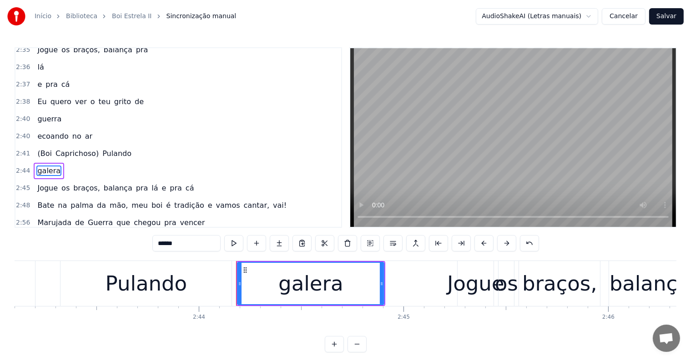
click at [111, 148] on span "Pulando" at bounding box center [116, 153] width 31 height 10
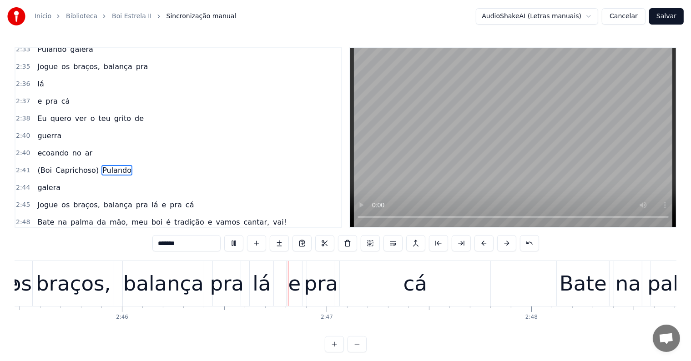
scroll to position [0, 33941]
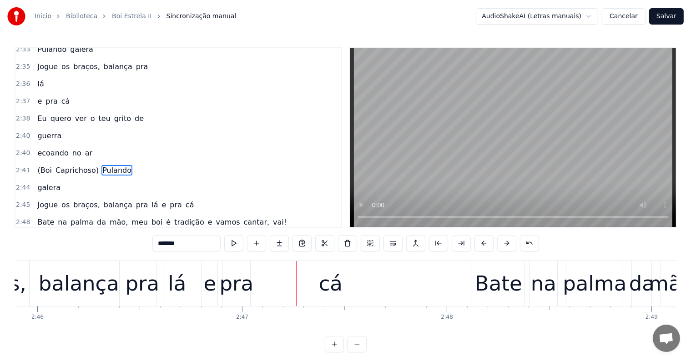
click at [209, 287] on div "e" at bounding box center [210, 283] width 13 height 31
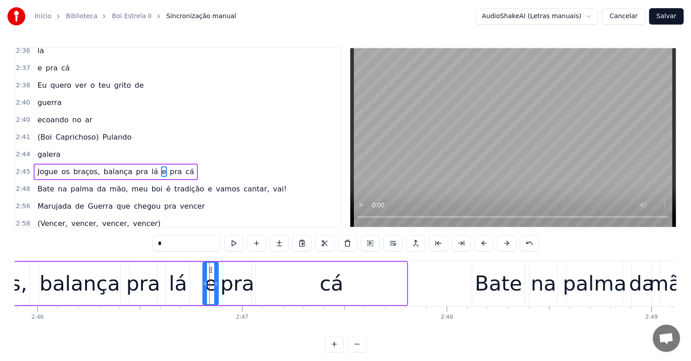
scroll to position [939, 0]
click at [393, 246] on button at bounding box center [392, 243] width 19 height 16
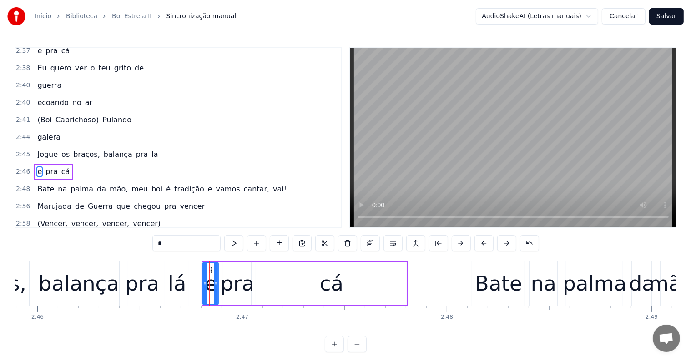
click at [175, 281] on div "lá" at bounding box center [177, 283] width 18 height 31
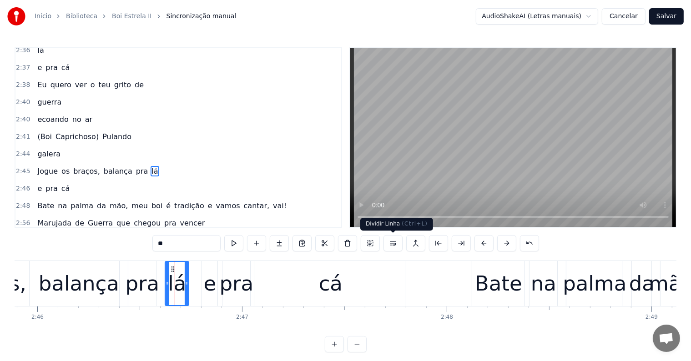
click at [391, 245] on button at bounding box center [392, 243] width 19 height 16
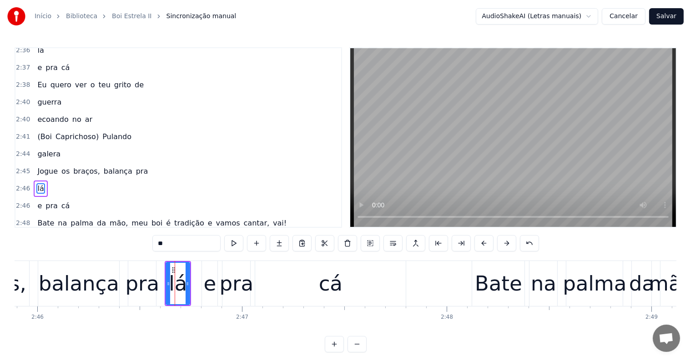
scroll to position [956, 0]
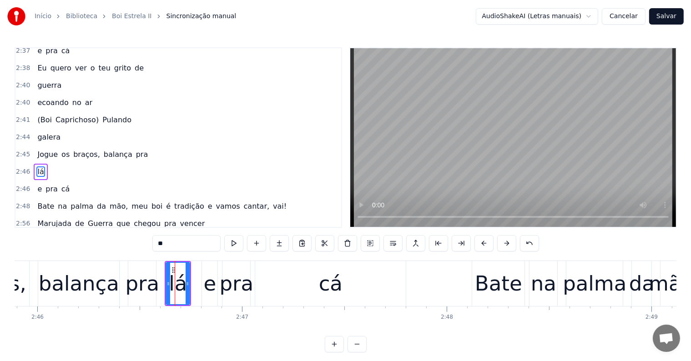
click at [149, 284] on div "pra" at bounding box center [142, 283] width 34 height 31
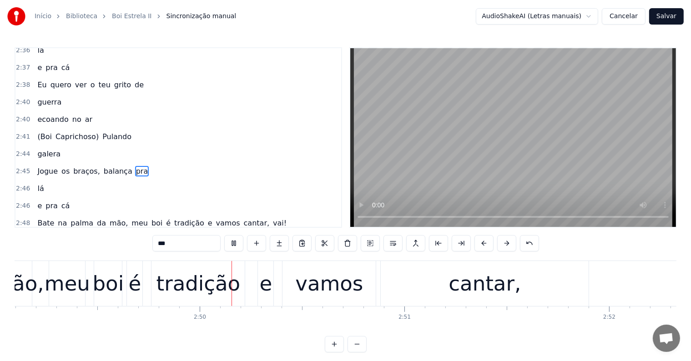
scroll to position [0, 34606]
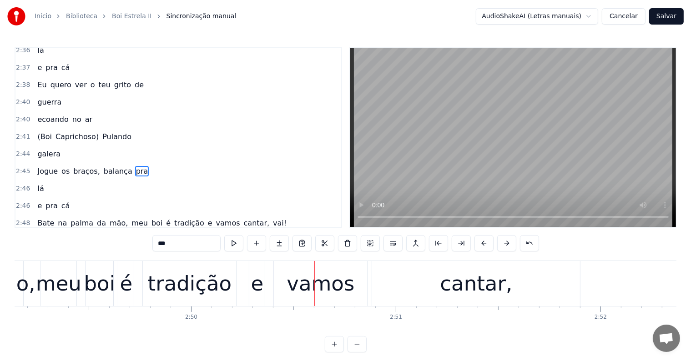
click at [249, 293] on div "e" at bounding box center [257, 283] width 16 height 45
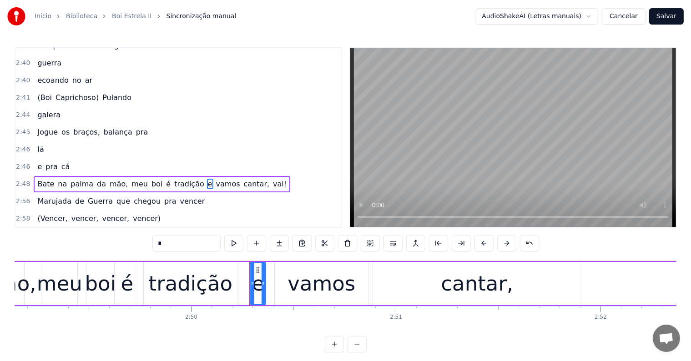
scroll to position [989, 0]
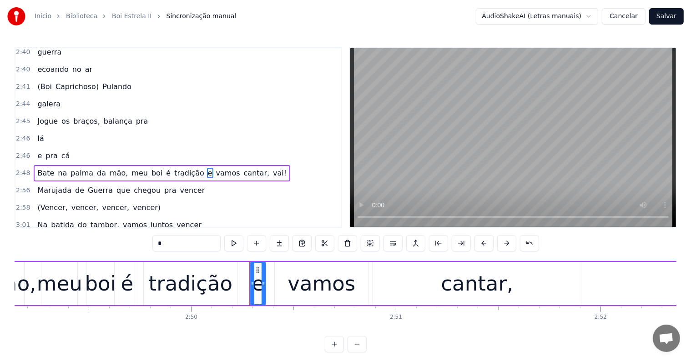
click at [130, 168] on span "meu" at bounding box center [139, 173] width 18 height 10
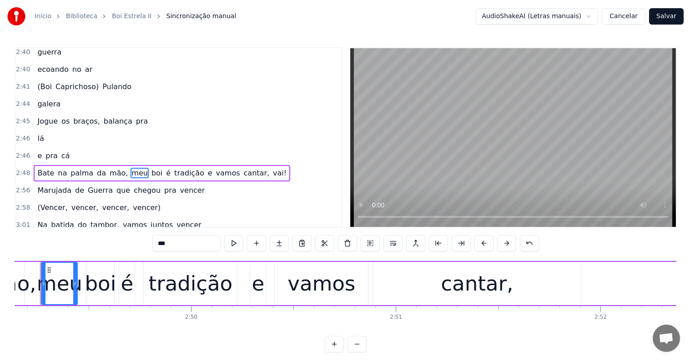
scroll to position [0, 34586]
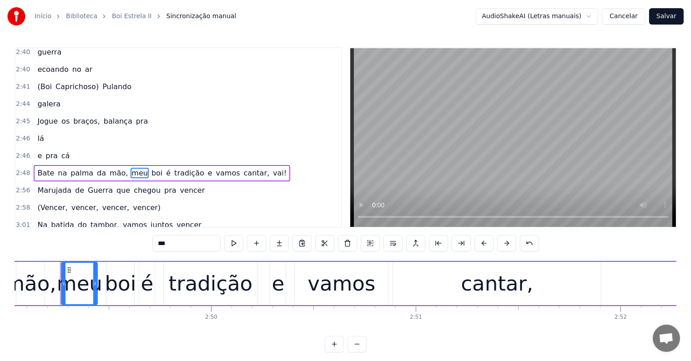
drag, startPoint x: 163, startPoint y: 244, endPoint x: 151, endPoint y: 244, distance: 11.8
click at [151, 244] on div "0:04 <Parintins-Okê - Seu maior canal de toadas> 0:11 Eu quero, eu quero Boi Ca…" at bounding box center [346, 199] width 662 height 305
click at [109, 168] on span "mão," at bounding box center [119, 173] width 20 height 10
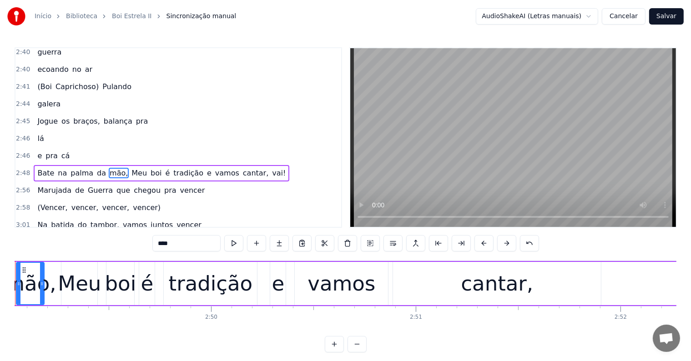
scroll to position [0, 34540]
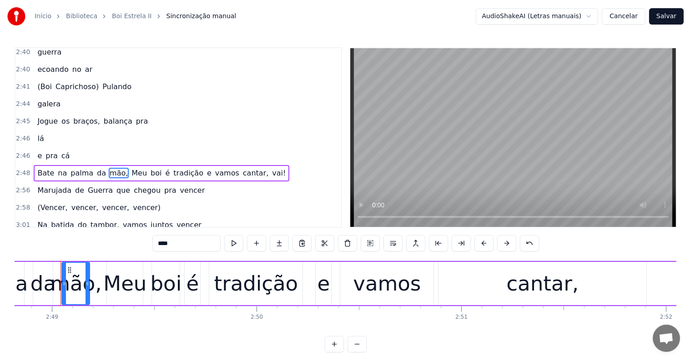
click at [130, 168] on span "Meu" at bounding box center [138, 173] width 17 height 10
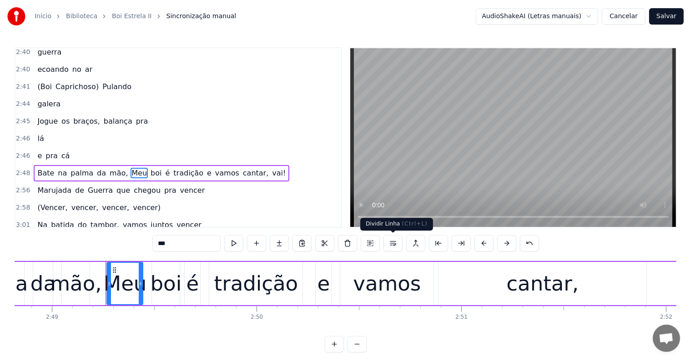
click at [391, 243] on button at bounding box center [392, 243] width 19 height 16
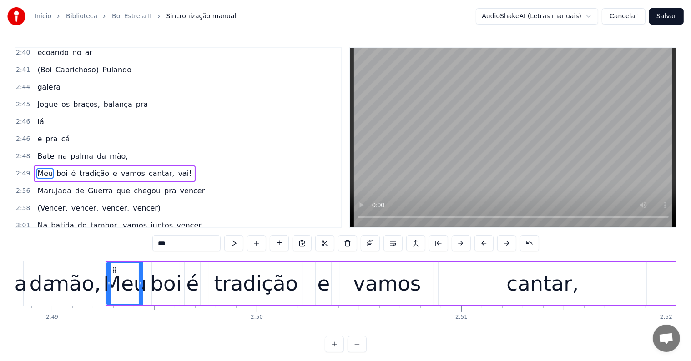
click at [109, 151] on span "mão," at bounding box center [119, 156] width 20 height 10
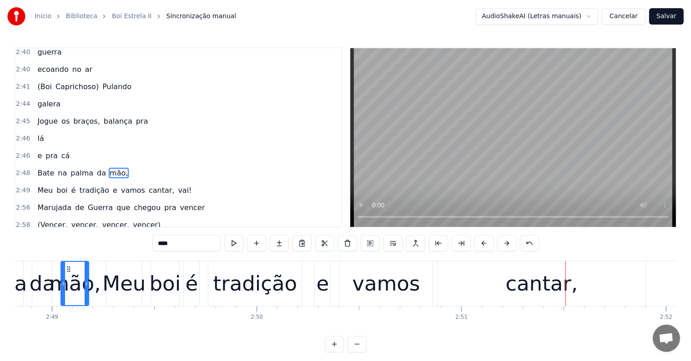
click at [540, 286] on div "cantar," at bounding box center [541, 283] width 72 height 31
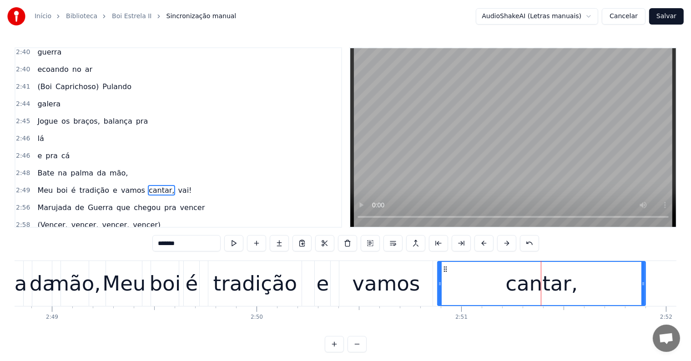
scroll to position [1006, 0]
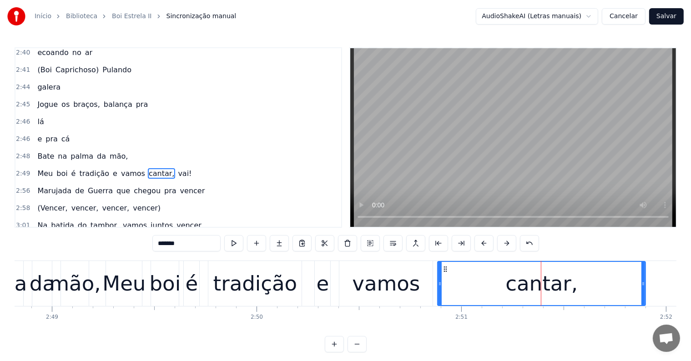
click at [177, 168] on span "vai!" at bounding box center [184, 173] width 15 height 10
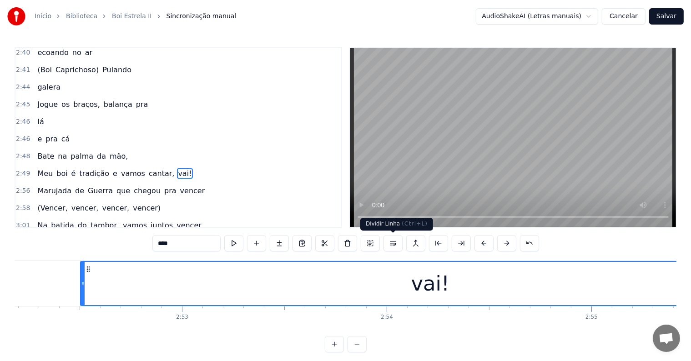
scroll to position [0, 35248]
click at [393, 243] on button at bounding box center [392, 243] width 19 height 16
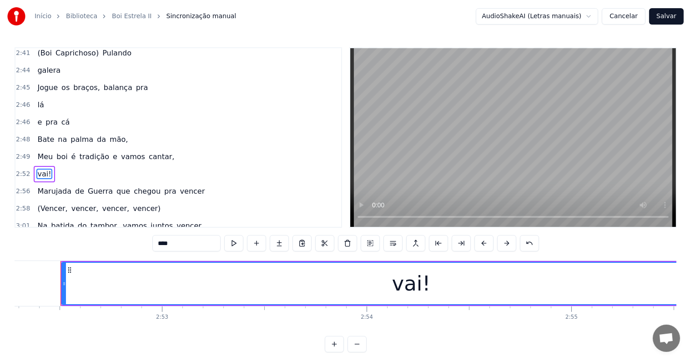
click at [148, 151] on span "cantar," at bounding box center [161, 156] width 27 height 10
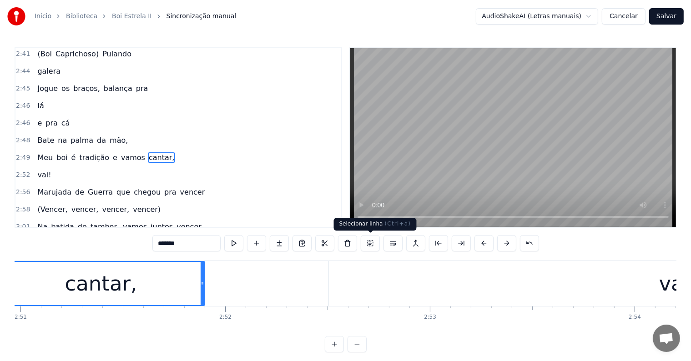
scroll to position [0, 34917]
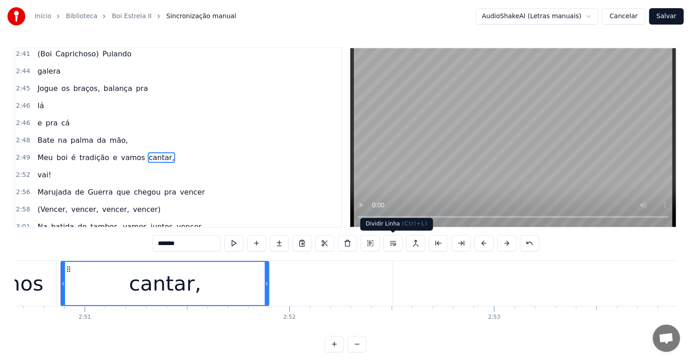
click at [395, 246] on button at bounding box center [392, 243] width 19 height 16
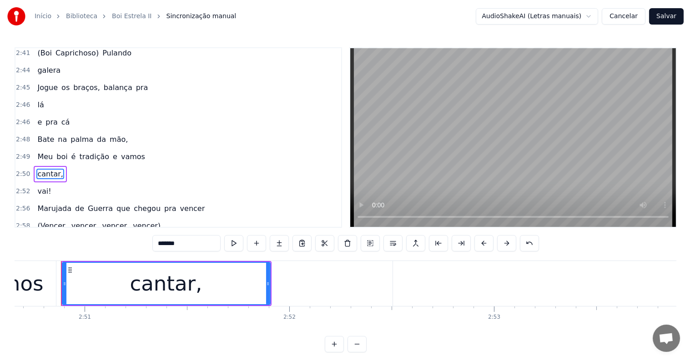
click at [120, 151] on span "vamos" at bounding box center [133, 156] width 26 height 10
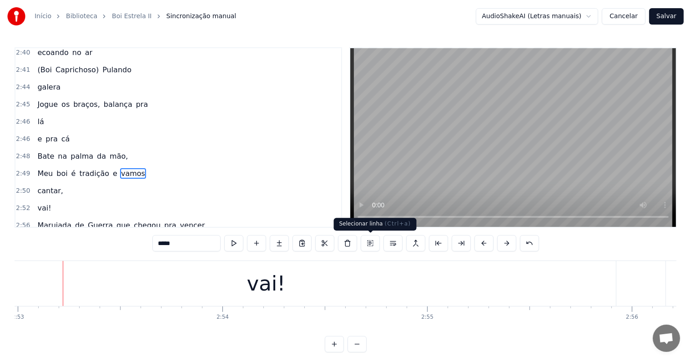
scroll to position [0, 35395]
click at [597, 282] on div "vai!" at bounding box center [264, 283] width 699 height 45
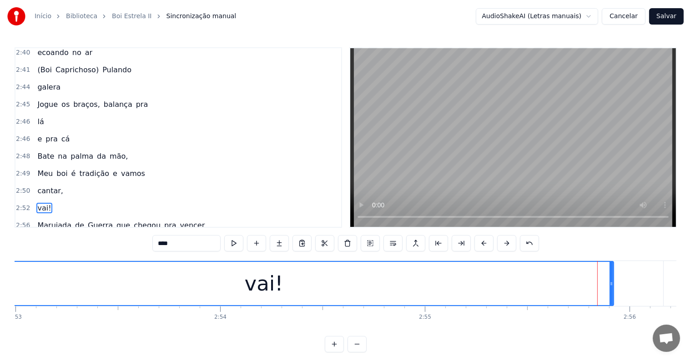
scroll to position [1040, 0]
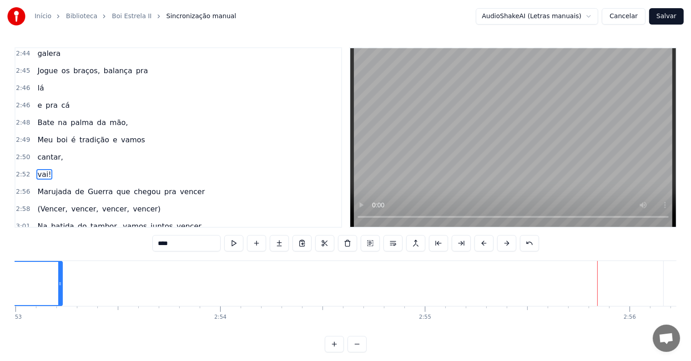
drag, startPoint x: 610, startPoint y: 283, endPoint x: 59, endPoint y: 255, distance: 551.8
click at [59, 255] on div "0:04 <Parintins-Okê - Seu maior canal de toadas> 0:11 Eu quero, eu quero Boi Ca…" at bounding box center [346, 199] width 662 height 305
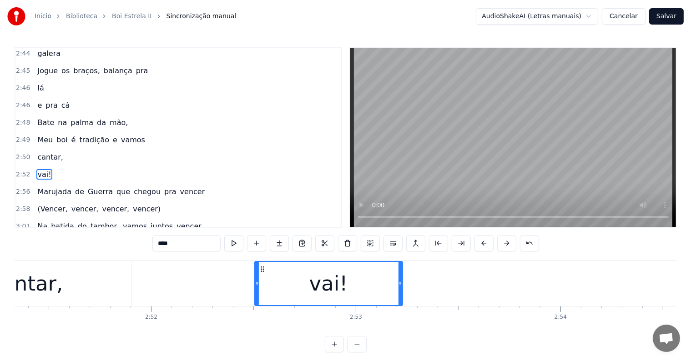
scroll to position [0, 35049]
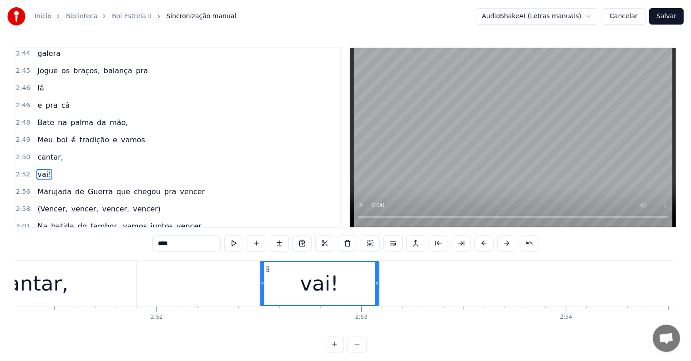
drag, startPoint x: 405, startPoint y: 284, endPoint x: 375, endPoint y: 283, distance: 30.0
click at [375, 283] on icon at bounding box center [377, 283] width 4 height 7
click at [59, 274] on div "cantar," at bounding box center [32, 283] width 72 height 31
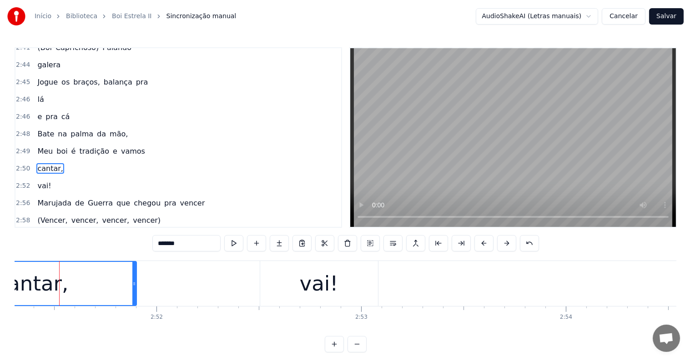
scroll to position [0, 35048]
click at [324, 294] on div "vai!" at bounding box center [320, 283] width 39 height 31
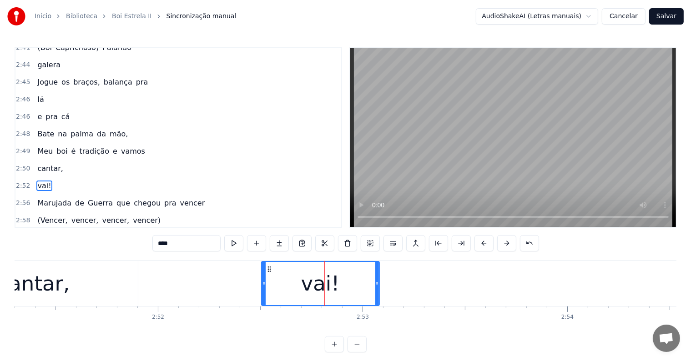
scroll to position [1040, 0]
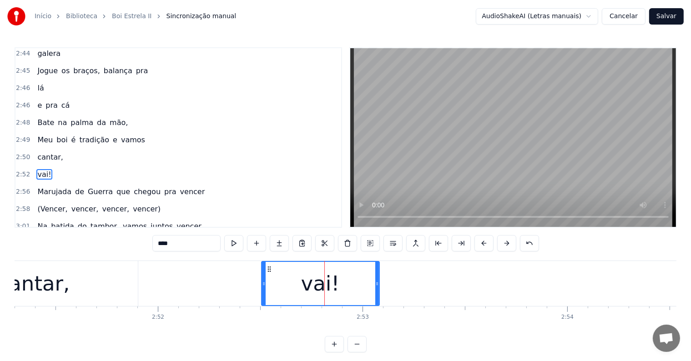
drag, startPoint x: 162, startPoint y: 243, endPoint x: 150, endPoint y: 241, distance: 11.5
click at [150, 241] on div "0:04 <Parintins-Okê - Seu maior canal de toadas> 0:11 Eu quero, eu quero Boi Ca…" at bounding box center [346, 199] width 662 height 305
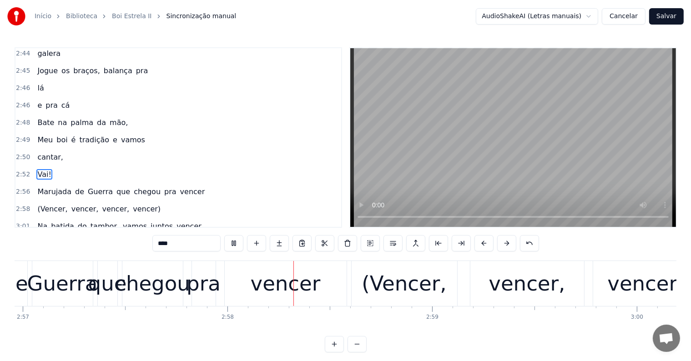
scroll to position [0, 36312]
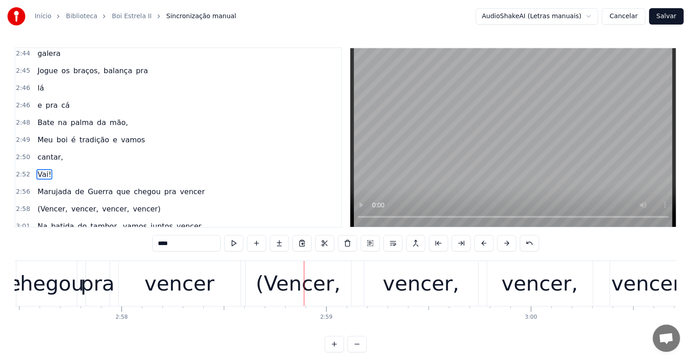
click at [186, 288] on div "vencer" at bounding box center [180, 283] width 70 height 31
type input "******"
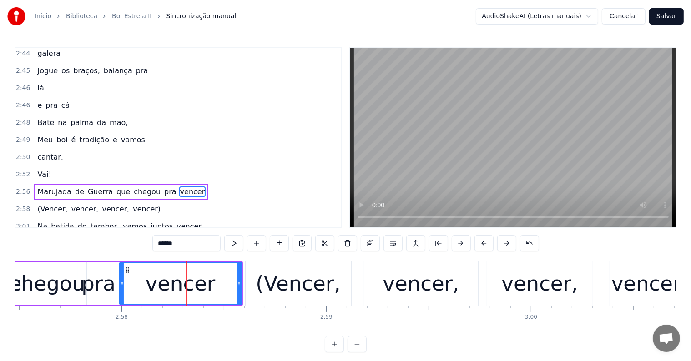
scroll to position [1057, 0]
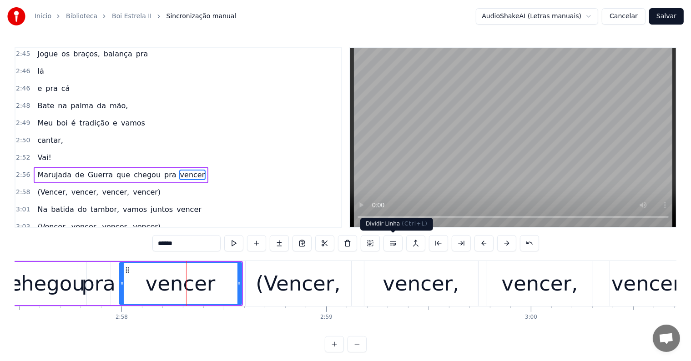
click at [394, 241] on button at bounding box center [392, 243] width 19 height 16
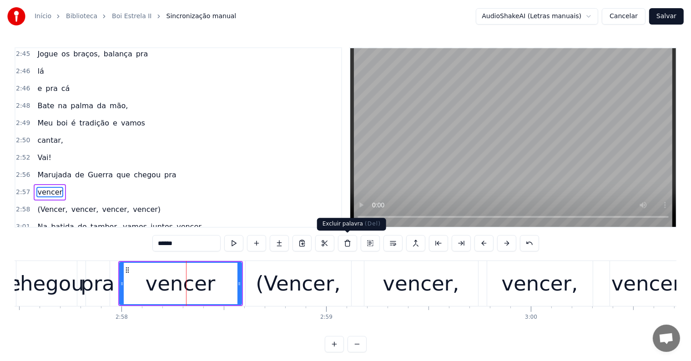
scroll to position [1073, 0]
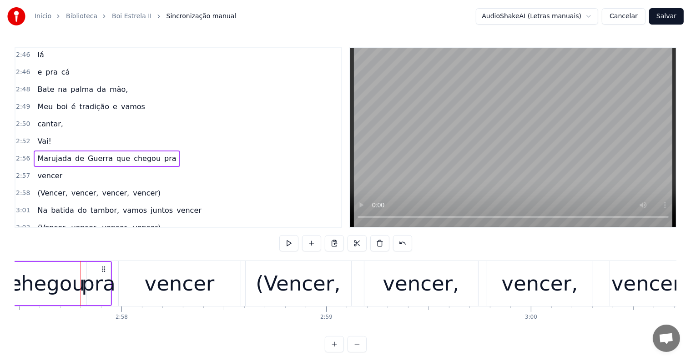
click at [104, 285] on div "pra" at bounding box center [98, 283] width 34 height 31
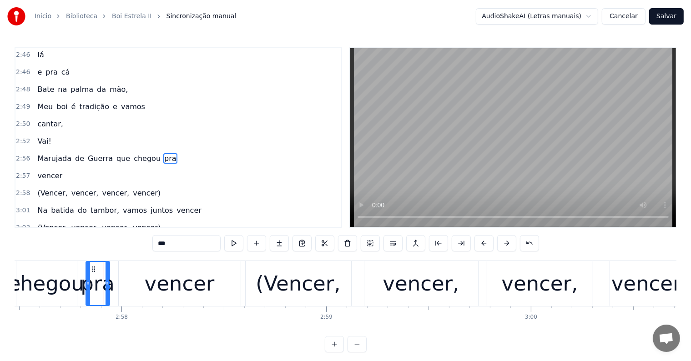
scroll to position [1057, 0]
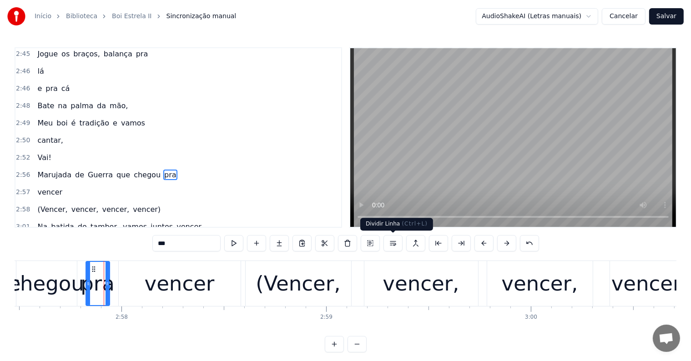
click at [393, 244] on button at bounding box center [392, 243] width 19 height 16
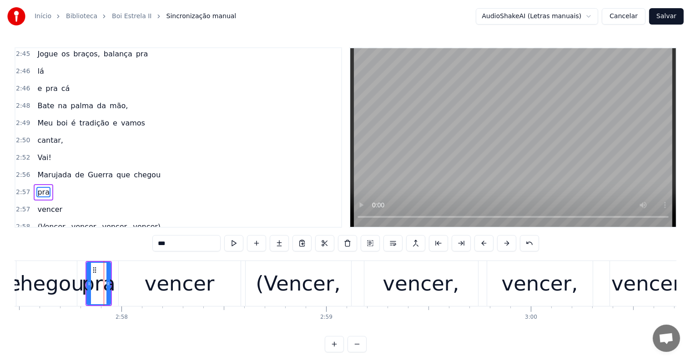
scroll to position [1073, 0]
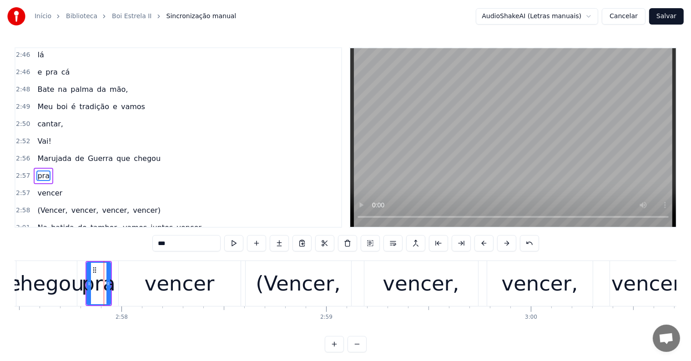
click at [56, 292] on div "chegou" at bounding box center [46, 283] width 75 height 31
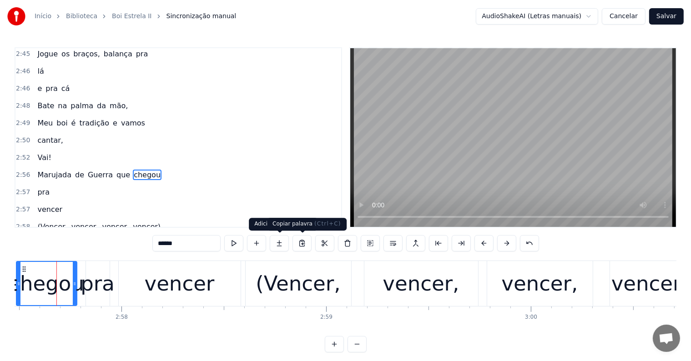
scroll to position [0, 36308]
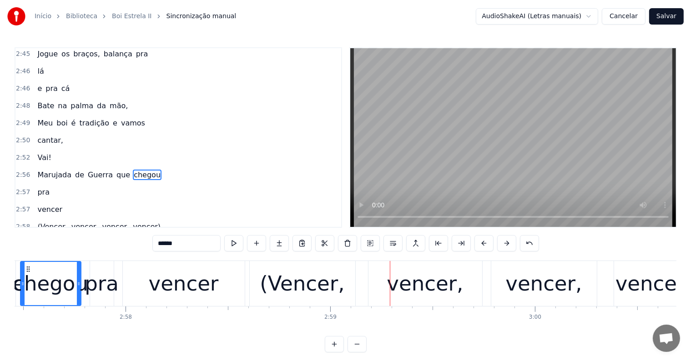
click at [200, 286] on div "vencer" at bounding box center [184, 283] width 70 height 31
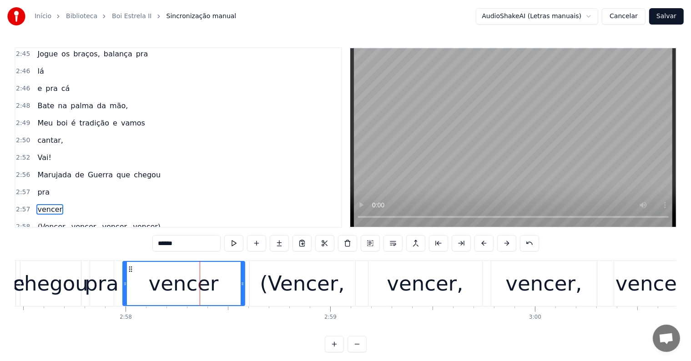
scroll to position [1090, 0]
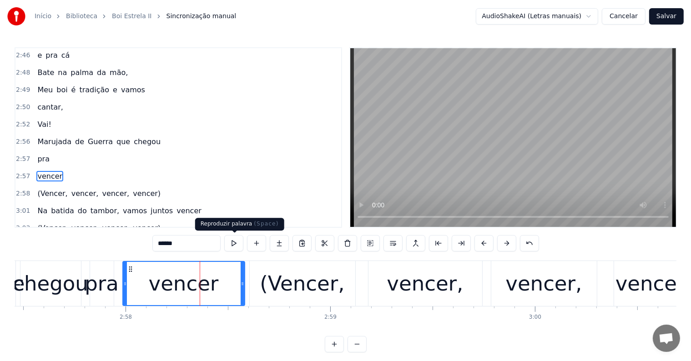
click at [235, 242] on button at bounding box center [233, 243] width 19 height 16
click at [283, 289] on div "(Vencer," at bounding box center [302, 283] width 85 height 31
type input "********"
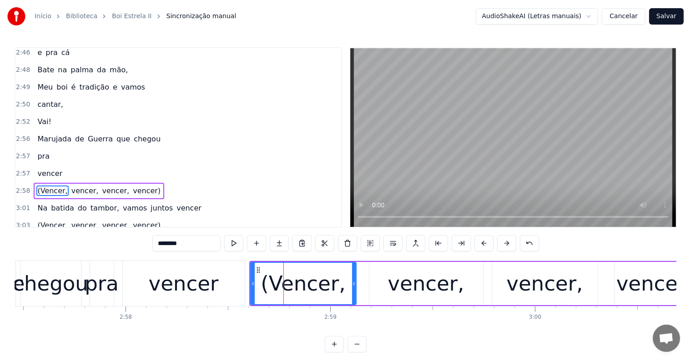
click at [95, 183] on div "(Vencer, vencer, vencer, vencer)" at bounding box center [99, 191] width 130 height 16
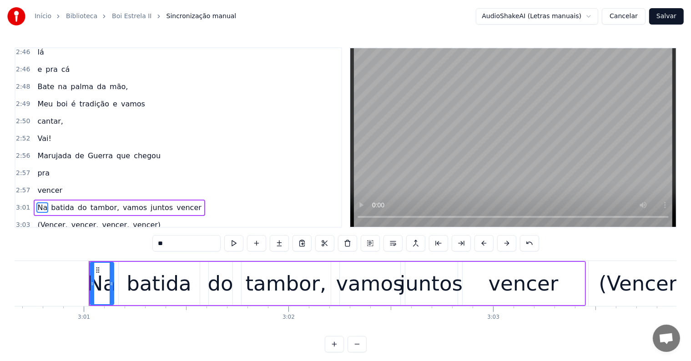
scroll to position [0, 36992]
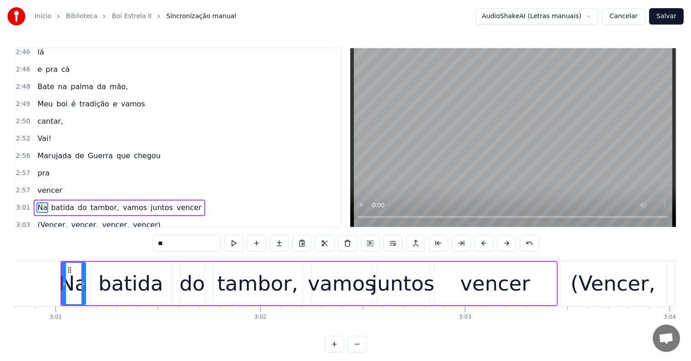
click at [82, 217] on div "(Vencer, vencer, vencer, vencer)" at bounding box center [99, 225] width 130 height 16
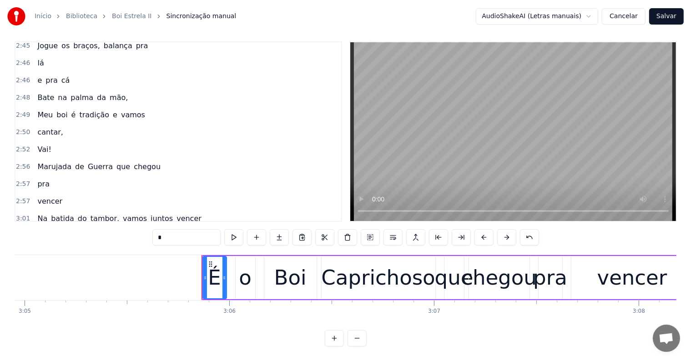
scroll to position [0, 37982]
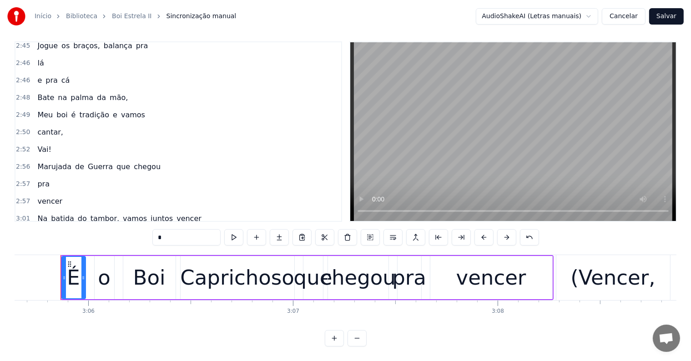
click at [86, 245] on div "(Vencer, vencer, vencer, vencer)" at bounding box center [99, 253] width 130 height 16
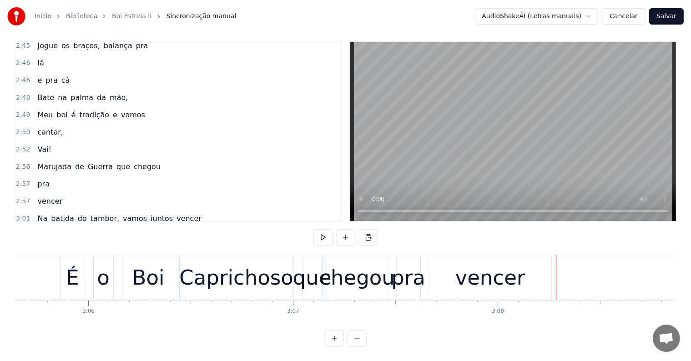
scroll to position [1042, 0]
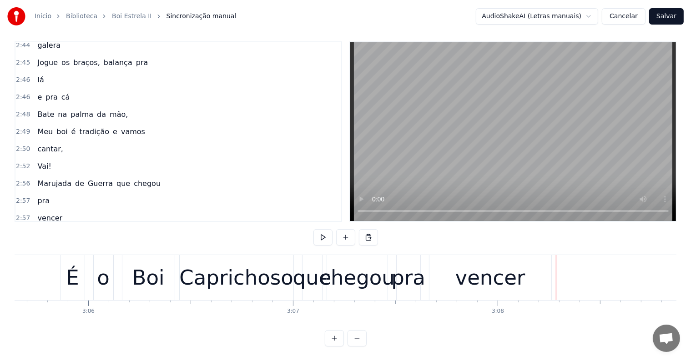
click at [39, 109] on span "Bate" at bounding box center [45, 114] width 19 height 10
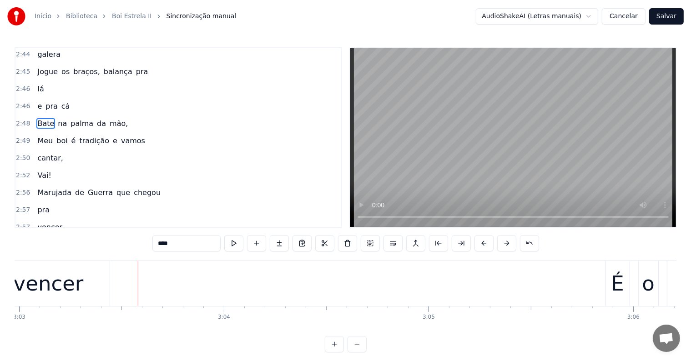
scroll to position [0, 37439]
click at [52, 288] on div "vencer" at bounding box center [47, 283] width 70 height 31
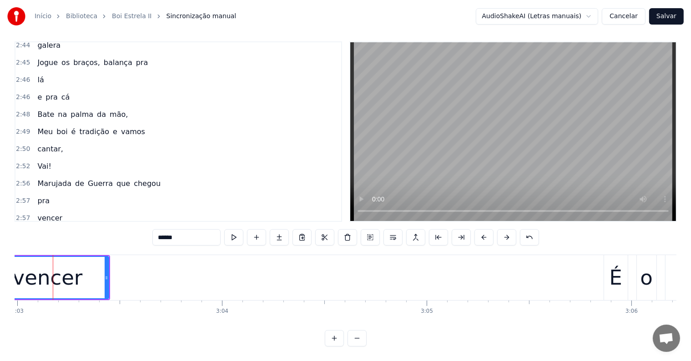
scroll to position [0, 37431]
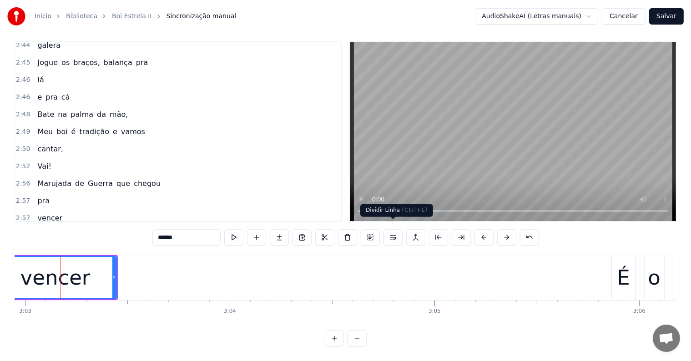
click at [393, 229] on button at bounding box center [392, 237] width 19 height 16
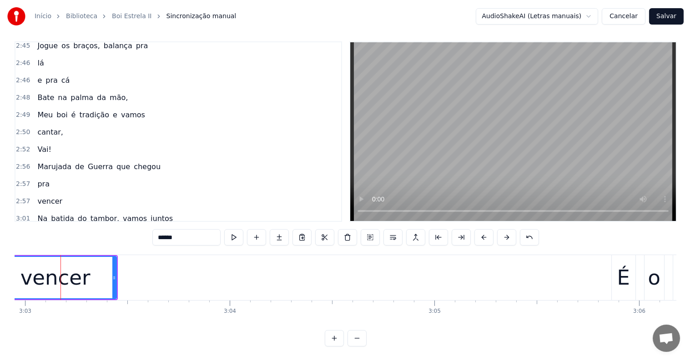
click at [150, 213] on span "juntos" at bounding box center [162, 218] width 24 height 10
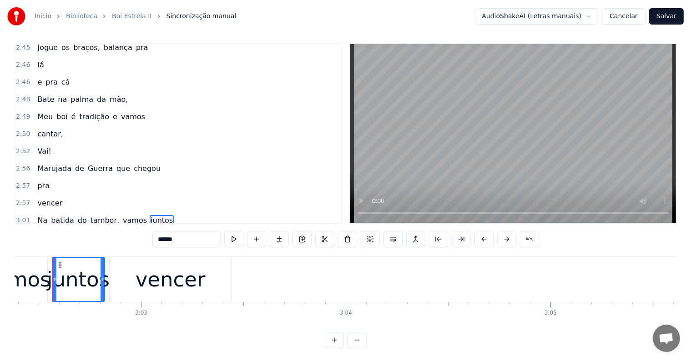
scroll to position [0, 37306]
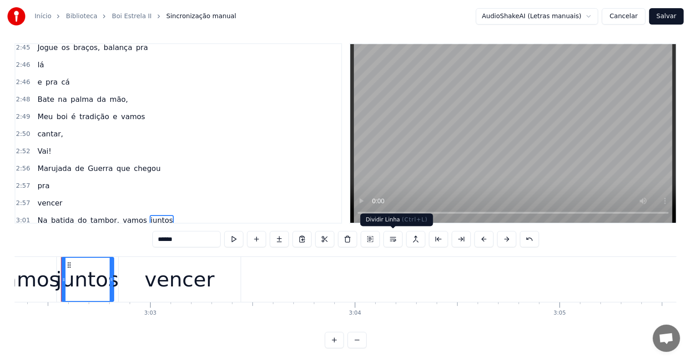
click at [391, 239] on button at bounding box center [392, 239] width 19 height 16
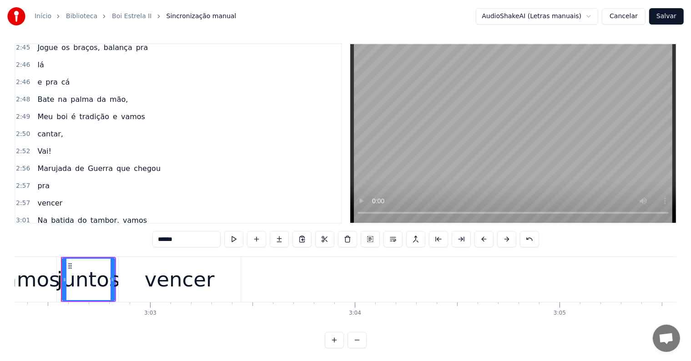
click at [122, 215] on span "vamos" at bounding box center [135, 220] width 26 height 10
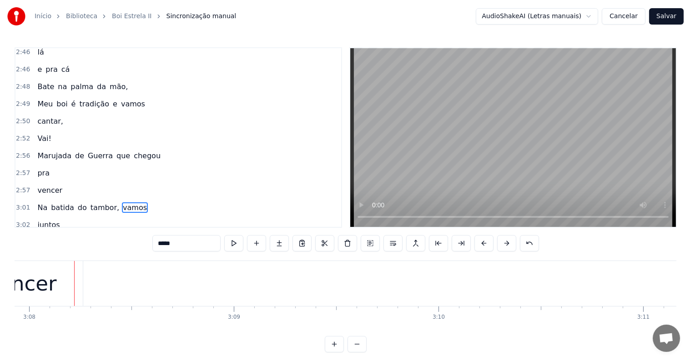
scroll to position [0, 38464]
click at [45, 287] on div "vencer" at bounding box center [8, 283] width 122 height 45
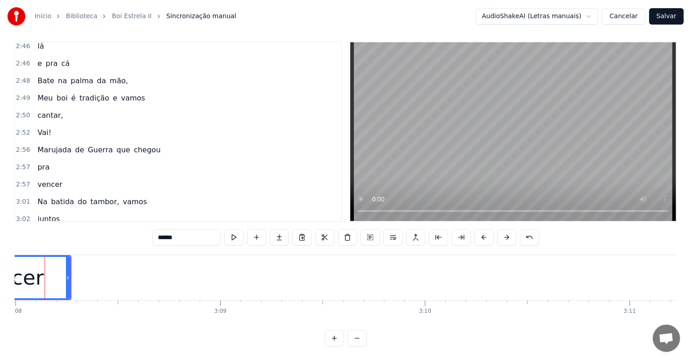
scroll to position [0, 38448]
drag, startPoint x: 77, startPoint y: 274, endPoint x: 64, endPoint y: 274, distance: 13.6
click at [64, 274] on icon at bounding box center [64, 277] width 4 height 7
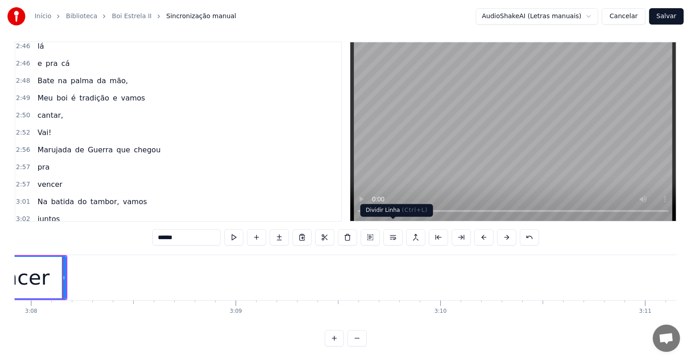
click at [392, 229] on button at bounding box center [392, 237] width 19 height 16
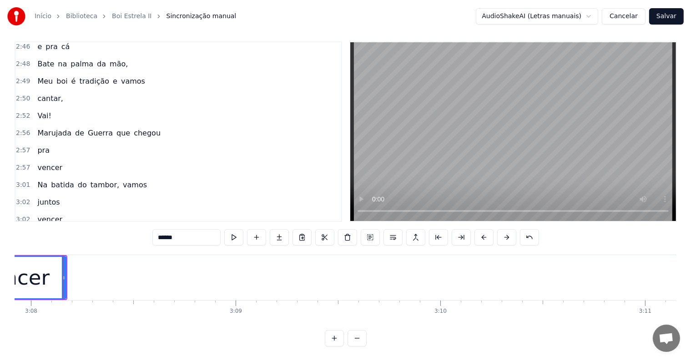
click at [160, 231] on span "pra" at bounding box center [167, 236] width 14 height 10
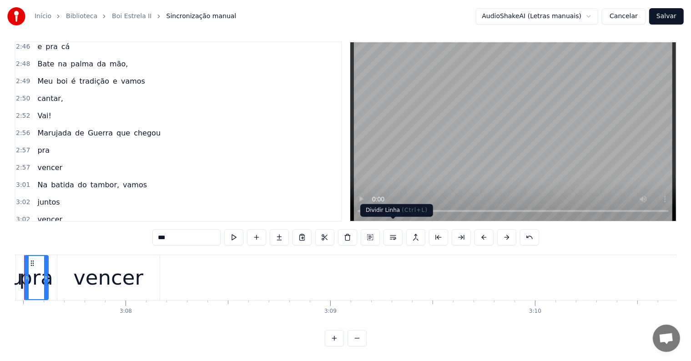
scroll to position [0, 38317]
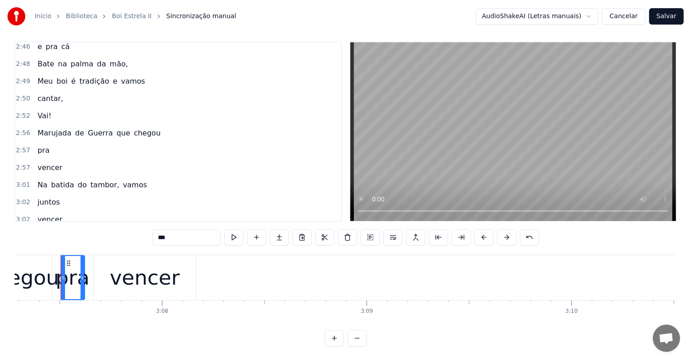
click at [391, 229] on button at bounding box center [392, 237] width 19 height 16
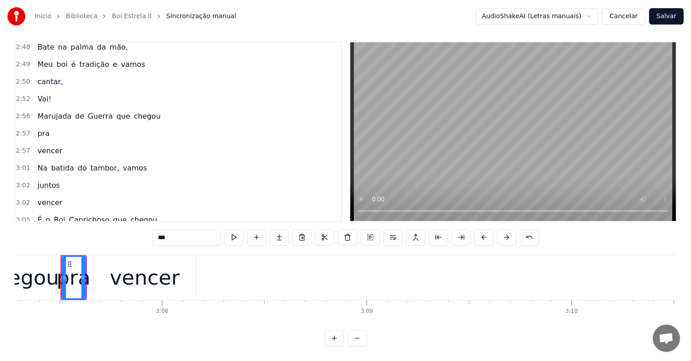
click at [130, 215] on span "chegou" at bounding box center [144, 220] width 29 height 10
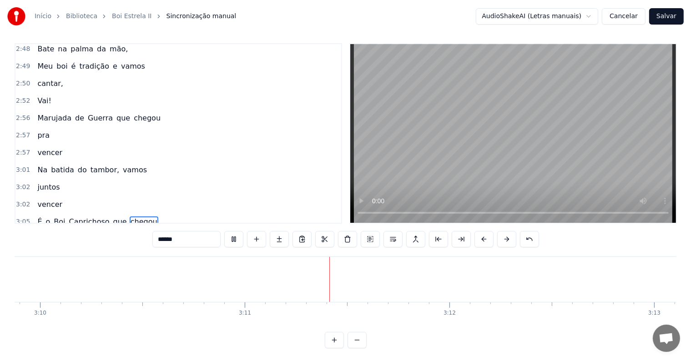
scroll to position [0, 38941]
click at [45, 251] on span "vencer" at bounding box center [49, 256] width 27 height 10
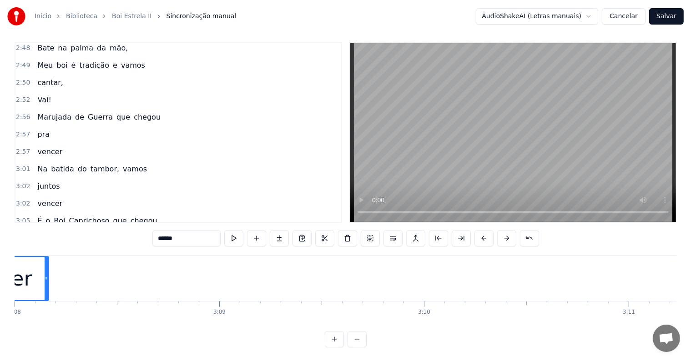
click at [211, 237] on input "******" at bounding box center [186, 238] width 68 height 16
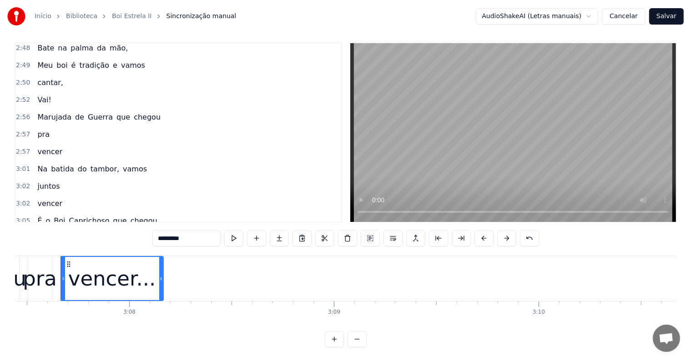
type input "*********"
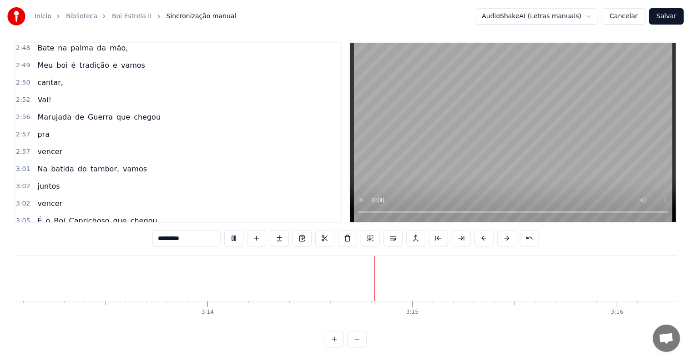
scroll to position [0, 39640]
click at [672, 19] on button "Salvar" at bounding box center [666, 16] width 35 height 16
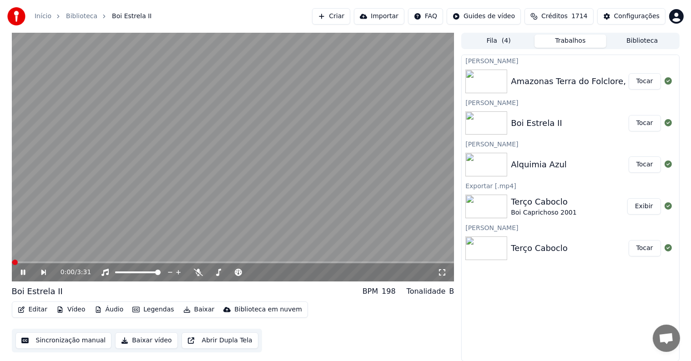
click at [641, 80] on button "Tocar" at bounding box center [644, 81] width 32 height 16
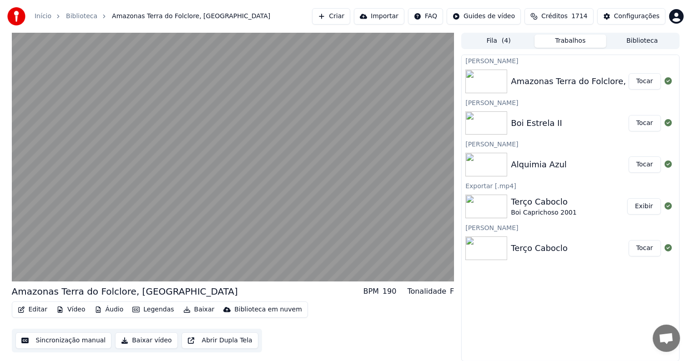
click at [640, 124] on button "Tocar" at bounding box center [644, 123] width 32 height 16
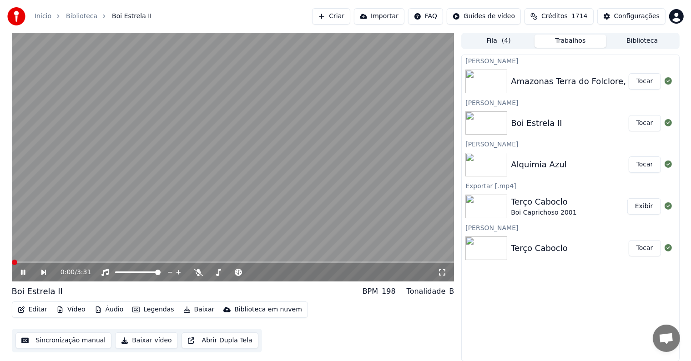
click at [380, 262] on span at bounding box center [233, 262] width 442 height 2
click at [646, 81] on button "Tocar" at bounding box center [644, 81] width 32 height 16
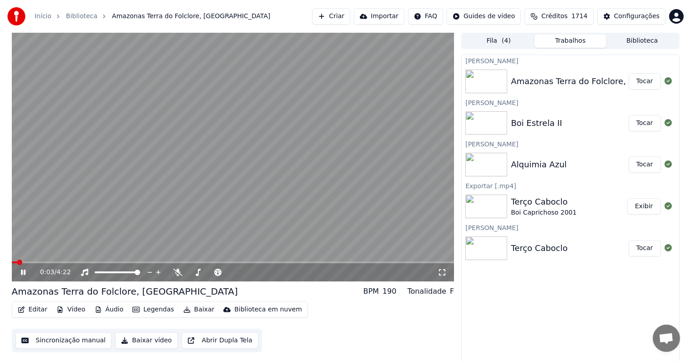
click at [195, 163] on video at bounding box center [233, 157] width 442 height 249
click at [31, 309] on button "Editar" at bounding box center [32, 309] width 37 height 13
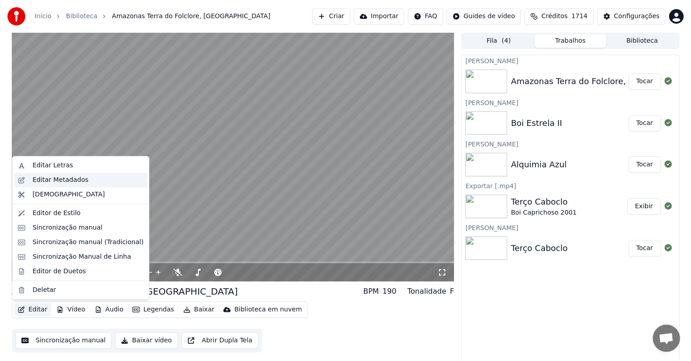
click at [44, 178] on div "Editar Metadados" at bounding box center [60, 180] width 56 height 9
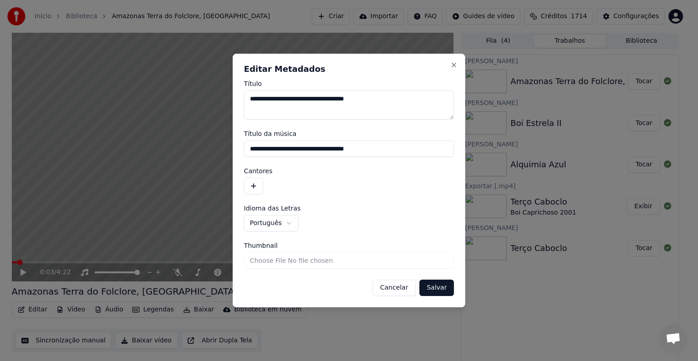
click at [375, 101] on textarea "**********" at bounding box center [349, 104] width 210 height 29
type textarea "**********"
drag, startPoint x: 380, startPoint y: 149, endPoint x: 331, endPoint y: 150, distance: 49.1
click at [331, 150] on input "**********" at bounding box center [349, 148] width 210 height 16
type input "**********"
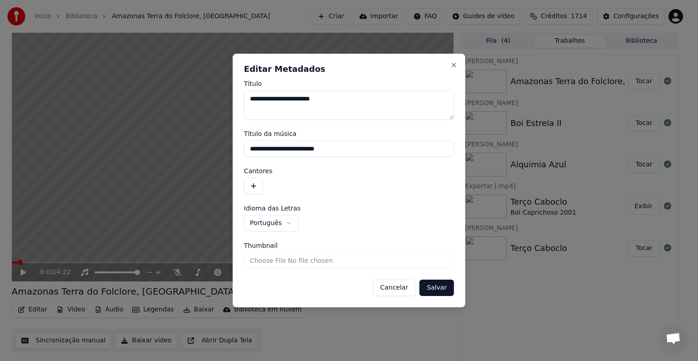
drag, startPoint x: 342, startPoint y: 149, endPoint x: 245, endPoint y: 140, distance: 97.6
click at [245, 140] on input "**********" at bounding box center [349, 148] width 210 height 16
click at [254, 184] on button "button" at bounding box center [253, 186] width 19 height 16
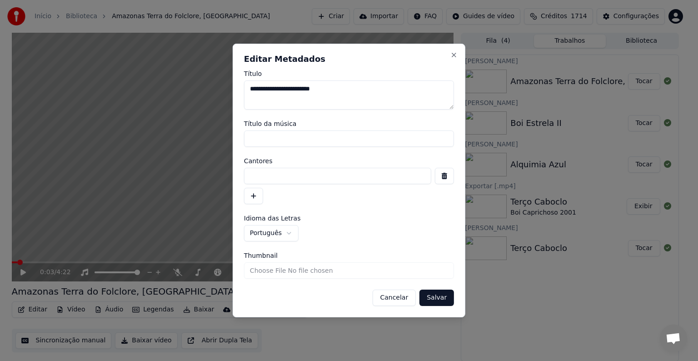
click at [253, 177] on input at bounding box center [337, 176] width 187 height 16
paste input "**********"
type input "**********"
click at [255, 194] on button "button" at bounding box center [253, 196] width 19 height 16
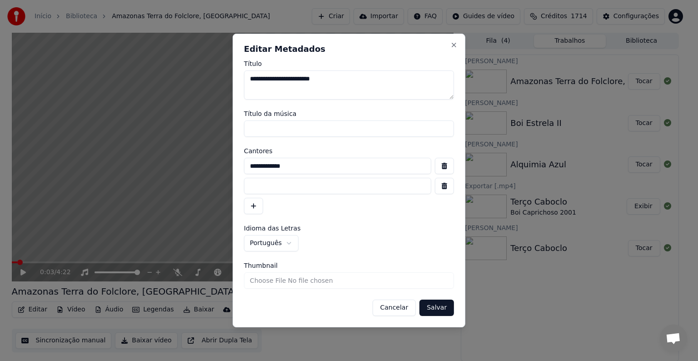
click at [252, 187] on input at bounding box center [337, 186] width 187 height 16
paste input "**********"
type input "**********"
click at [442, 310] on button "Salvar" at bounding box center [437, 308] width 35 height 16
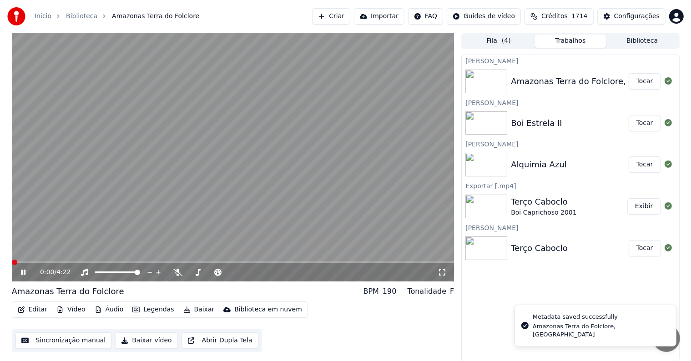
click at [121, 170] on video at bounding box center [233, 157] width 442 height 249
click at [36, 306] on button "Editar" at bounding box center [32, 309] width 37 height 13
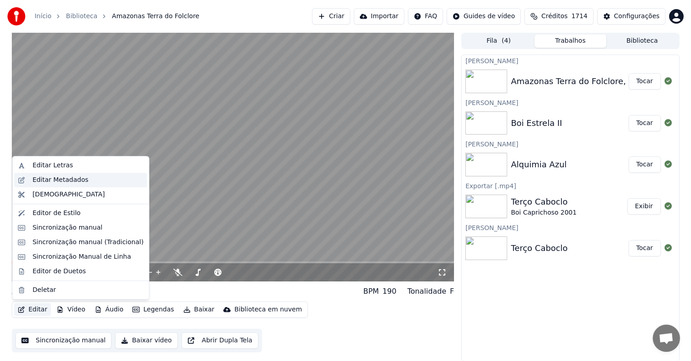
click at [41, 178] on div "Editar Metadados" at bounding box center [60, 180] width 56 height 9
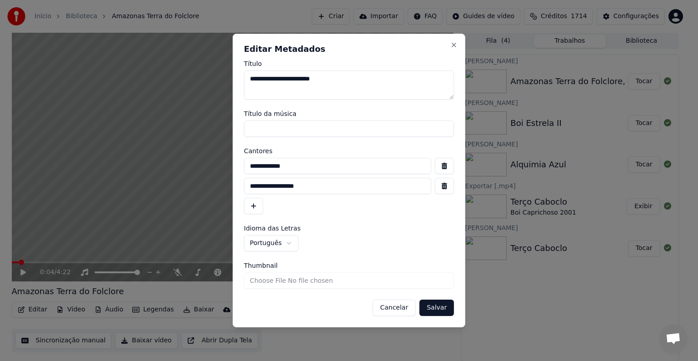
drag, startPoint x: 280, startPoint y: 78, endPoint x: 327, endPoint y: 76, distance: 47.3
click at [327, 76] on textarea "**********" at bounding box center [349, 84] width 210 height 29
type textarea "********"
click at [247, 166] on input "**********" at bounding box center [337, 166] width 187 height 16
paste input "**********"
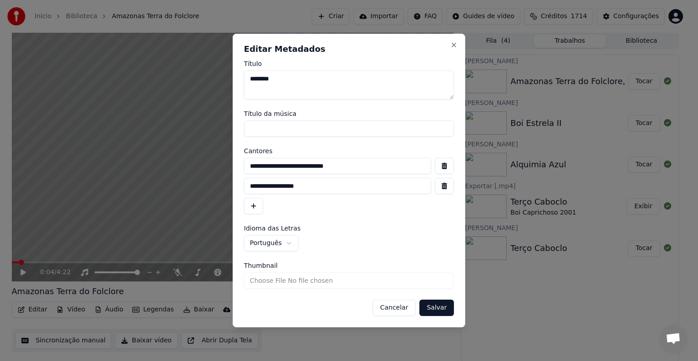
type input "**********"
click at [432, 305] on button "Salvar" at bounding box center [437, 308] width 35 height 16
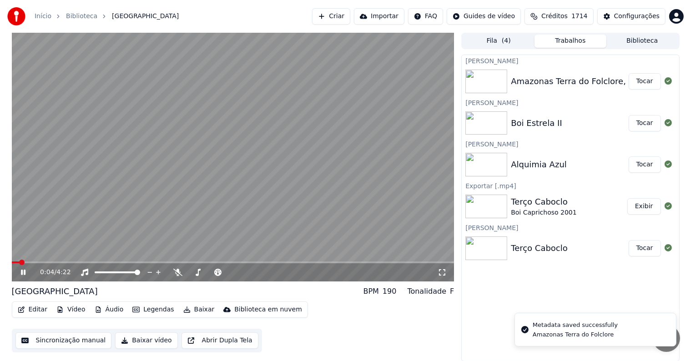
click at [108, 173] on video at bounding box center [233, 157] width 442 height 249
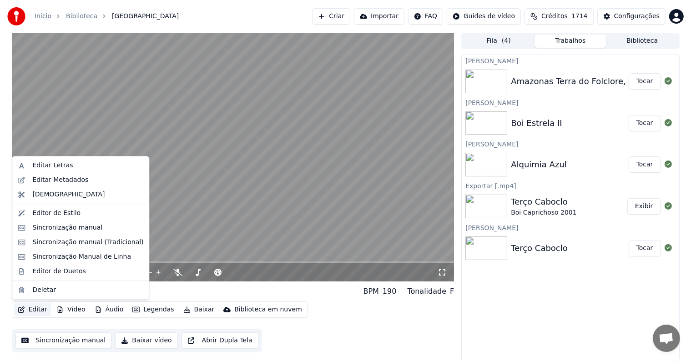
click at [35, 311] on button "Editar" at bounding box center [32, 309] width 37 height 13
click at [39, 181] on div "Editar Metadados" at bounding box center [60, 180] width 56 height 9
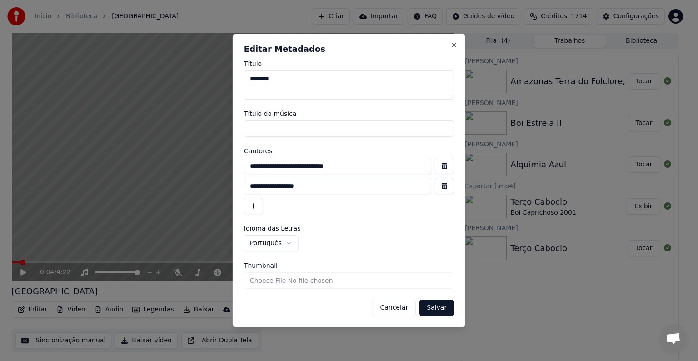
click at [448, 186] on button "button" at bounding box center [444, 186] width 19 height 16
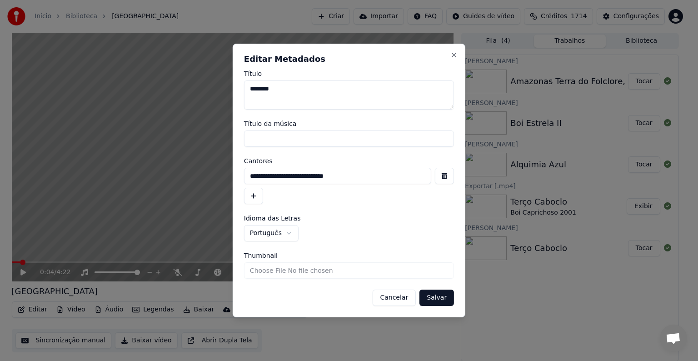
click at [434, 299] on button "Salvar" at bounding box center [437, 298] width 35 height 16
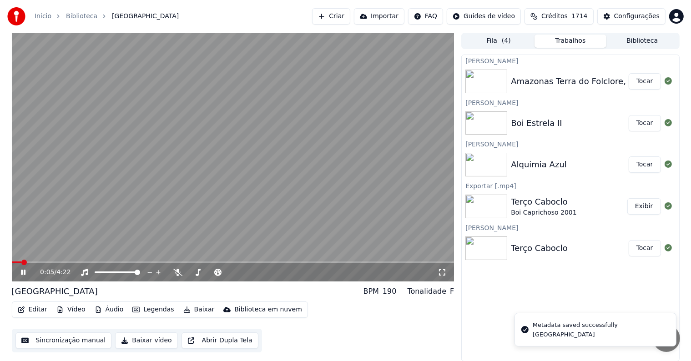
click at [149, 178] on video at bounding box center [233, 157] width 442 height 249
click at [200, 150] on video at bounding box center [233, 157] width 442 height 249
click at [93, 205] on video at bounding box center [233, 157] width 442 height 249
